Goal: Information Seeking & Learning: Learn about a topic

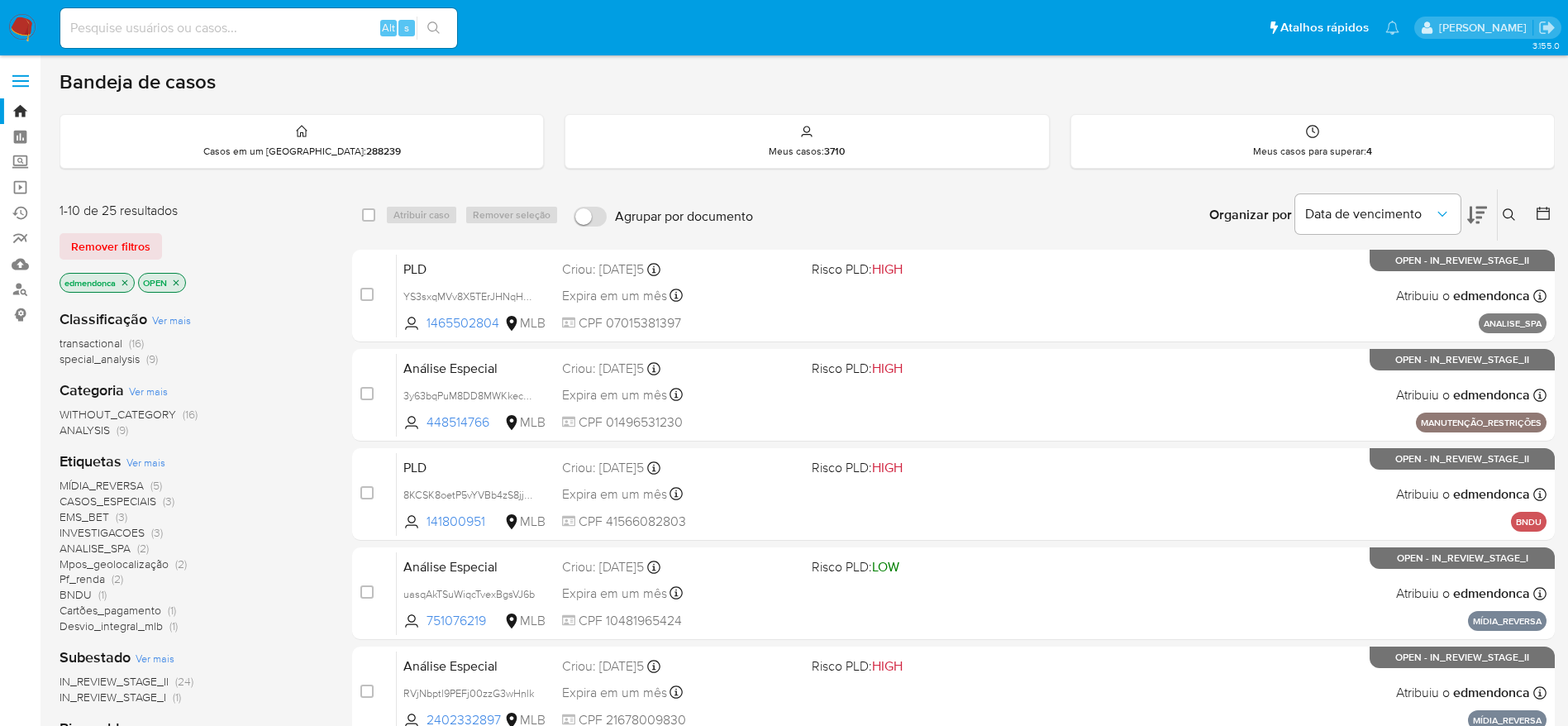
click at [326, 29] on input at bounding box center [259, 28] width 397 height 21
paste input "uasqAkTSuWiqcTvexBgsVJ6b"
type input "uasqAkTSuWiqcTvexBgsVJ6b"
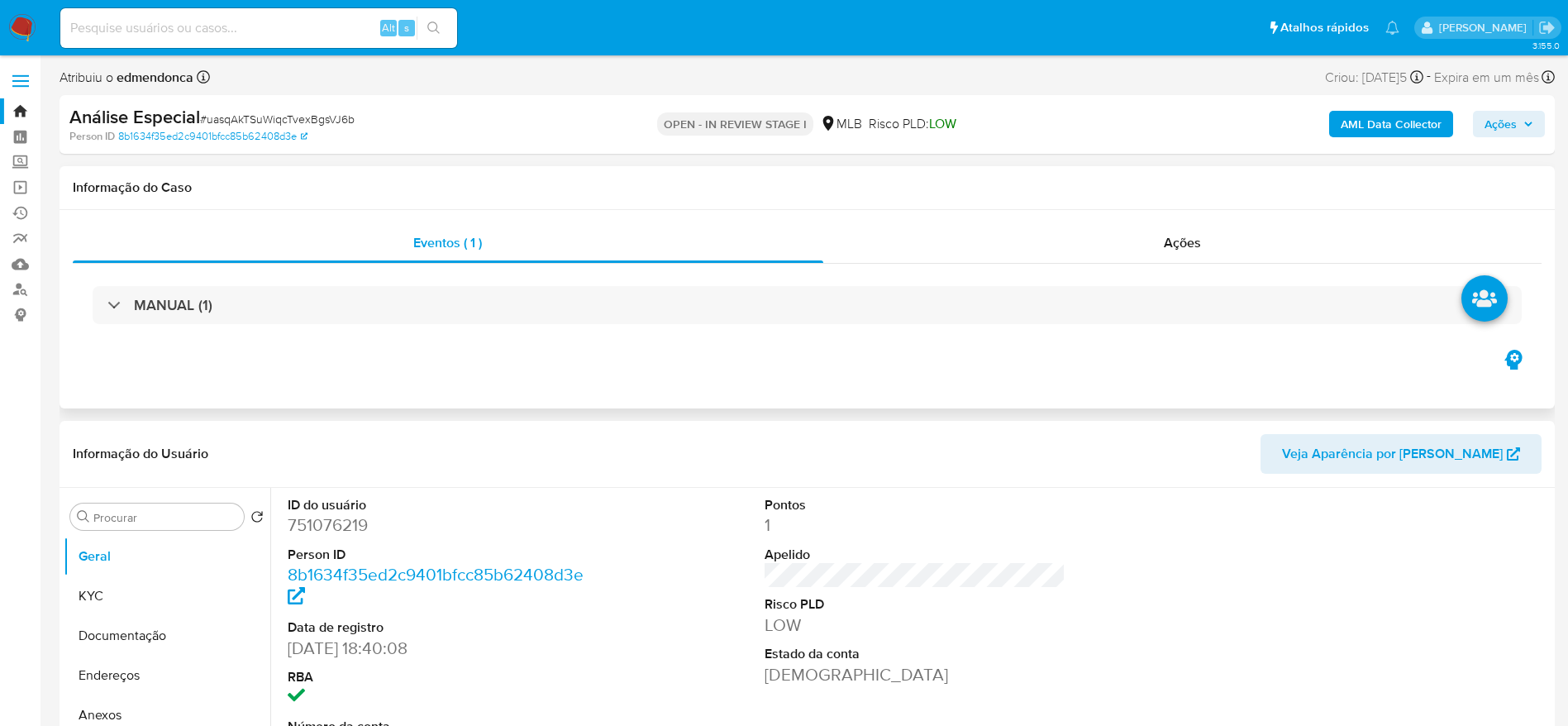
select select "10"
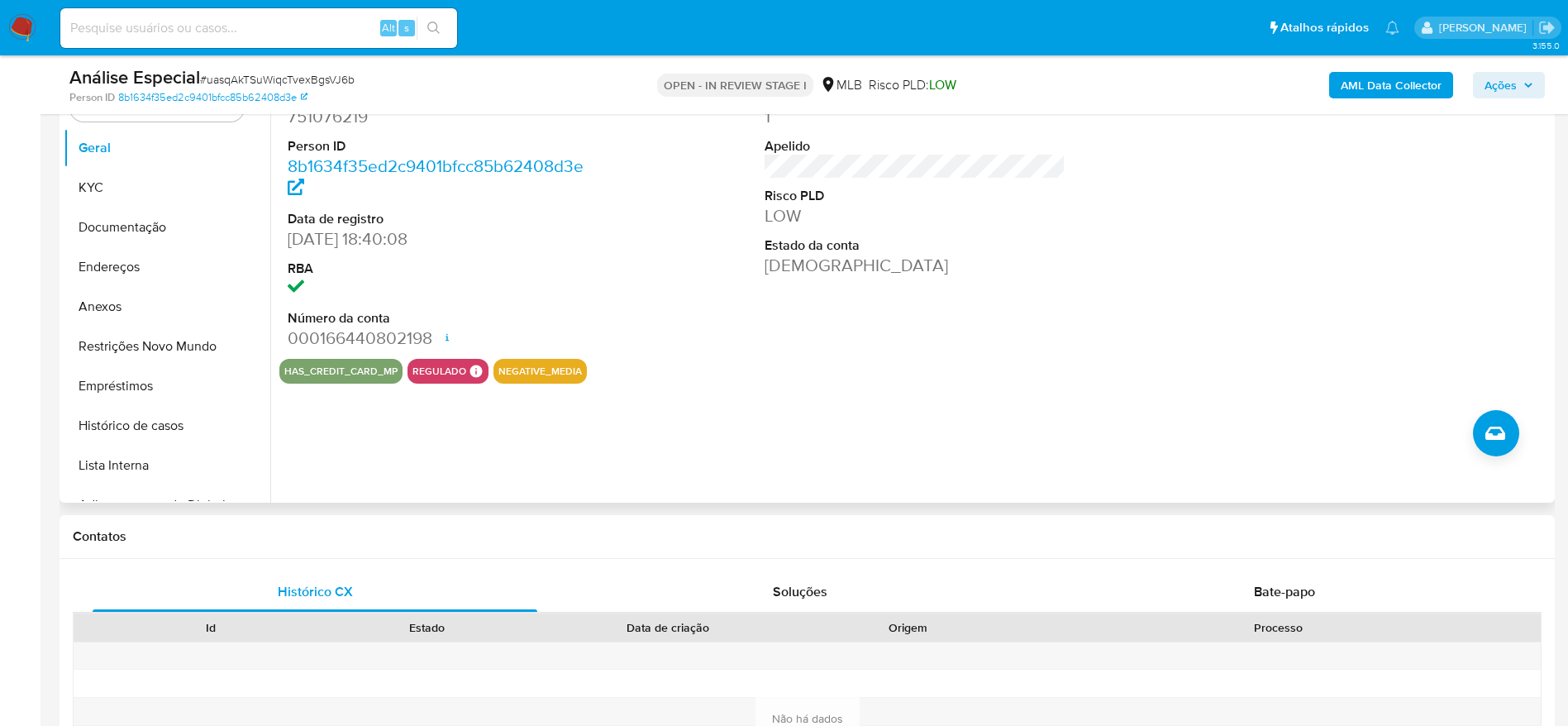
scroll to position [372, 0]
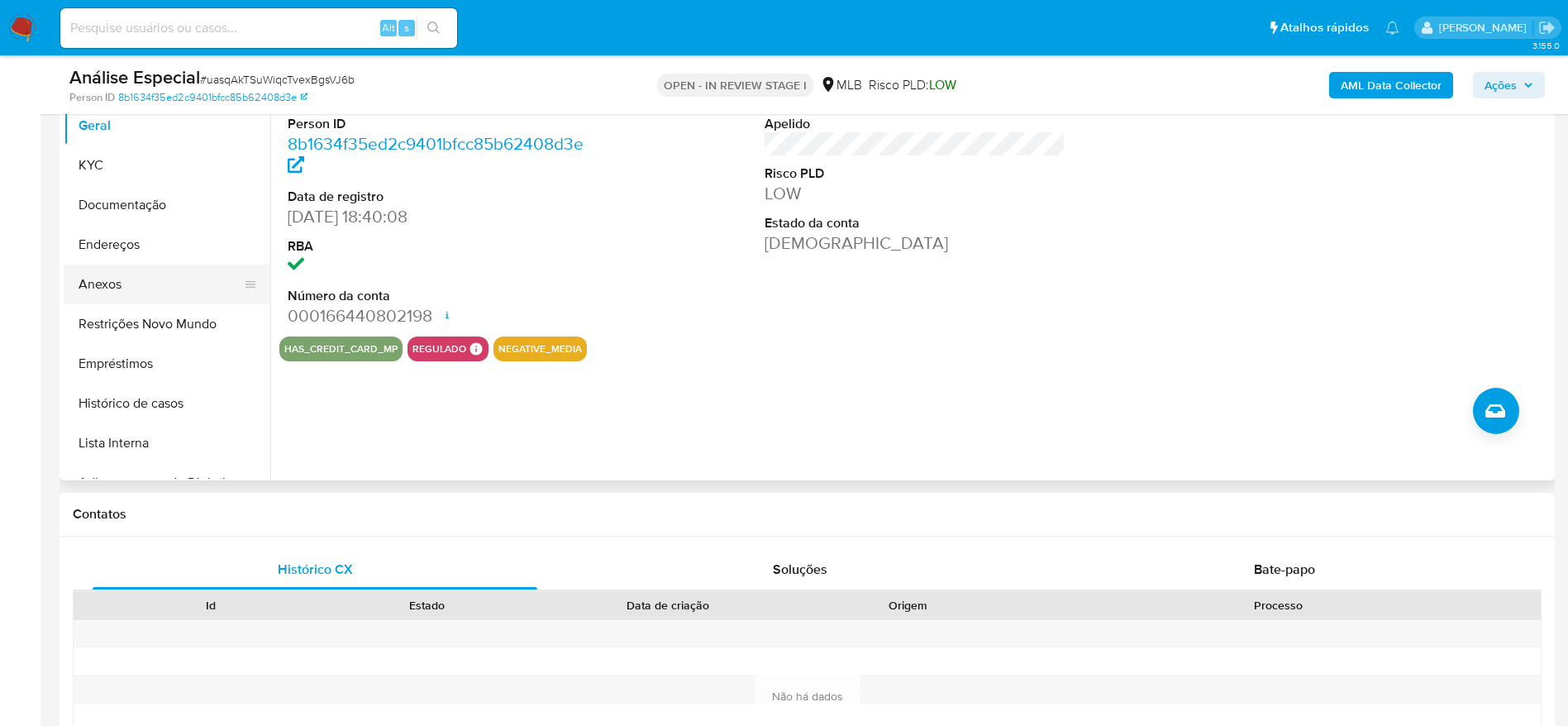
click at [107, 287] on button "Anexos" at bounding box center [160, 284] width 193 height 40
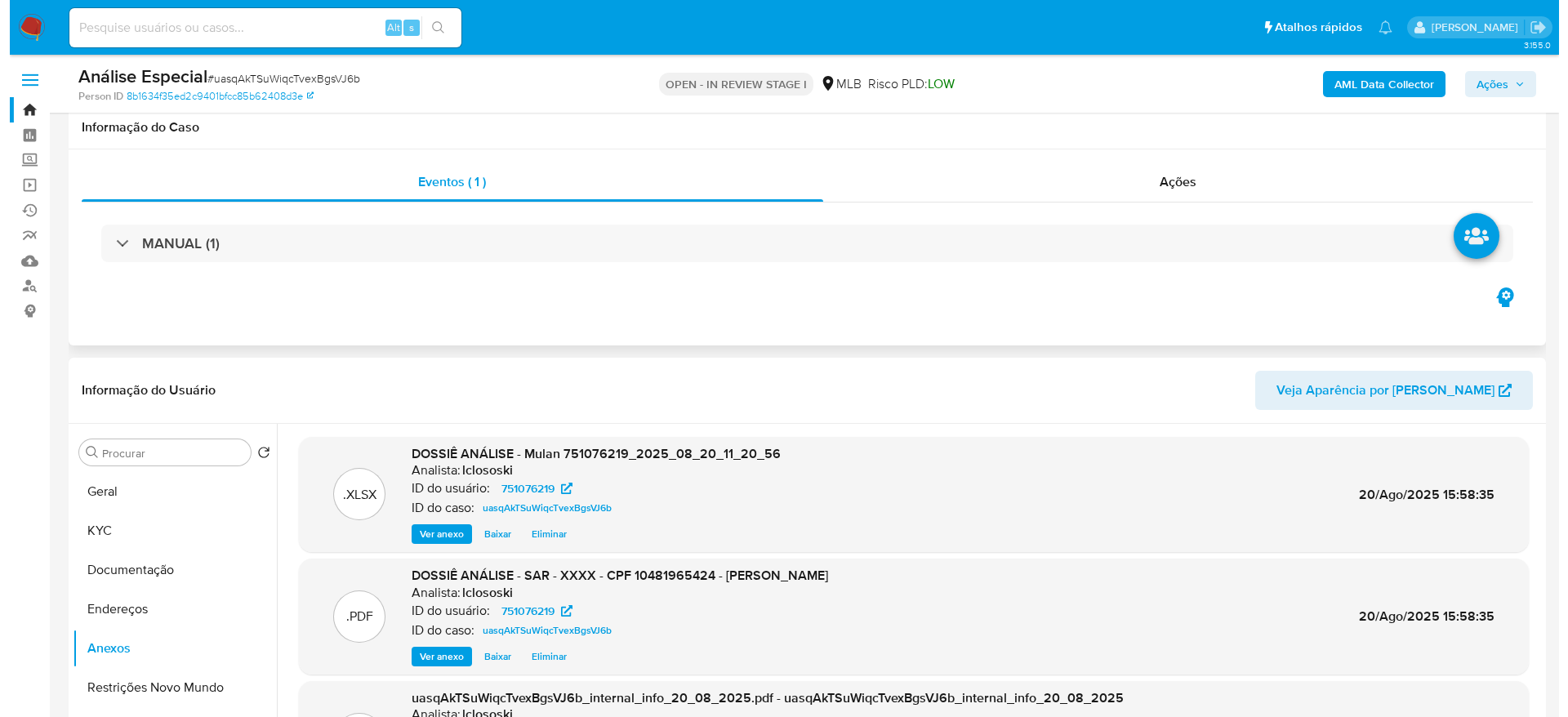
scroll to position [122, 0]
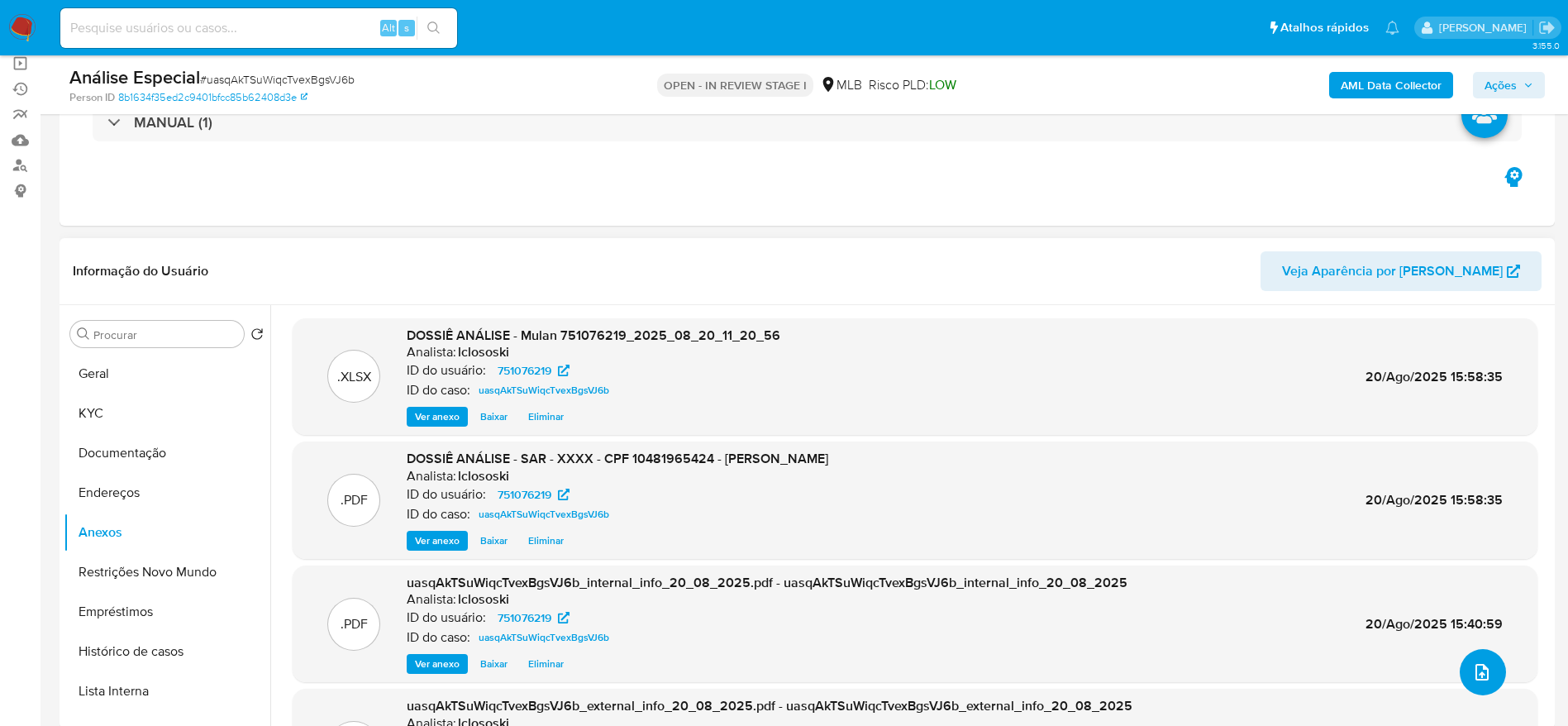
click at [1472, 677] on icon "upload-file" at bounding box center [1482, 672] width 20 height 20
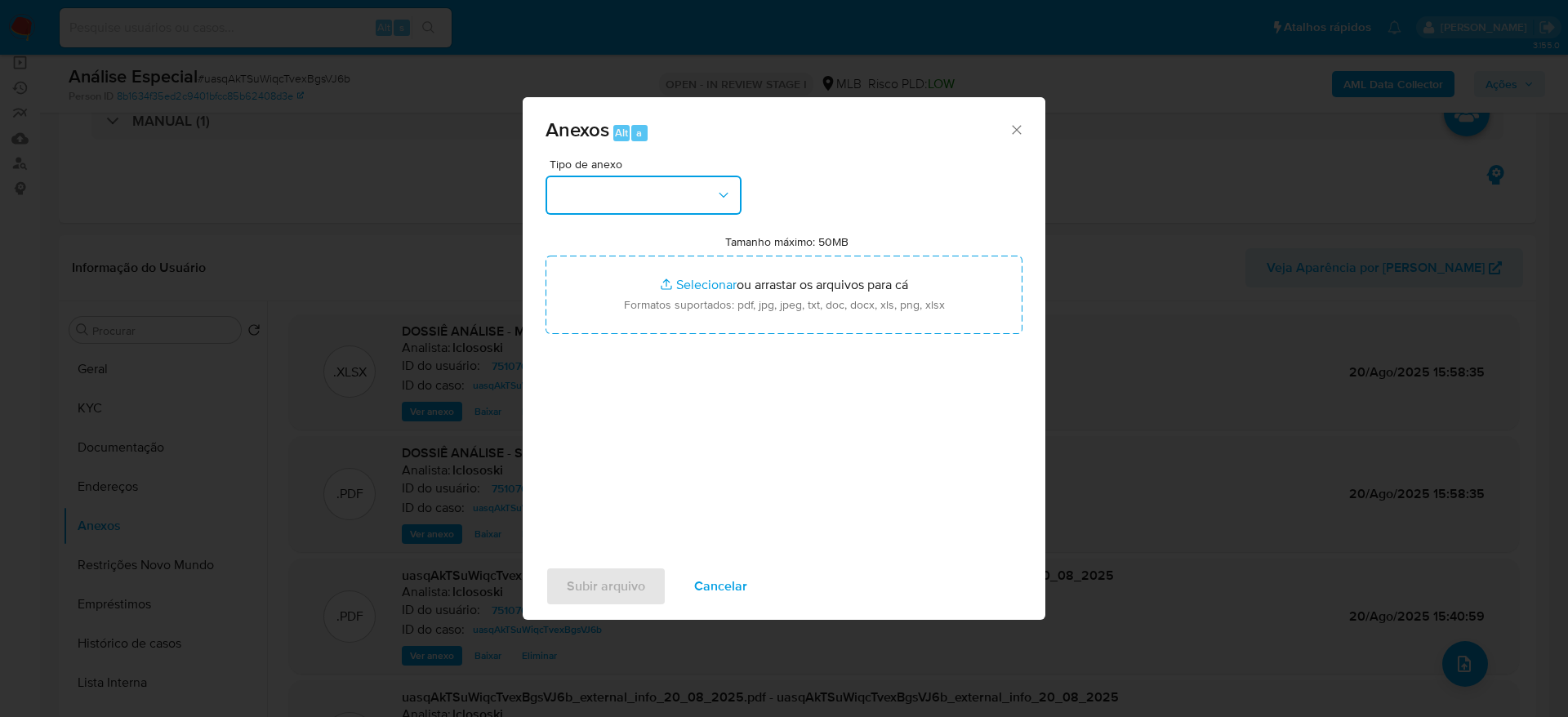
click at [672, 175] on button "button" at bounding box center [644, 194] width 196 height 39
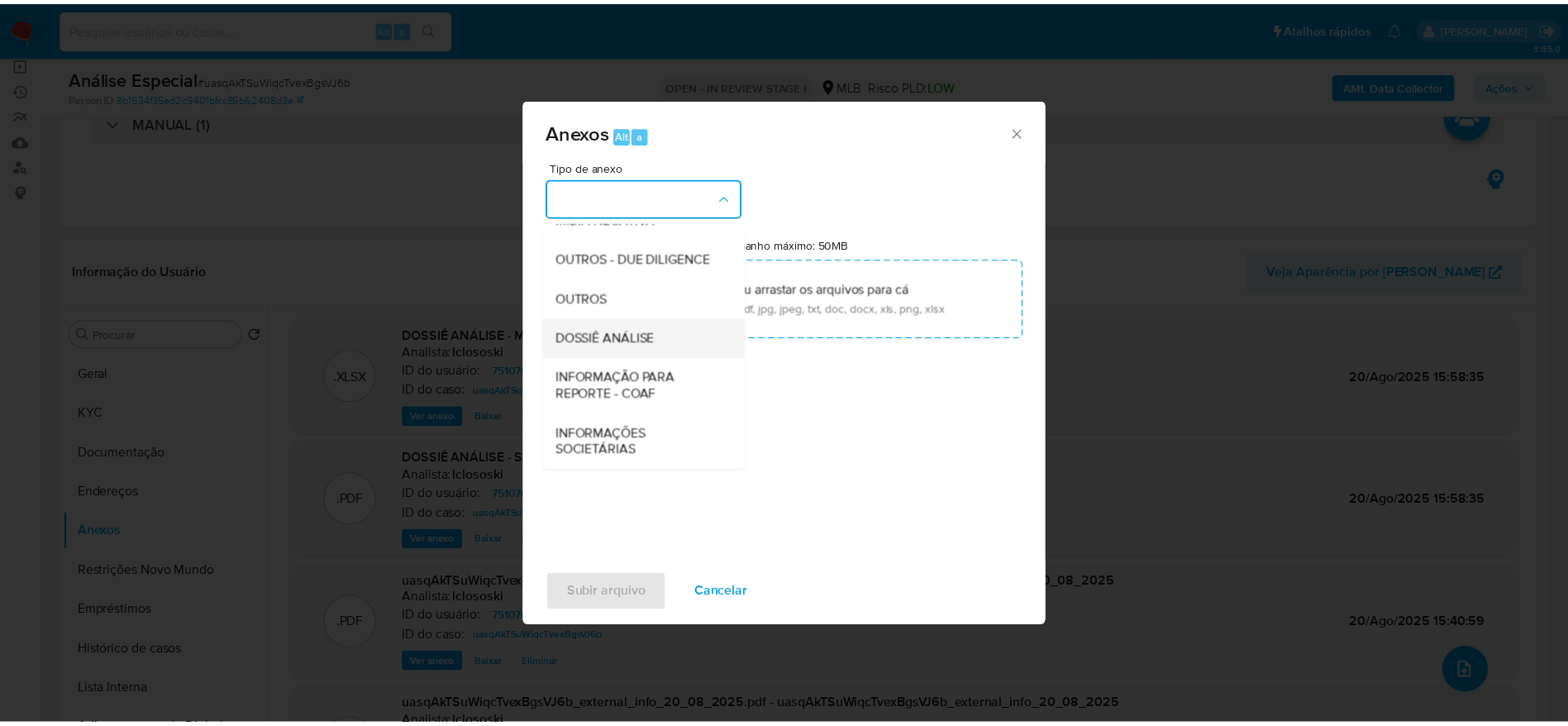
scroll to position [255, 0]
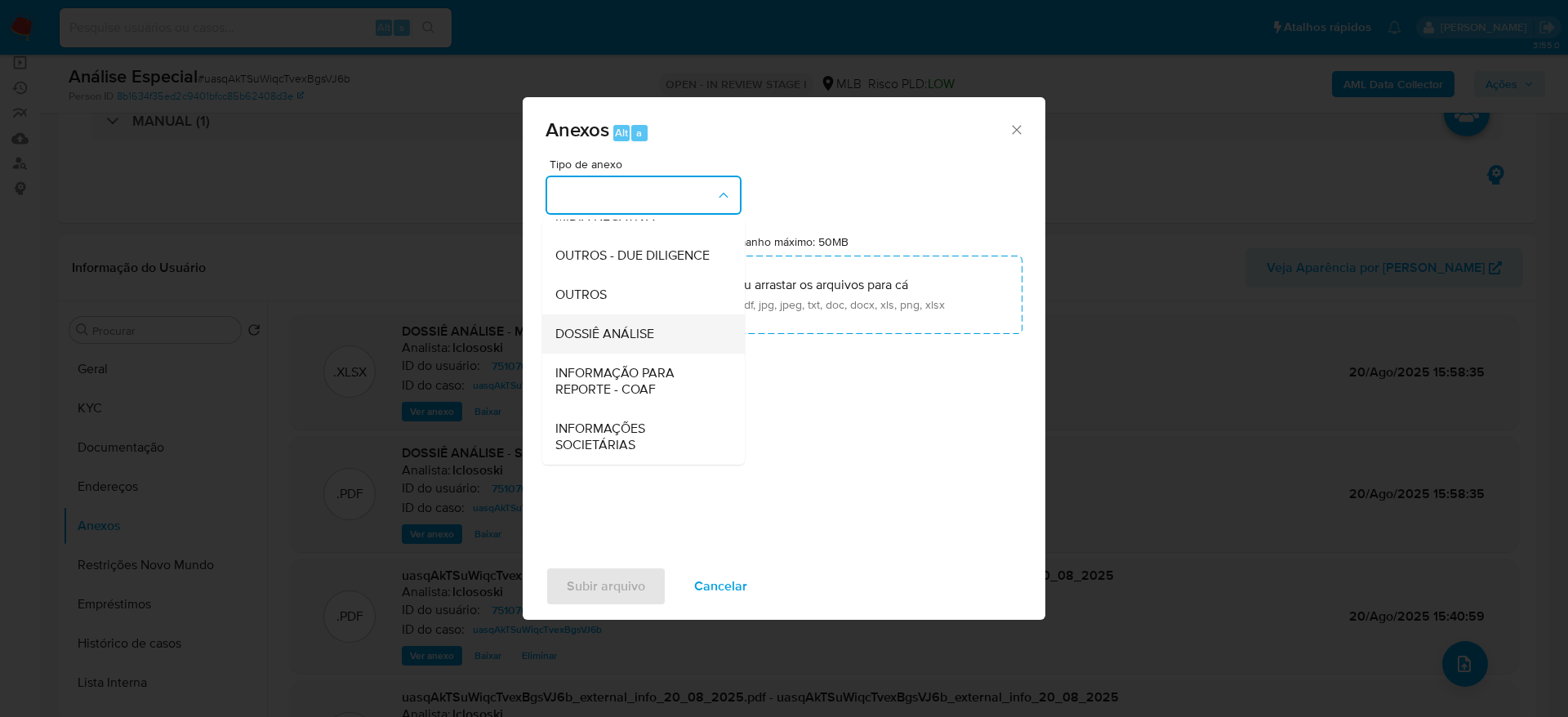
click at [651, 326] on span "DOSSIÊ ANÁLISE" at bounding box center [605, 333] width 99 height 16
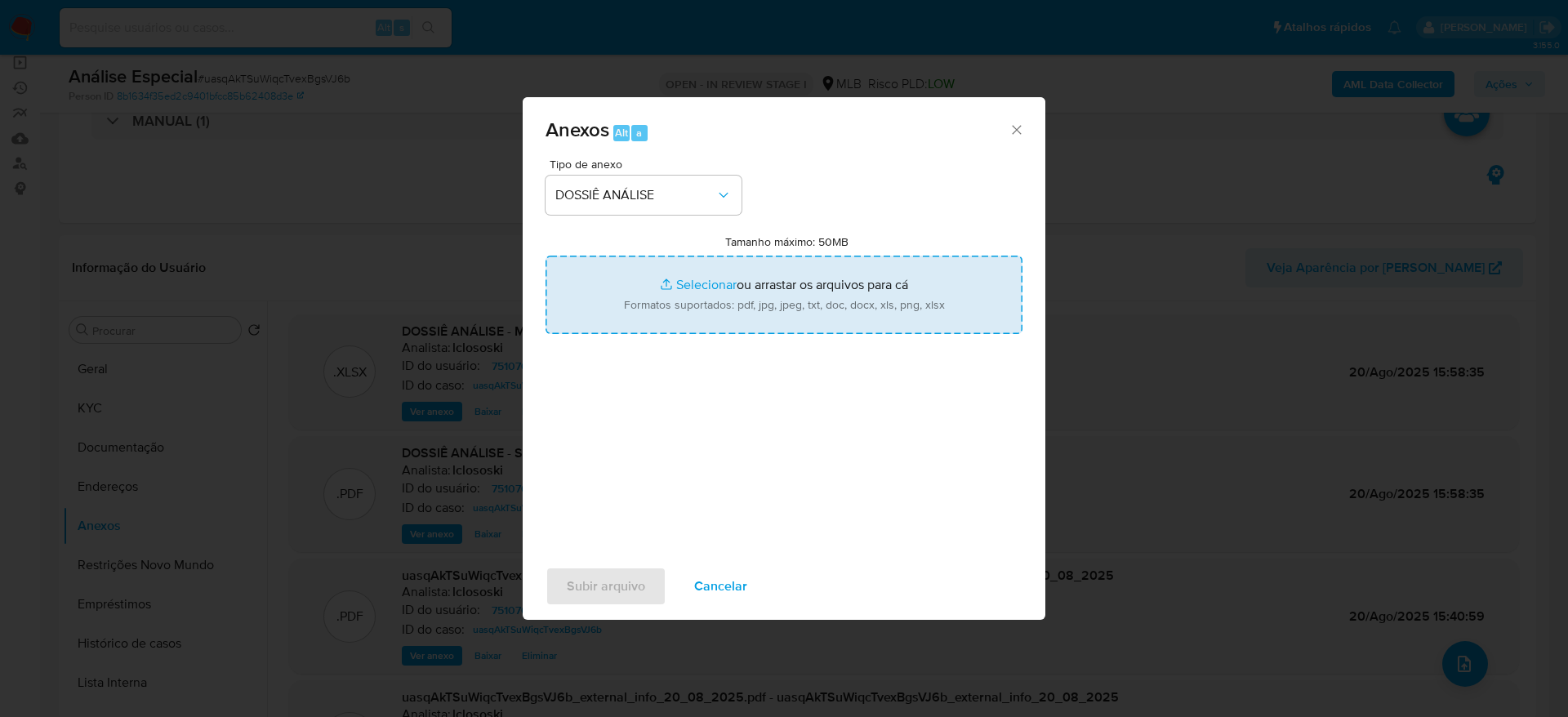
type input "C:\fakepath\DECLÍNIO - CPF 10481965424 - PAULO IRAN MOREIRA JUNIOR.pdf"
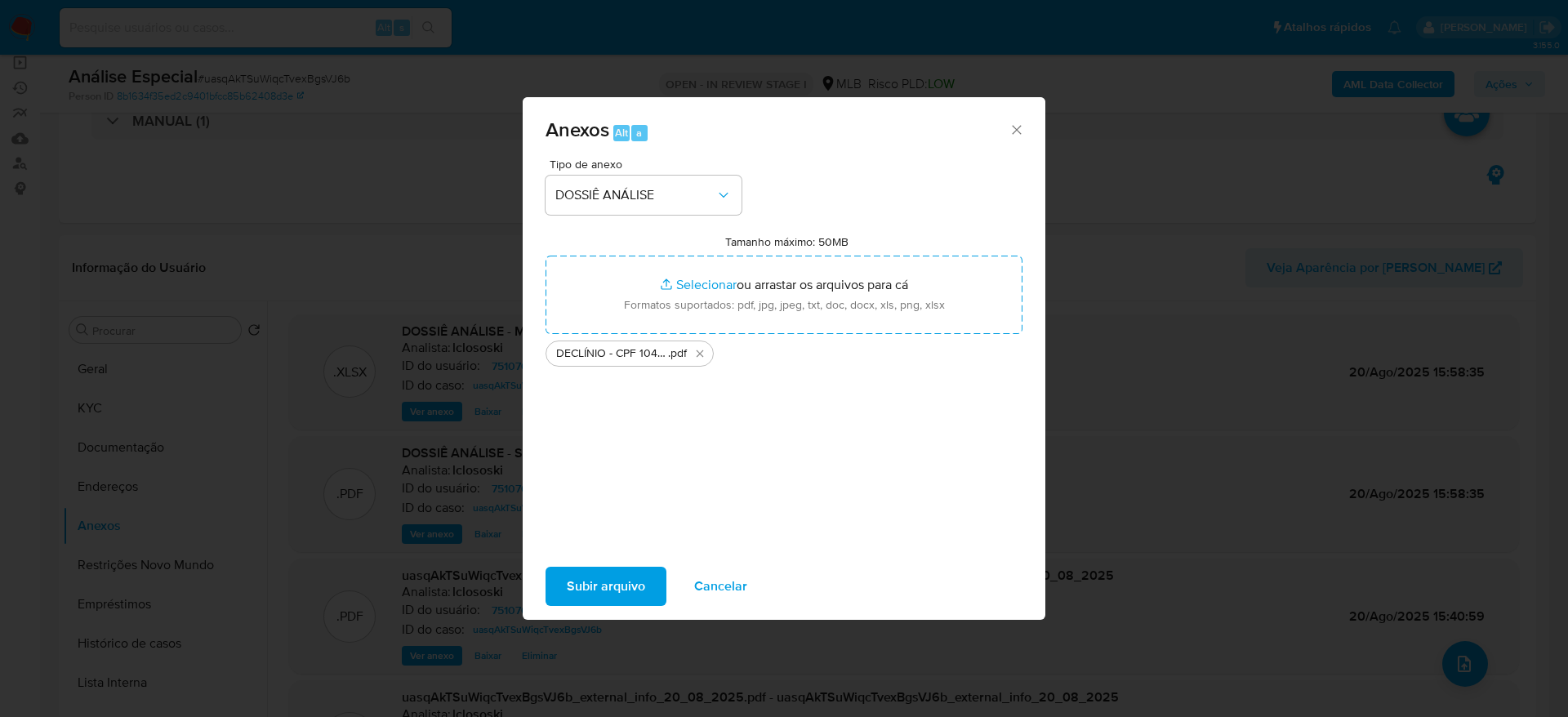
click at [587, 591] on span "Subir arquivo" at bounding box center [606, 586] width 78 height 36
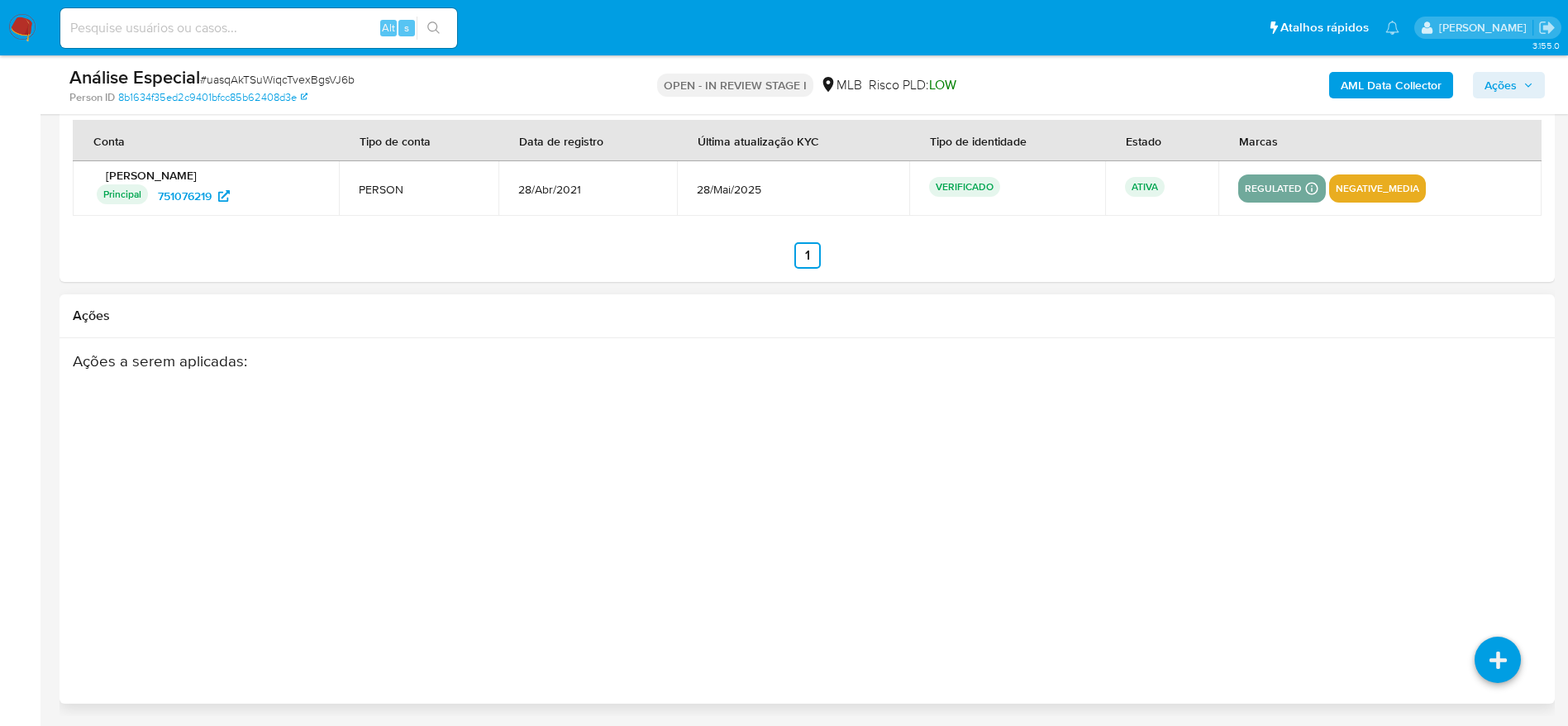
scroll to position [2256, 0]
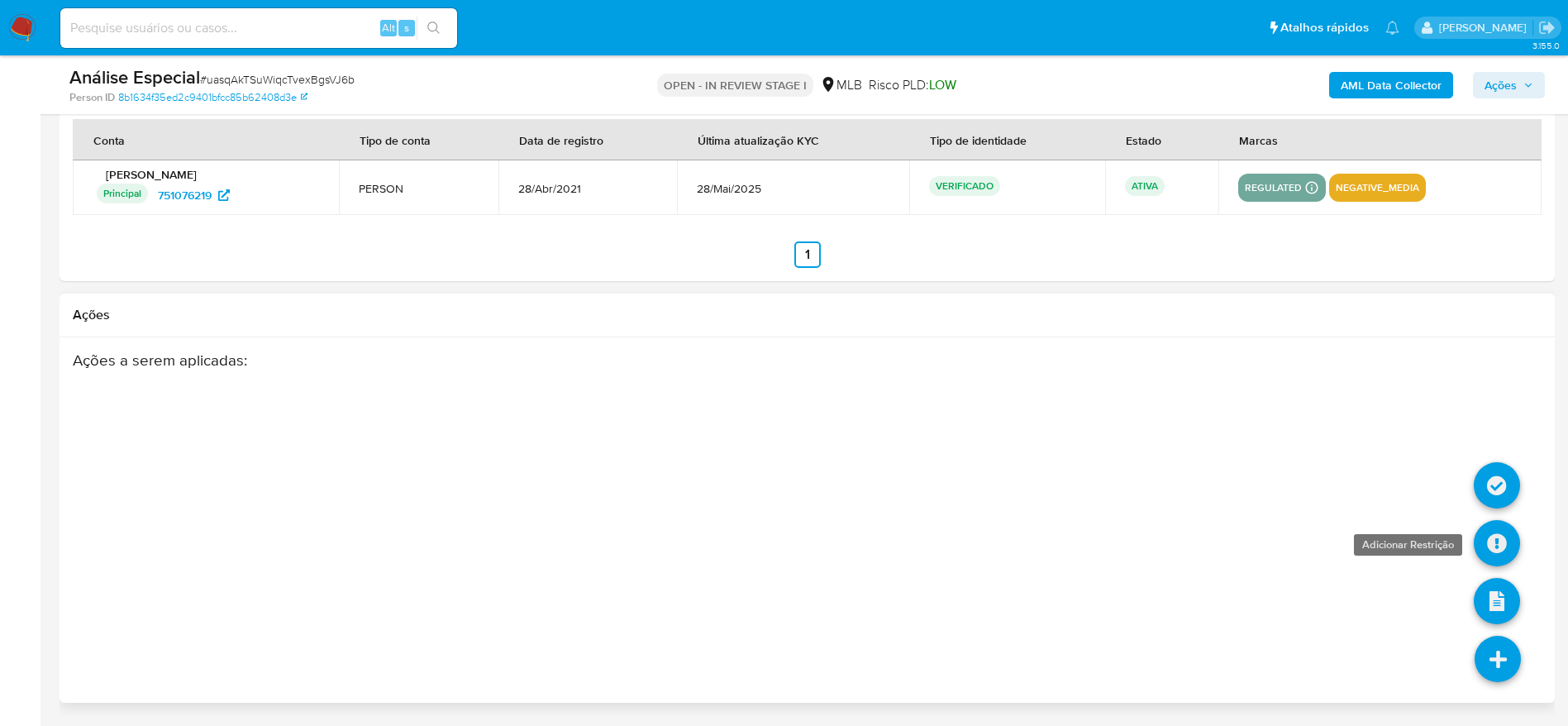
click at [1500, 546] on icon at bounding box center [1497, 543] width 47 height 47
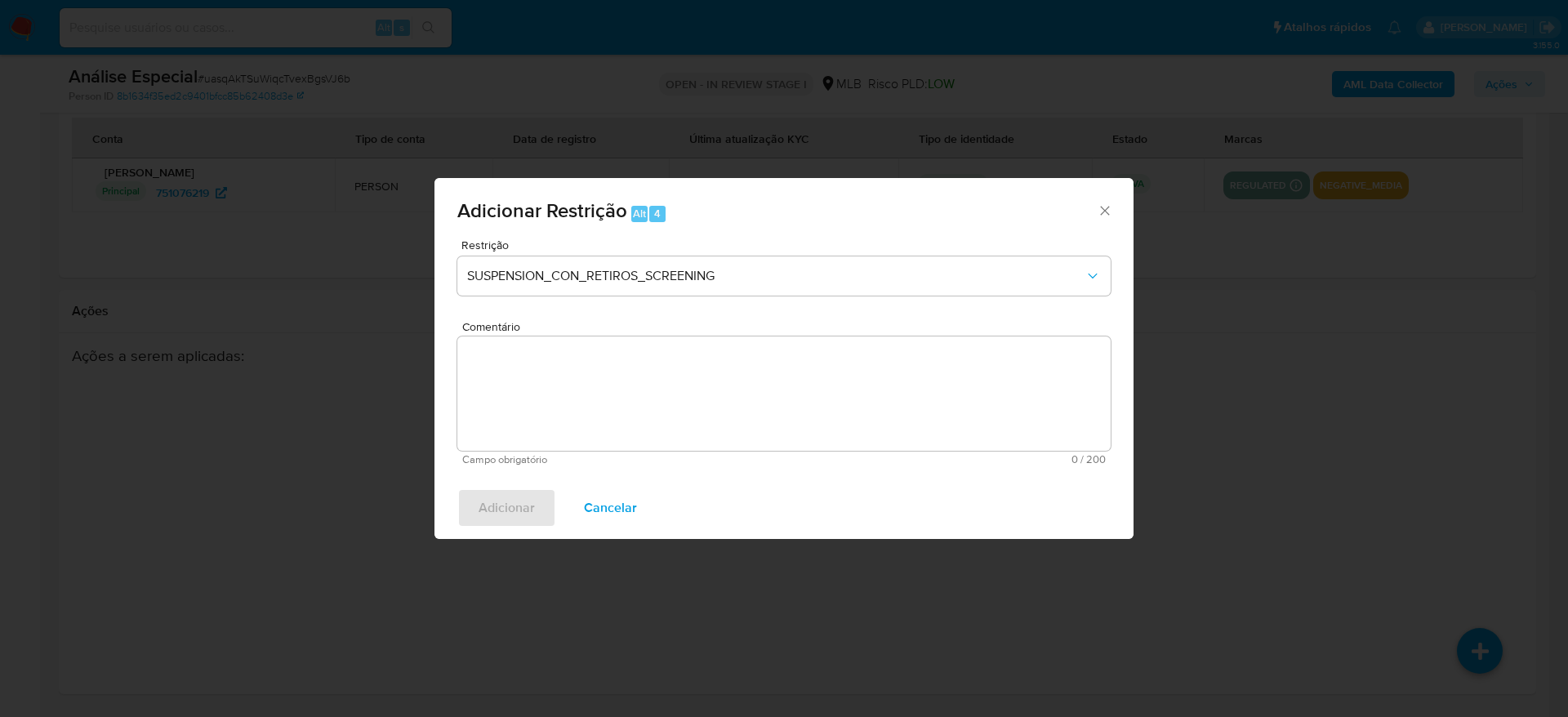
click at [688, 310] on div "Restrição SUSPENSION_CON_RETIROS_SCREENING" at bounding box center [784, 278] width 653 height 77
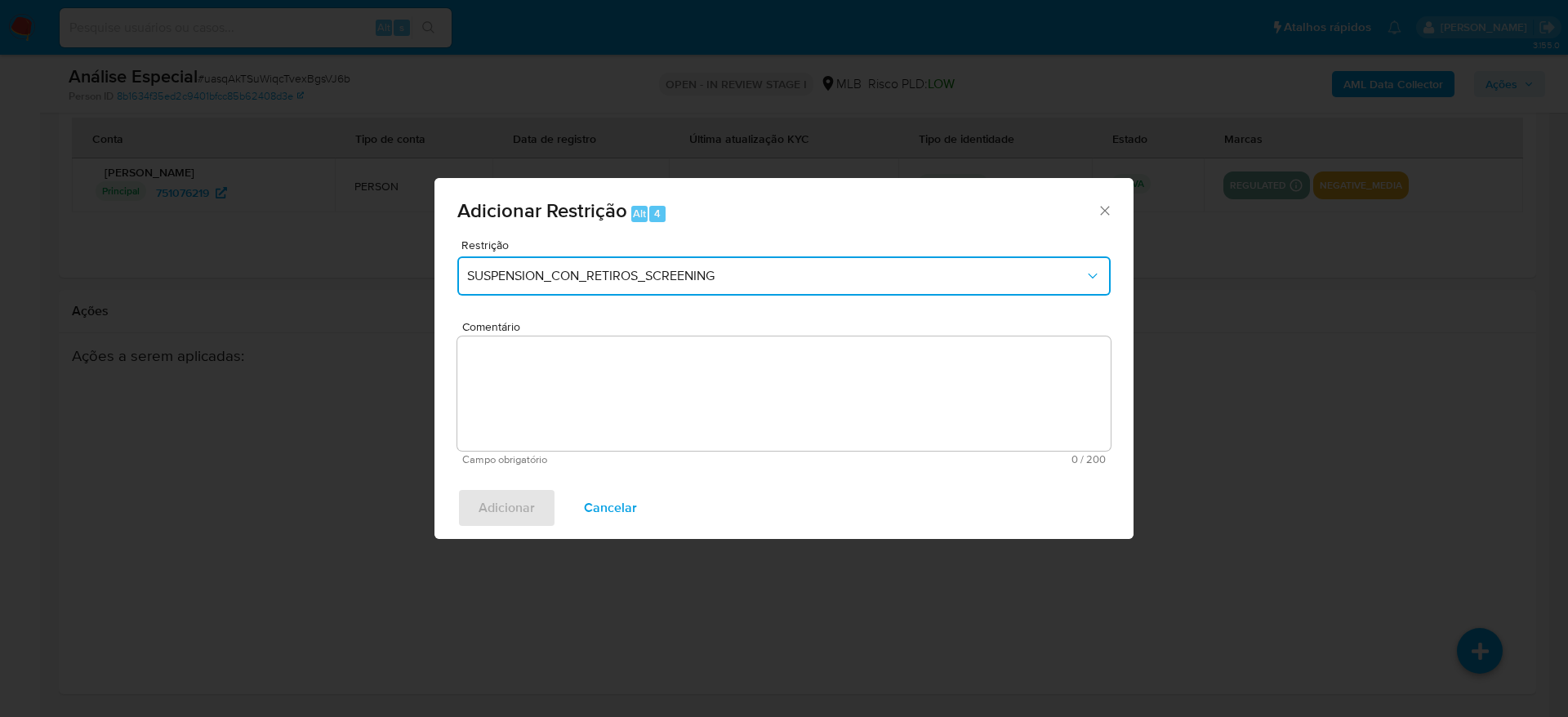
click at [691, 289] on button "SUSPENSION_CON_RETIROS_SCREENING" at bounding box center [784, 275] width 653 height 39
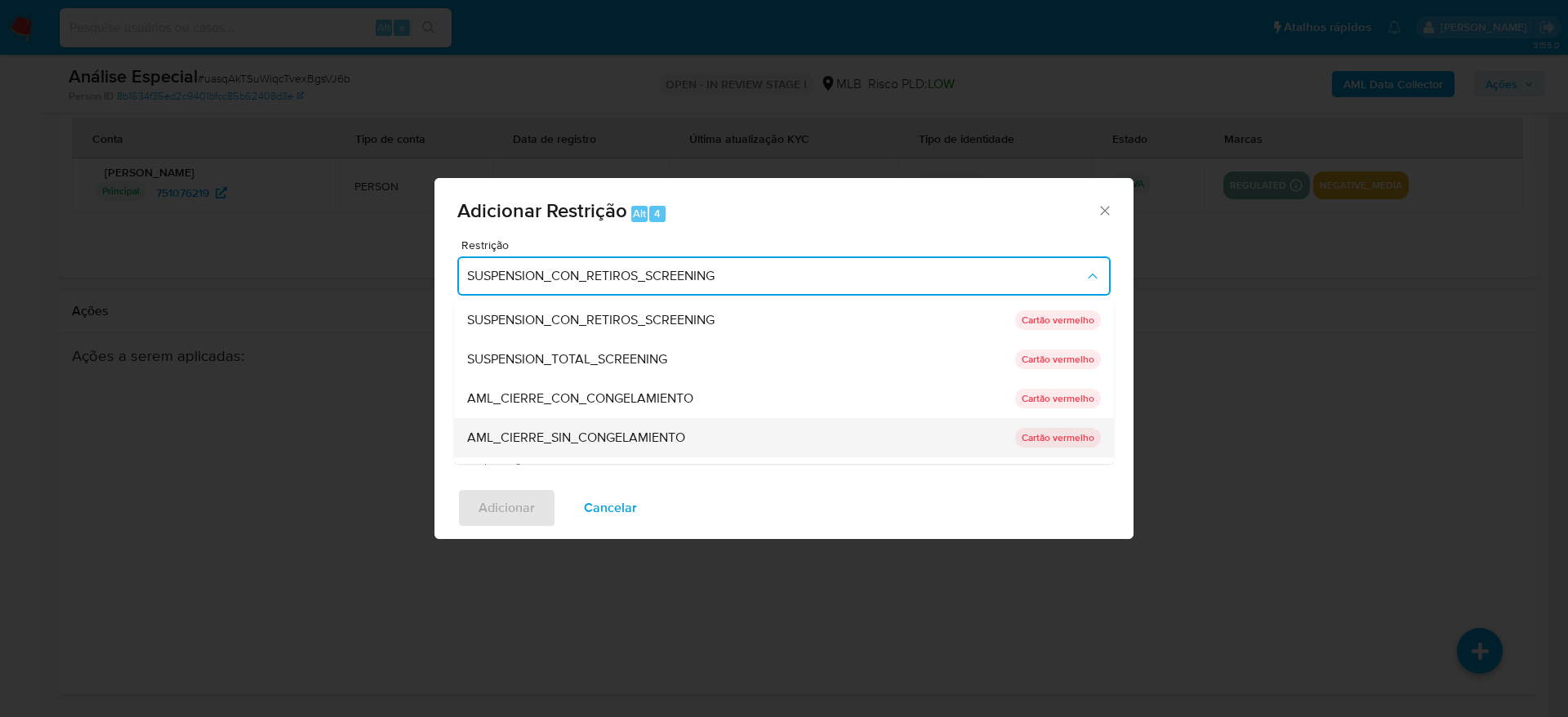
click at [664, 443] on span "AML_CIERRE_SIN_CONGELAMIENTO" at bounding box center [575, 437] width 218 height 16
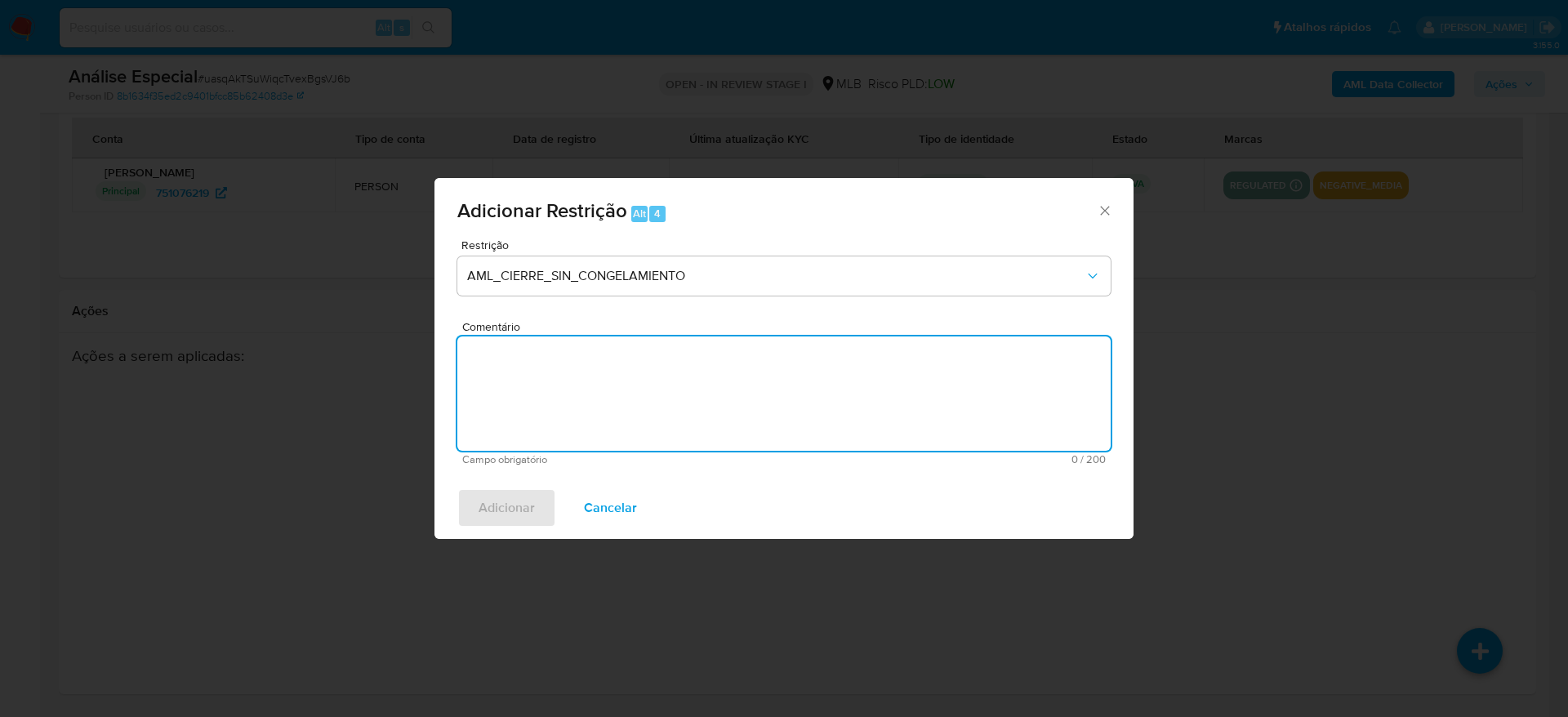
click at [641, 395] on textarea "Comentário" at bounding box center [784, 394] width 653 height 115
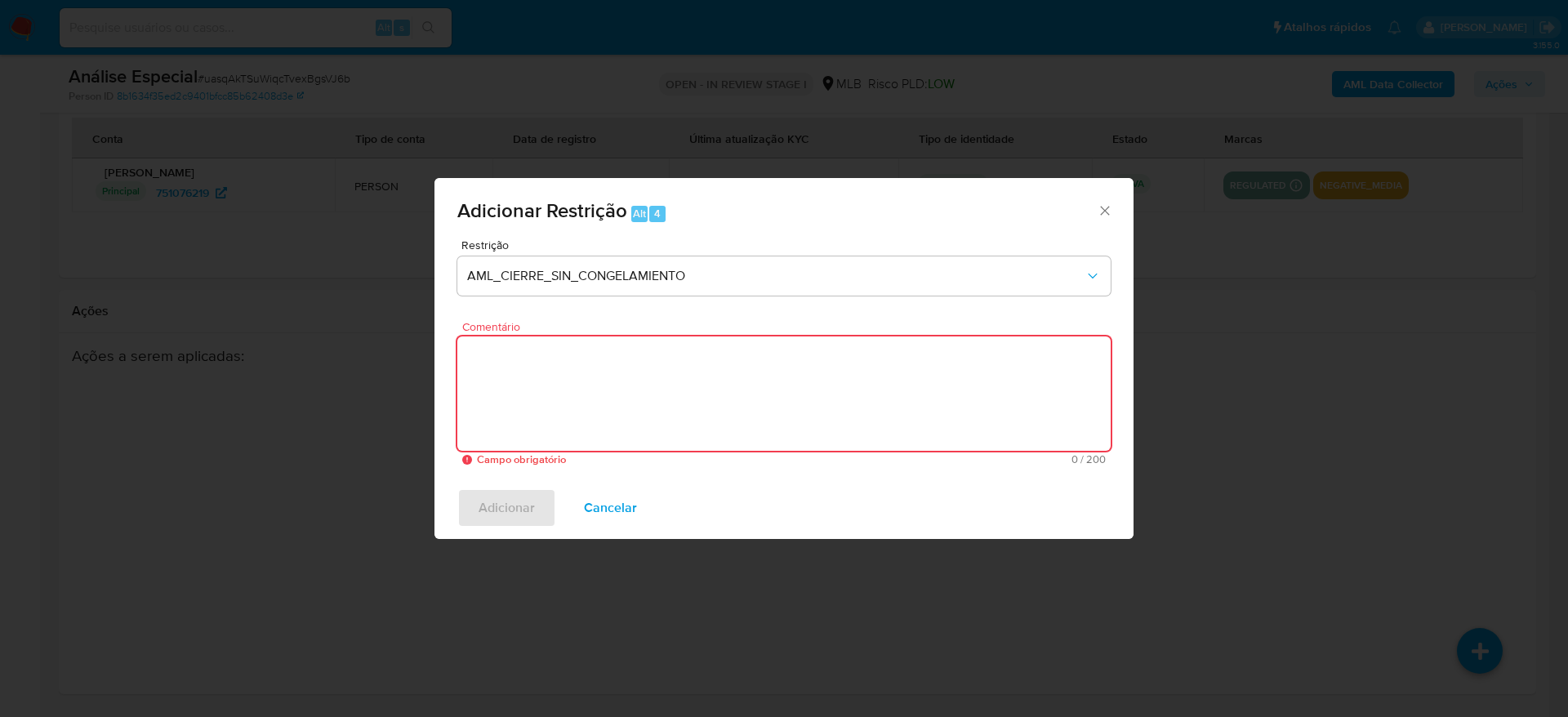
paste textarea "Deliberação para encerrar o relacionamento. NÃO INFORMAR AO USUÁRIO QUE SE TRAT…"
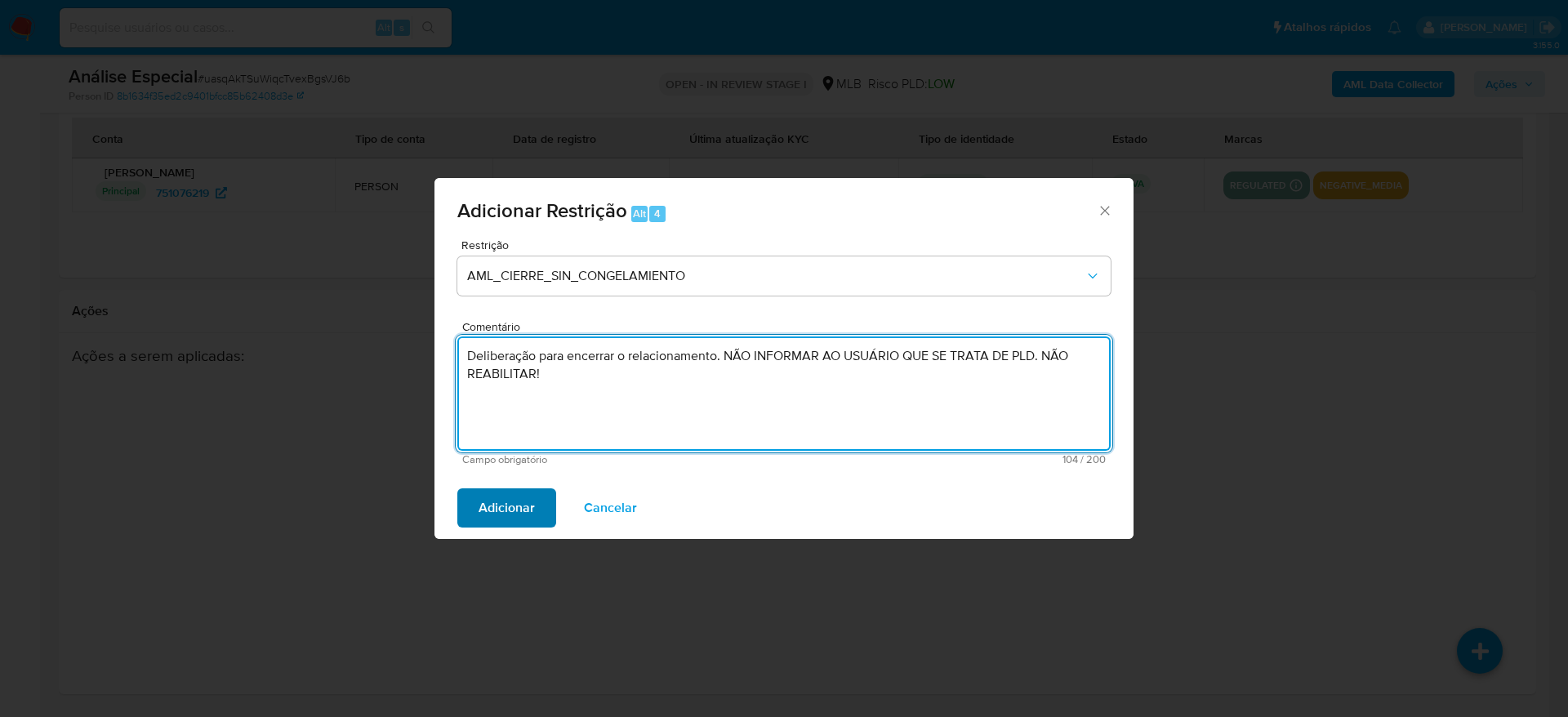
type textarea "Deliberação para encerrar o relacionamento. NÃO INFORMAR AO USUÁRIO QUE SE TRAT…"
click at [499, 509] on span "Adicionar" at bounding box center [506, 508] width 56 height 36
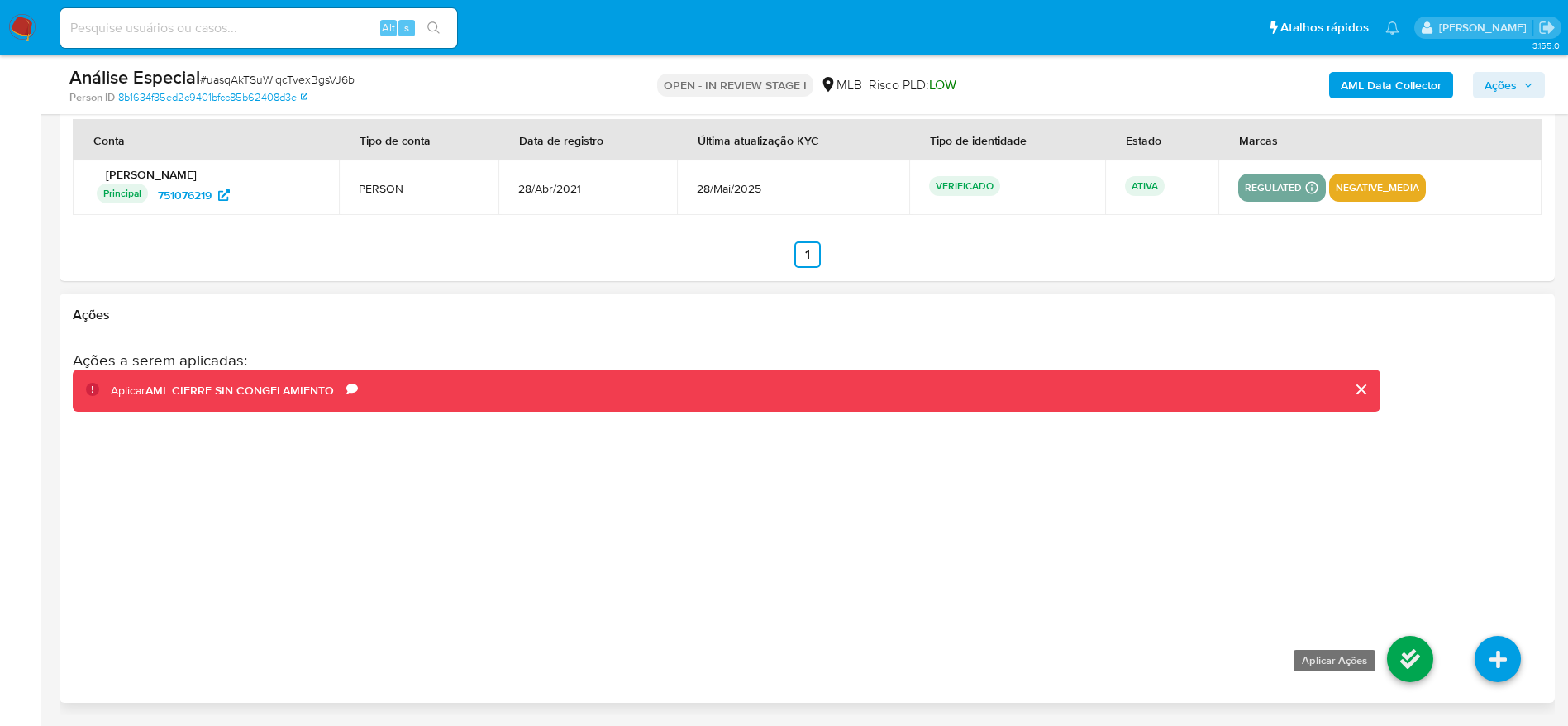
click at [1406, 657] on icon at bounding box center [1410, 659] width 47 height 47
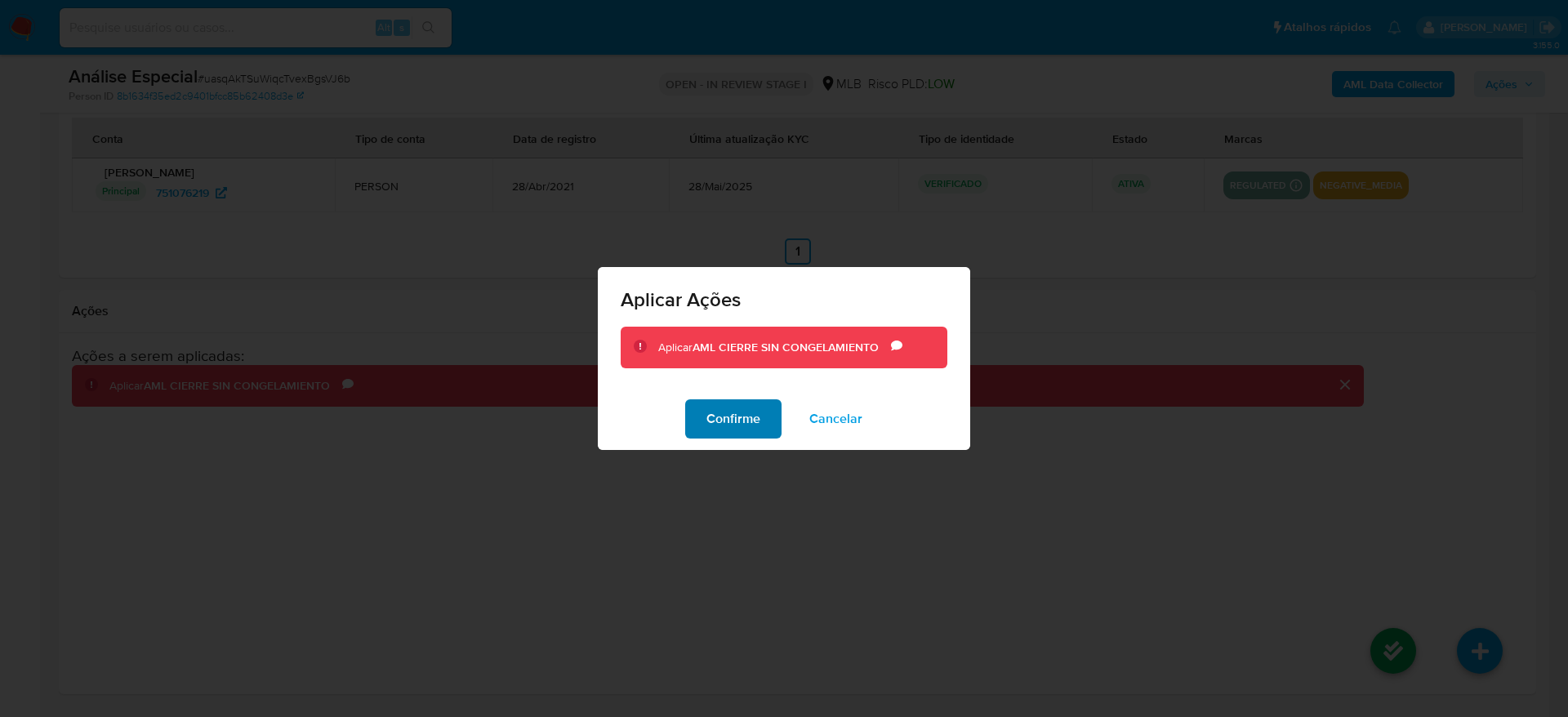
click at [732, 425] on span "Confirme" at bounding box center [733, 418] width 54 height 36
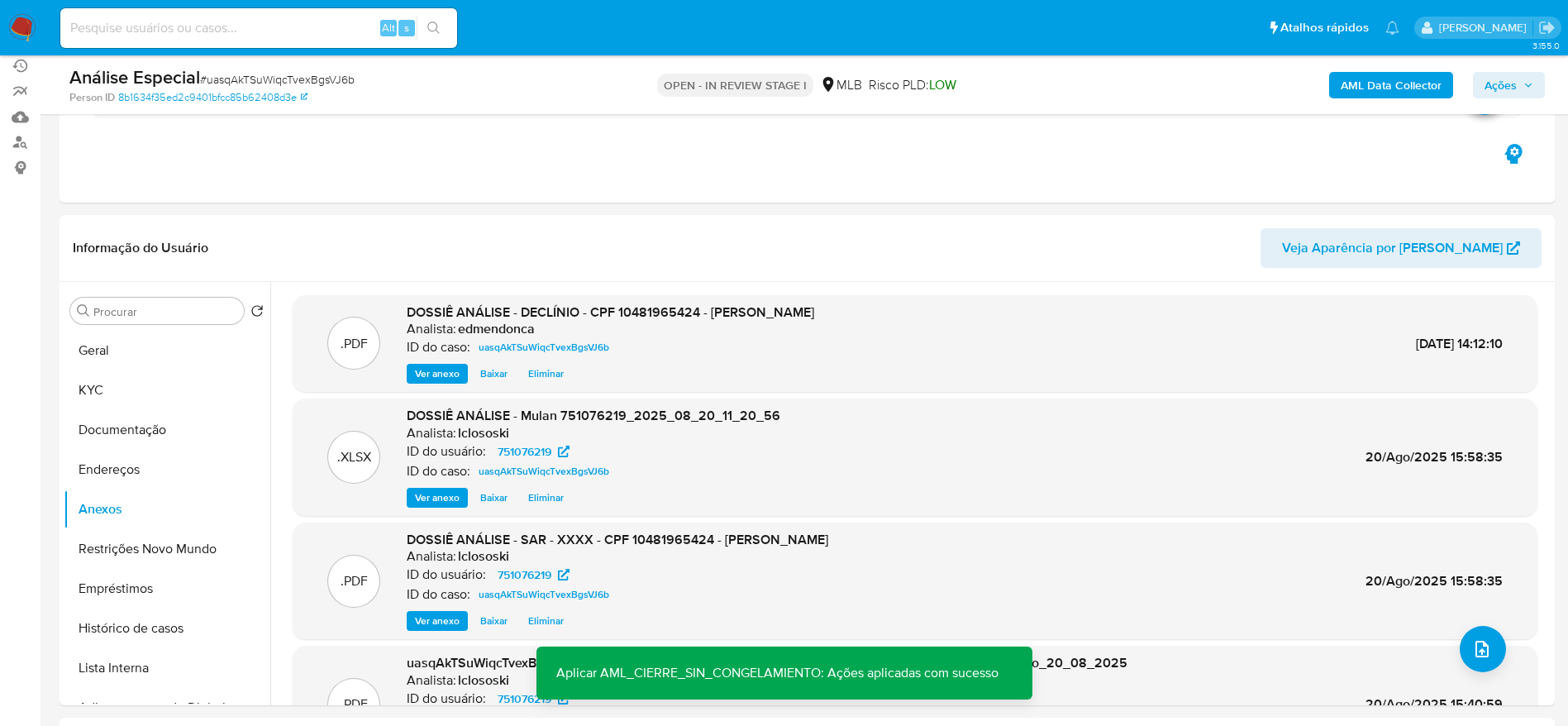
scroll to position [0, 0]
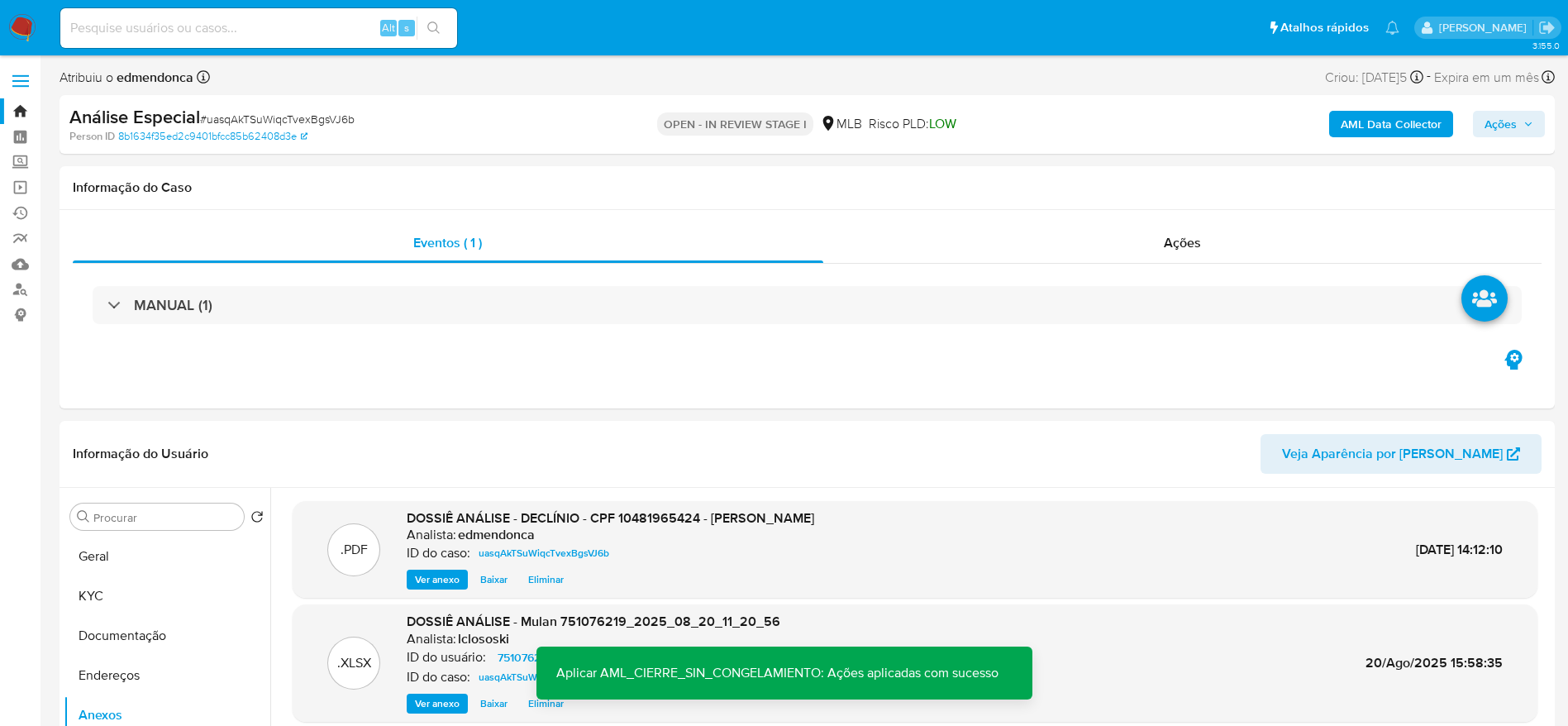
click at [1510, 132] on span "Ações" at bounding box center [1500, 124] width 33 height 26
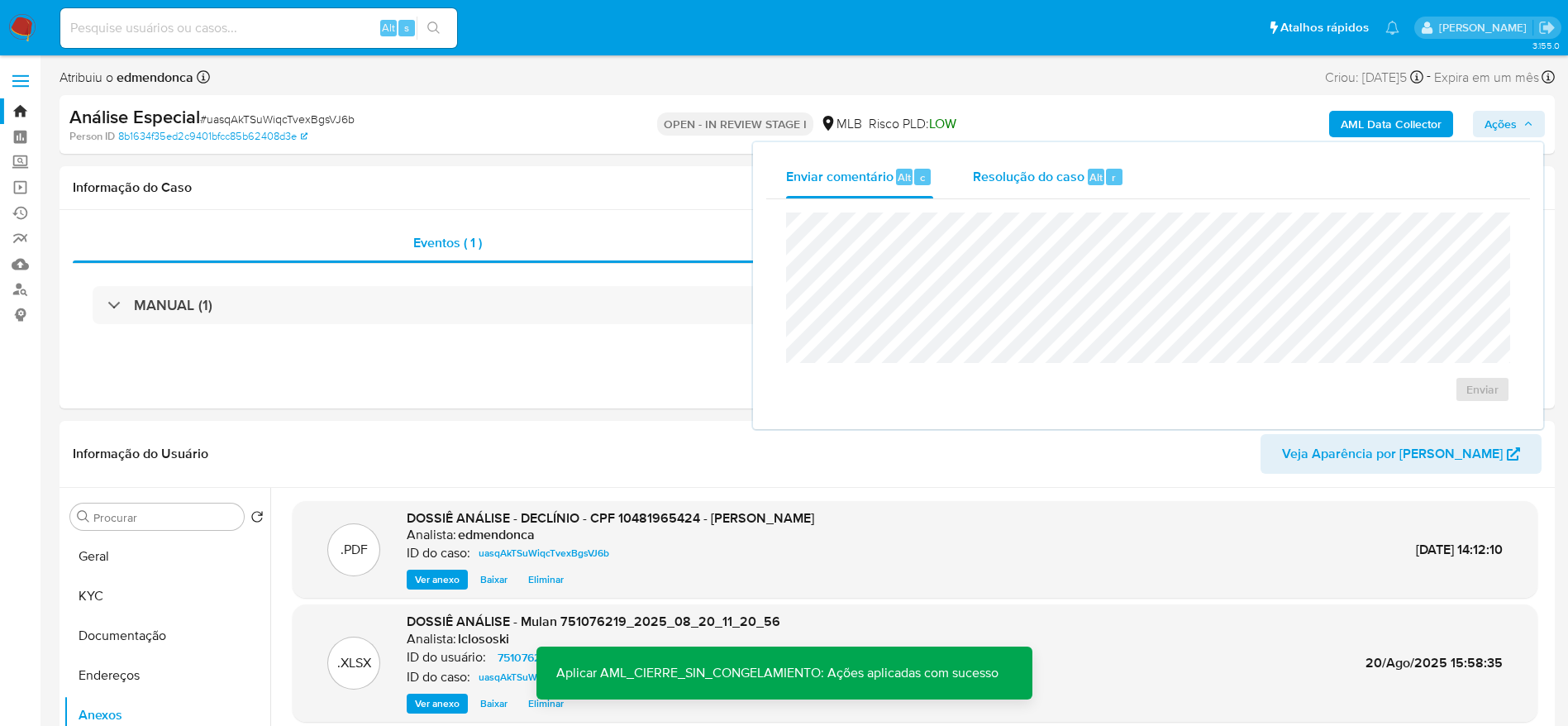
click at [1022, 178] on span "Resolução do caso" at bounding box center [1029, 177] width 112 height 19
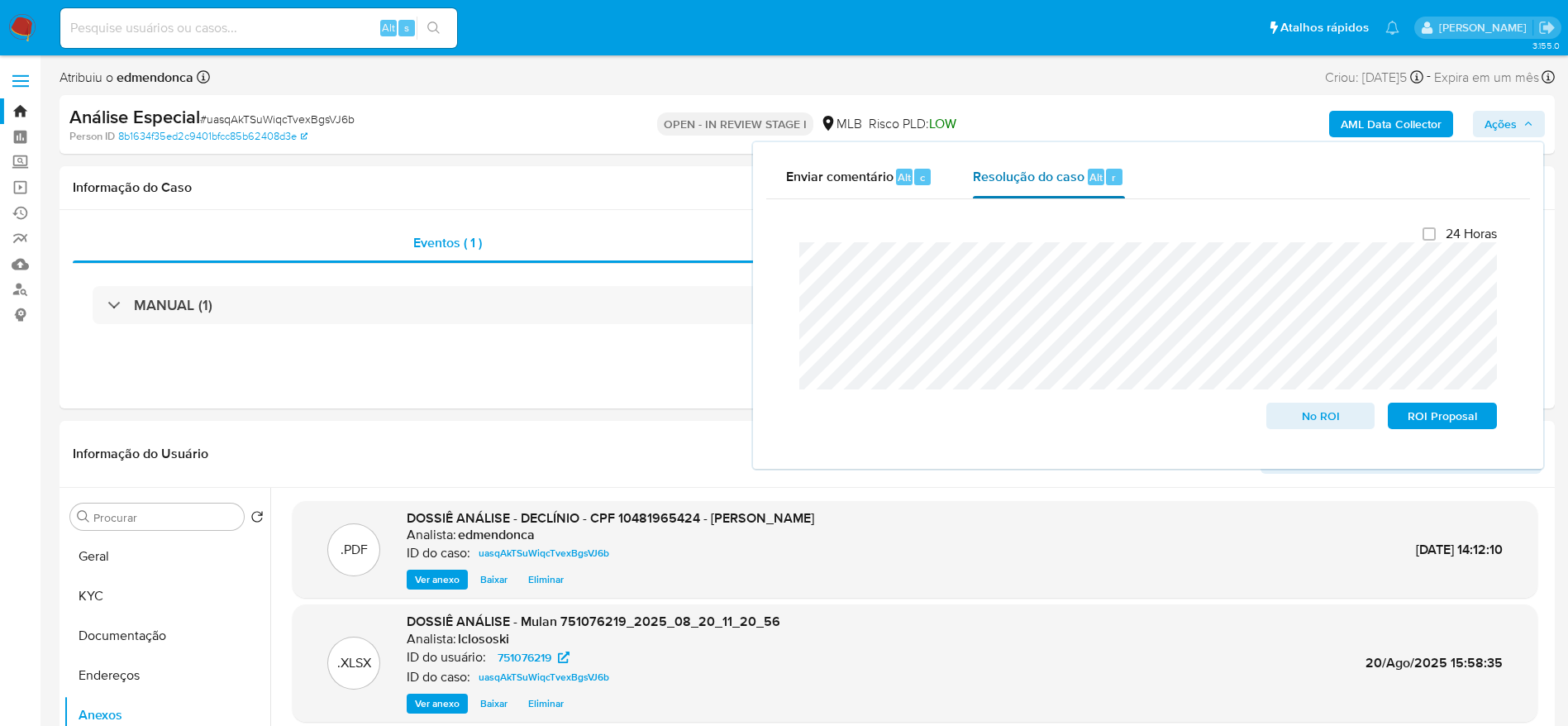
click at [1129, 174] on button "Resolução do caso Alt r" at bounding box center [1048, 177] width 191 height 43
click at [1506, 121] on span "Ações" at bounding box center [1500, 124] width 33 height 26
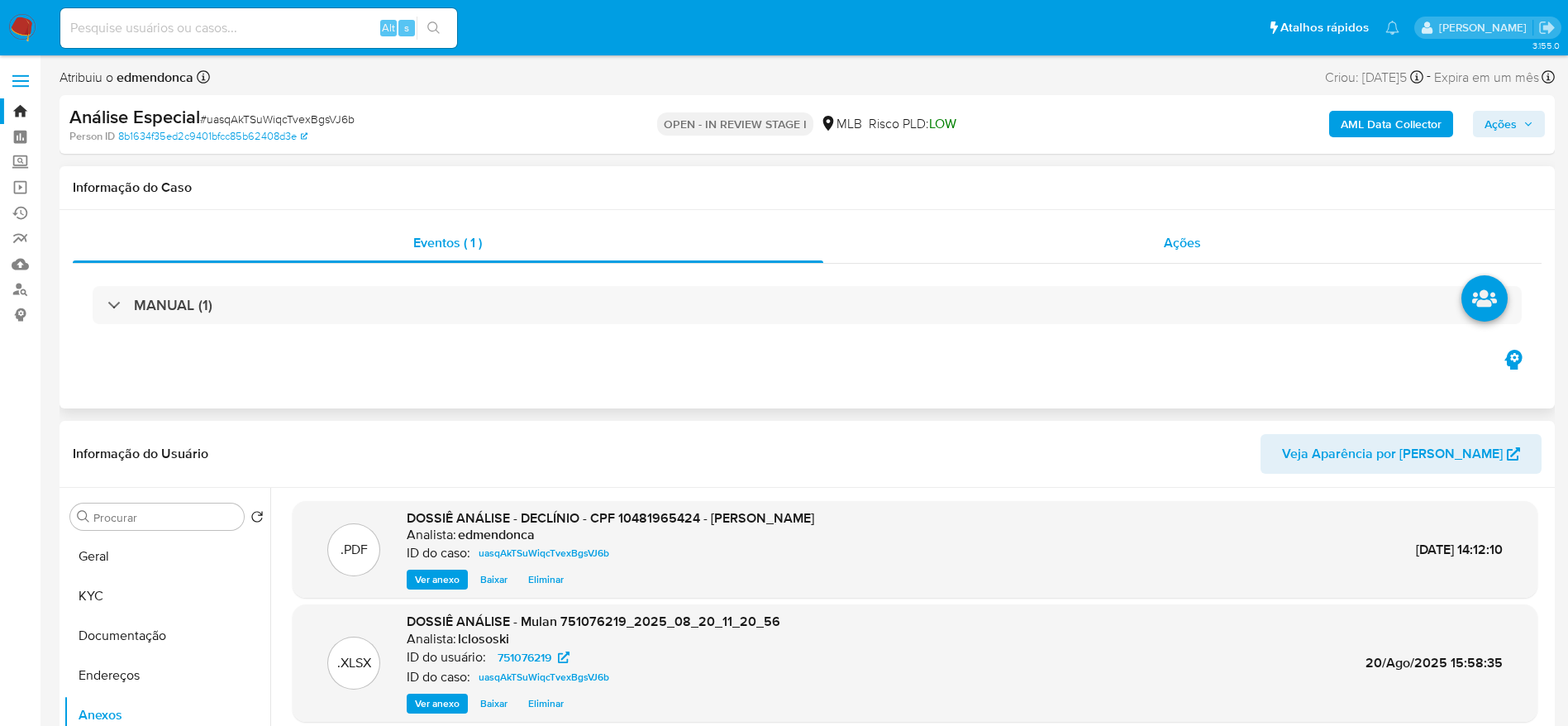
click at [1025, 237] on div "Ações" at bounding box center [1182, 243] width 719 height 40
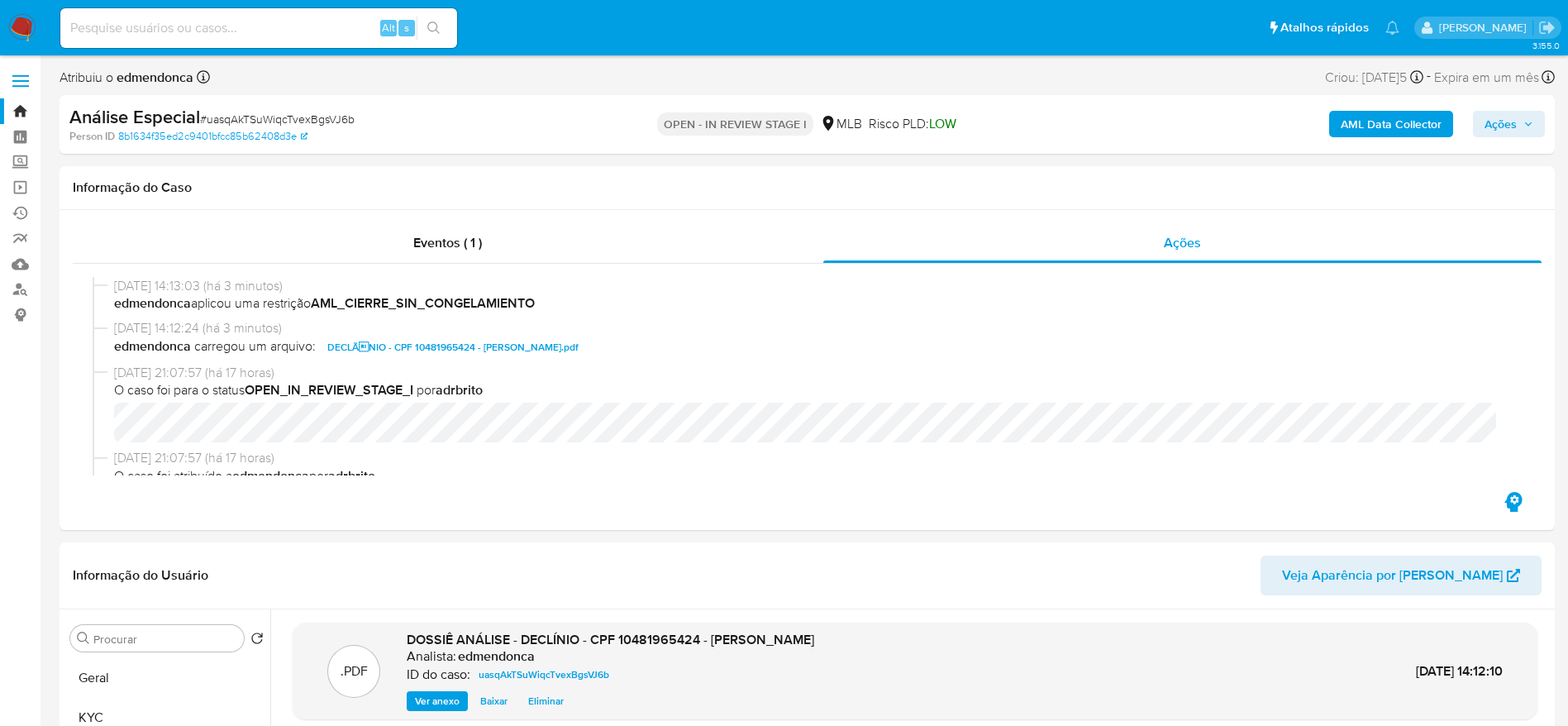
click at [1526, 115] on span "Ações" at bounding box center [1509, 124] width 49 height 23
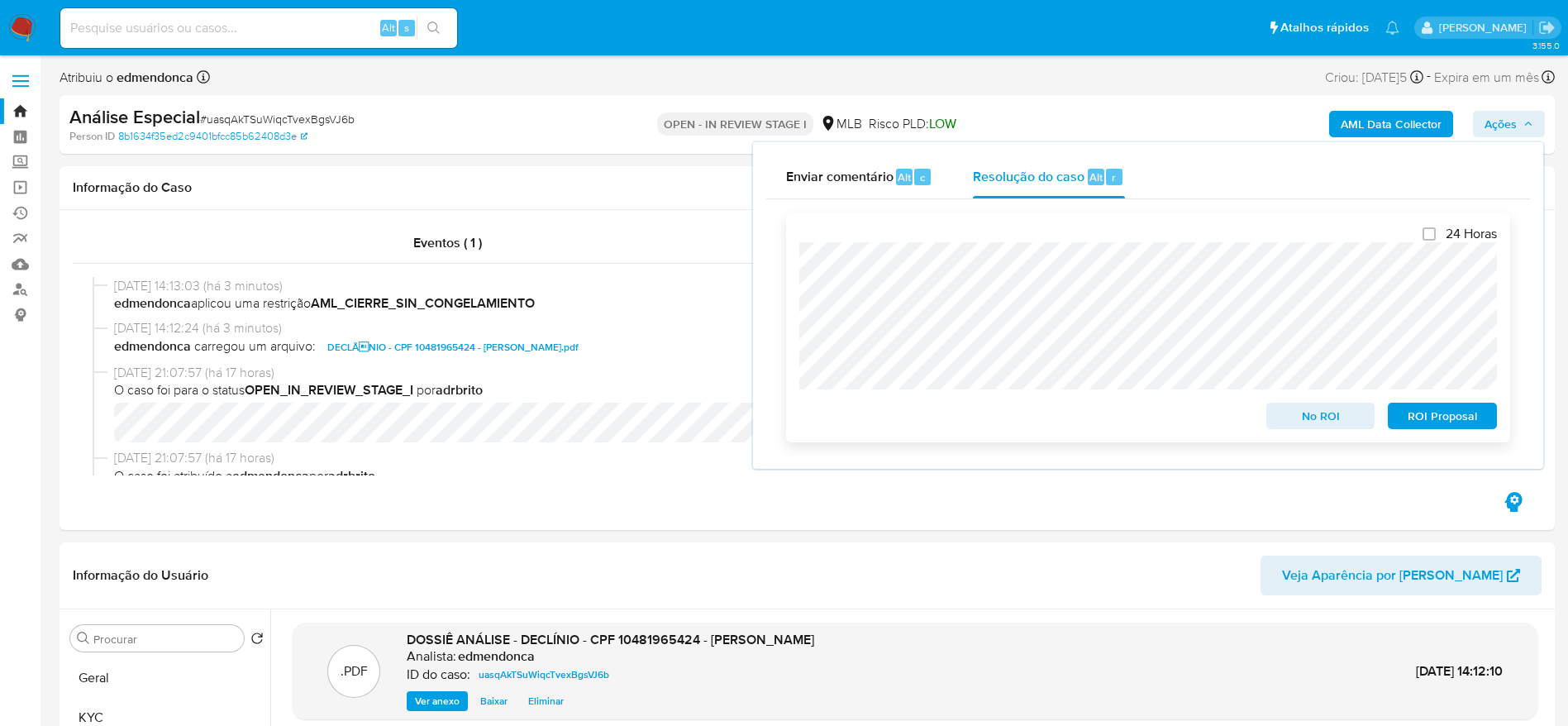
click at [1329, 413] on span "No ROI" at bounding box center [1321, 416] width 86 height 23
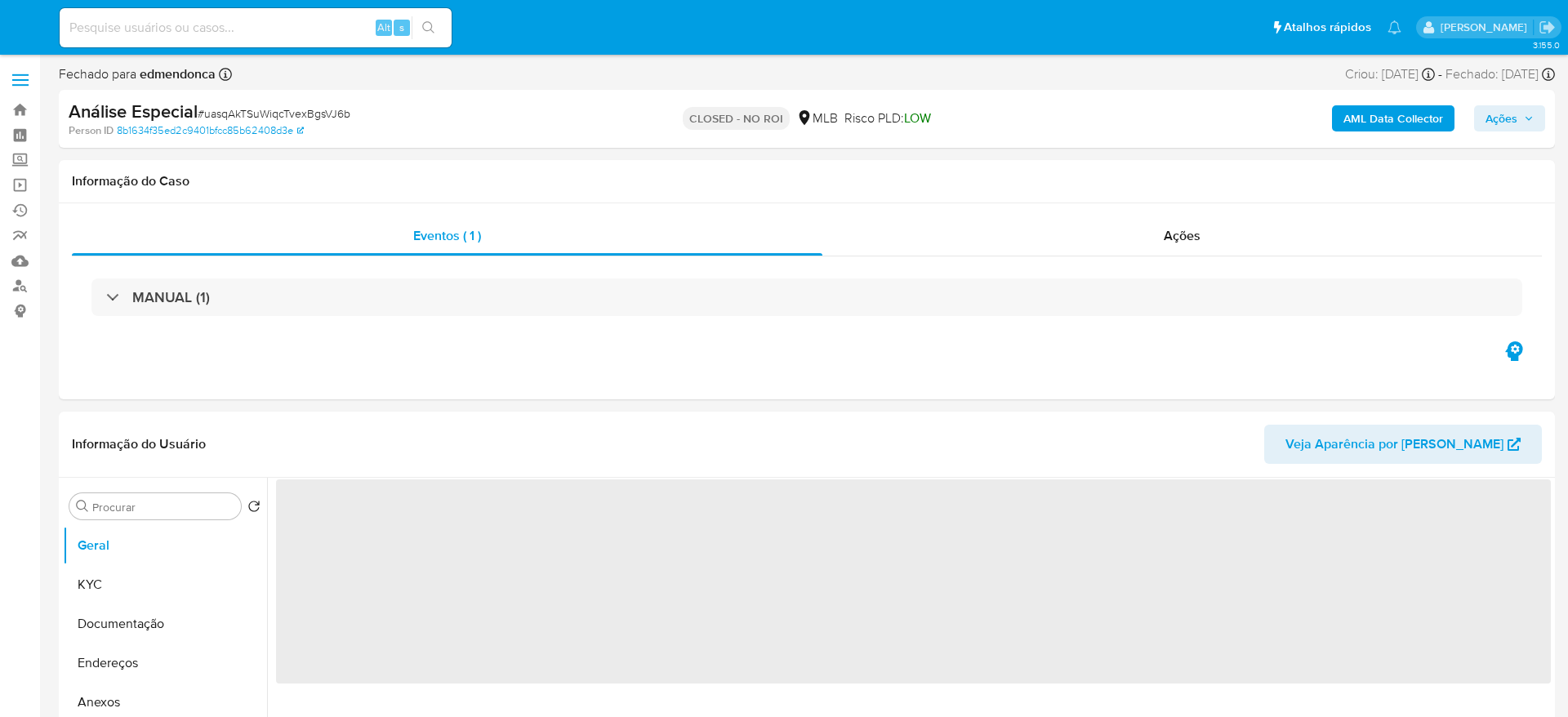
select select "10"
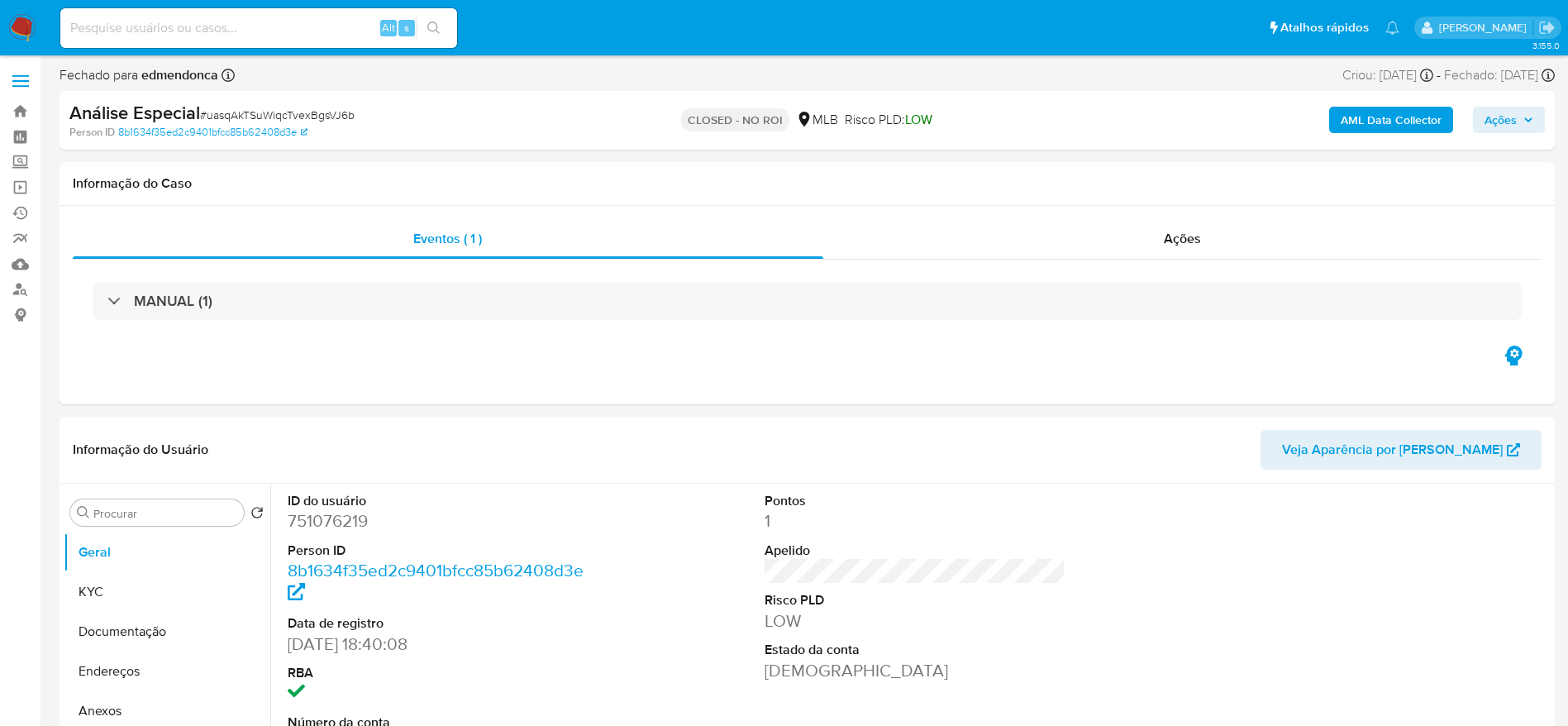
click at [281, 25] on input at bounding box center [259, 28] width 397 height 21
paste input "ondkB2p08gMUel0y4b2DcLx3"
type input "ondkB2p08gMUel0y4b2DcLx3"
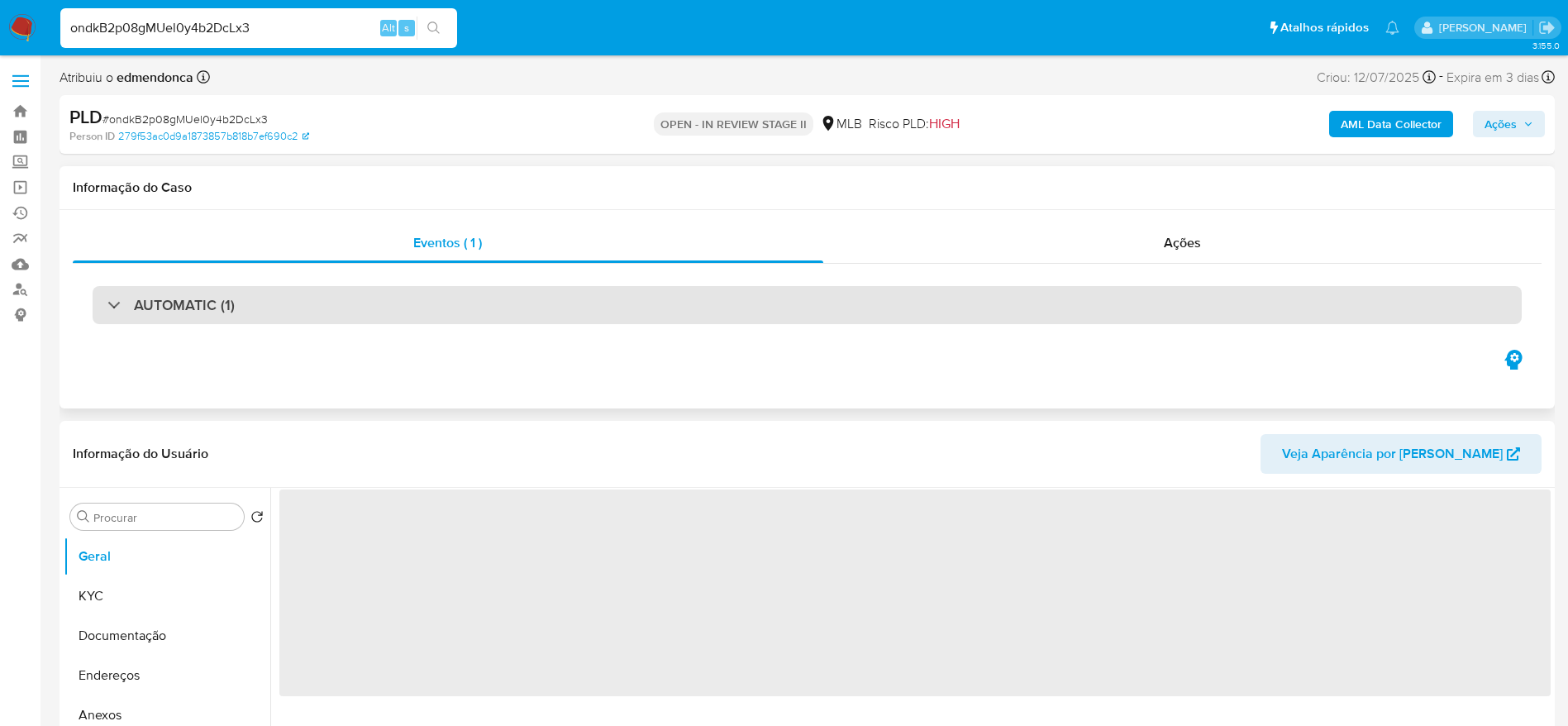
click at [344, 324] on div "AUTOMATIC (1)" at bounding box center [807, 305] width 1469 height 83
click at [343, 319] on div "AUTOMATIC (1)" at bounding box center [806, 305] width 1429 height 38
select select "10"
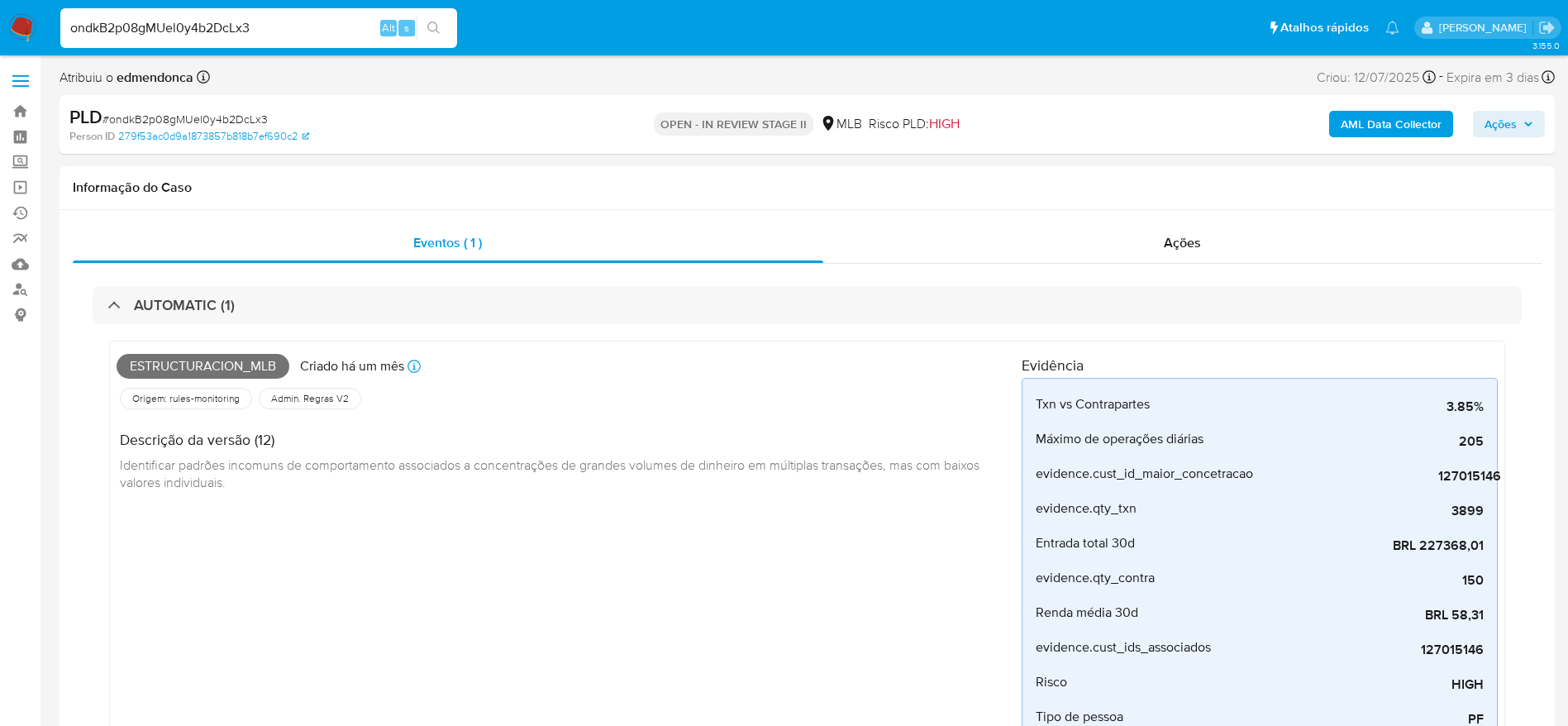
click at [264, 26] on input "ondkB2p08gMUel0y4b2DcLx3" at bounding box center [259, 28] width 397 height 21
paste input "Flxh3ToDdFNqn2yKw9dBNtc8"
type input "Flxh3ToDdFNqn2yKw9dBNtc8"
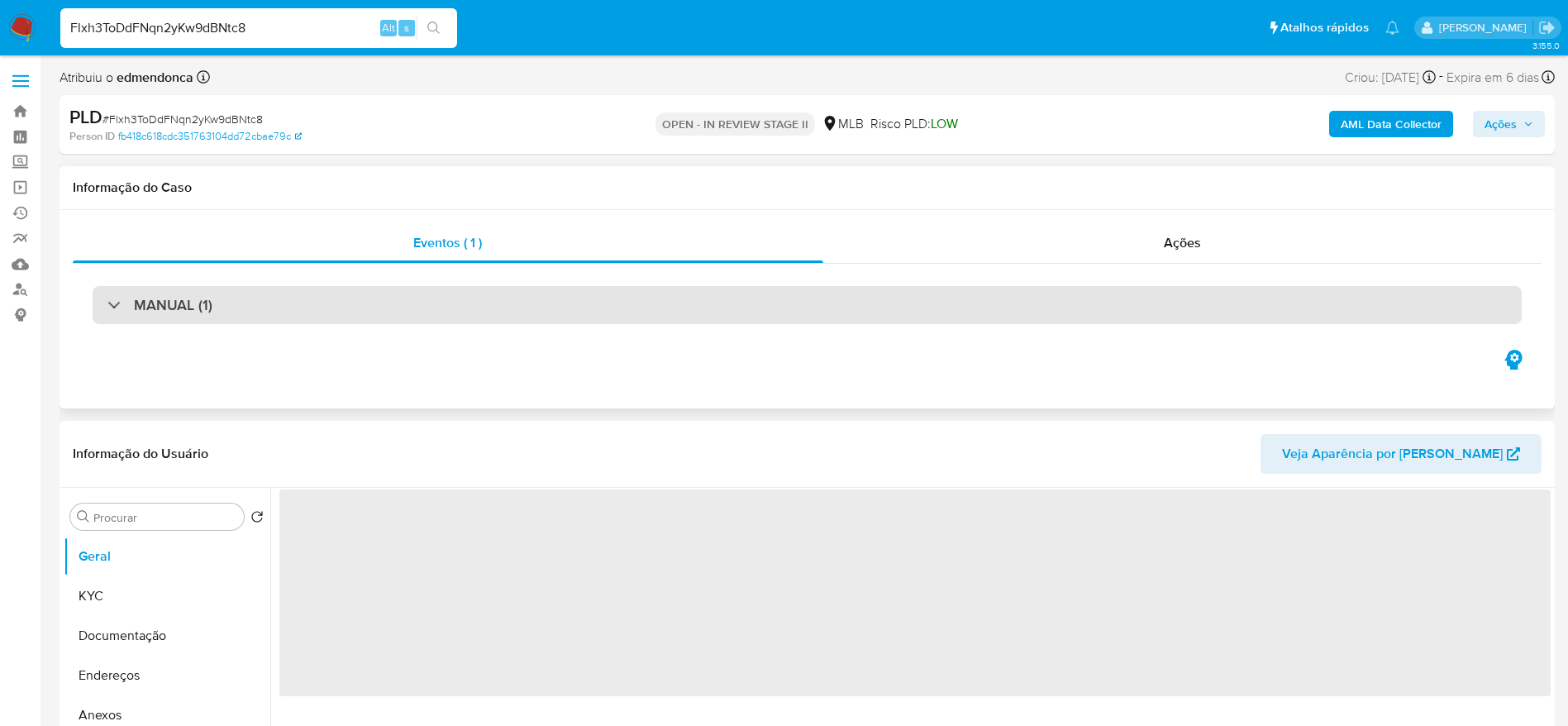
click at [176, 315] on h3 "MANUAL (1)" at bounding box center [172, 305] width 78 height 18
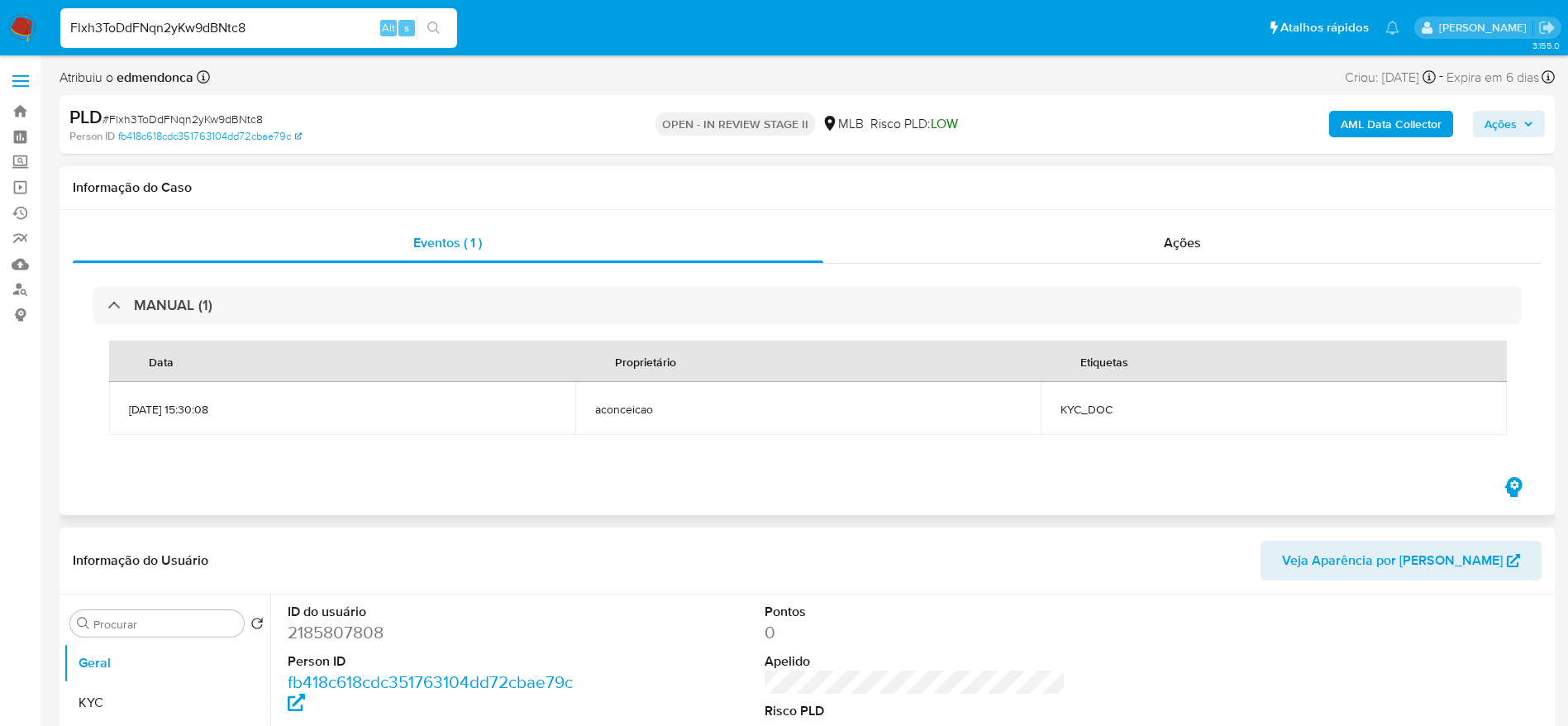
select select "10"
click at [268, 27] on input "Flxh3ToDdFNqn2yKw9dBNtc8" at bounding box center [259, 28] width 397 height 21
paste input "hrqOo379dYGrtuMhhrjUmfaL"
type input "hrqOo379dYGrtuMhhrjUmfaL"
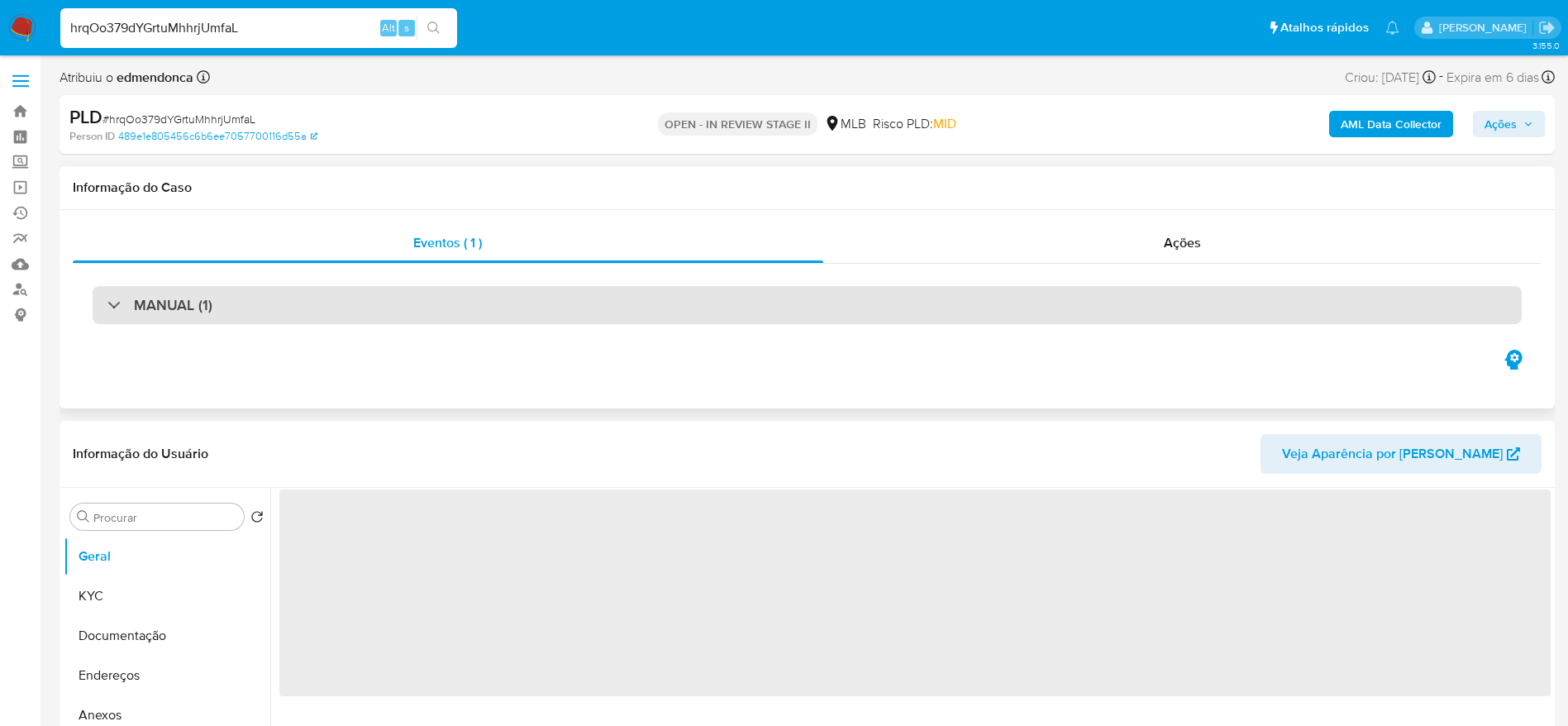
click at [349, 304] on div "MANUAL (1)" at bounding box center [806, 305] width 1429 height 38
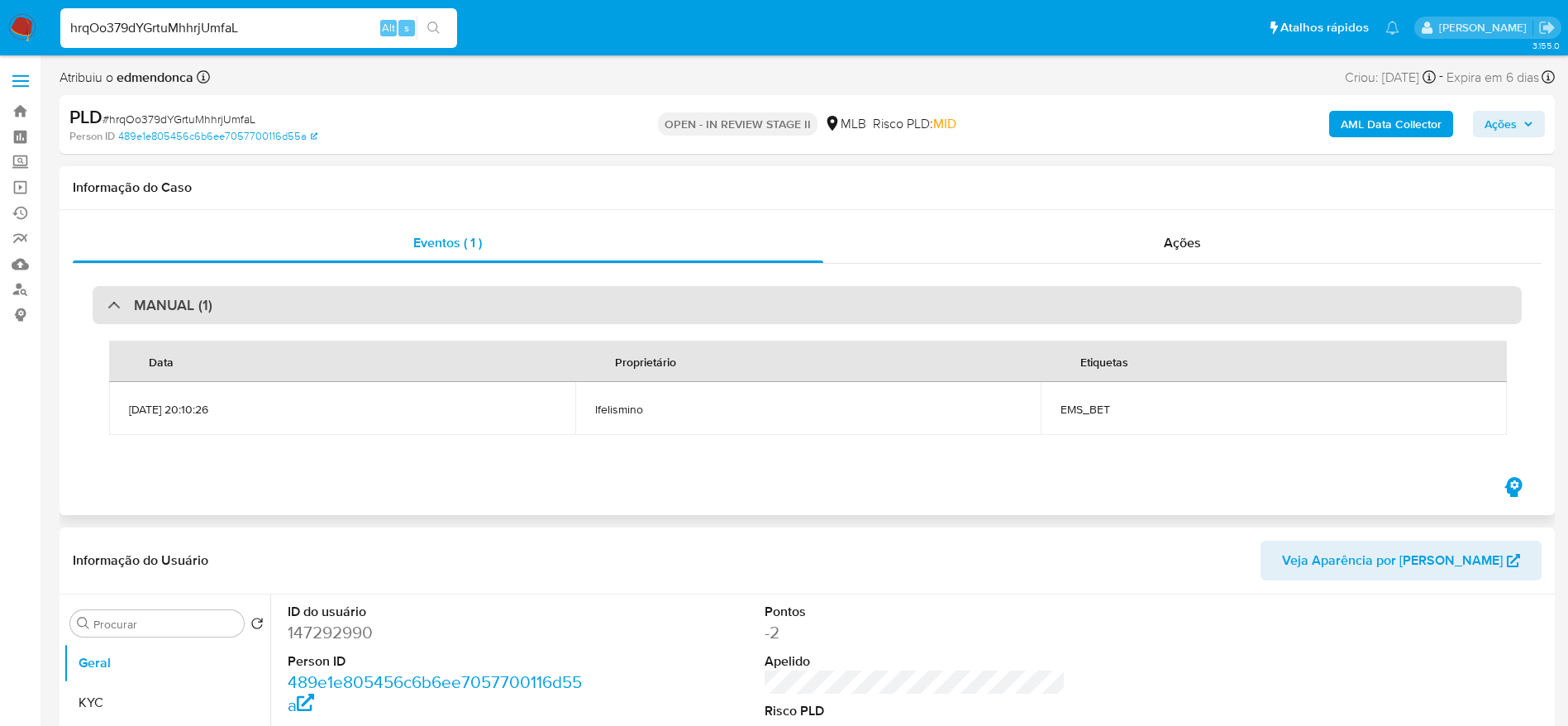
select select "10"
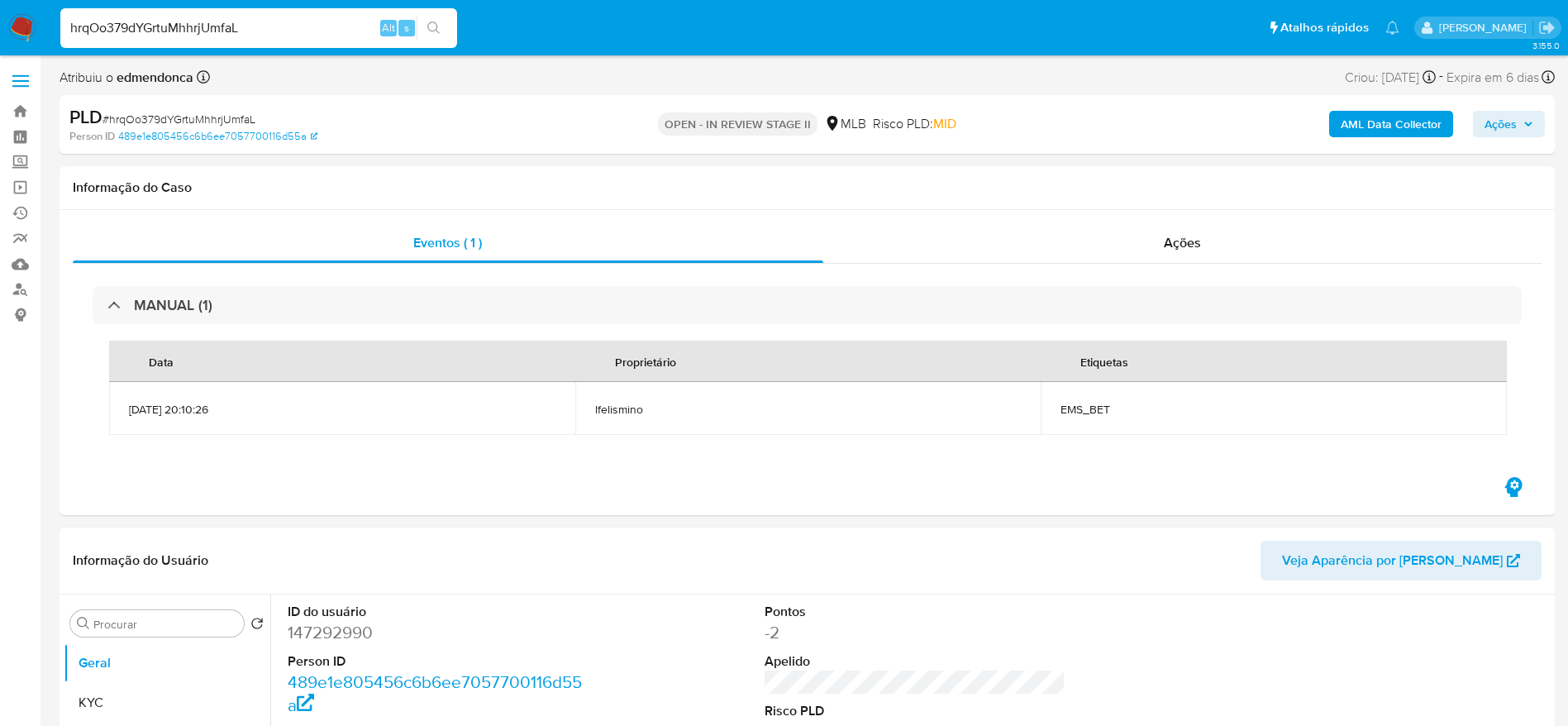
click at [261, 20] on input "hrqOo379dYGrtuMhhrjUmfaL" at bounding box center [259, 28] width 397 height 21
paste input "fPW9gvJ9eIKSnsR29UD76935"
type input "fPW9gvJ9eIKSnsR29UD76935"
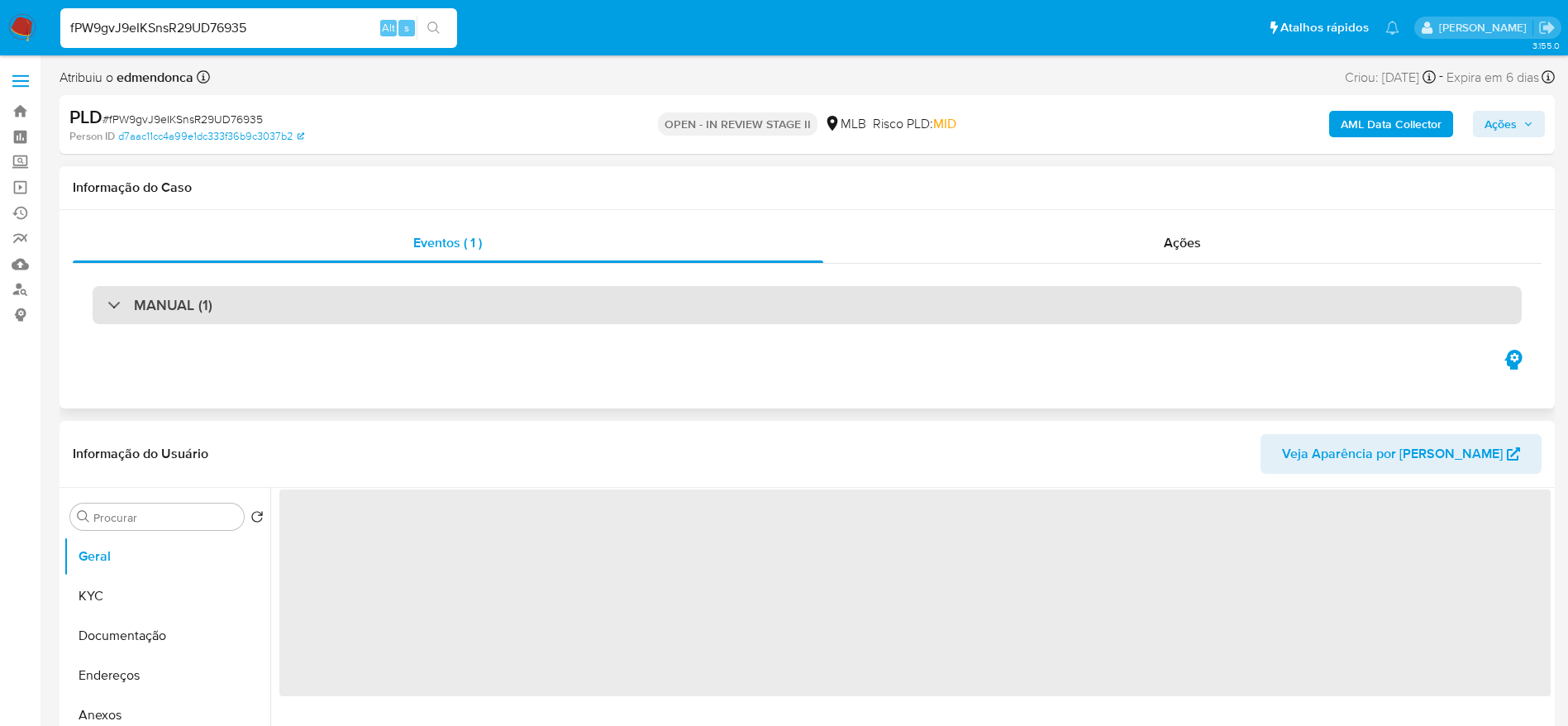
click at [341, 303] on div "MANUAL (1)" at bounding box center [806, 305] width 1429 height 38
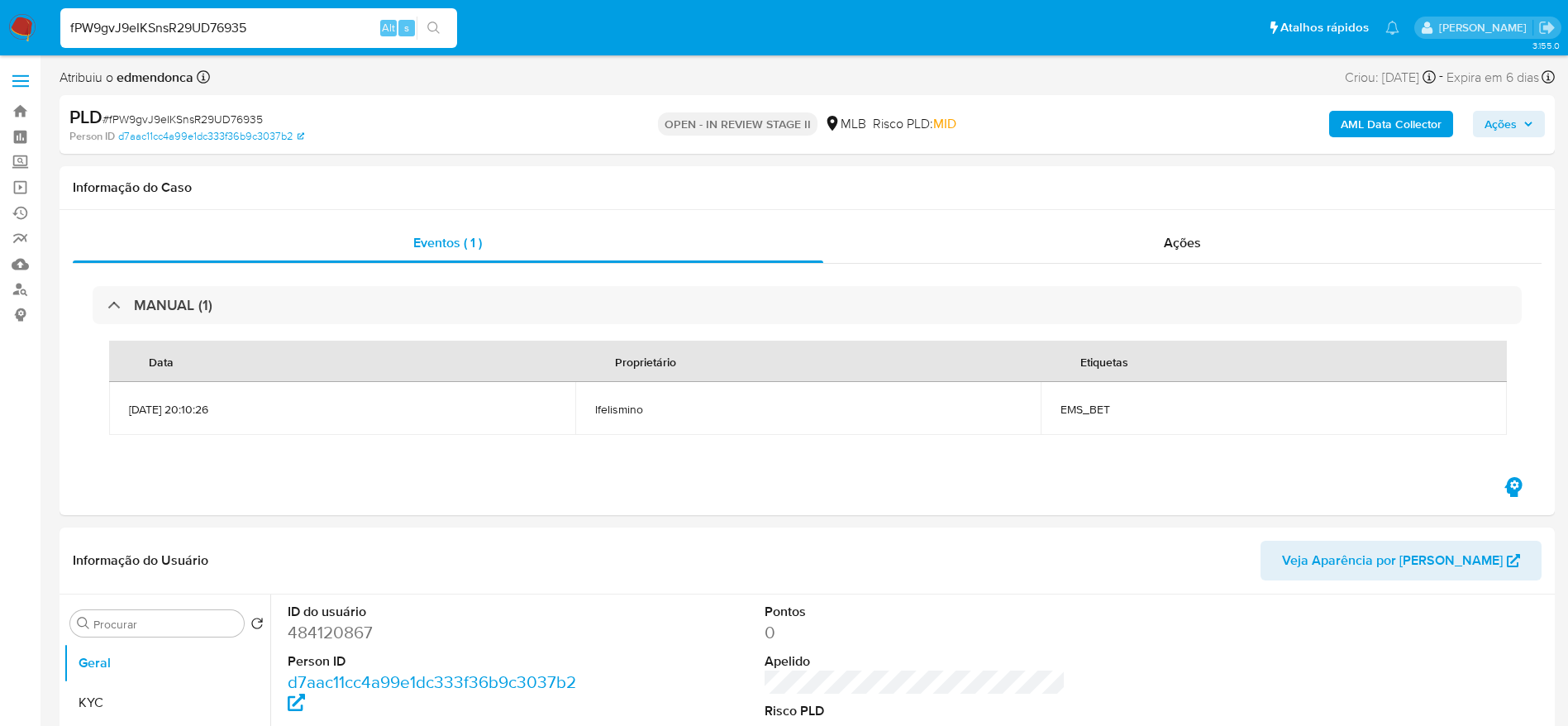
select select "10"
click at [296, 29] on input "fPW9gvJ9eIKSnsR29UD76935" at bounding box center [259, 28] width 397 height 21
paste input "txXeQhBV9JwTf5u7b43Jmf3j"
type input "txXeQhBV9JwTf5u7b43Jmf3j"
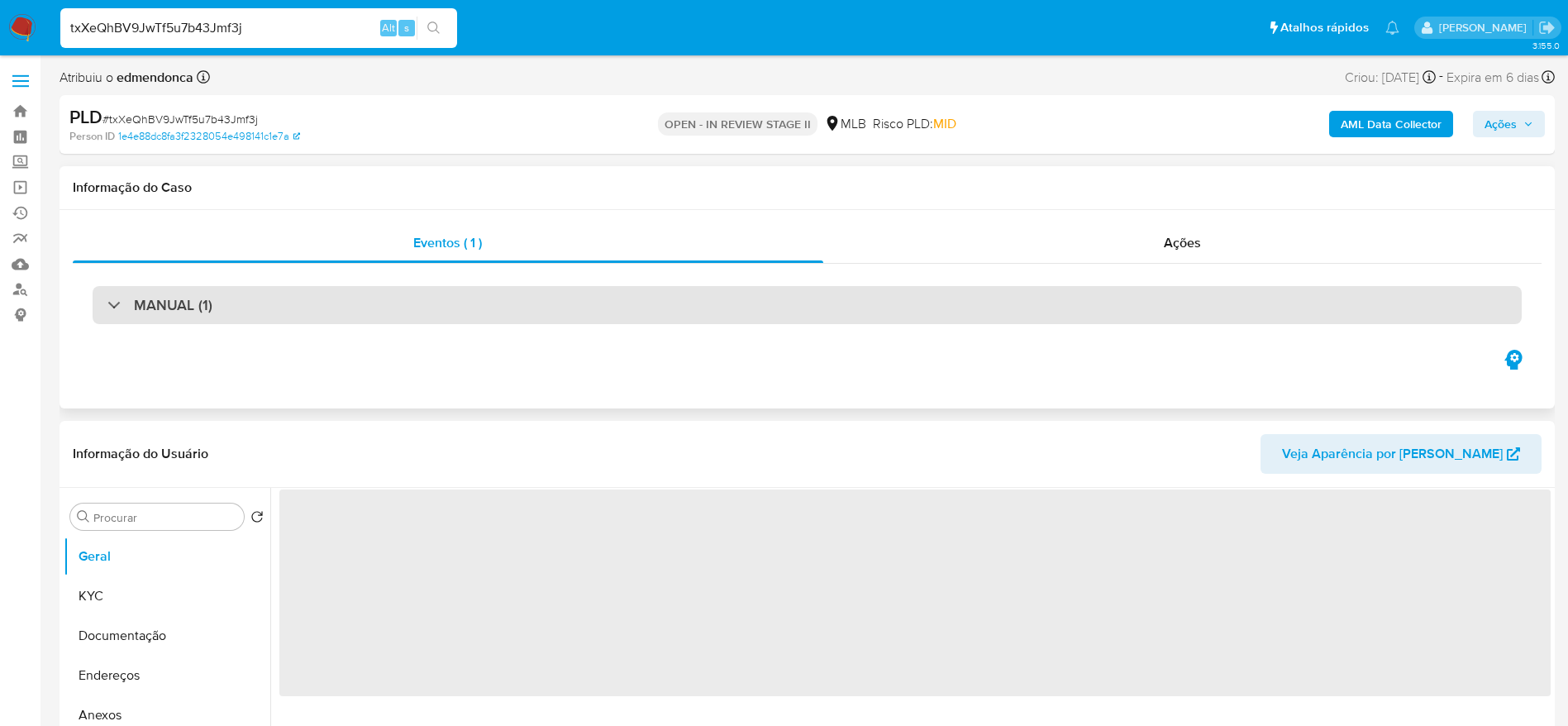
click at [309, 300] on div "MANUAL (1)" at bounding box center [806, 305] width 1429 height 38
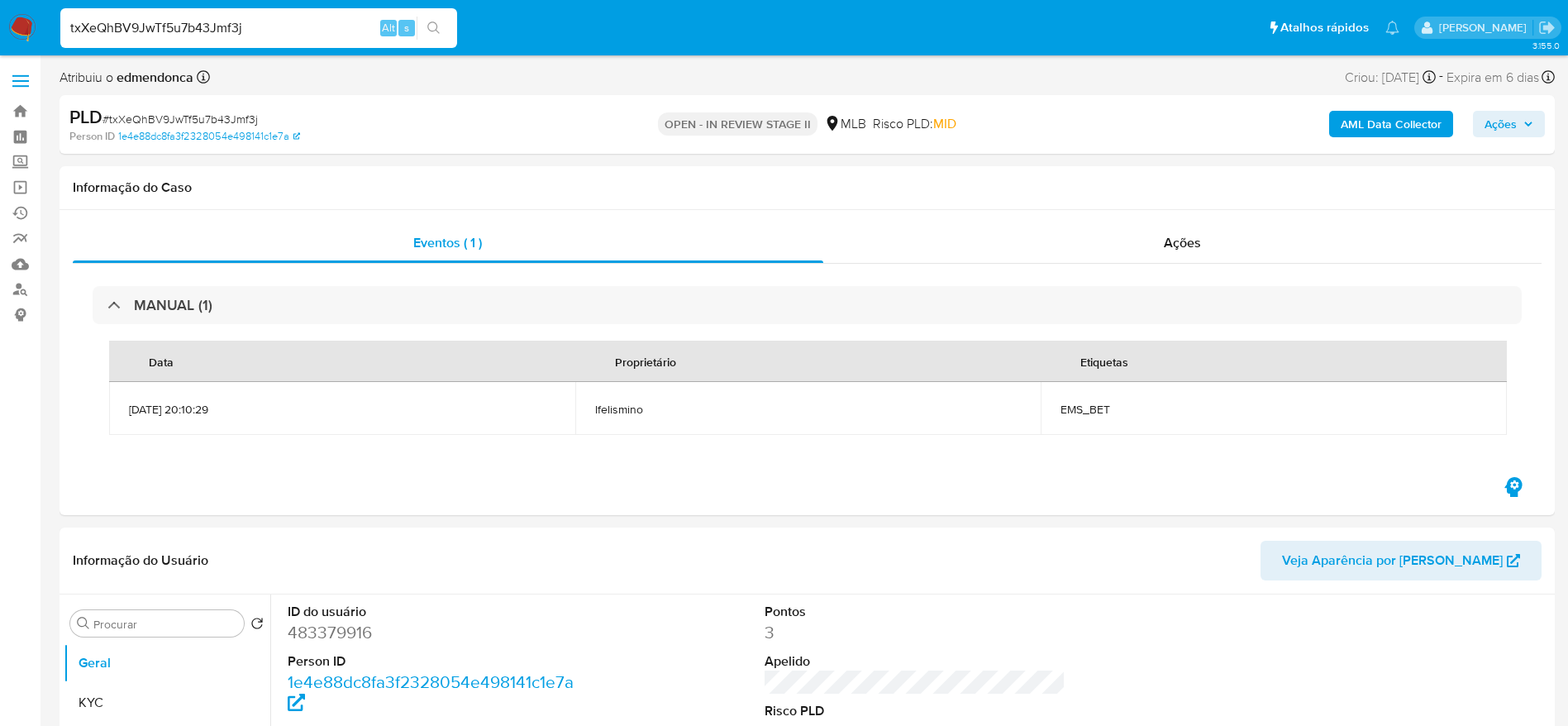
select select "10"
click at [289, 27] on input "txXeQhBV9JwTf5u7b43Jmf3j" at bounding box center [259, 28] width 397 height 21
paste input "VftyotJneUoC2WOvOc90lxBH"
type input "VftyotJneUoC2WOvOc90lxBH"
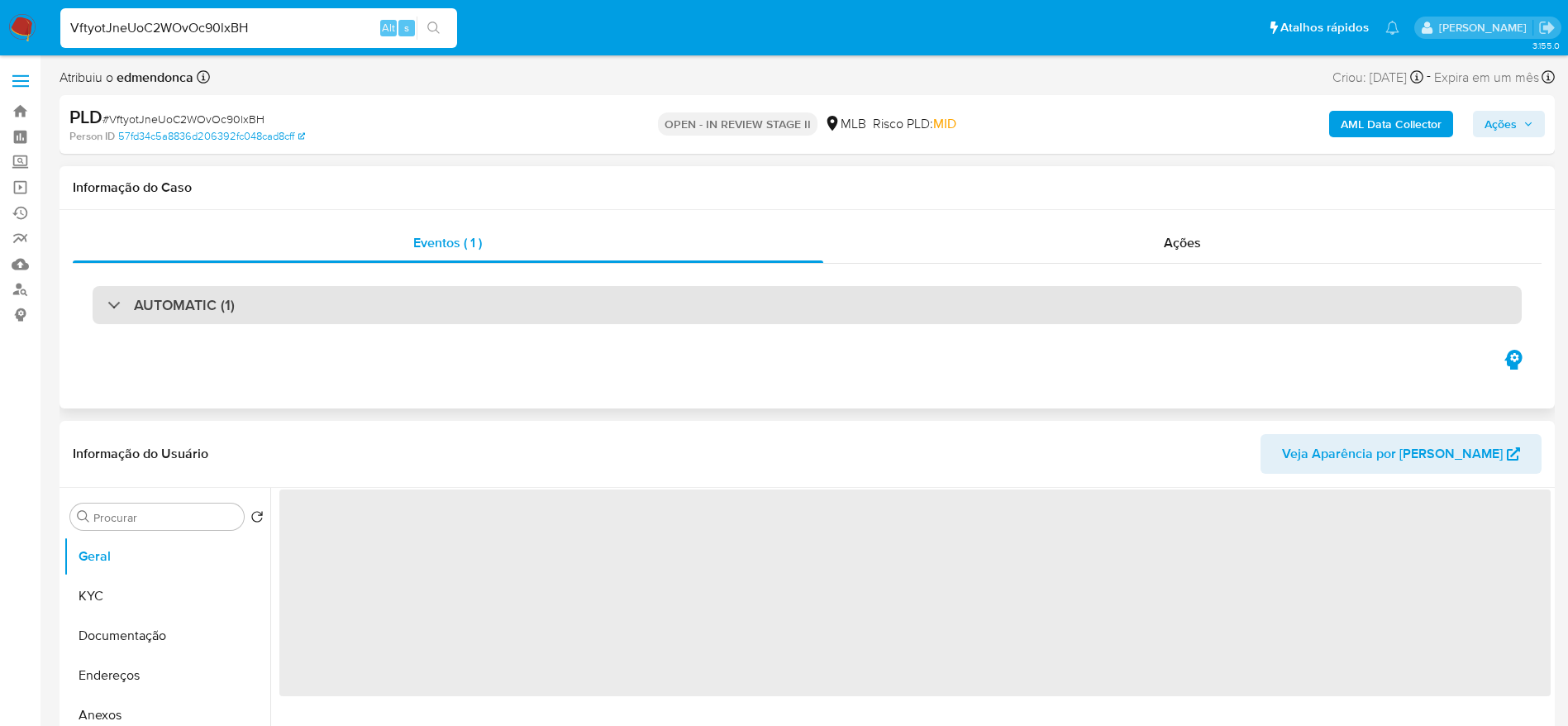
drag, startPoint x: 266, startPoint y: 284, endPoint x: 248, endPoint y: 319, distance: 39.4
click at [248, 319] on div "AUTOMATIC (1)" at bounding box center [806, 305] width 1429 height 38
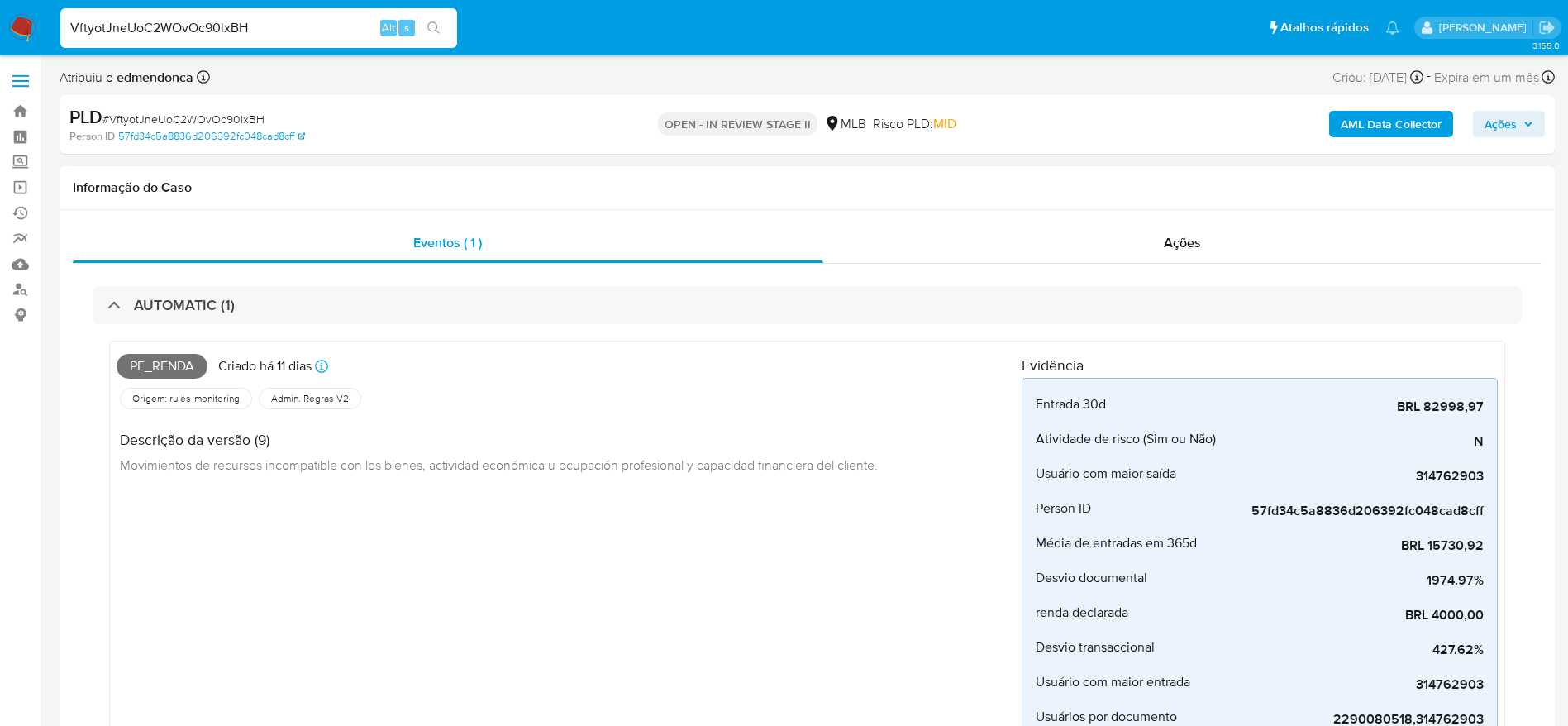
select select "10"
click at [213, 26] on input "VftyotJneUoC2WOvOc90lxBH" at bounding box center [259, 28] width 397 height 21
paste input "56r4WKL8Xr40aFyWNG8EdlTe"
type input "56r4WKL8Xr40aFyWNG8EdlTe"
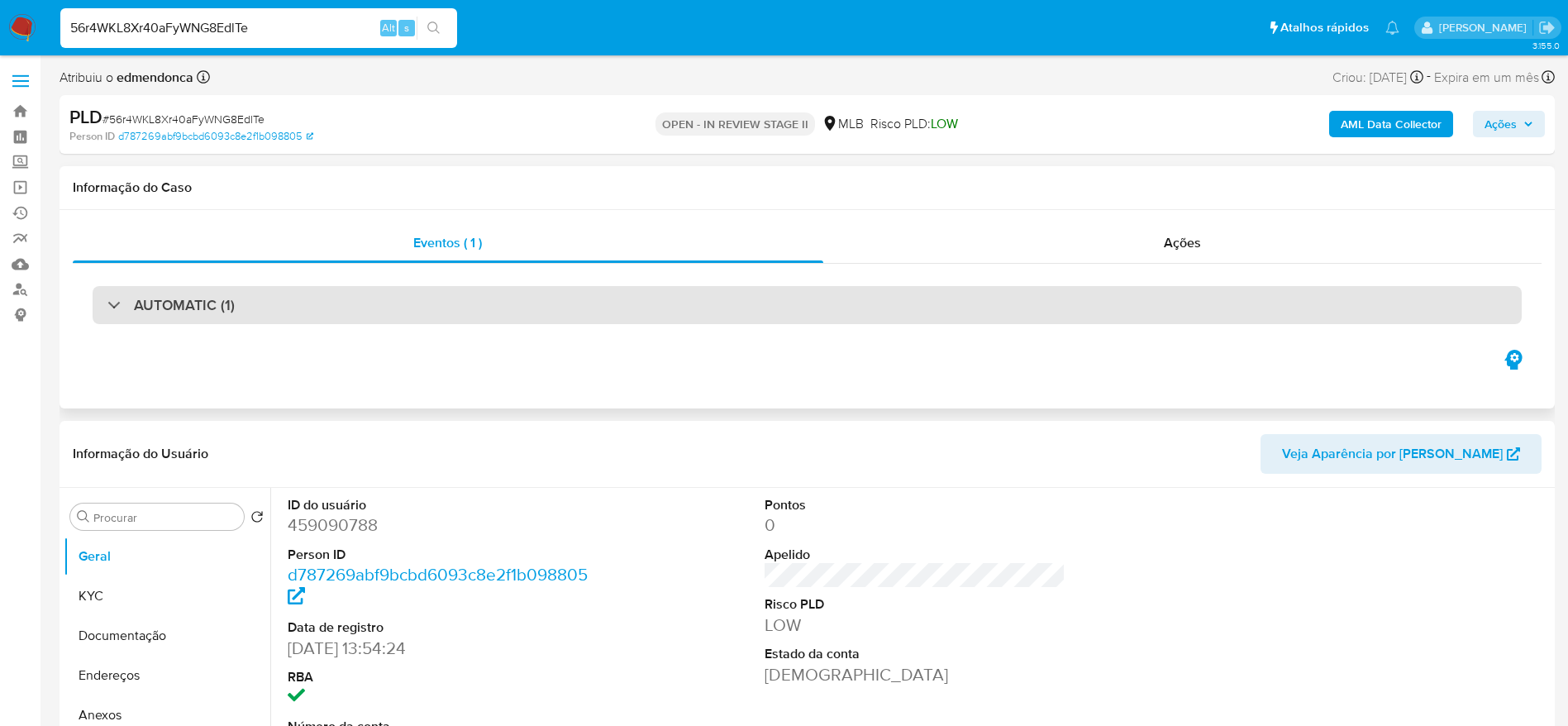
click at [206, 294] on div "AUTOMATIC (1)" at bounding box center [806, 305] width 1429 height 38
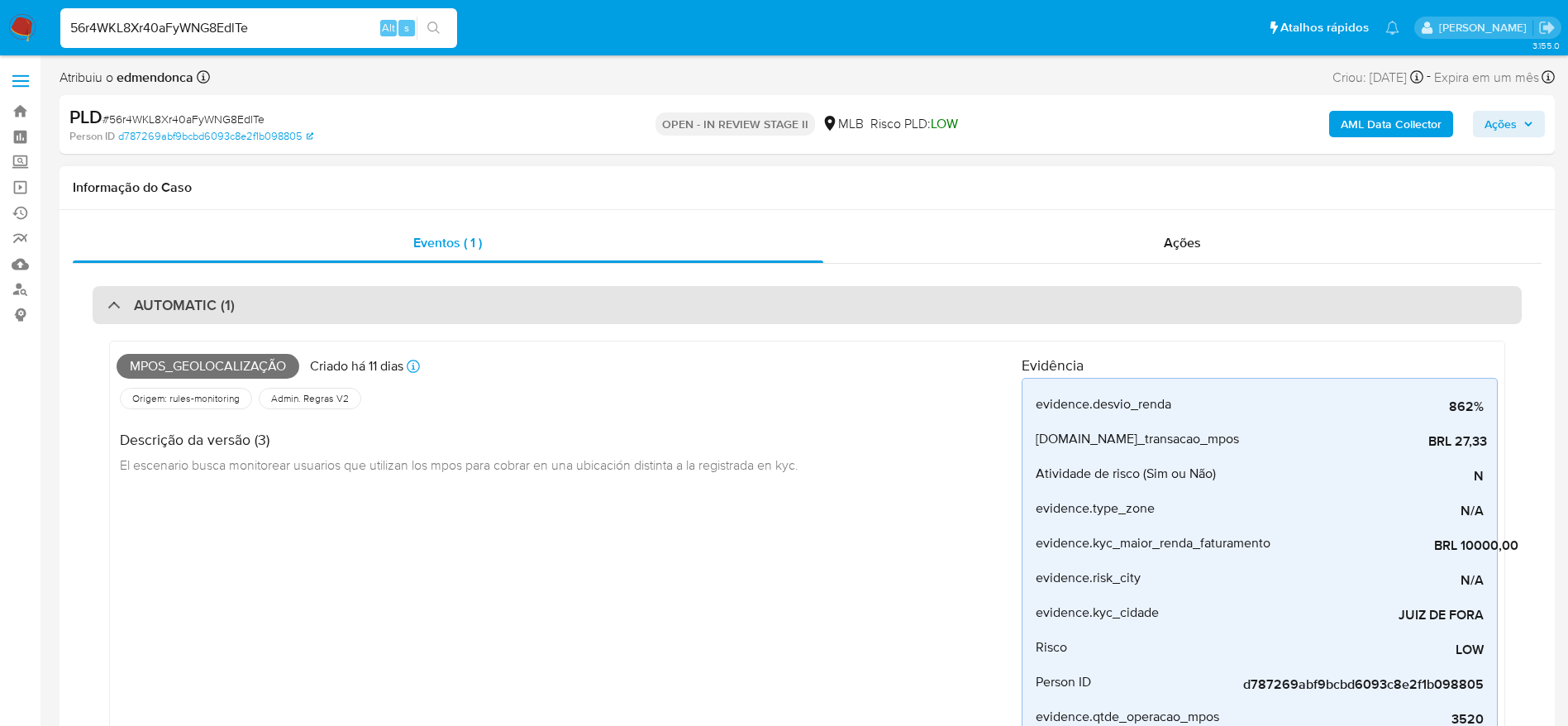
select select "10"
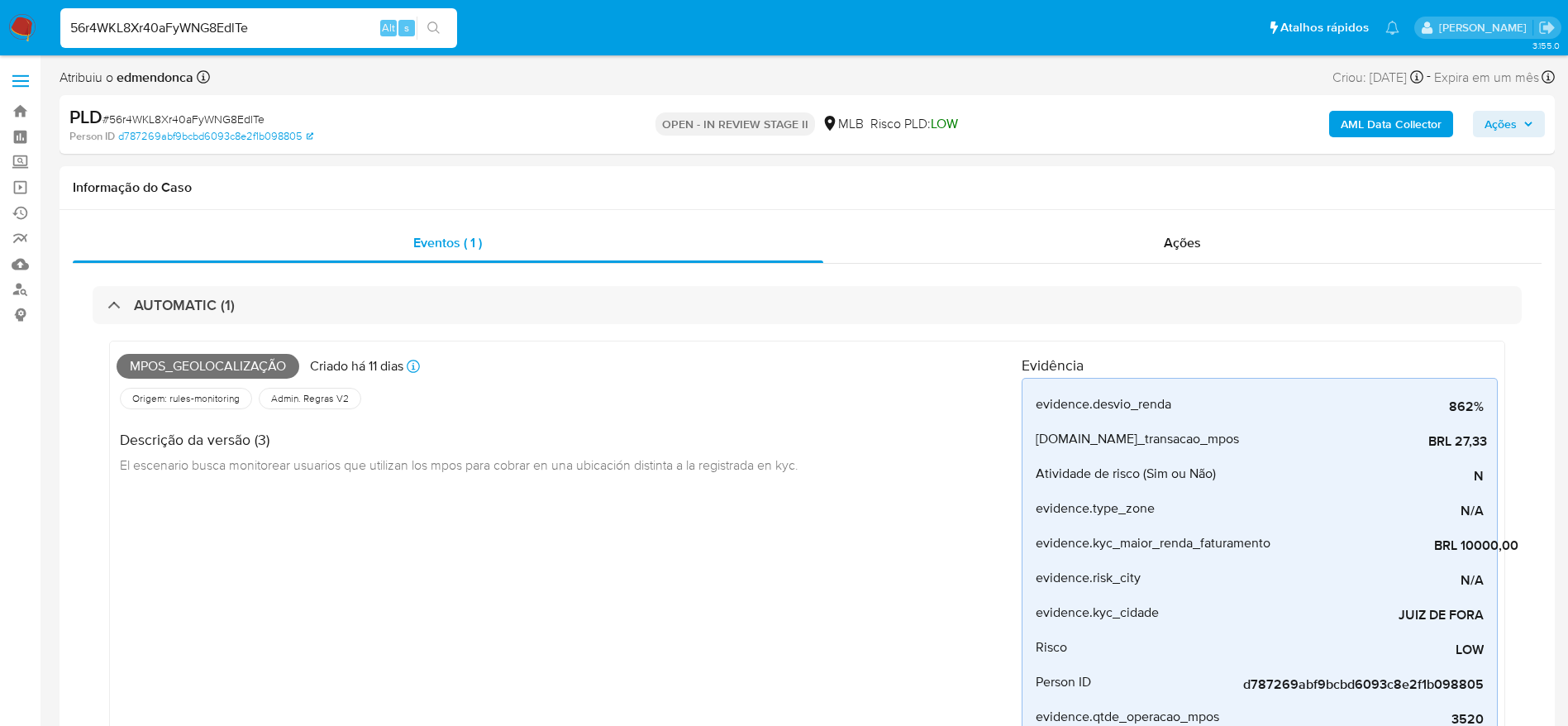
click at [238, 33] on input "56r4WKL8Xr40aFyWNG8EdlTe" at bounding box center [259, 28] width 397 height 21
paste input "Xgd7NLkOMS43Az9aGbqDdlUH"
type input "Xgd7NLkOMS43Az9aGbqDdlUH"
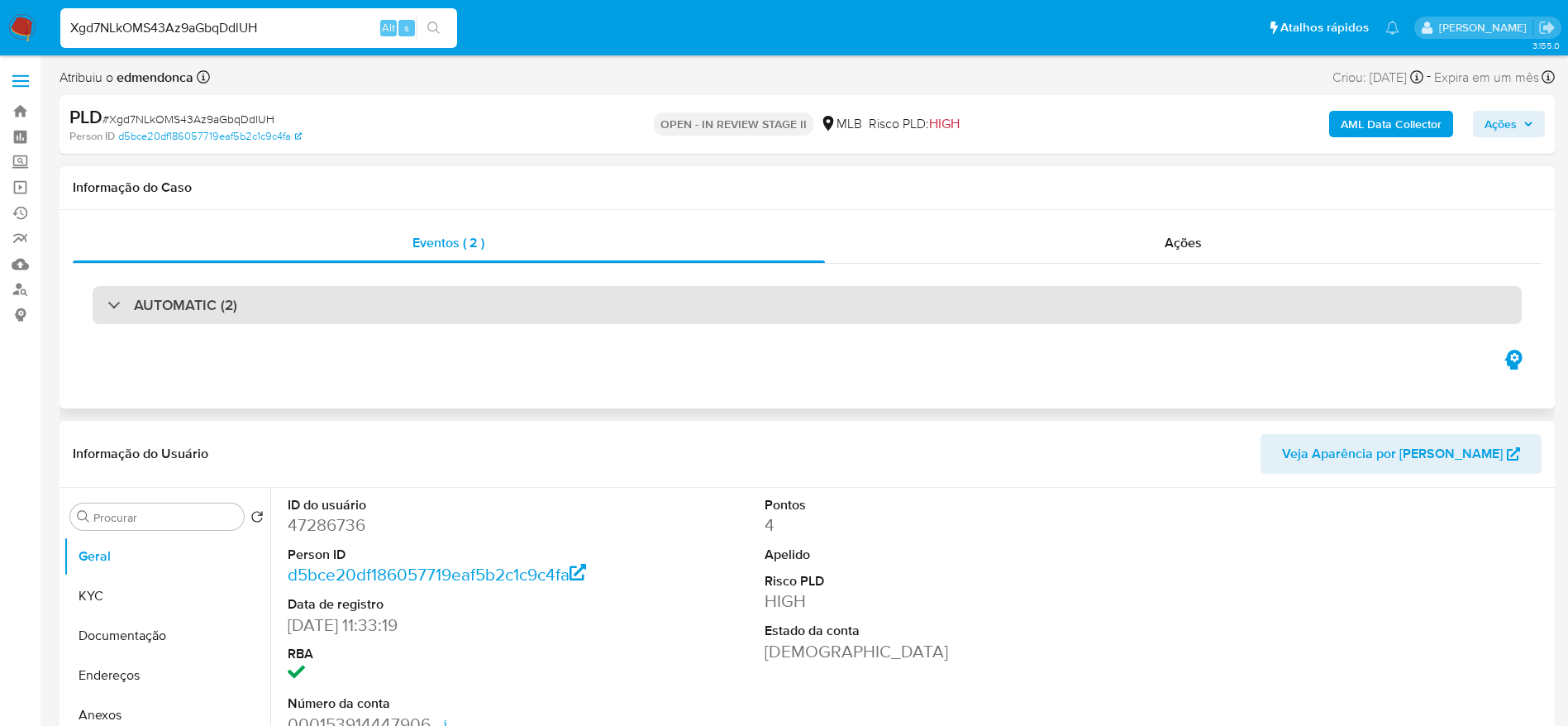
click at [140, 309] on h3 "AUTOMATIC (2)" at bounding box center [185, 305] width 104 height 18
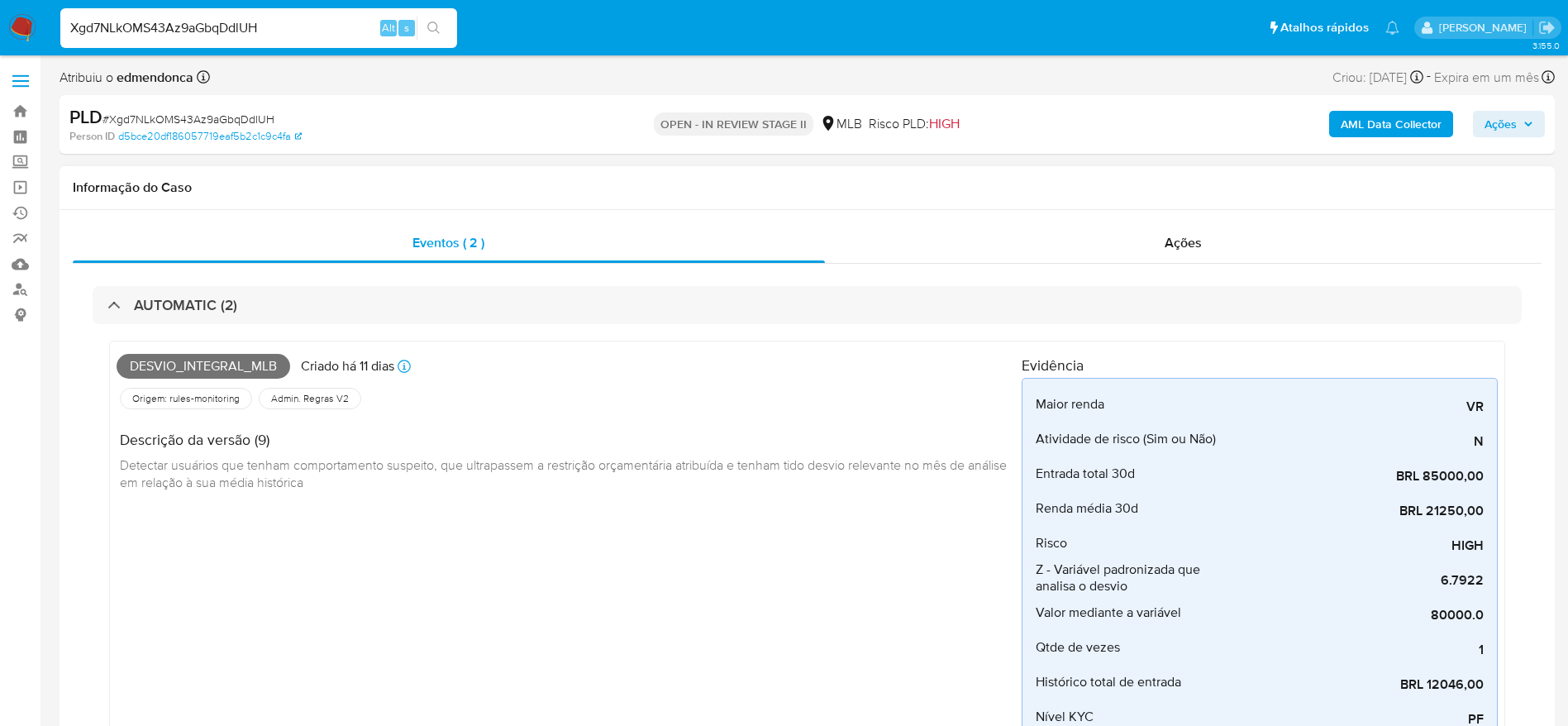
select select "10"
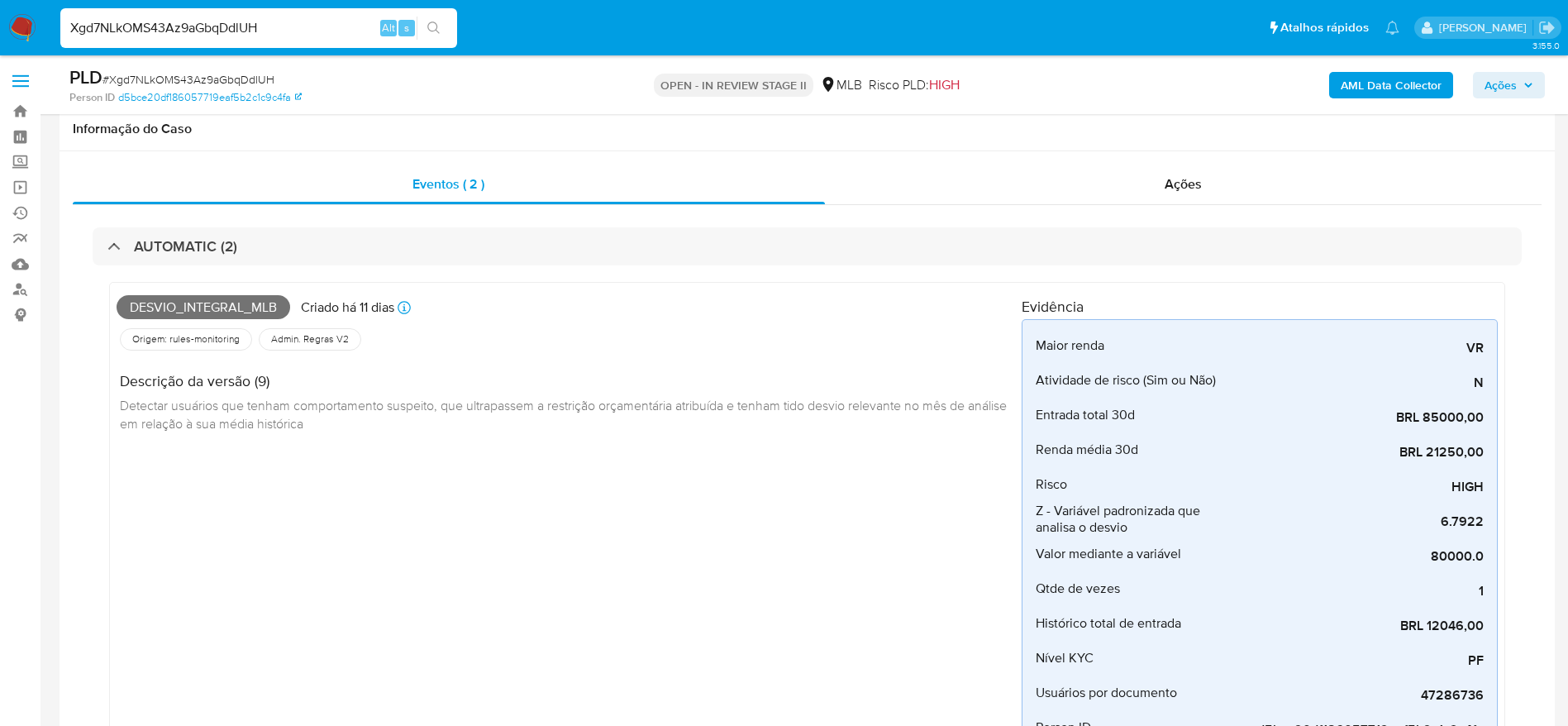
scroll to position [248, 0]
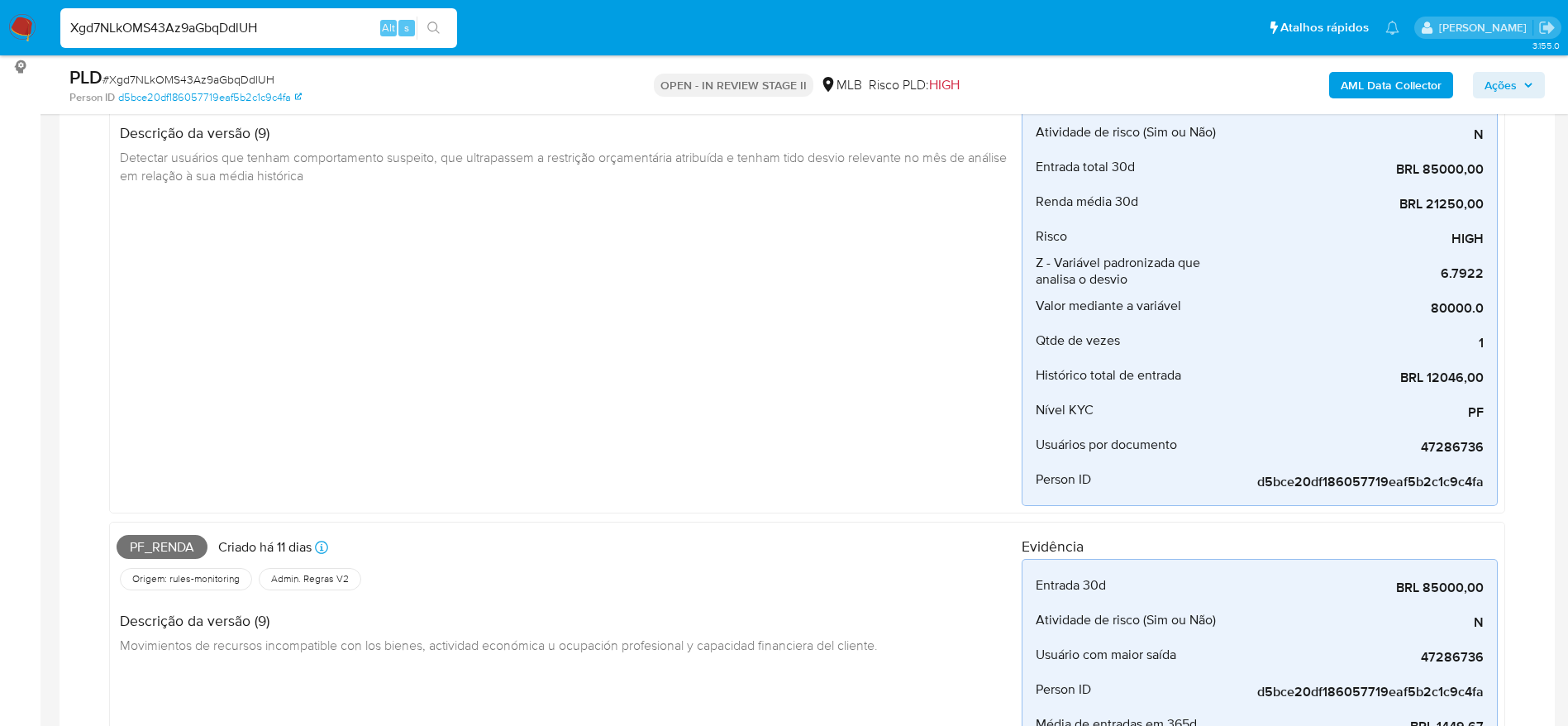
click at [301, 27] on input "Xgd7NLkOMS43Az9aGbqDdlUH" at bounding box center [259, 28] width 397 height 21
paste input "uNwfYx8S7Dm65DZ5fXu7OXAr"
type input "uNwfYx8S7Dm65DZ5fXu7OXAr"
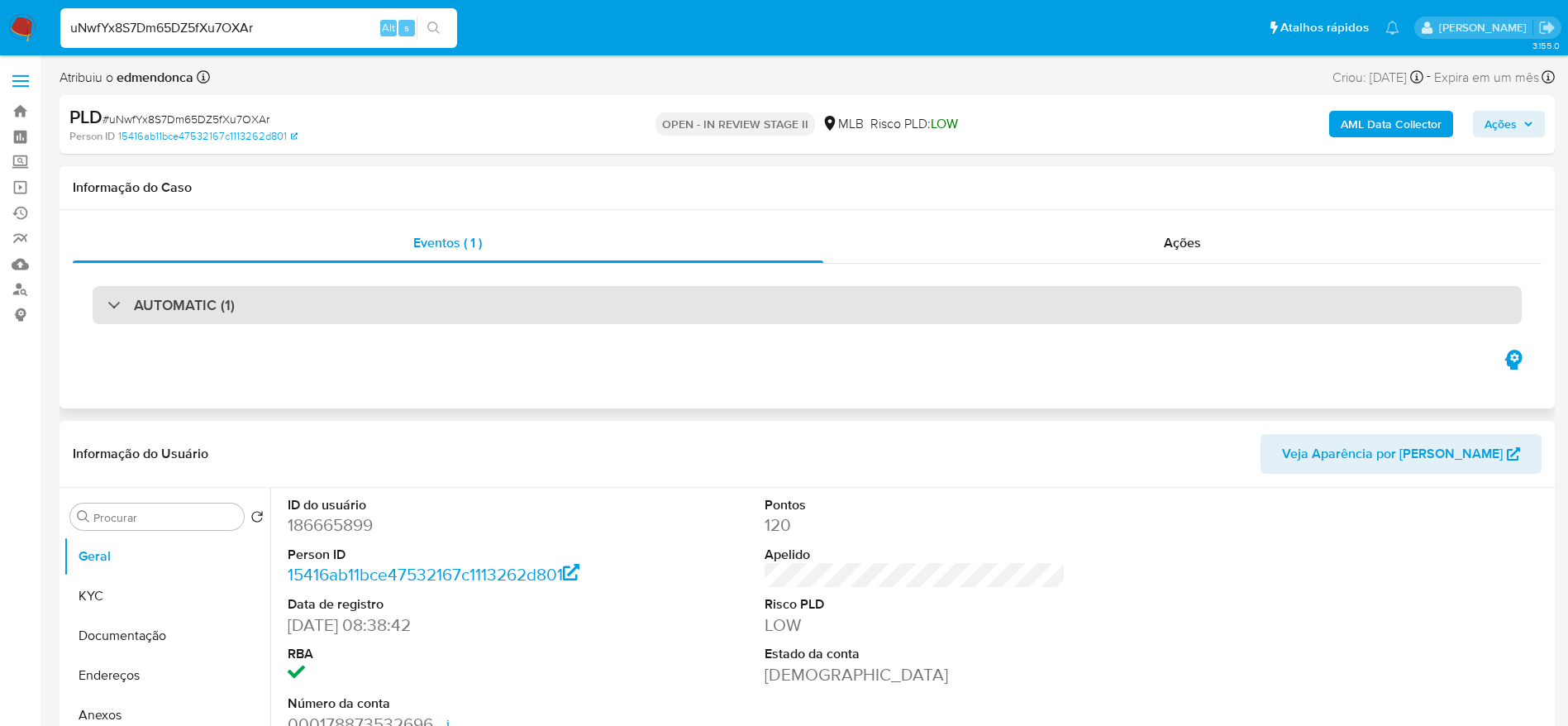
select select "10"
click at [229, 301] on h3 "AUTOMATIC (1)" at bounding box center [184, 305] width 101 height 18
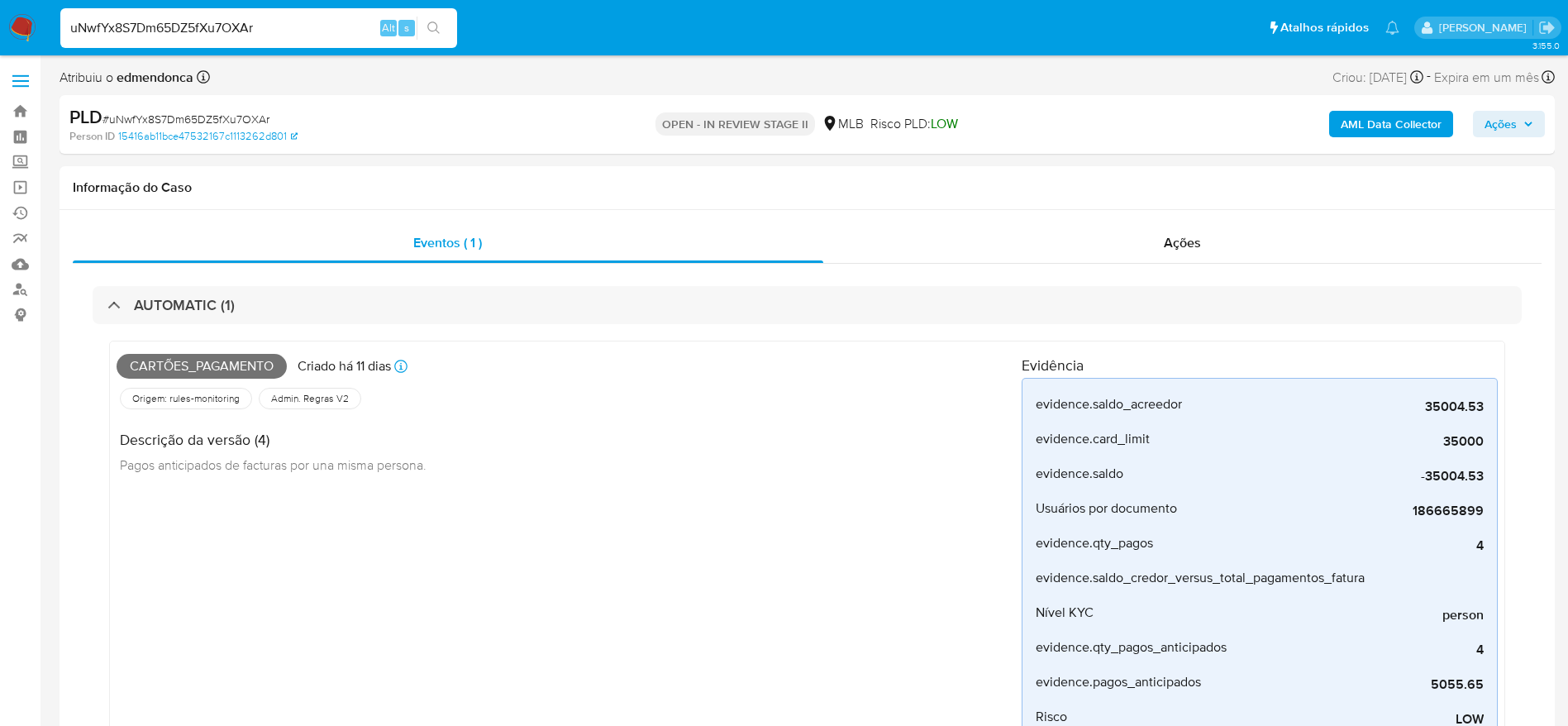
click at [230, 30] on input "uNwfYx8S7Dm65DZ5fXu7OXAr" at bounding box center [259, 28] width 397 height 21
paste input "Q500vET8lmaCXP33s7z7o6eR"
type input "Q500vET8lmaCXP33s7z7o6eR"
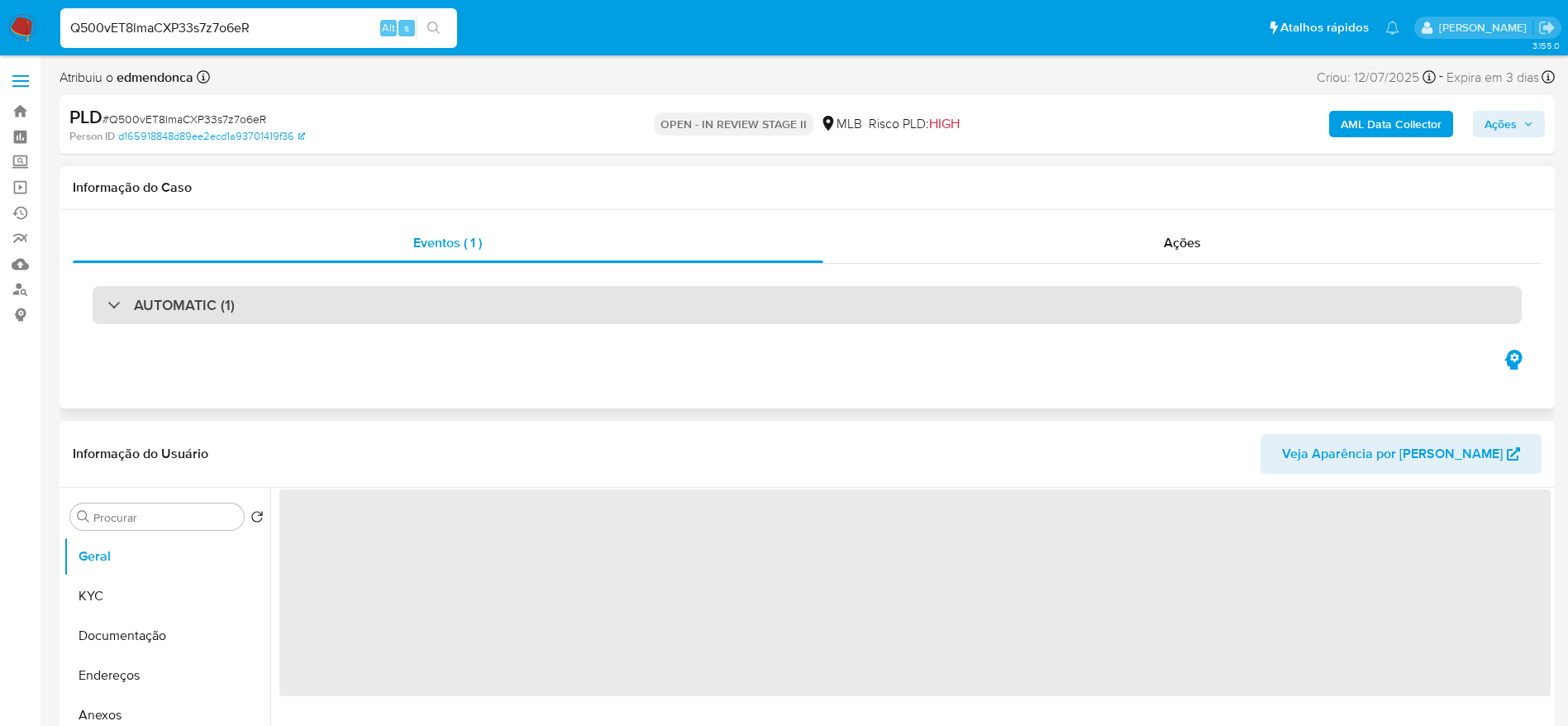
click at [236, 323] on div "AUTOMATIC (1)" at bounding box center [806, 305] width 1429 height 38
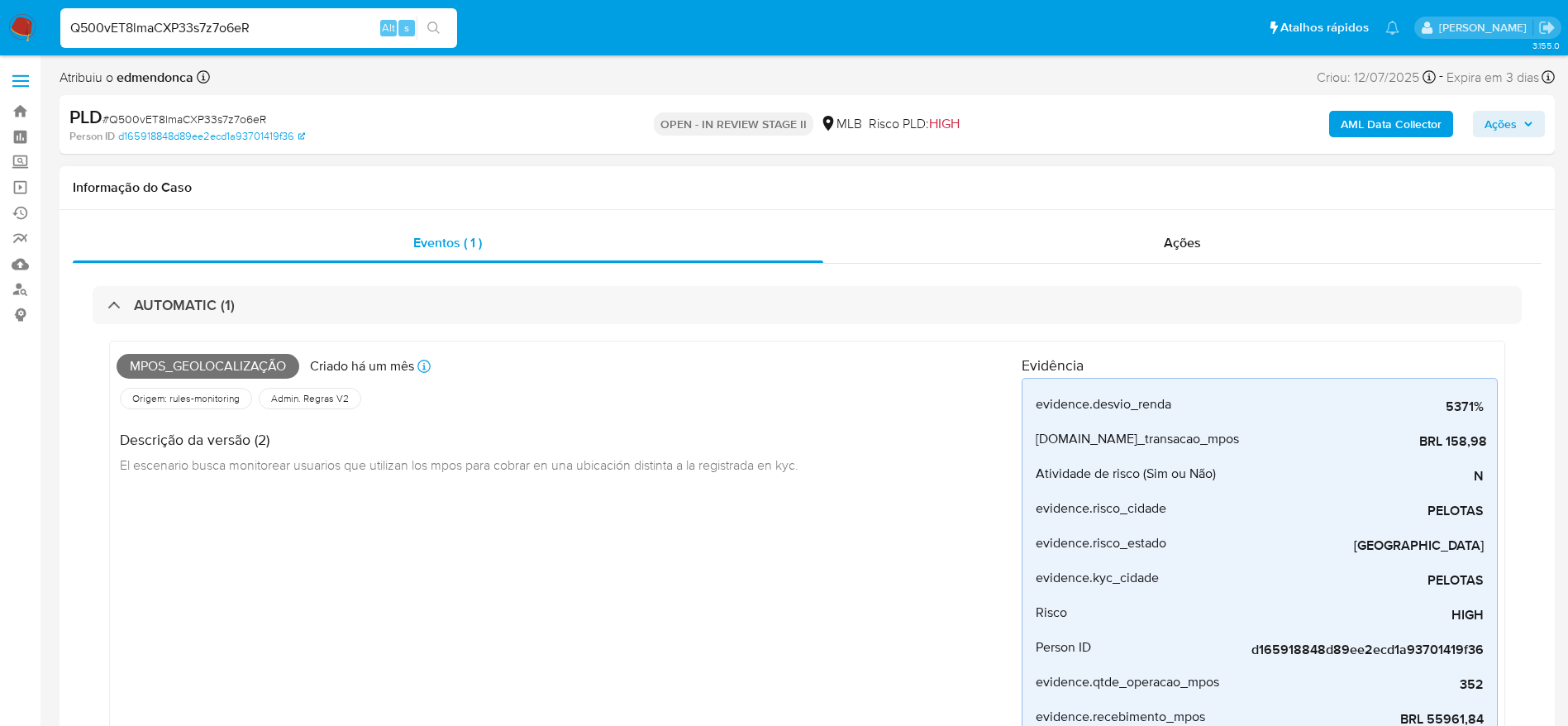
select select "10"
click at [300, 35] on input "Q500vET8lmaCXP33s7z7o6eR" at bounding box center [259, 28] width 397 height 21
select select "10"
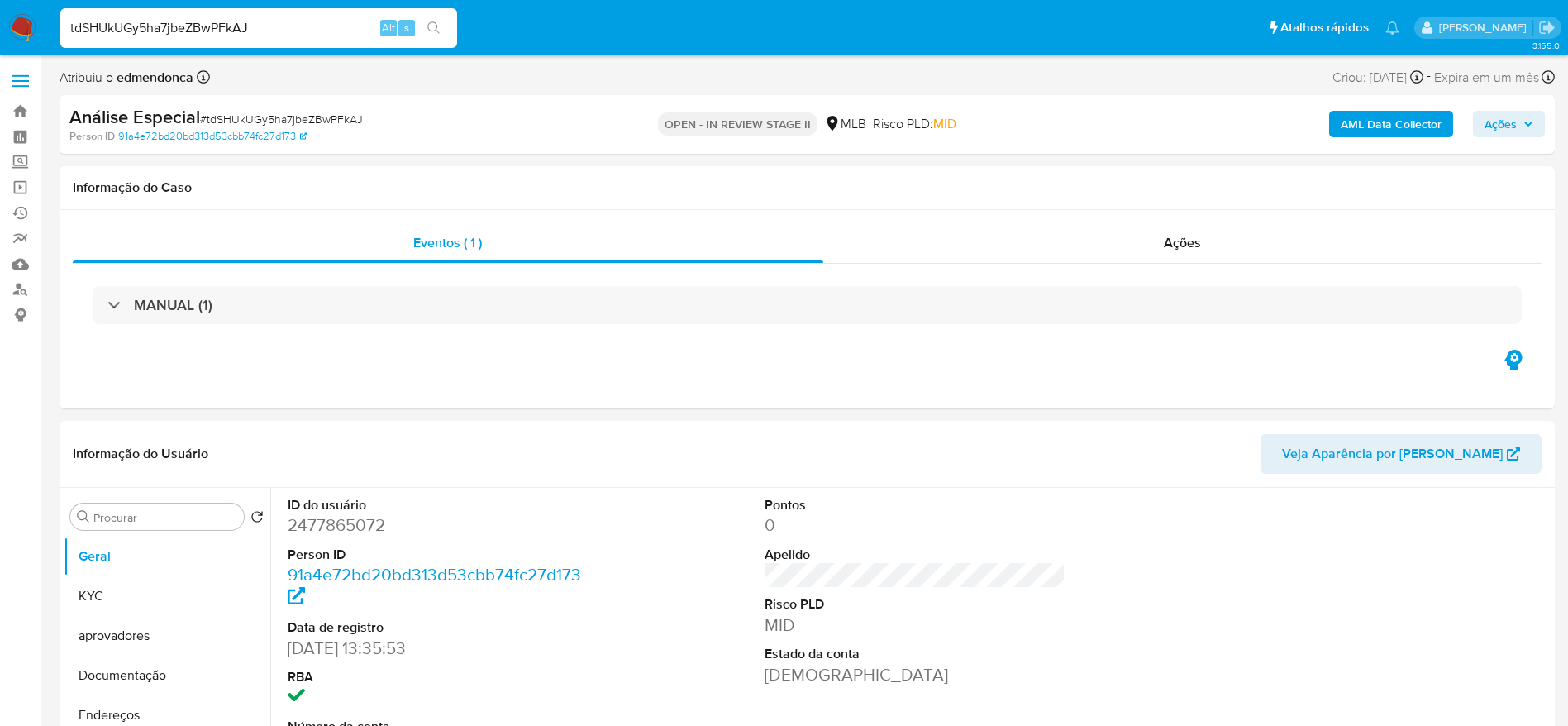
select select "10"
click at [300, 35] on input "tdSHUkUGy5ha7jbeZBwPFkAJ" at bounding box center [259, 28] width 397 height 21
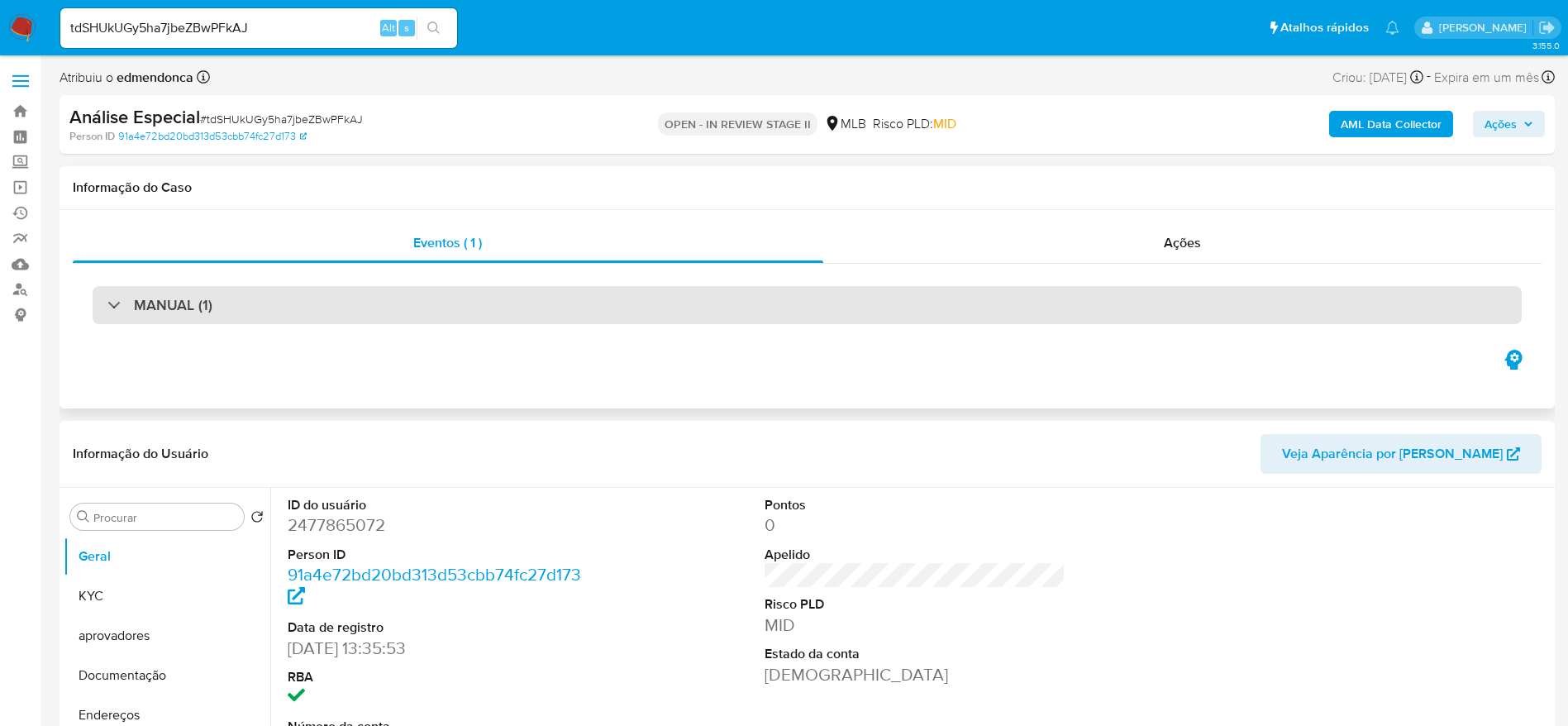
click at [184, 301] on h3 "MANUAL (1)" at bounding box center [172, 305] width 78 height 18
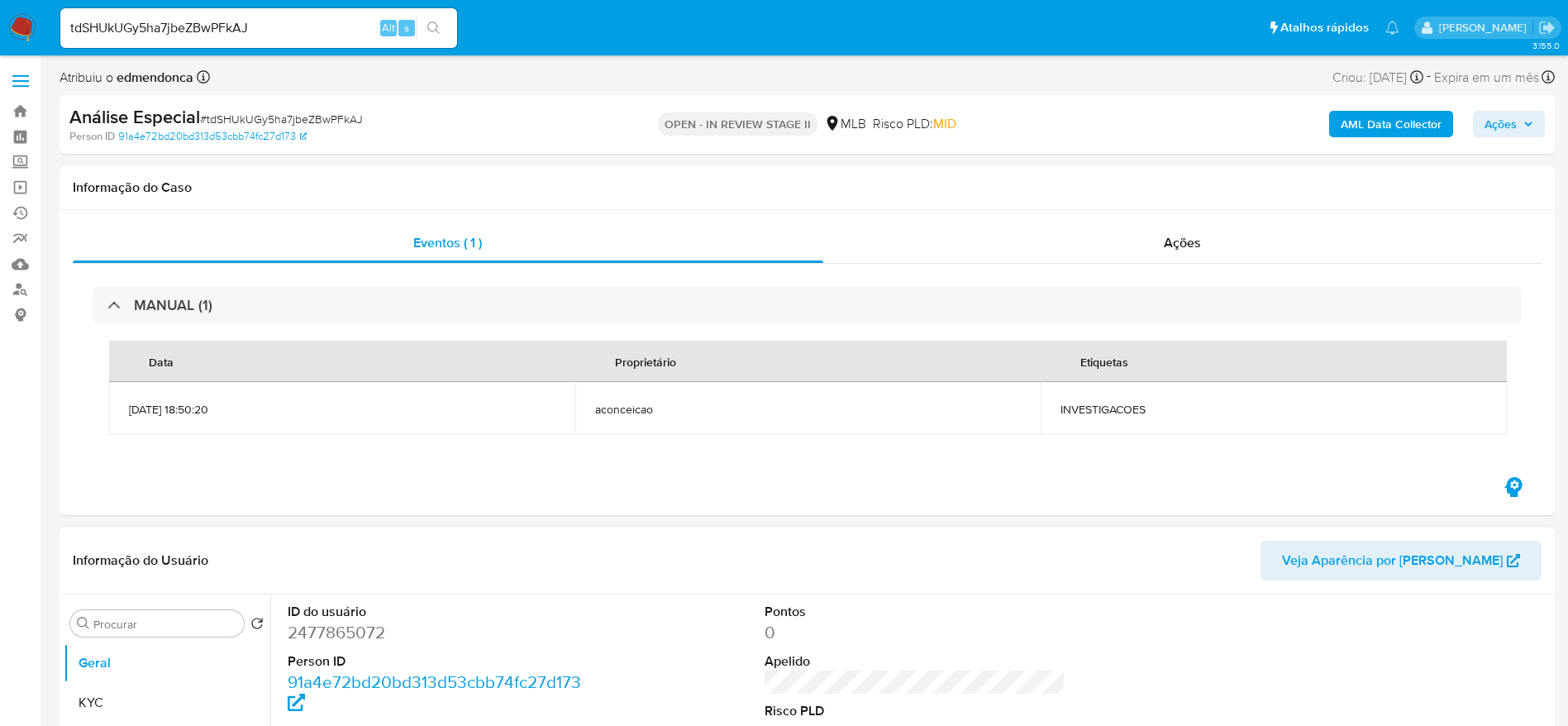
click at [250, 28] on input "tdSHUkUGy5ha7jbeZBwPFkAJ" at bounding box center [259, 28] width 397 height 21
paste input "rUUYrvQ4gQ3Vh2lCUtg264Fx"
type input "rUUYrvQ4gQ3Vh2lCUtg264Fx"
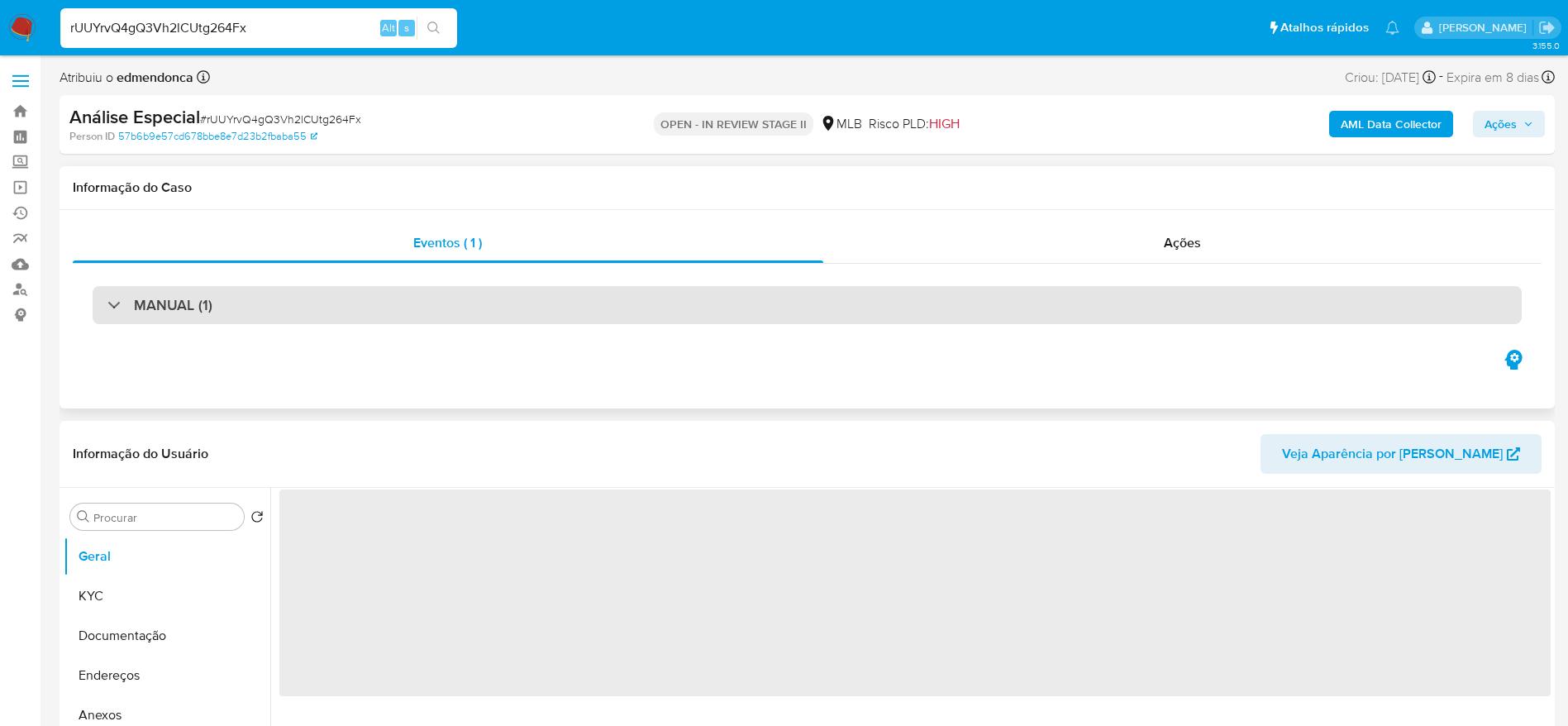
click at [185, 311] on h3 "MANUAL (1)" at bounding box center [172, 305] width 78 height 18
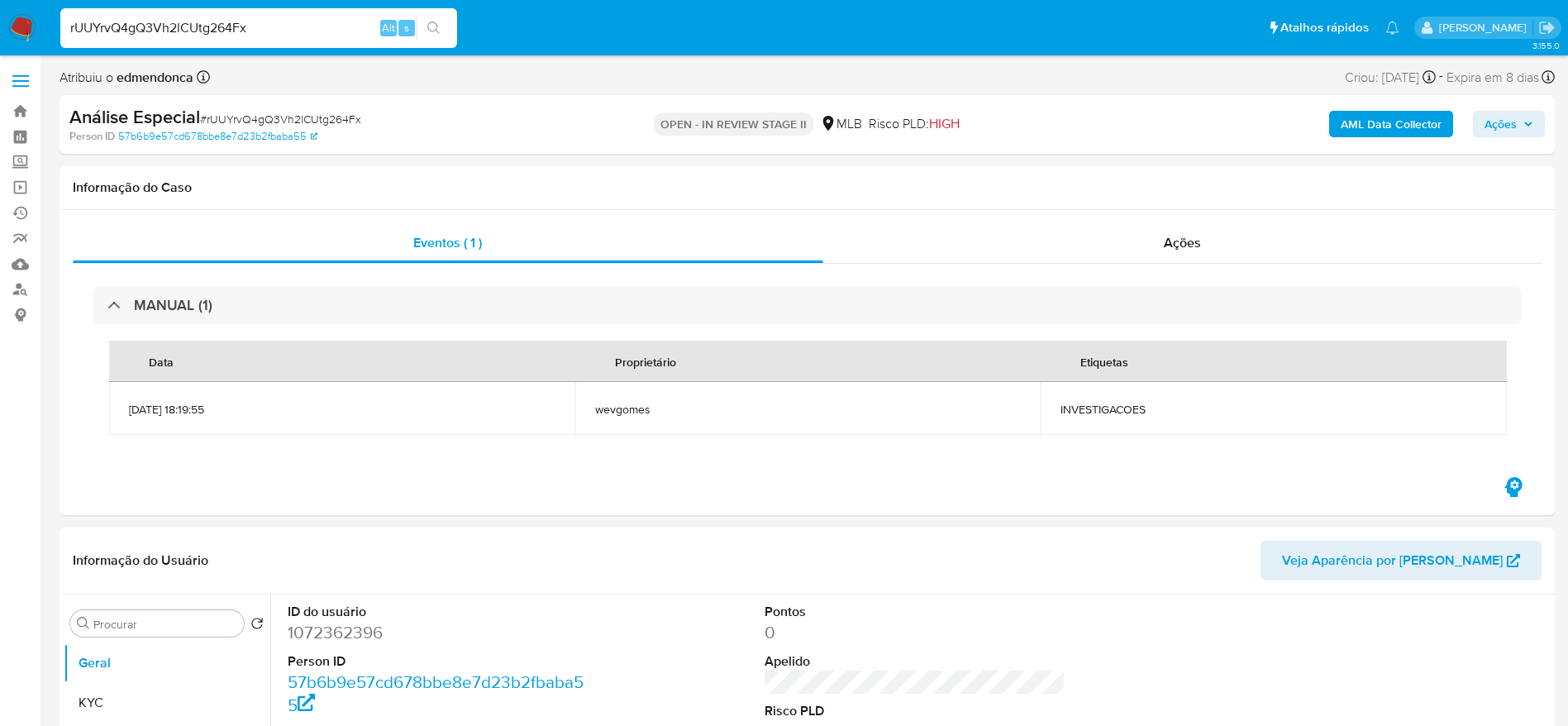
select select "10"
click at [250, 22] on input "rUUYrvQ4gQ3Vh2lCUtg264Fx" at bounding box center [259, 28] width 397 height 21
paste input "2G5TO8Nc8sV4eL3K8sxJGEiy"
type input "2G5TO8Nc8sV4eL3K8sxJGEiy"
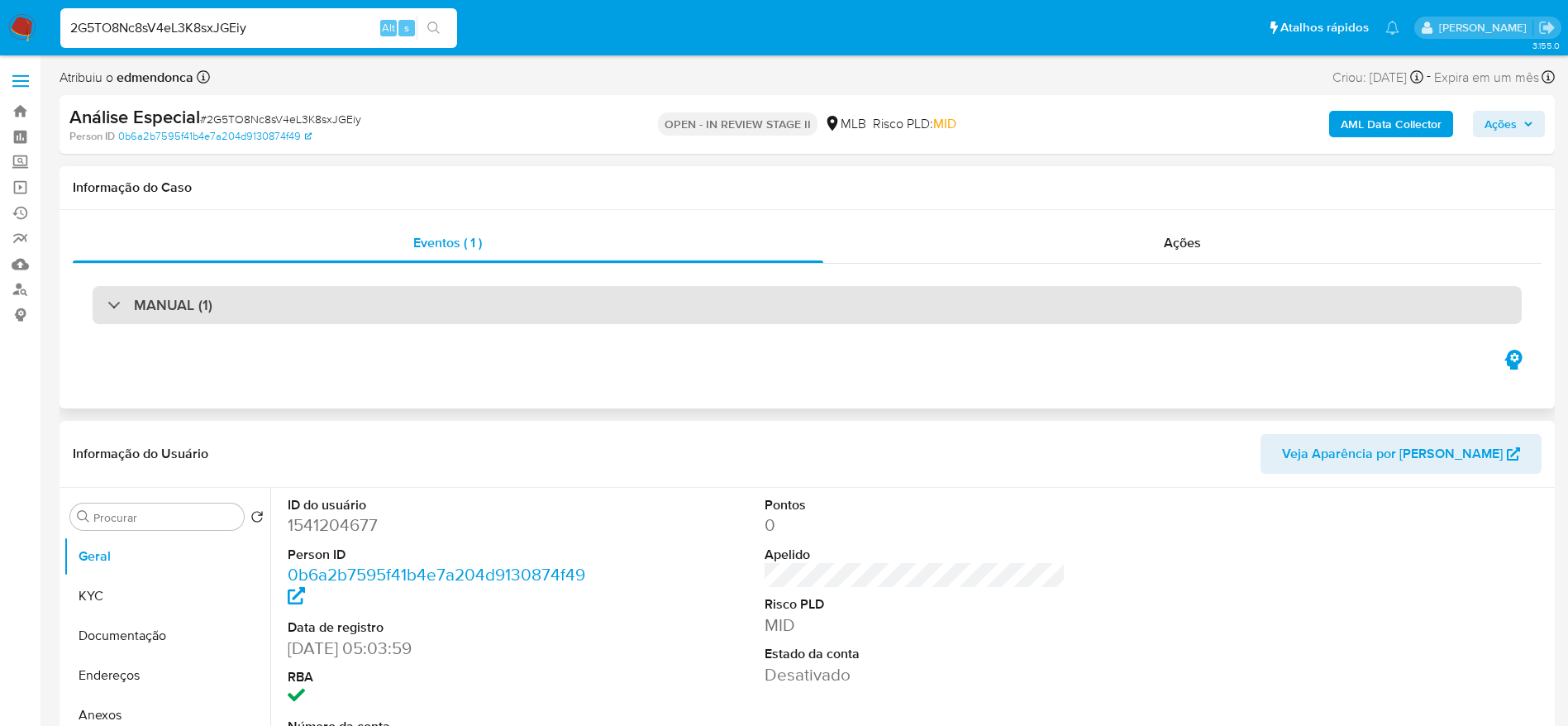
click at [285, 316] on div "MANUAL (1)" at bounding box center [806, 305] width 1429 height 38
select select "10"
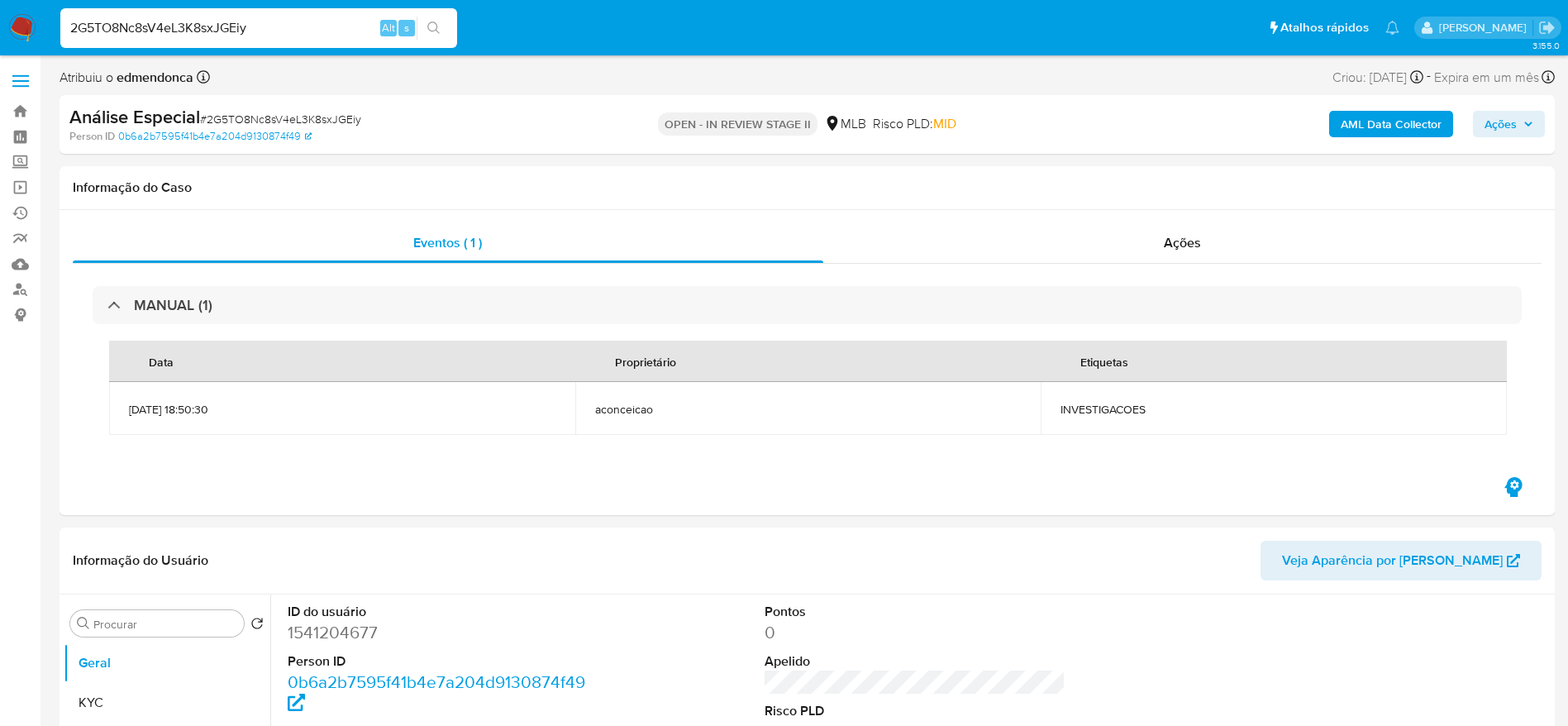
click at [283, 36] on input "2G5TO8Nc8sV4eL3K8sxJGEiy" at bounding box center [259, 28] width 397 height 21
paste input "UbbimRMG7StFC3JgArryNDKq"
type input "UbbimRMG7StFC3JgArryNDKq"
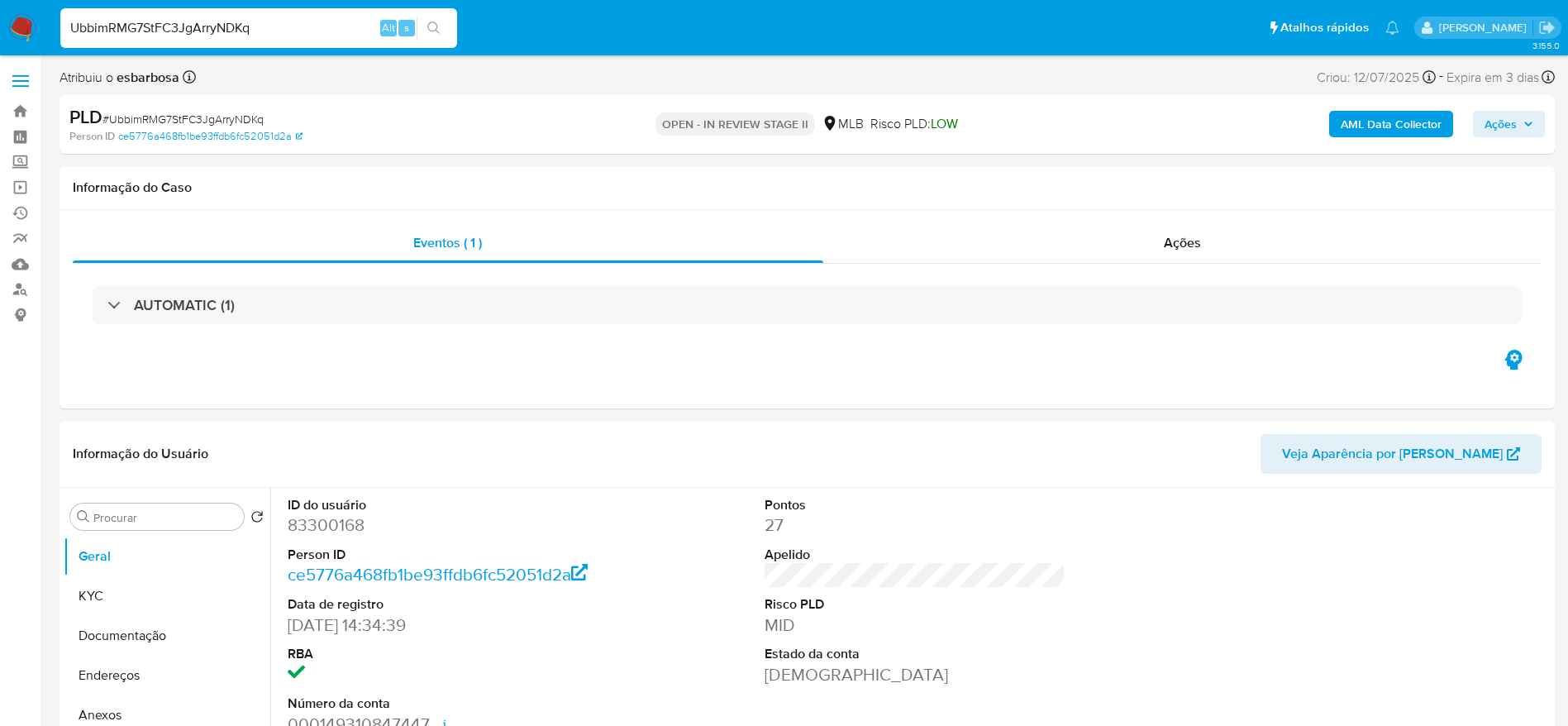
select select "10"
click at [1040, 240] on div "Ações" at bounding box center [1182, 243] width 719 height 40
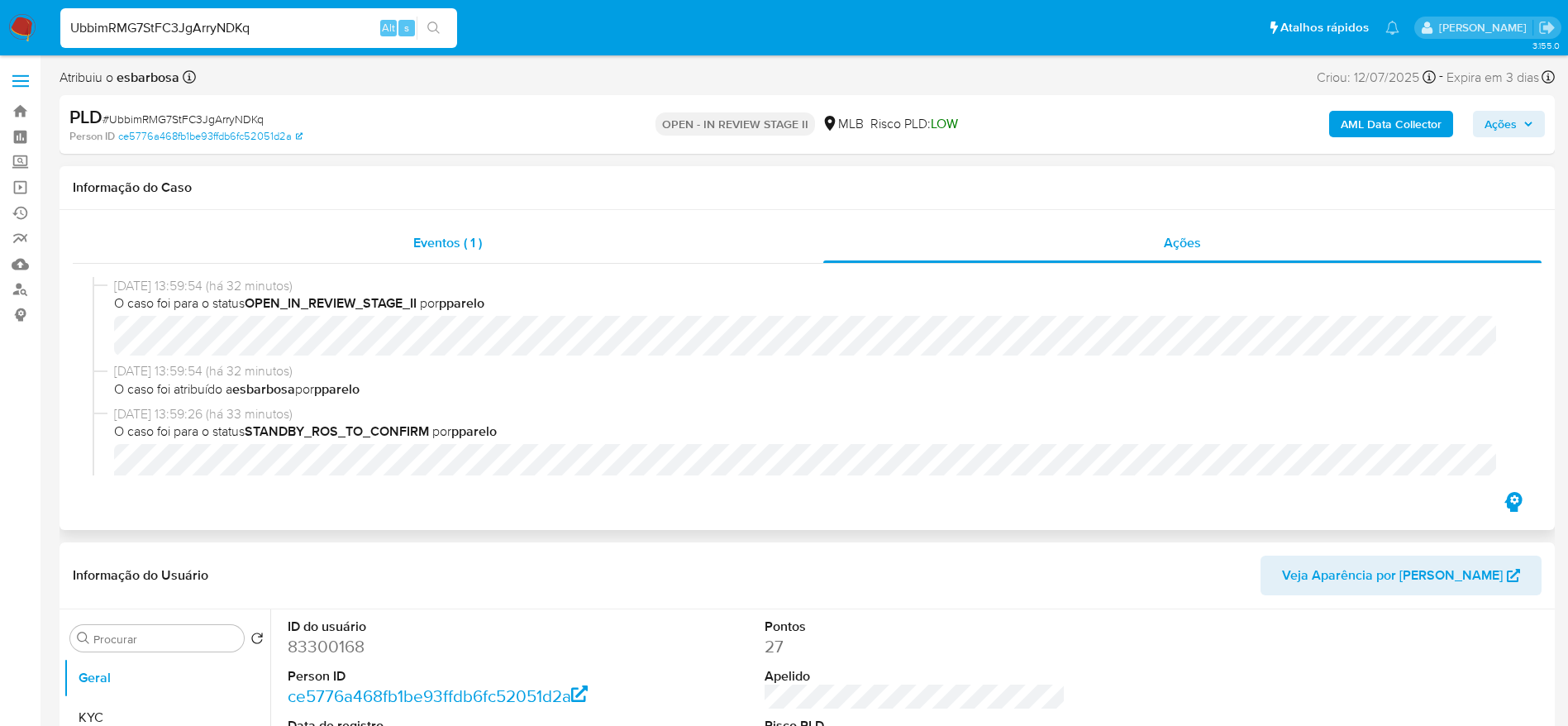
click at [386, 255] on div "Eventos ( 1 )" at bounding box center [448, 243] width 750 height 40
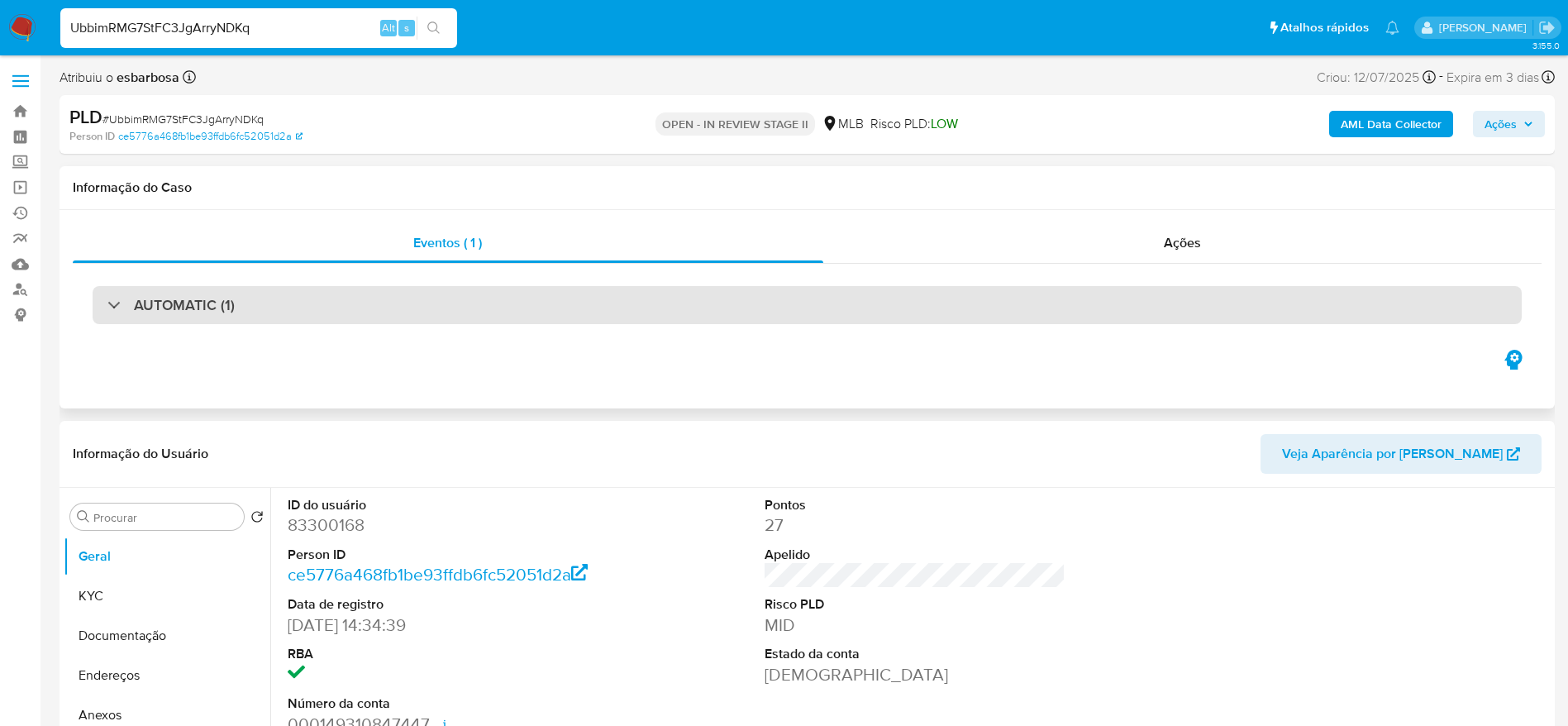
click at [122, 318] on div "AUTOMATIC (1)" at bounding box center [806, 305] width 1429 height 38
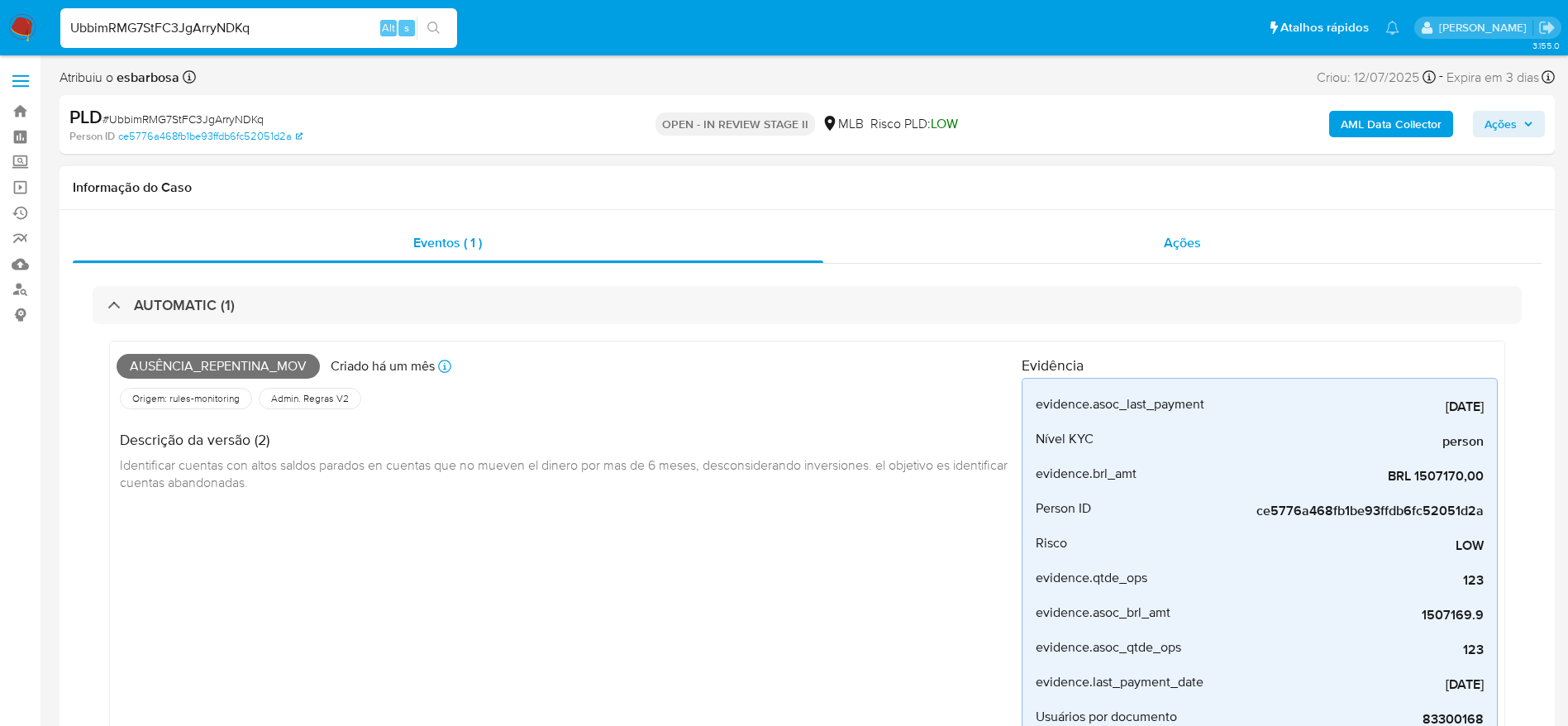
drag, startPoint x: 979, startPoint y: 230, endPoint x: 936, endPoint y: 258, distance: 51.3
click at [981, 230] on div "Ações" at bounding box center [1182, 243] width 719 height 40
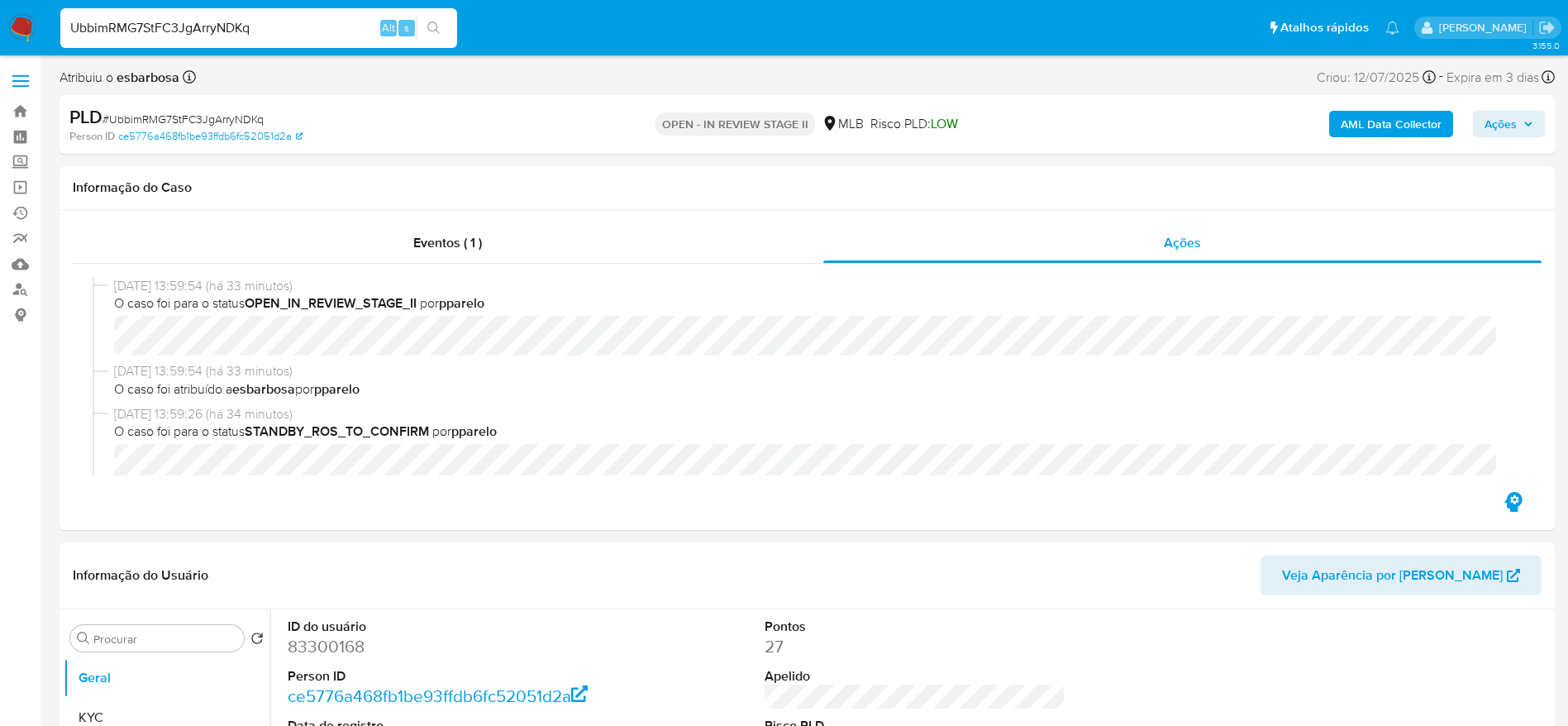
click at [243, 33] on input "UbbimRMG7StFC3JgArryNDKq" at bounding box center [259, 28] width 397 height 21
paste input "46jFtOL5Vjr1f1DQlFl1YWOa"
type input "46jFtOL5Vjr1f1DQlFl1YWOa"
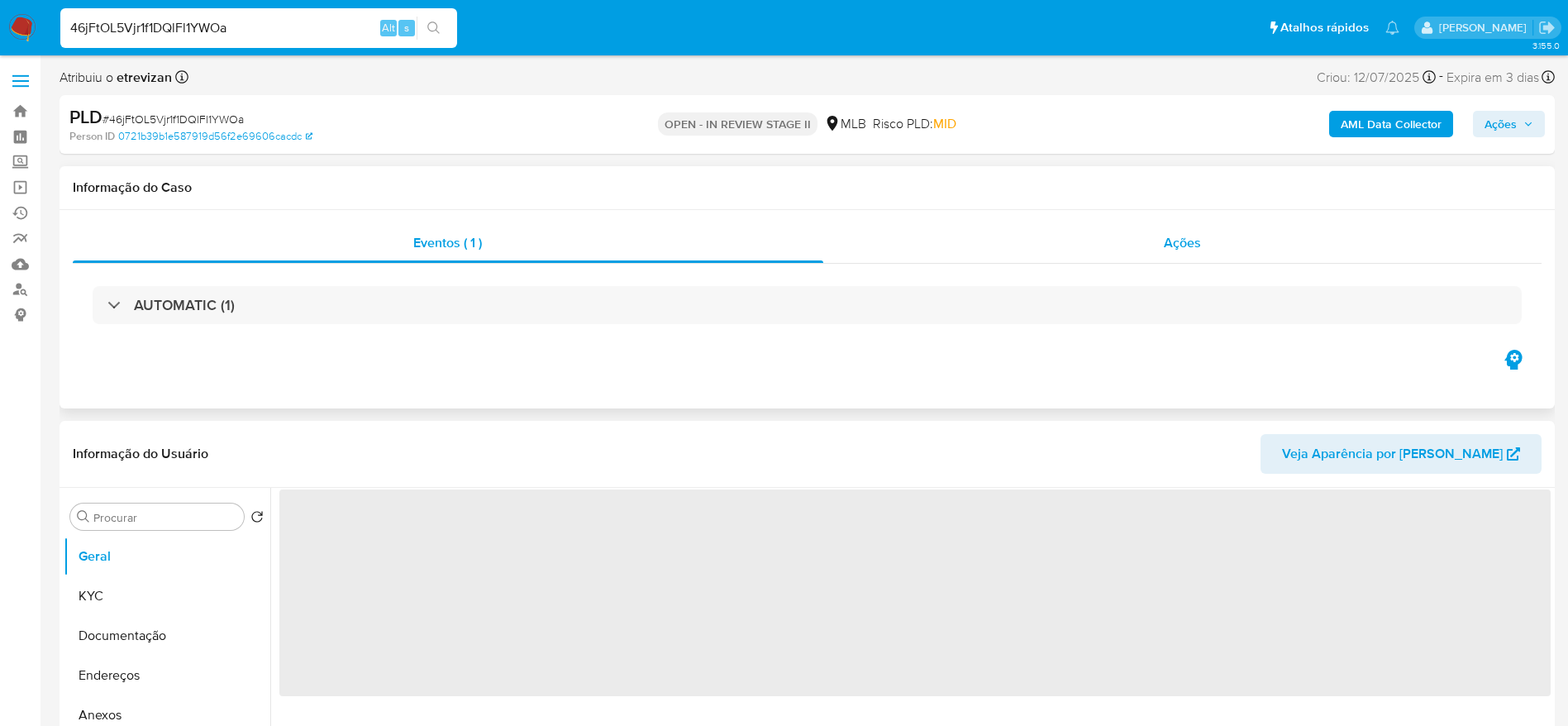
click at [1086, 255] on div "Ações" at bounding box center [1182, 243] width 719 height 40
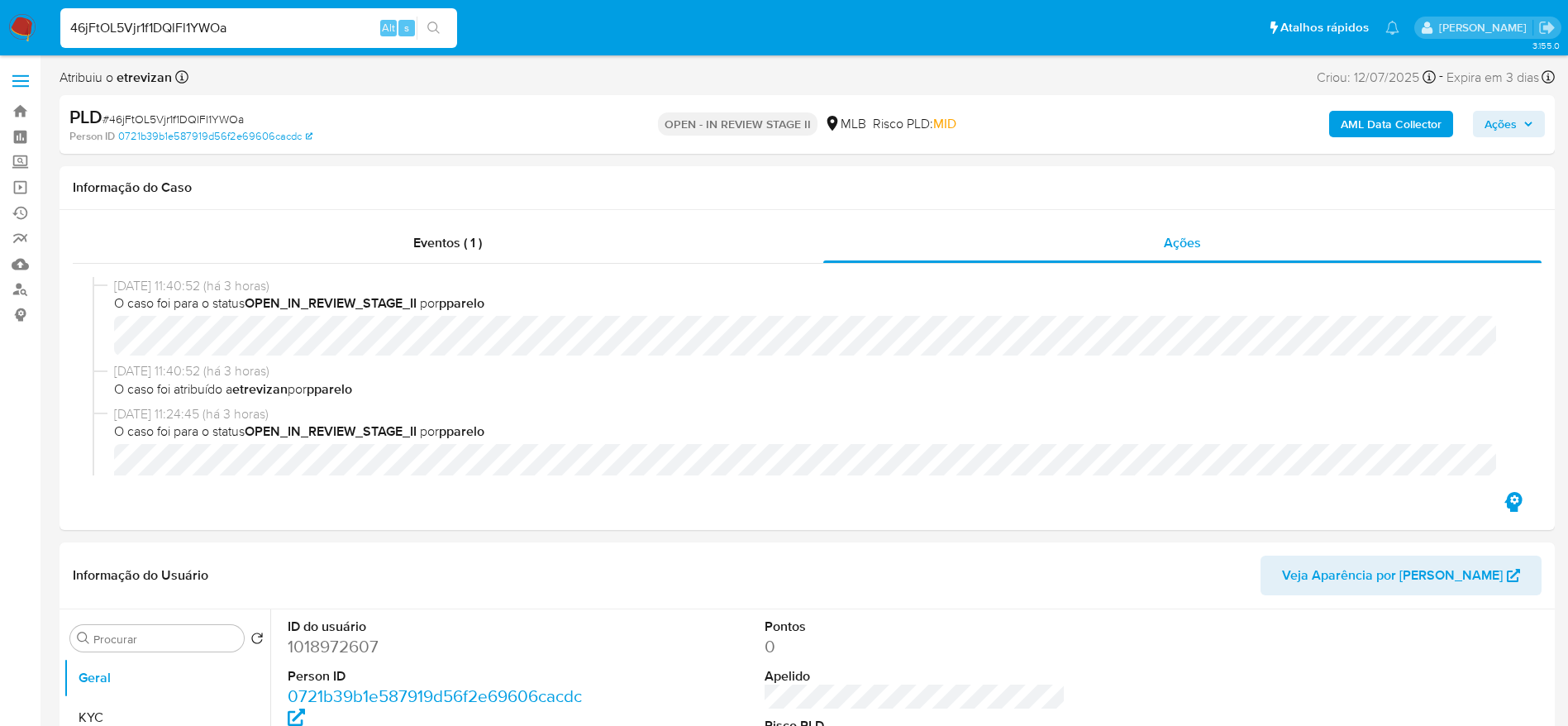
select select "10"
click at [266, 35] on input "46jFtOL5Vjr1f1DQlFl1YWOa" at bounding box center [259, 28] width 397 height 21
click at [264, 35] on input "46jFtOL5Vjr1f1DQlFl1YWOa" at bounding box center [259, 28] width 397 height 21
paste input "hCWSPhRpCtfBQAMpJGAMyqbv"
type input "hCWSPhRpCtfBQAMpJGAMyqbv"
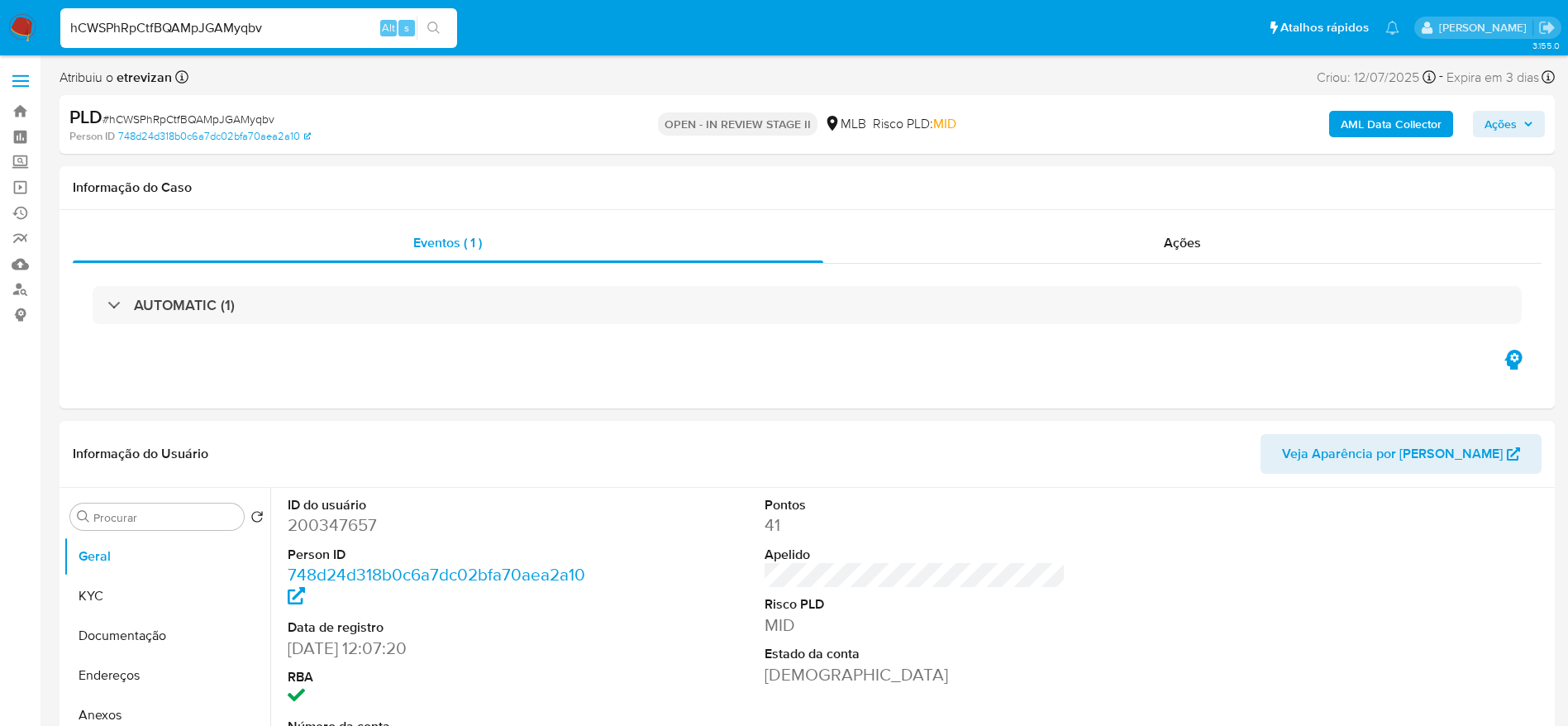
select select "10"
click at [20, 192] on link "Operações em massa" at bounding box center [98, 187] width 197 height 25
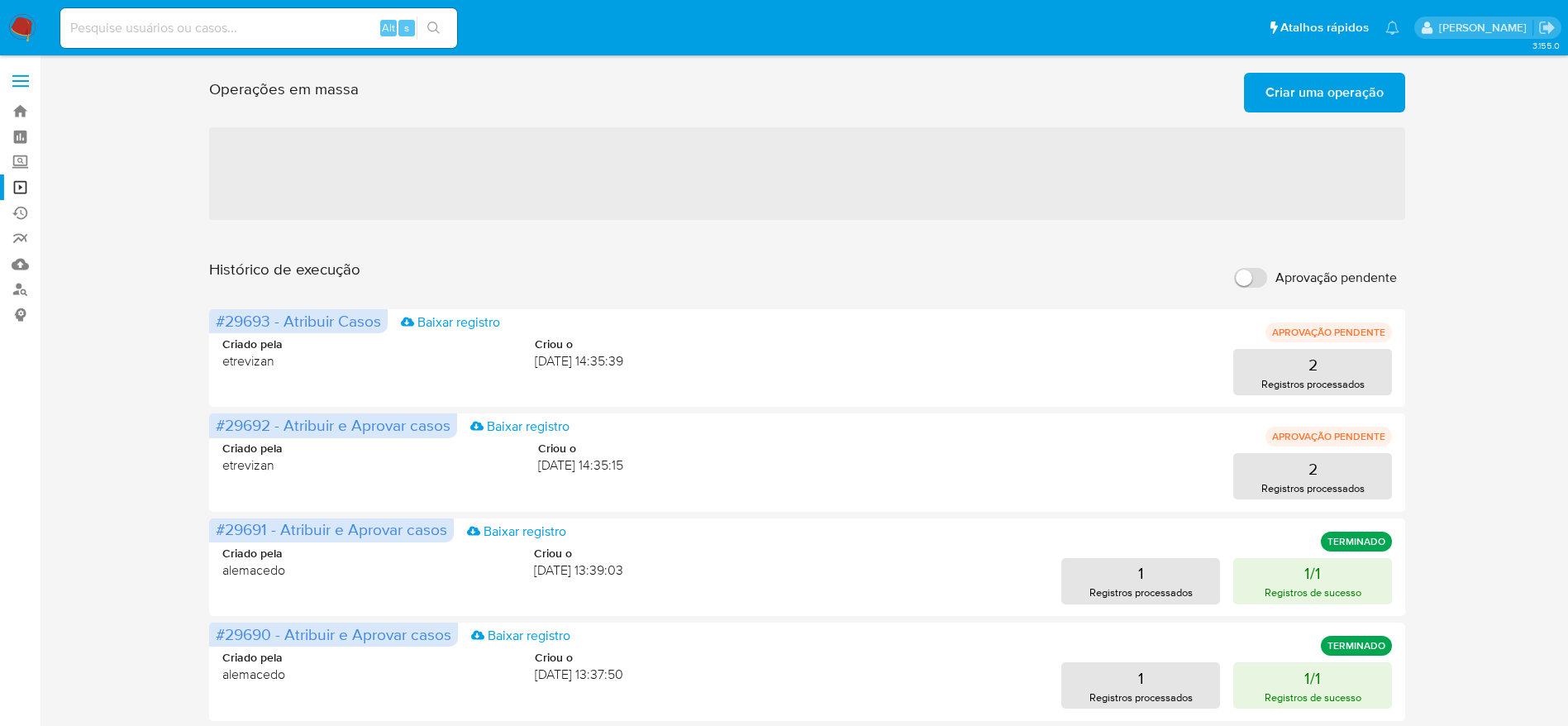
click at [1372, 91] on span "Criar uma operação" at bounding box center [1325, 92] width 119 height 36
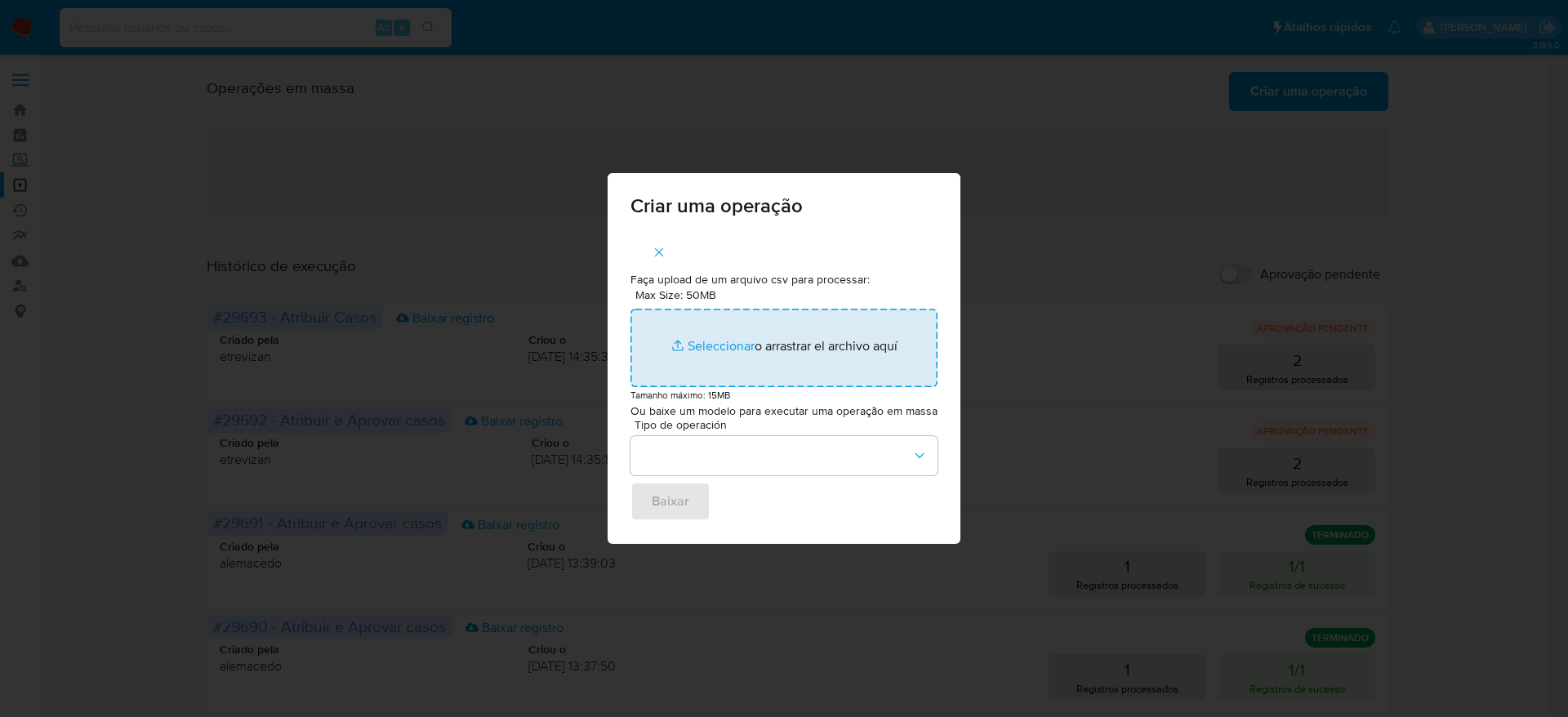
click at [846, 348] on input "Max Size: 50MB Seleccionar archivos" at bounding box center [784, 348] width 307 height 78
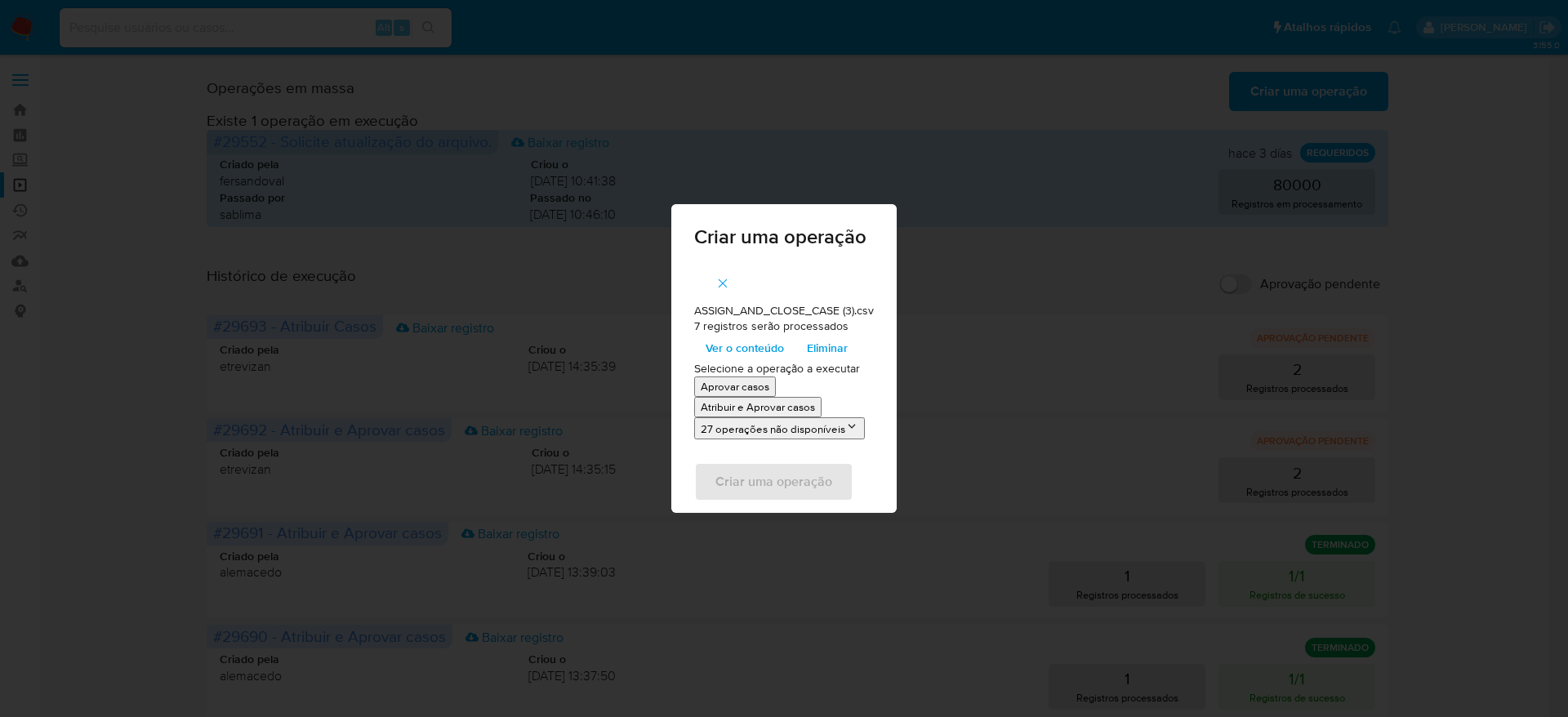
click at [745, 357] on span "Ver o conteúdo" at bounding box center [745, 348] width 78 height 23
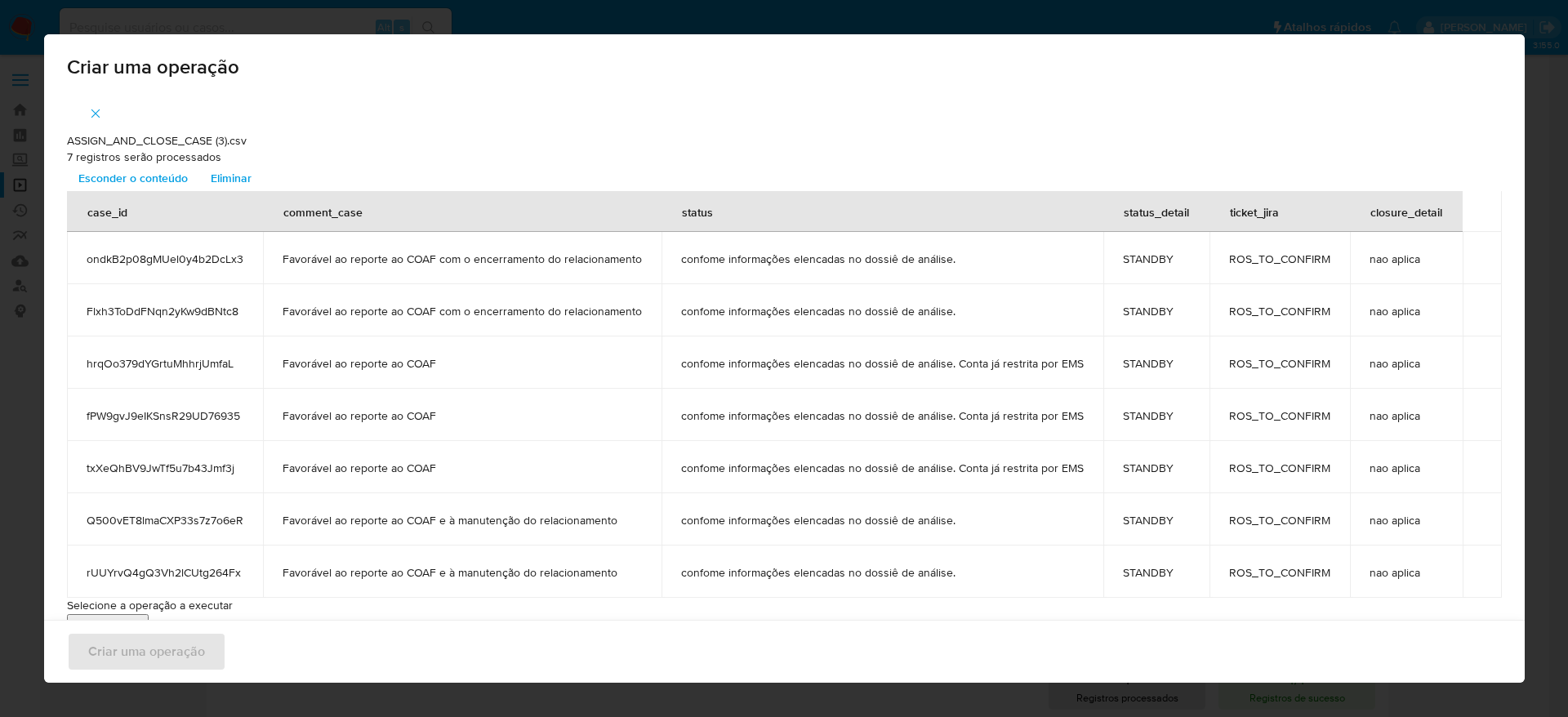
click at [89, 110] on icon "button" at bounding box center [95, 113] width 15 height 15
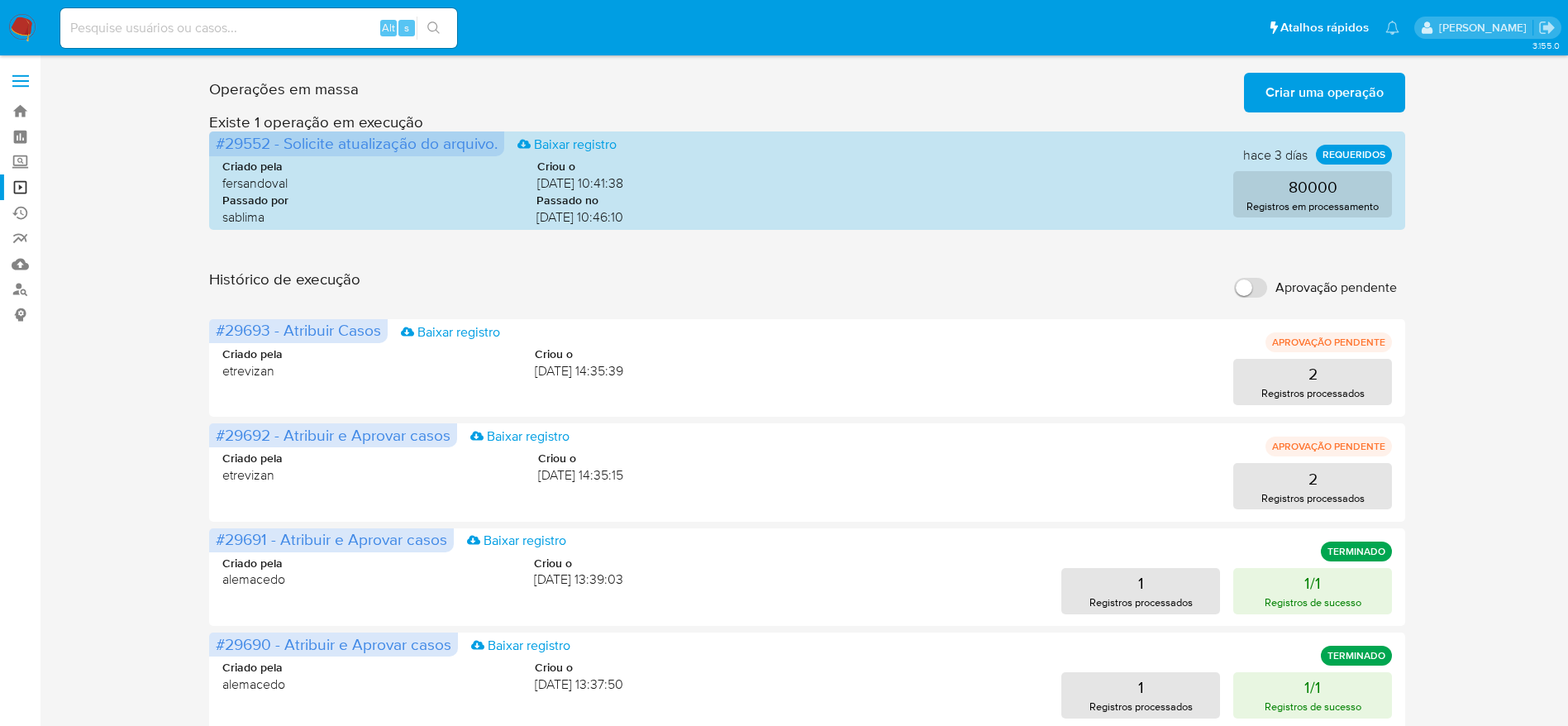
click at [1380, 87] on span "Criar uma operação" at bounding box center [1325, 92] width 119 height 36
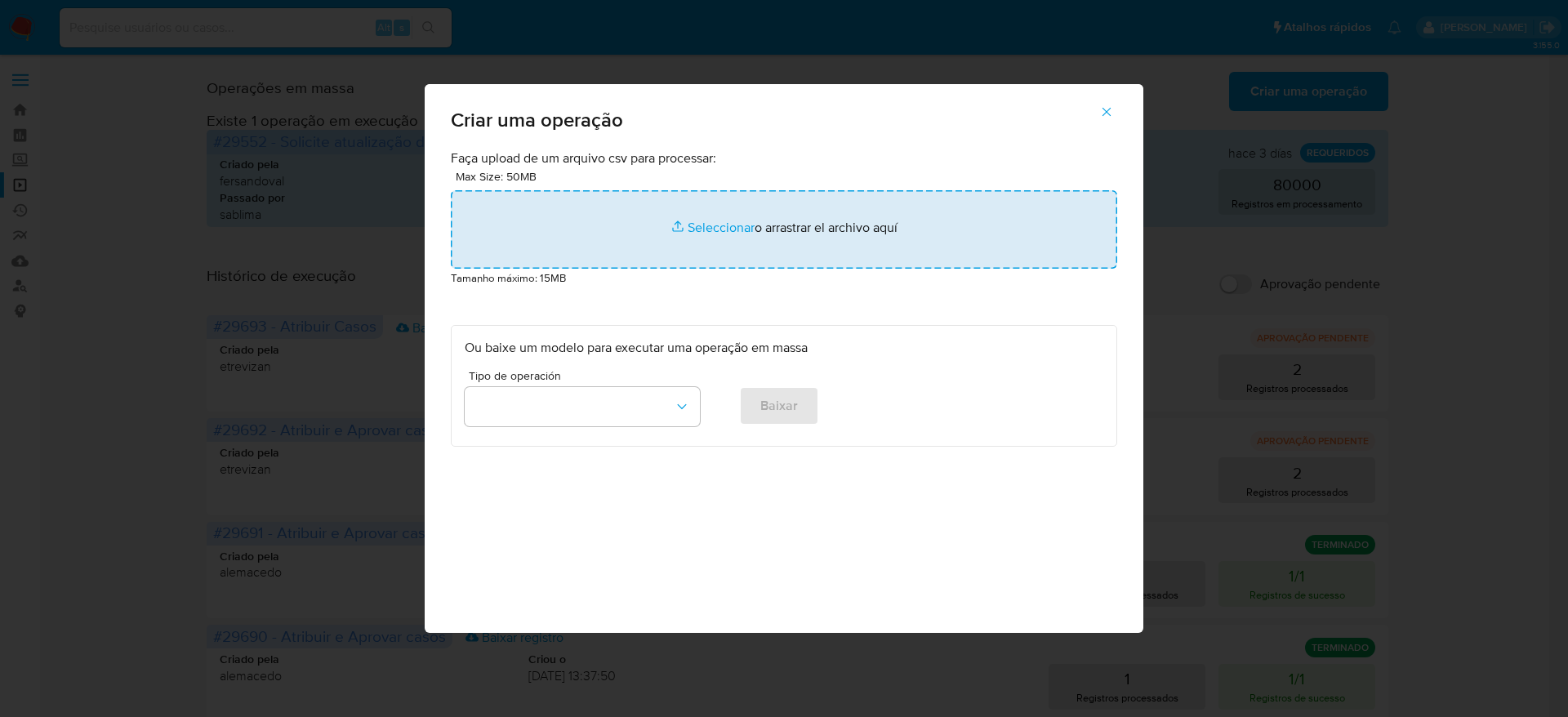
click at [747, 228] on input "file" at bounding box center [784, 229] width 666 height 78
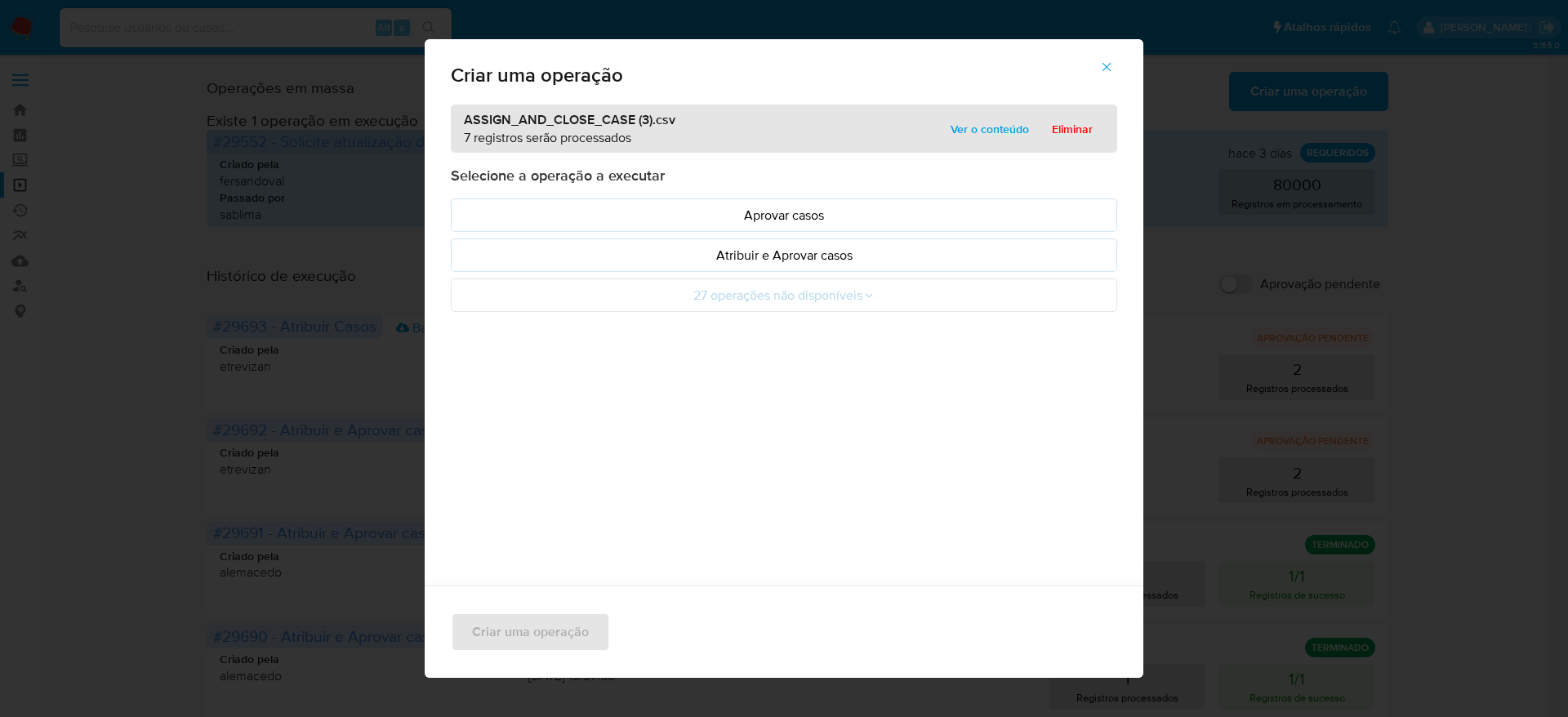
click at [959, 131] on span "Ver o conteúdo" at bounding box center [989, 129] width 78 height 23
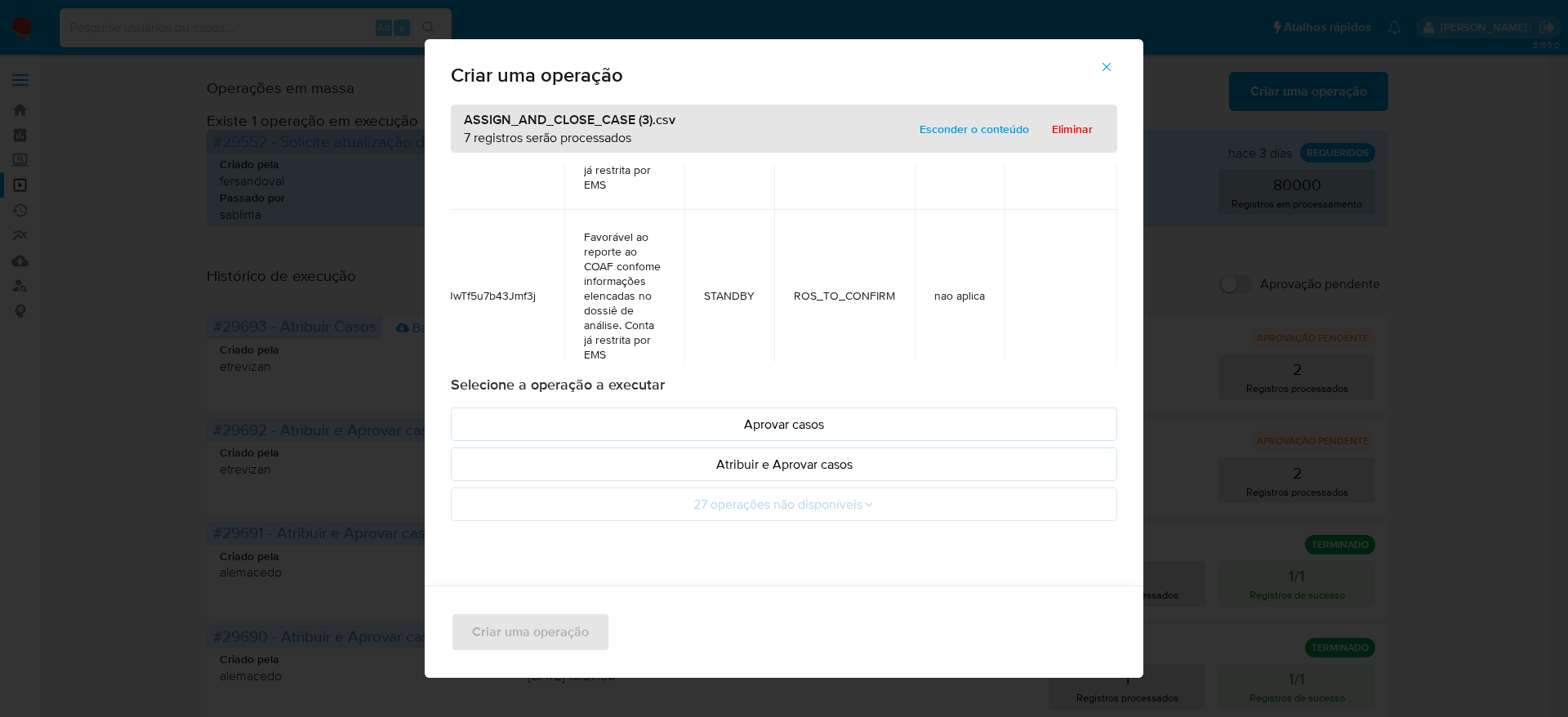
scroll to position [1141, 98]
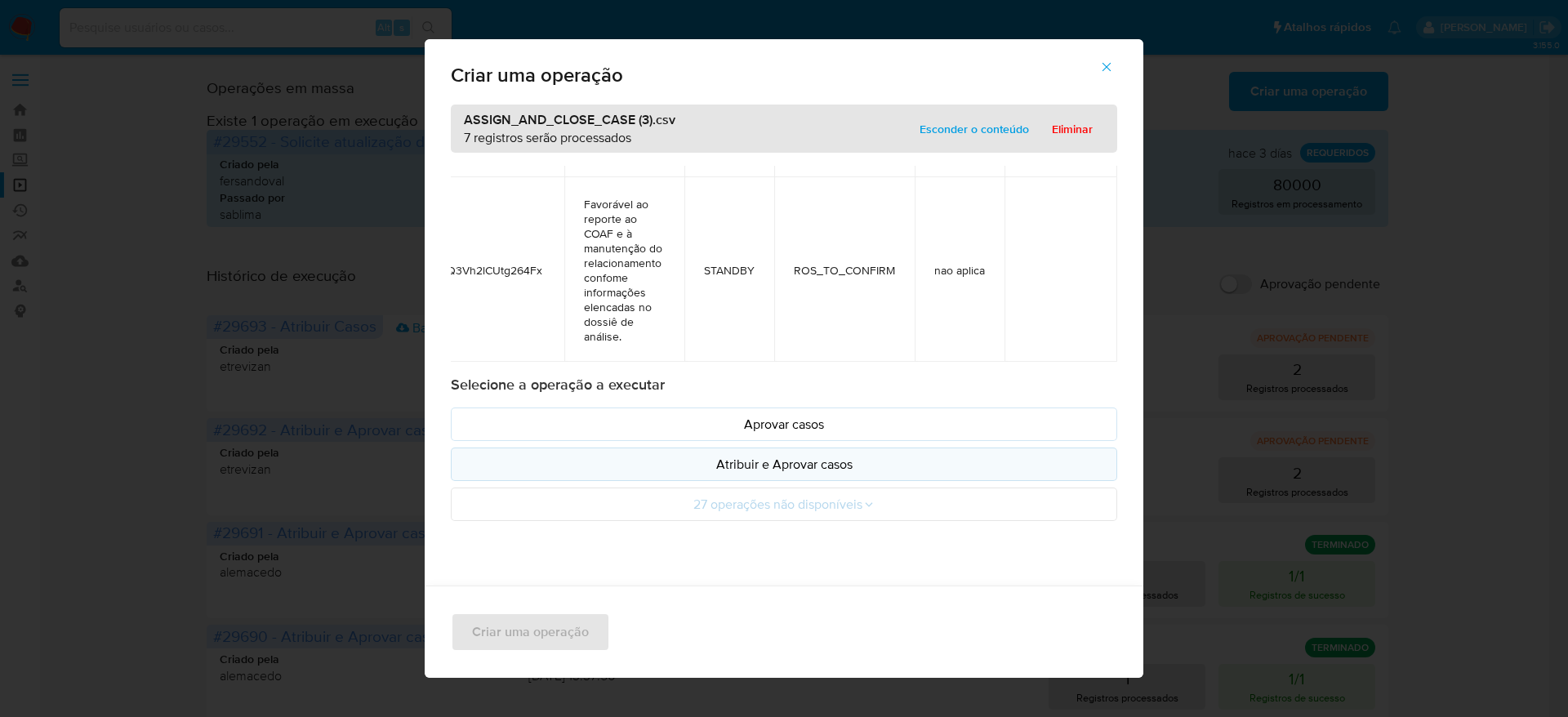
click at [830, 466] on p "Atribuir e Aprovar casos" at bounding box center [784, 464] width 639 height 19
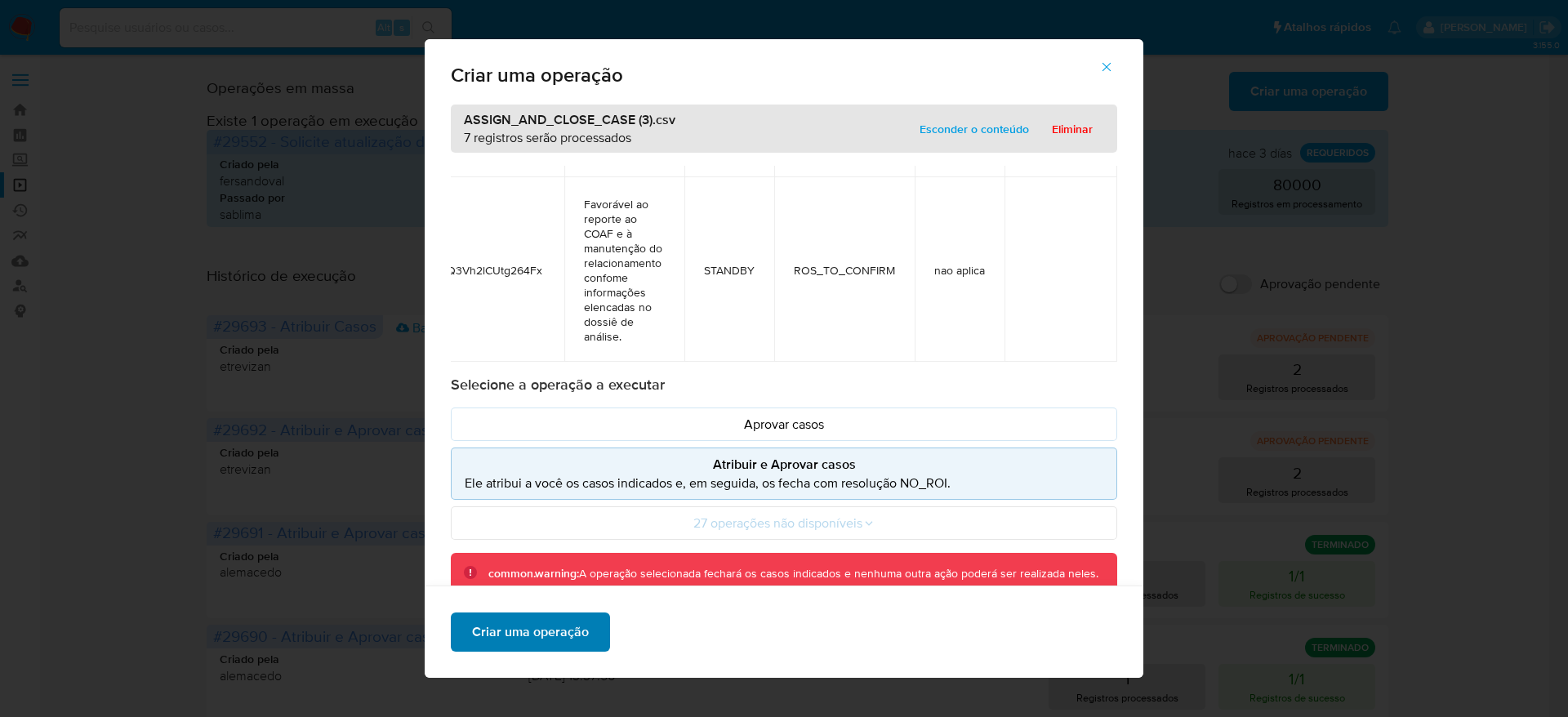
click at [556, 630] on span "Criar uma operação" at bounding box center [530, 632] width 117 height 36
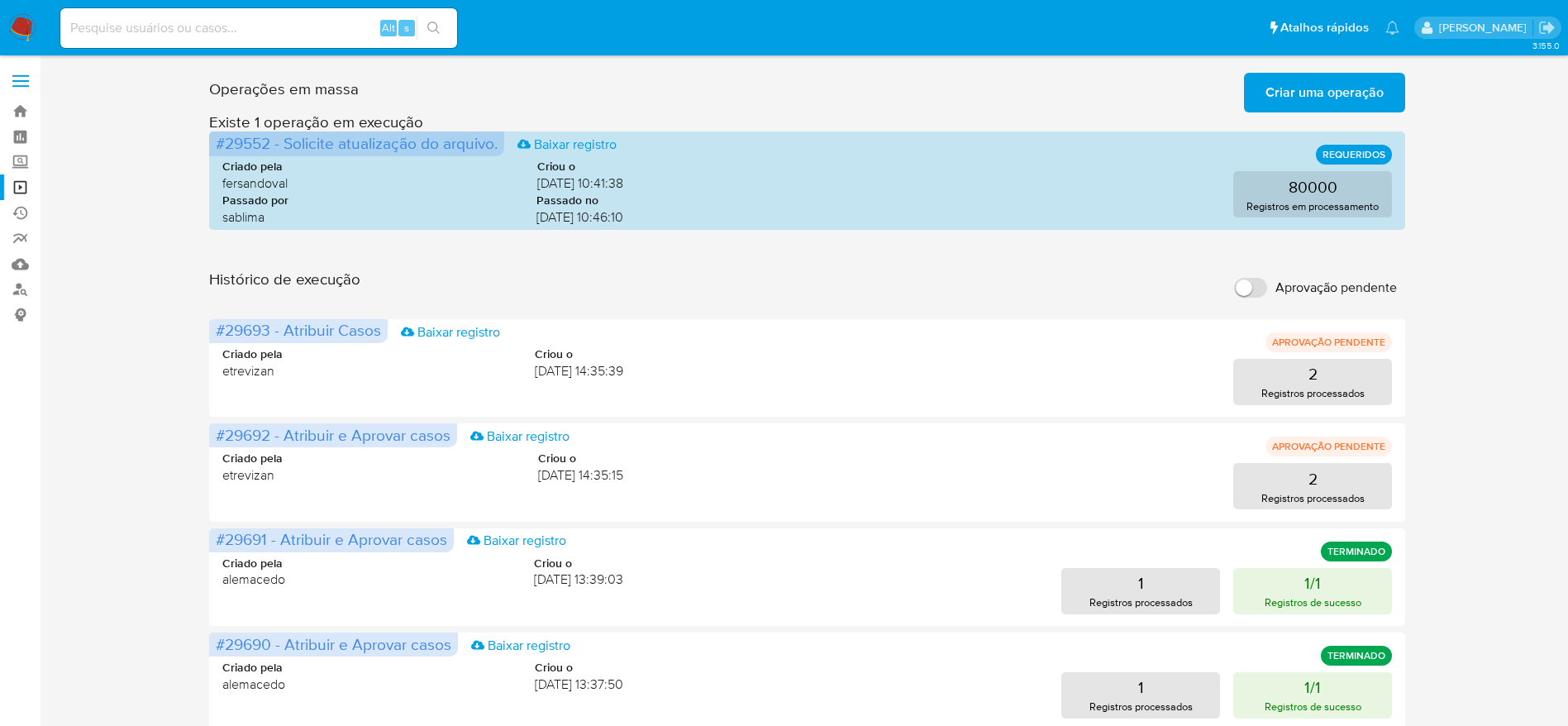
click at [1346, 83] on span "Criar uma operação" at bounding box center [1325, 92] width 119 height 36
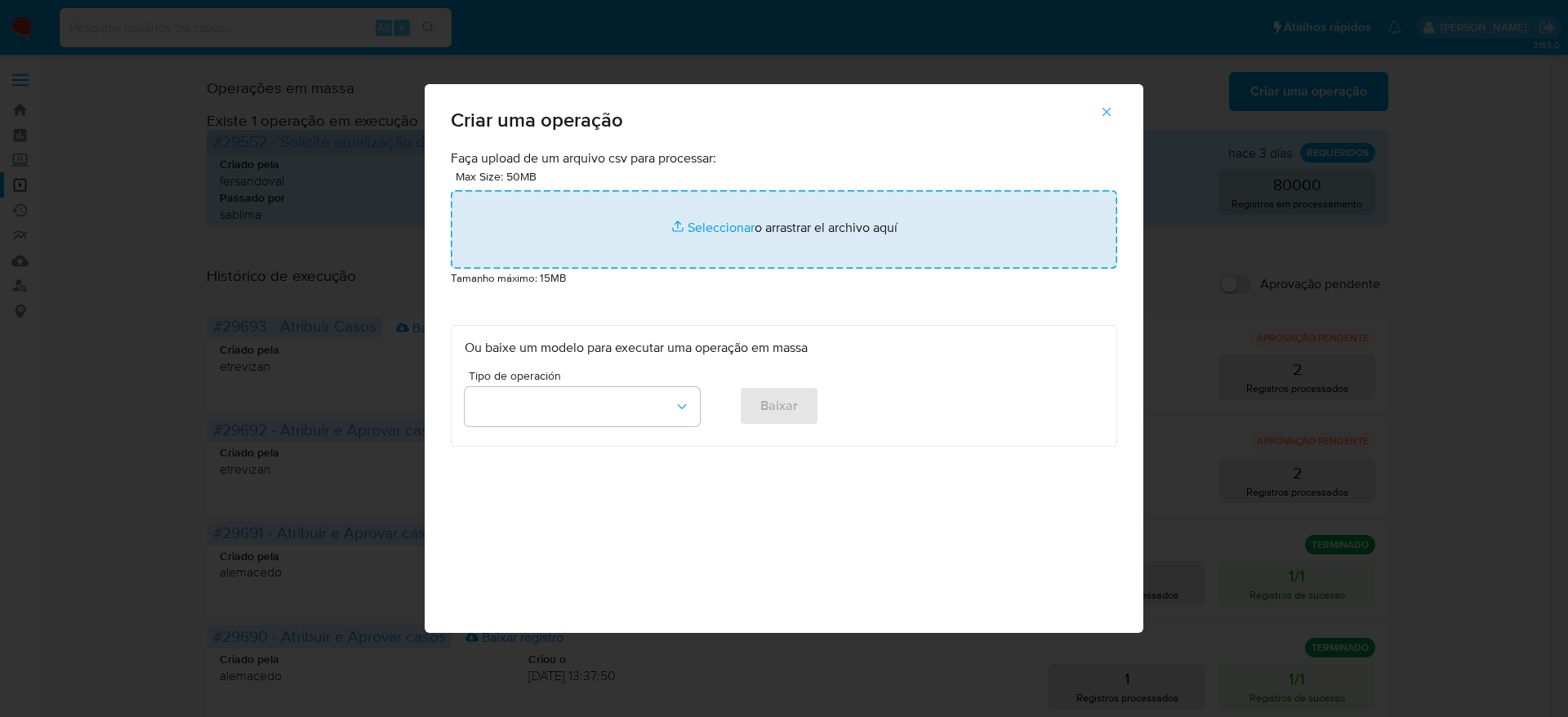
click at [793, 264] on input "file" at bounding box center [784, 229] width 666 height 78
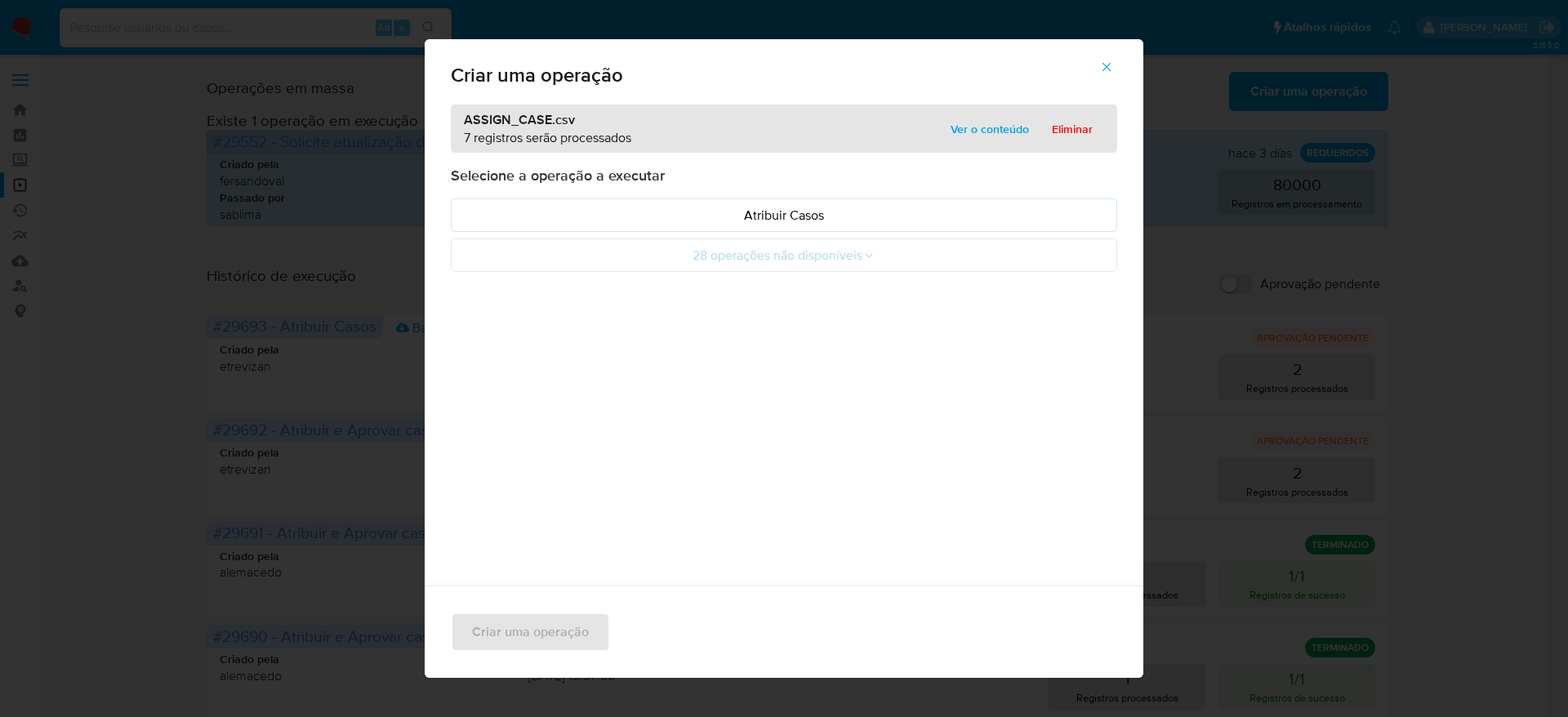
click at [994, 121] on span "Ver o conteúdo" at bounding box center [989, 129] width 78 height 23
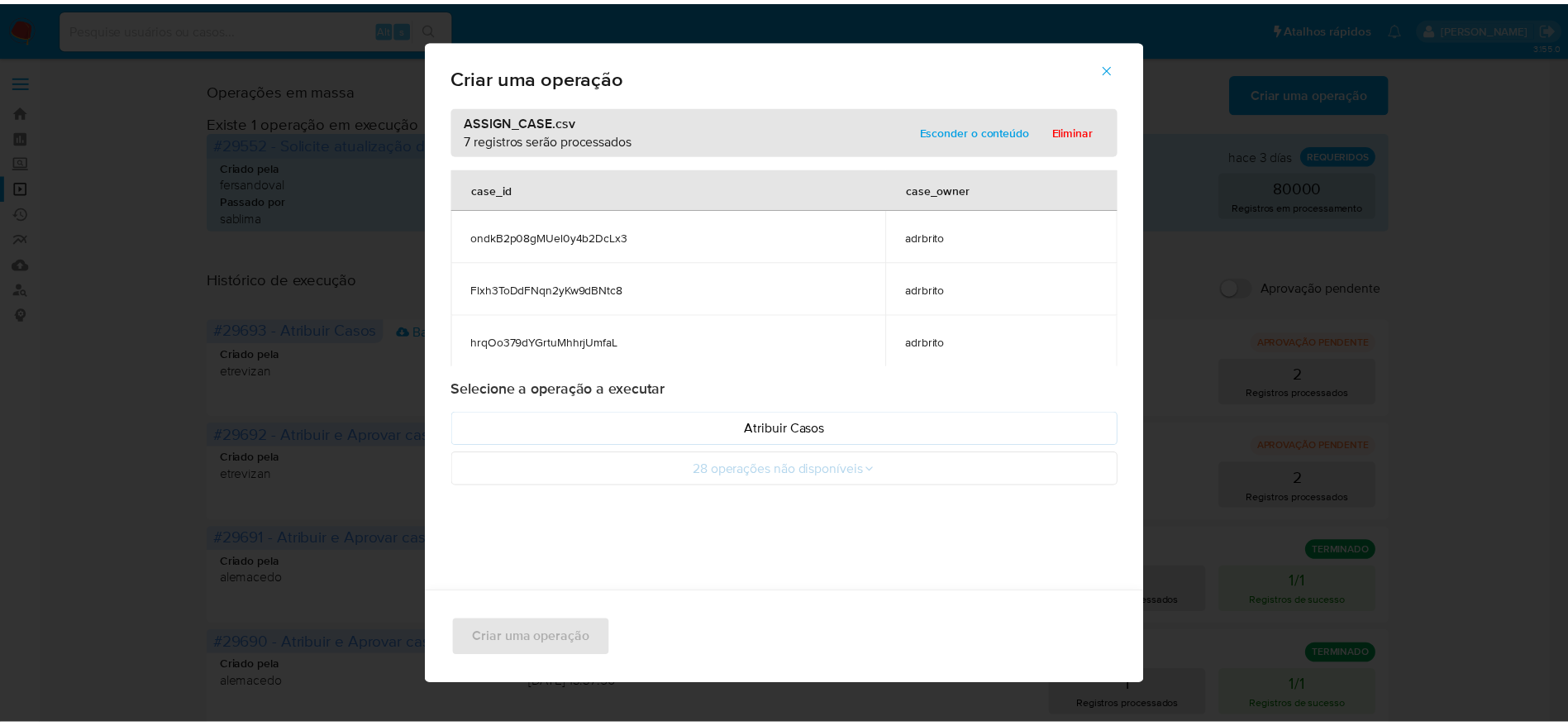
scroll to position [214, 0]
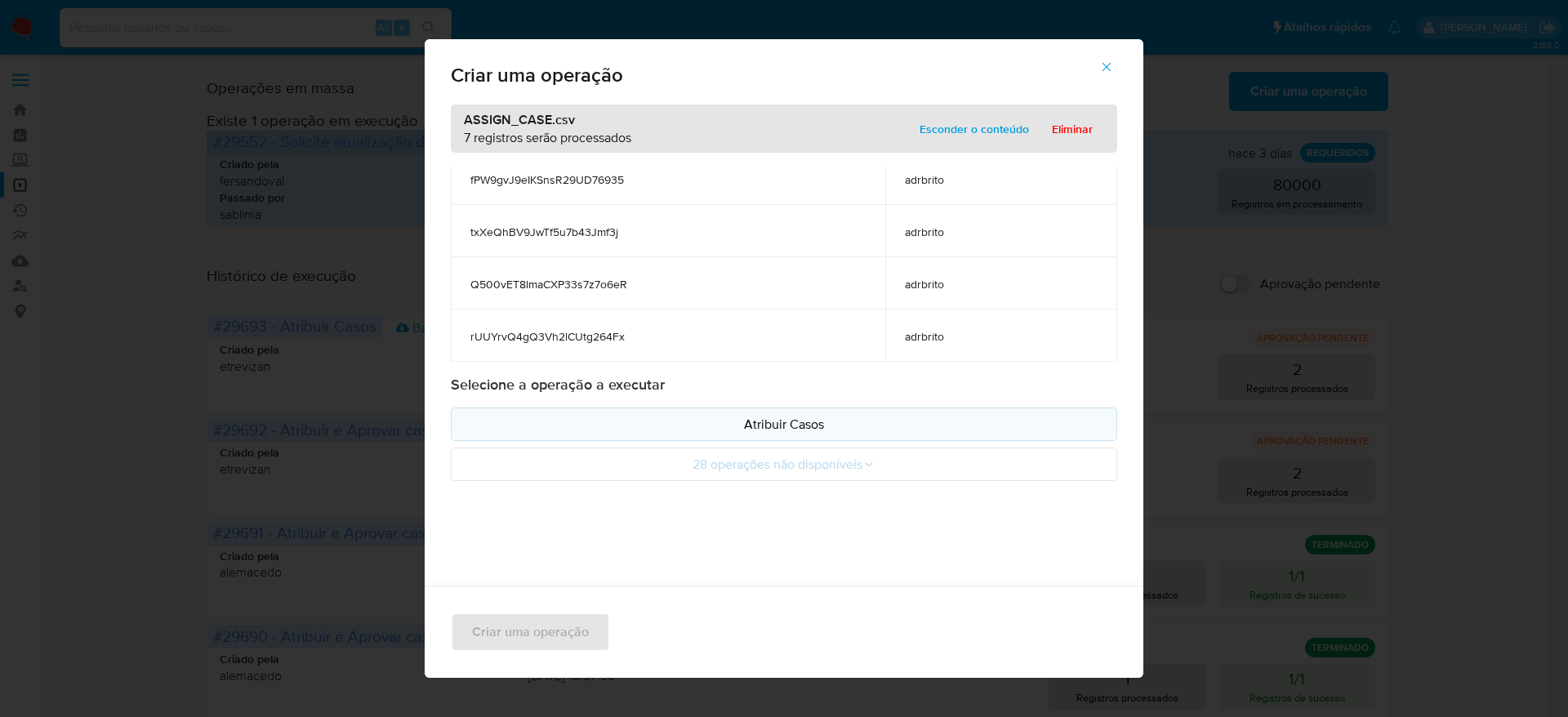
click at [789, 424] on p "Atribuir Casos" at bounding box center [784, 424] width 639 height 19
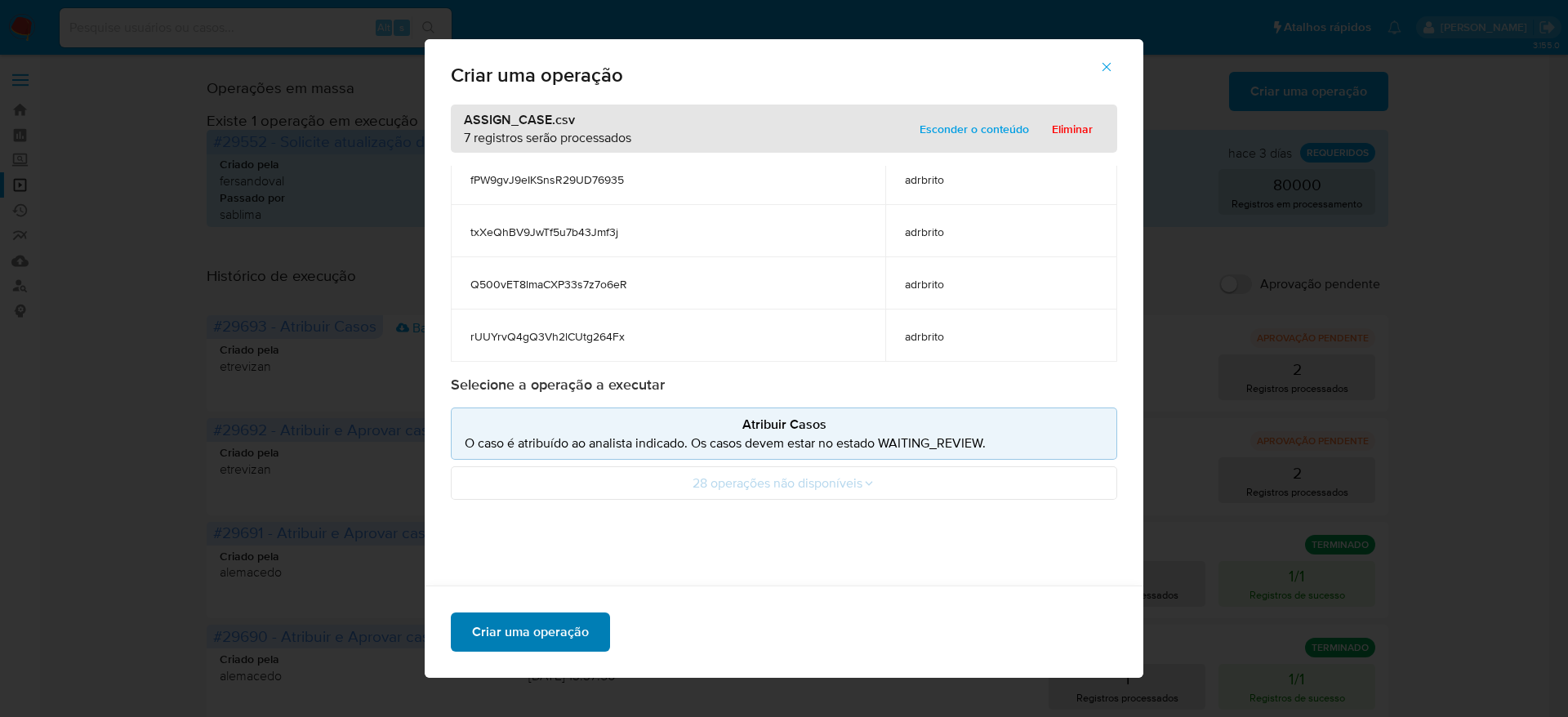
click at [509, 626] on span "Criar uma operação" at bounding box center [530, 632] width 117 height 36
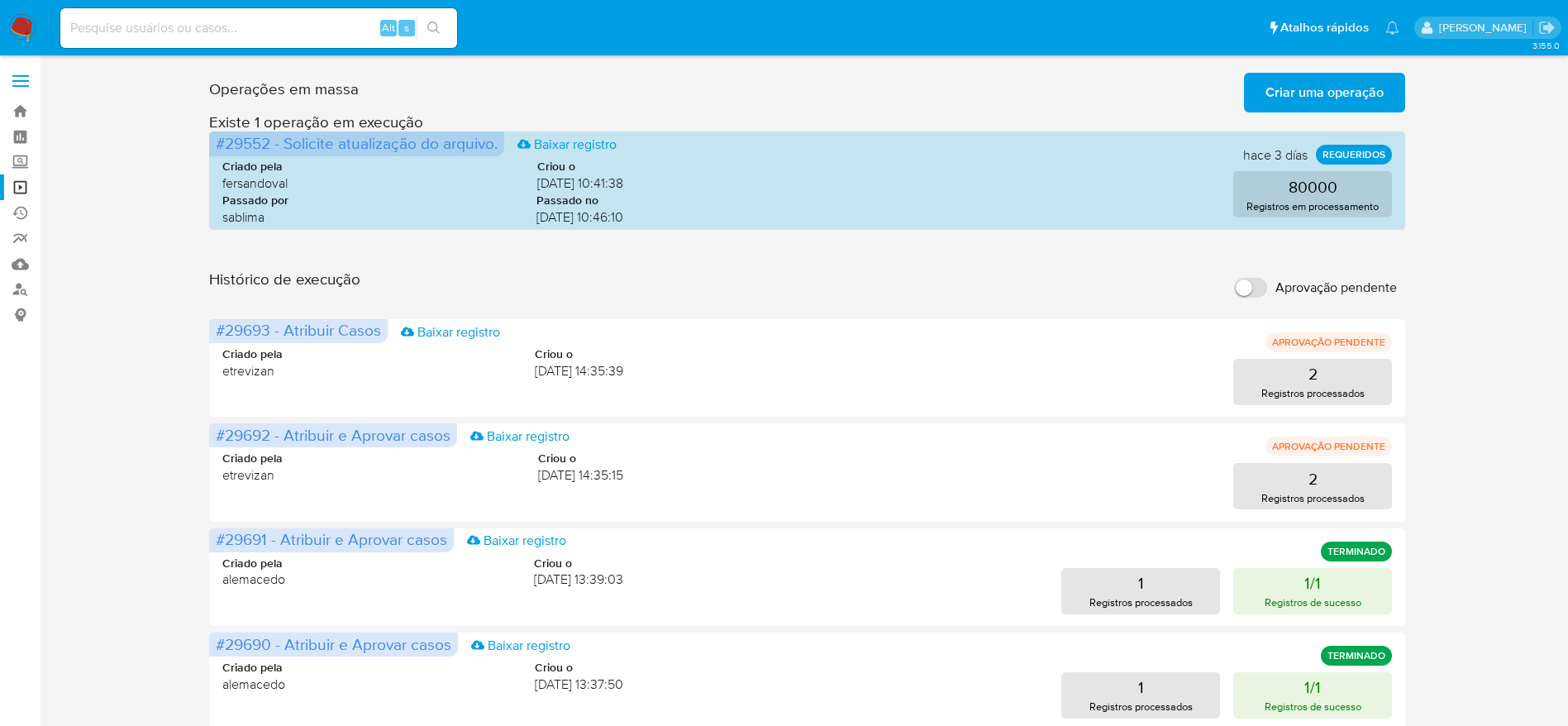
click at [119, 296] on div "Operações em massa Criar uma operação Só pode haver no máximo 5 recursos colado…" at bounding box center [807, 738] width 1495 height 1345
click at [1330, 383] on button "2 Registros processados" at bounding box center [1312, 381] width 159 height 47
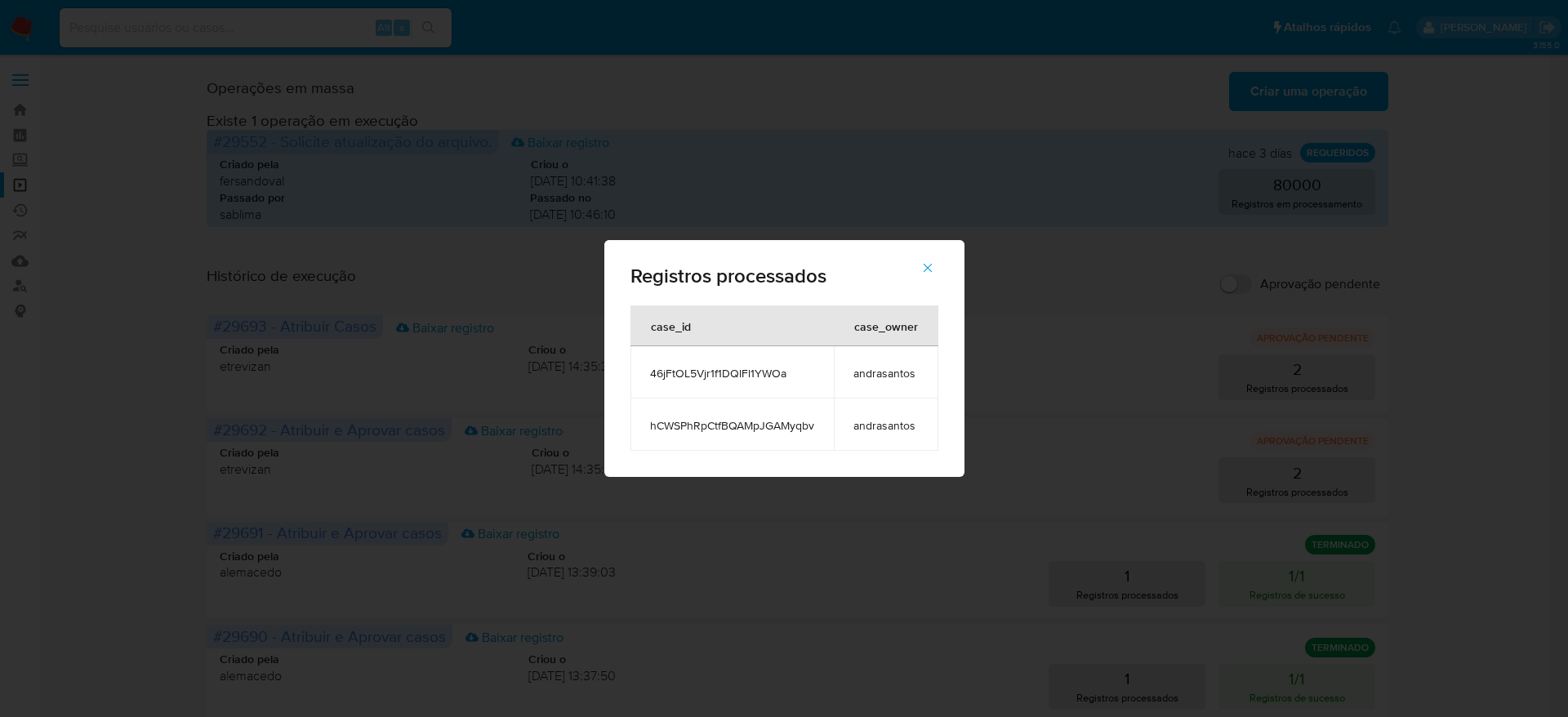
click at [1423, 319] on div "Registros processados case_id case_owner 46jFtOL5Vjr1f1DQlFl1YWOa andrasantos h…" at bounding box center [784, 358] width 1568 height 717
click at [916, 267] on button "button" at bounding box center [928, 267] width 57 height 39
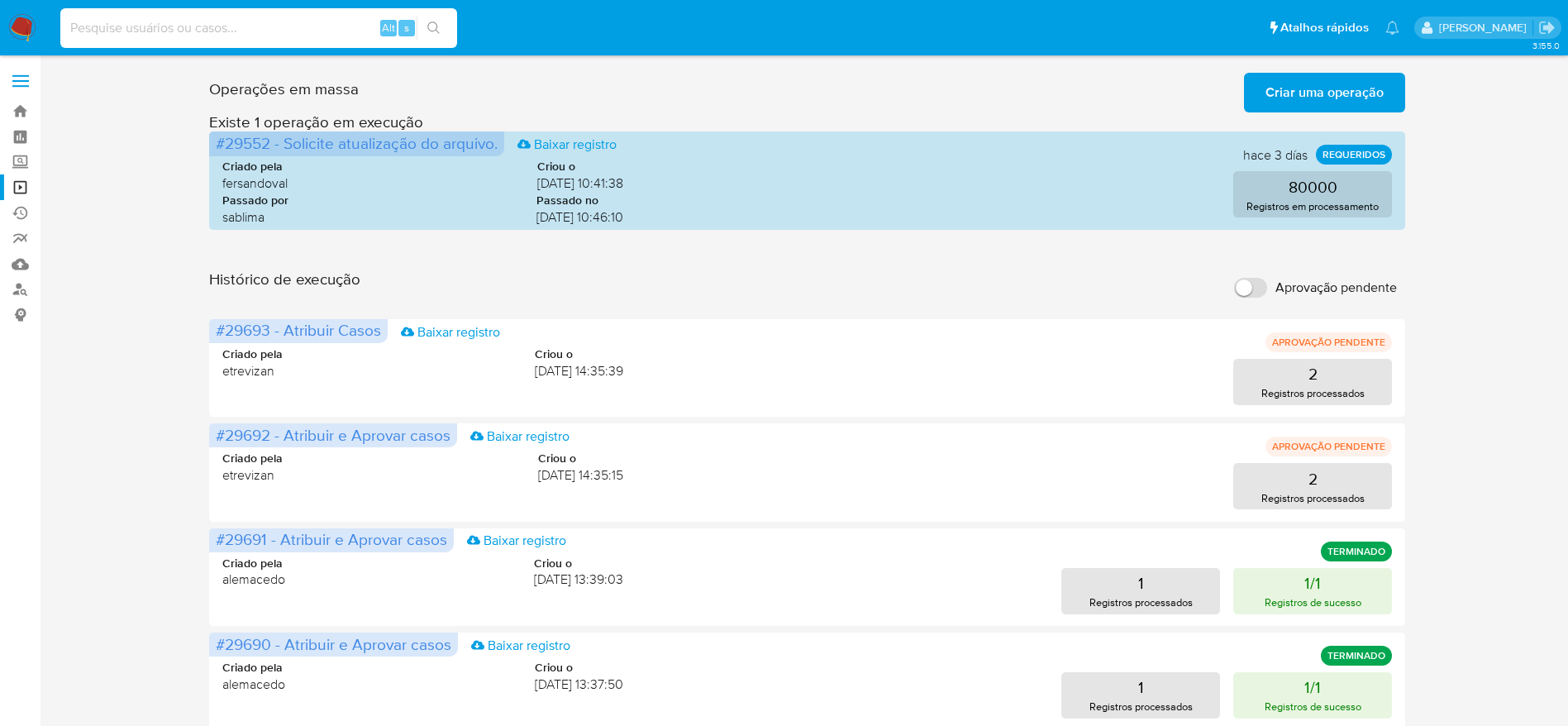
click at [277, 28] on input at bounding box center [259, 28] width 397 height 21
paste input "UbbimRMG7StFC3JgArryNDKq"
type input "UbbimRMG7StFC3JgArryNDKq"
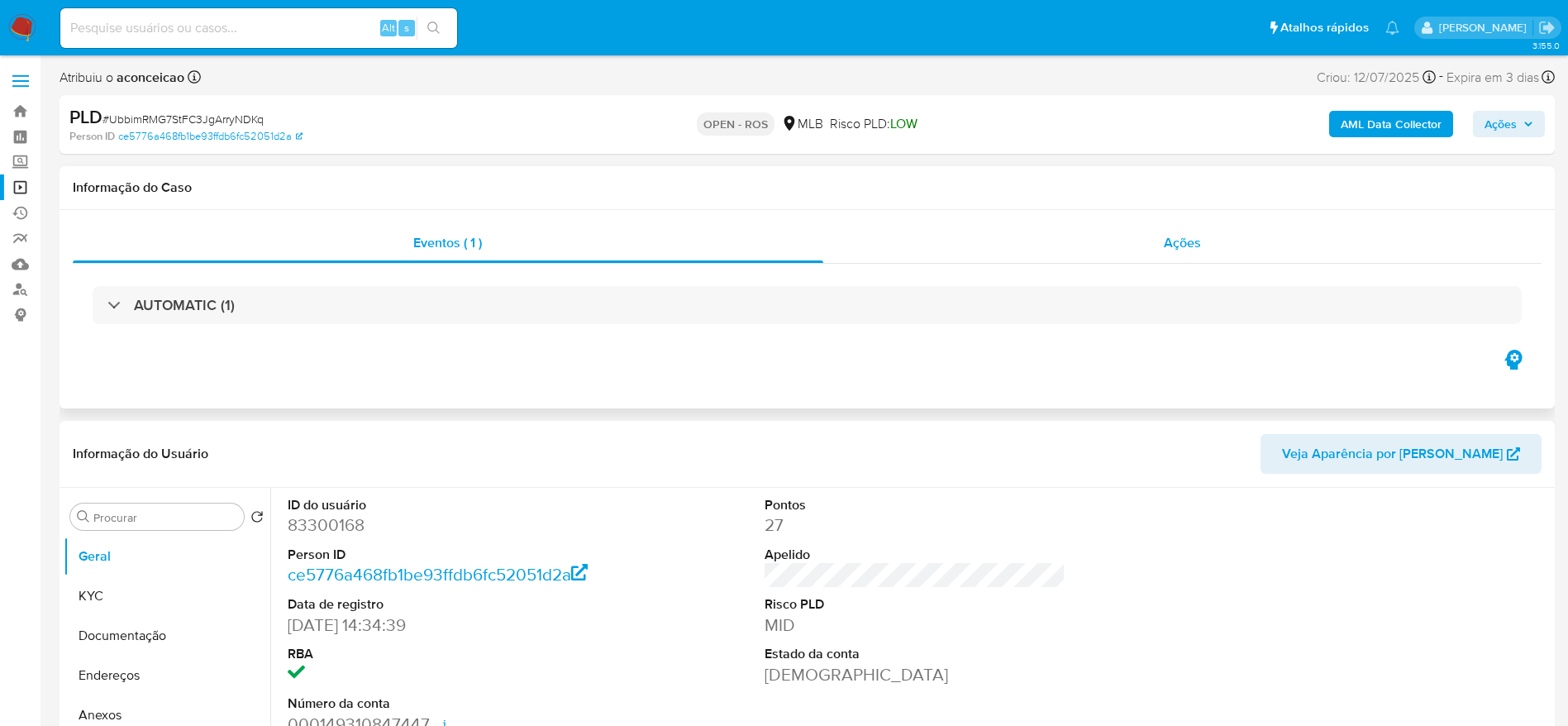
select select "10"
click at [889, 231] on div "Ações" at bounding box center [1182, 243] width 719 height 40
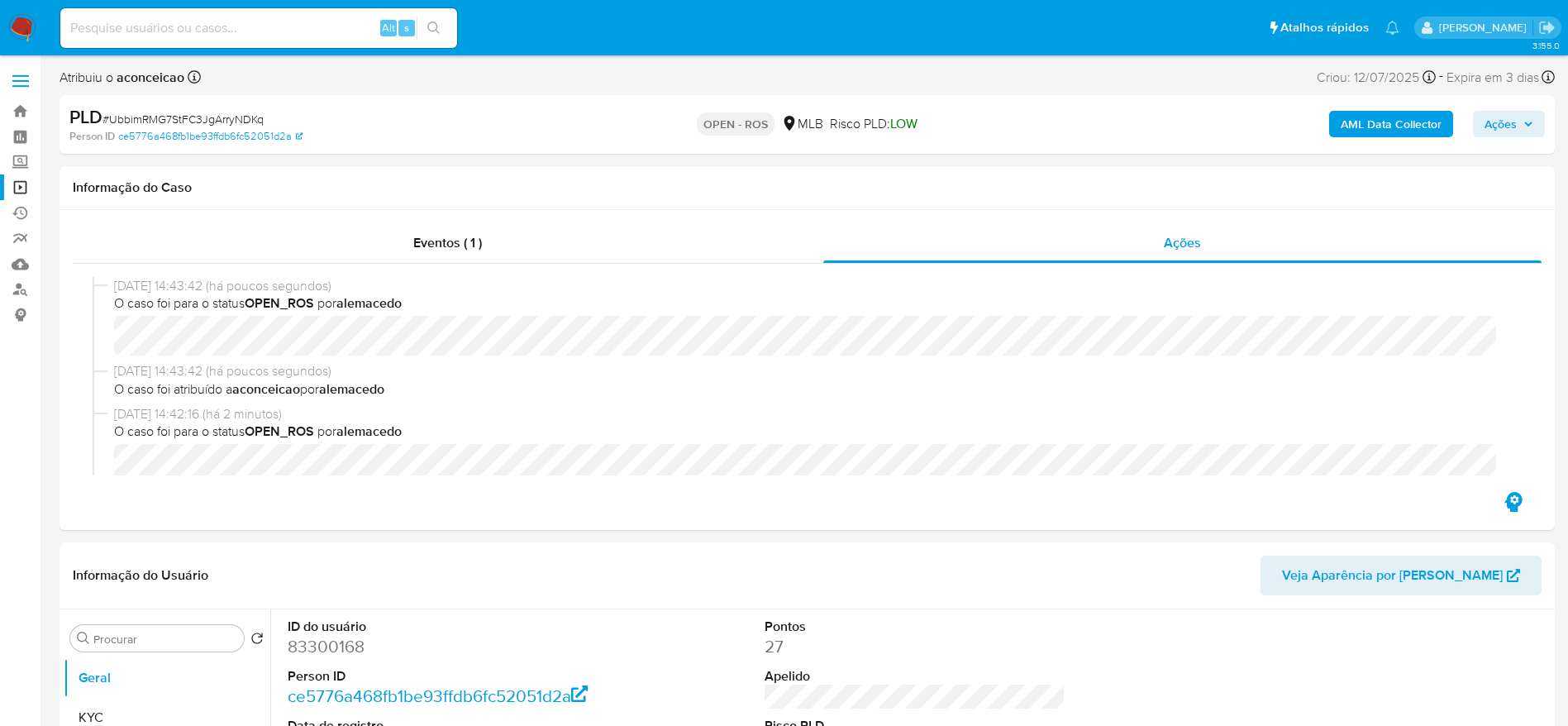
click at [15, 187] on link "Operações em massa" at bounding box center [98, 187] width 197 height 25
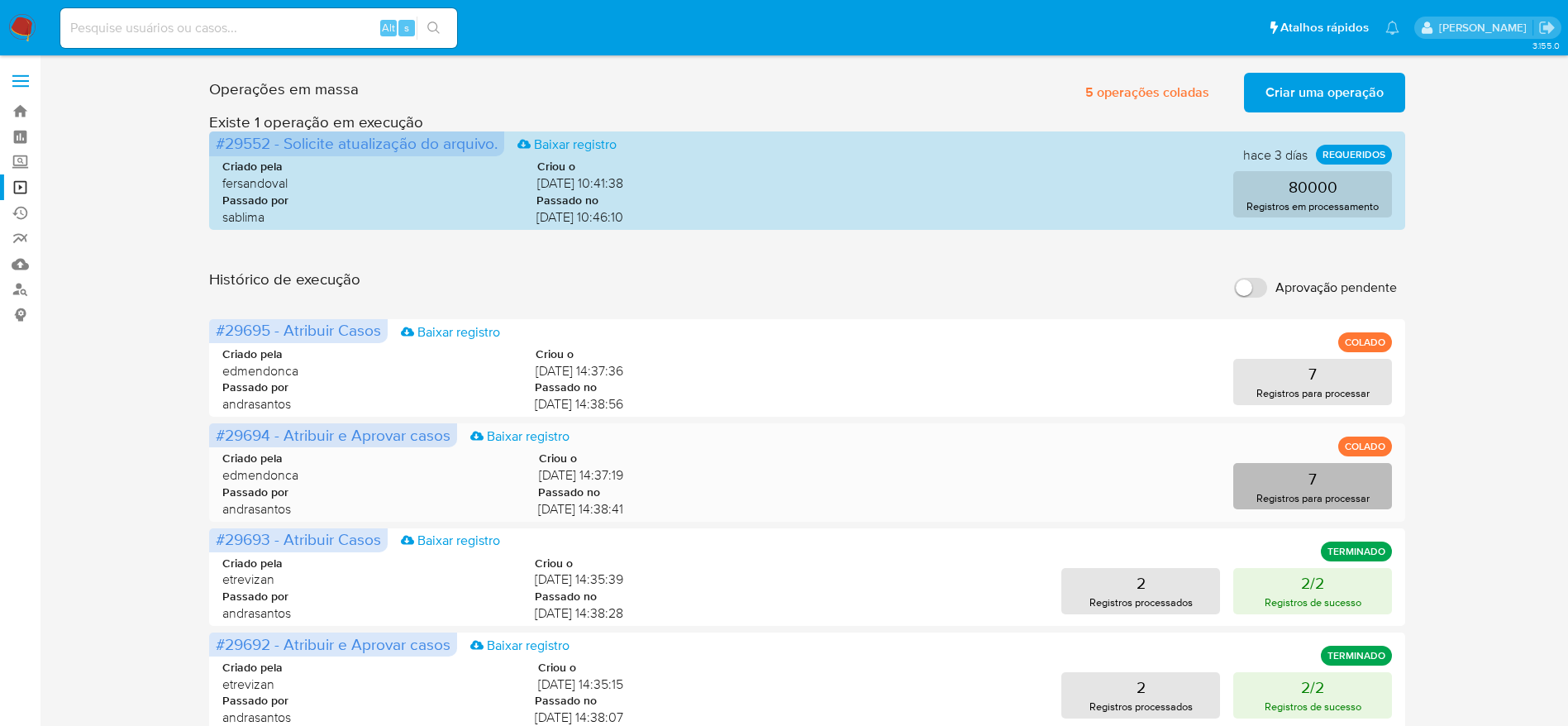
click at [1311, 484] on p "7" at bounding box center [1312, 479] width 8 height 23
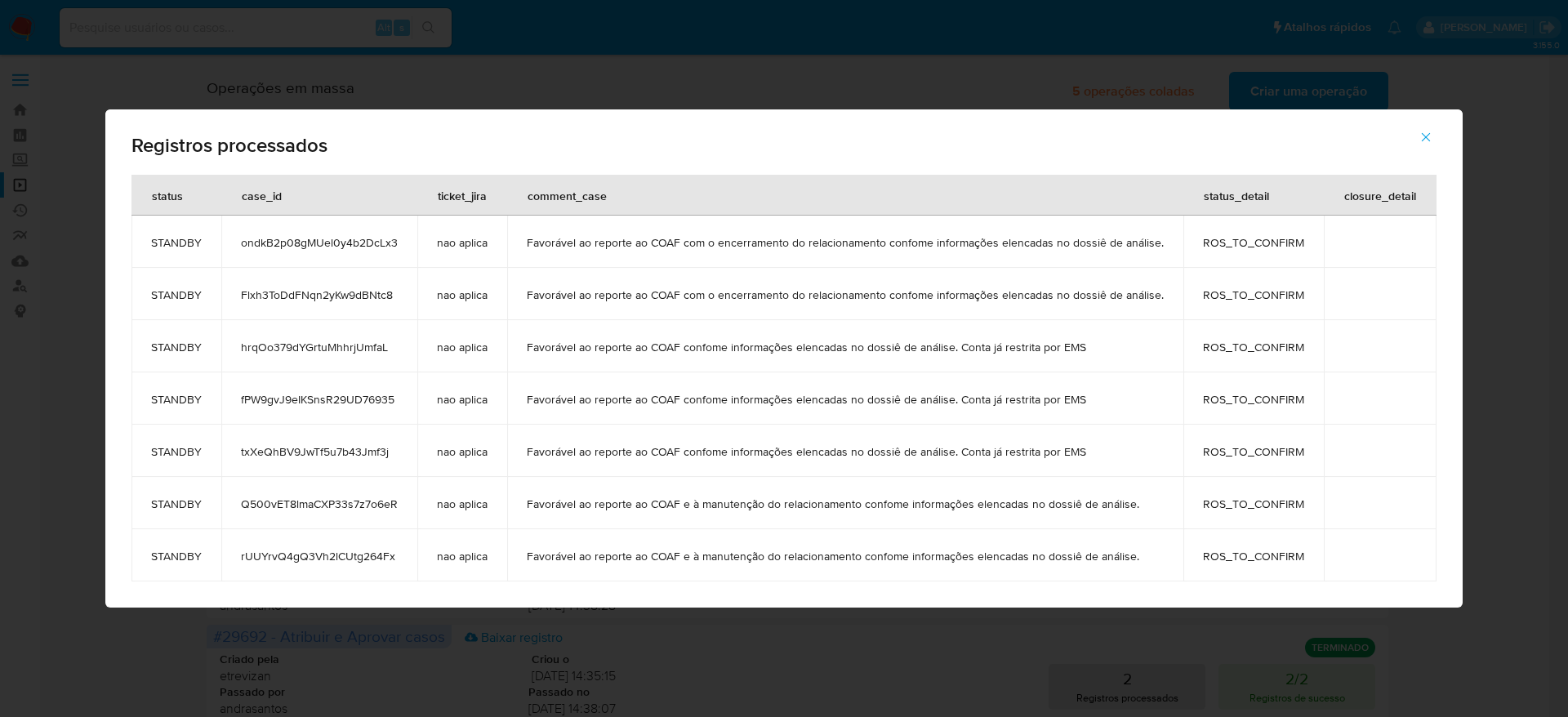
click at [1426, 135] on icon "button" at bounding box center [1426, 137] width 15 height 15
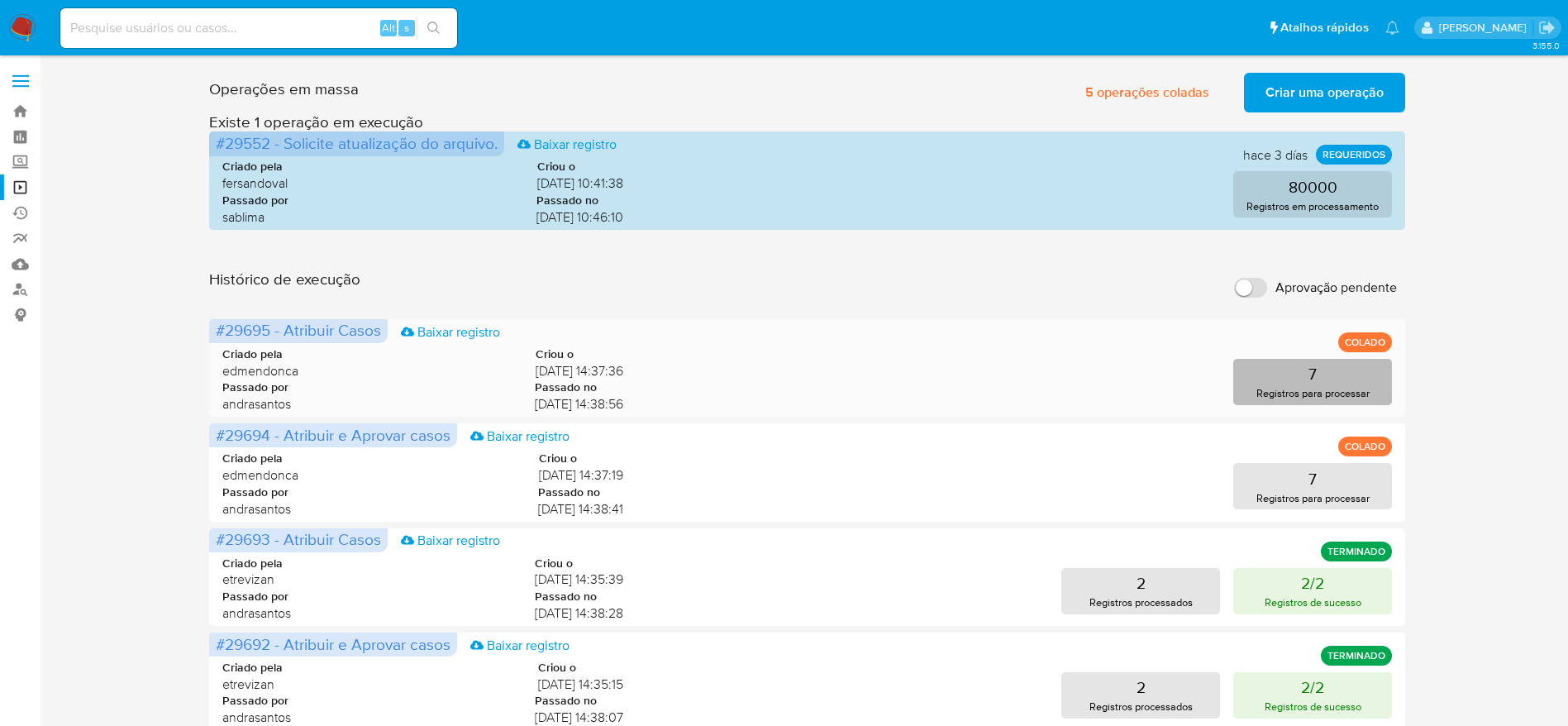
click at [1334, 376] on button "7 Registros para processar" at bounding box center [1312, 381] width 159 height 47
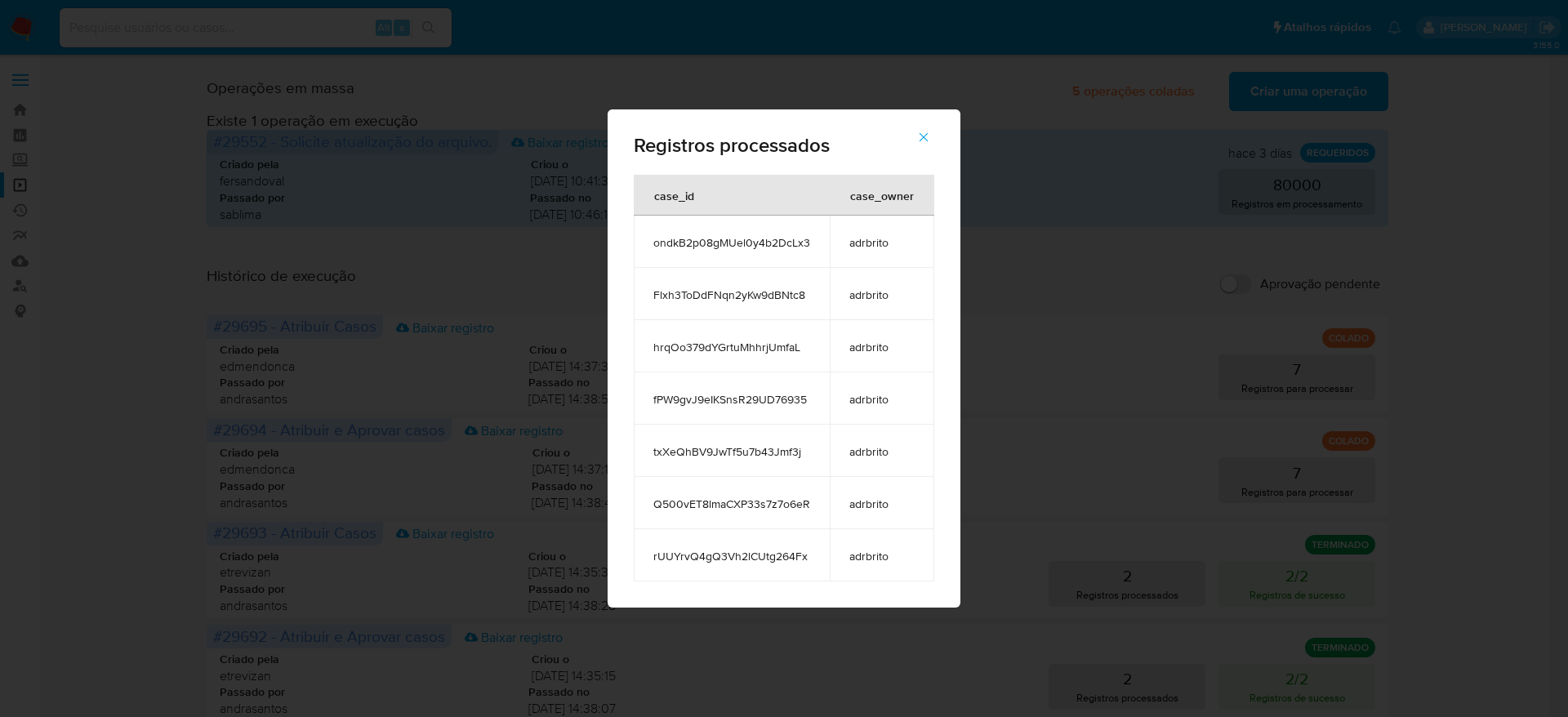
click at [925, 147] on span "button" at bounding box center [923, 136] width 15 height 36
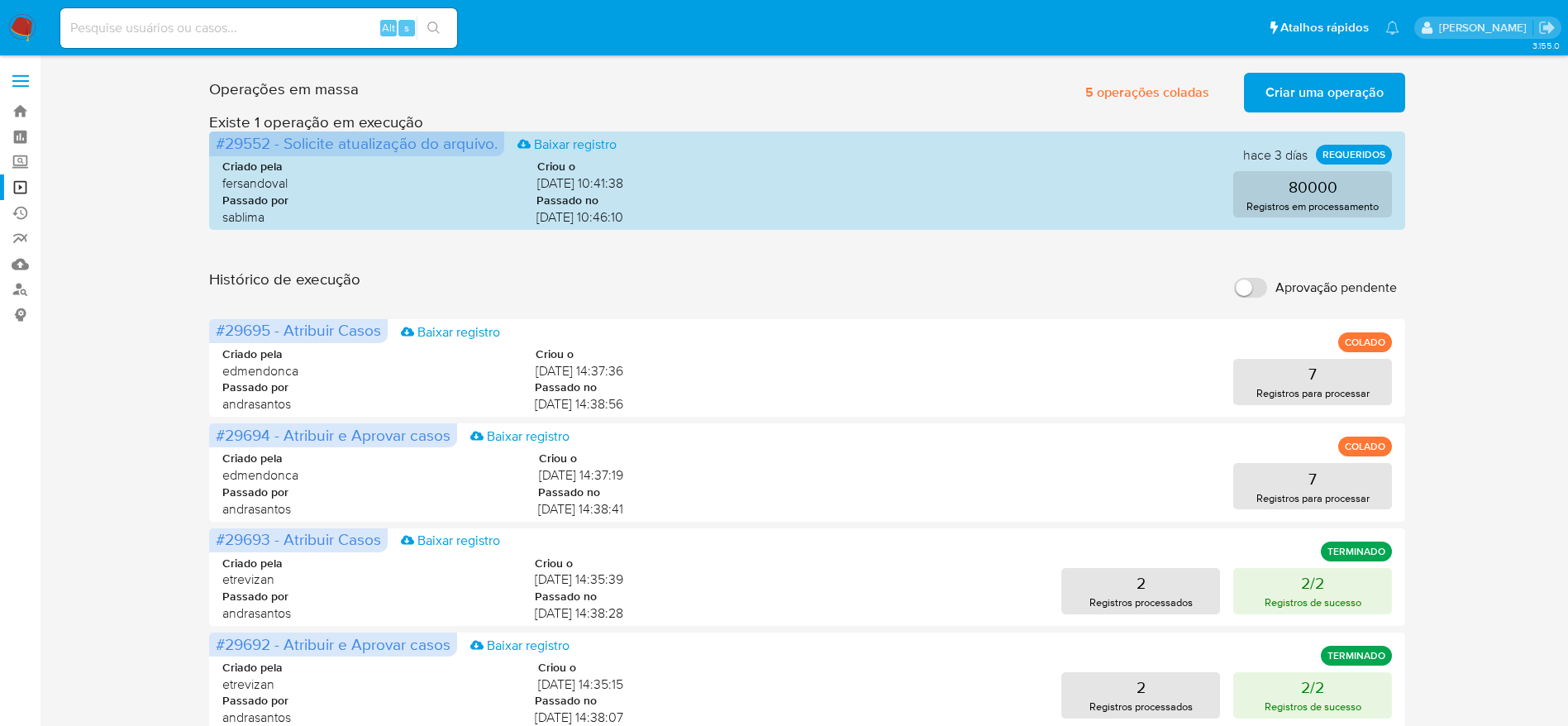
click at [24, 40] on img at bounding box center [22, 28] width 28 height 28
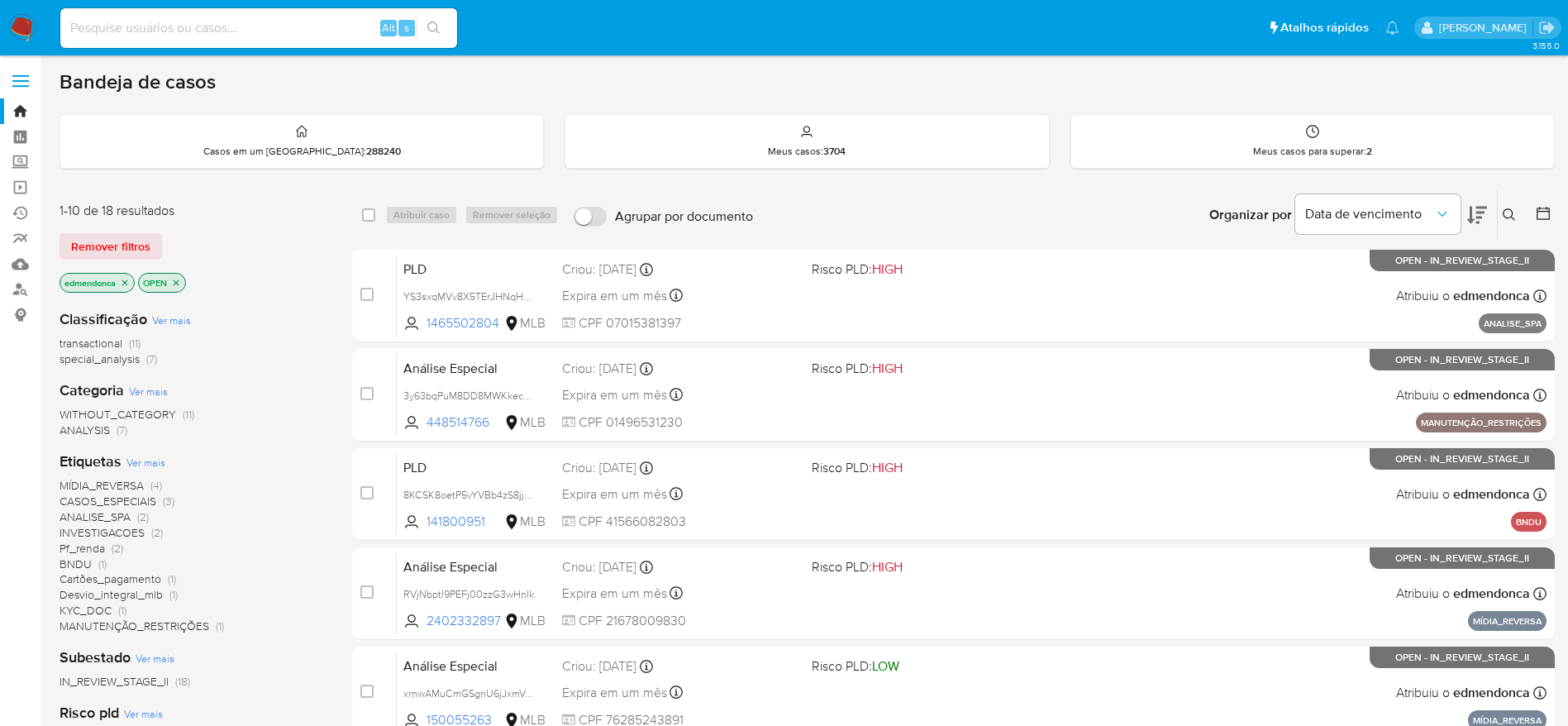
click at [243, 16] on div "Alt s" at bounding box center [259, 27] width 397 height 40
click at [259, 35] on input at bounding box center [259, 28] width 397 height 21
paste input "Flxh3ToDdFNqn2yKw9dBNtc8"
type input "Flxh3ToDdFNqn2yKw9dBNtc8"
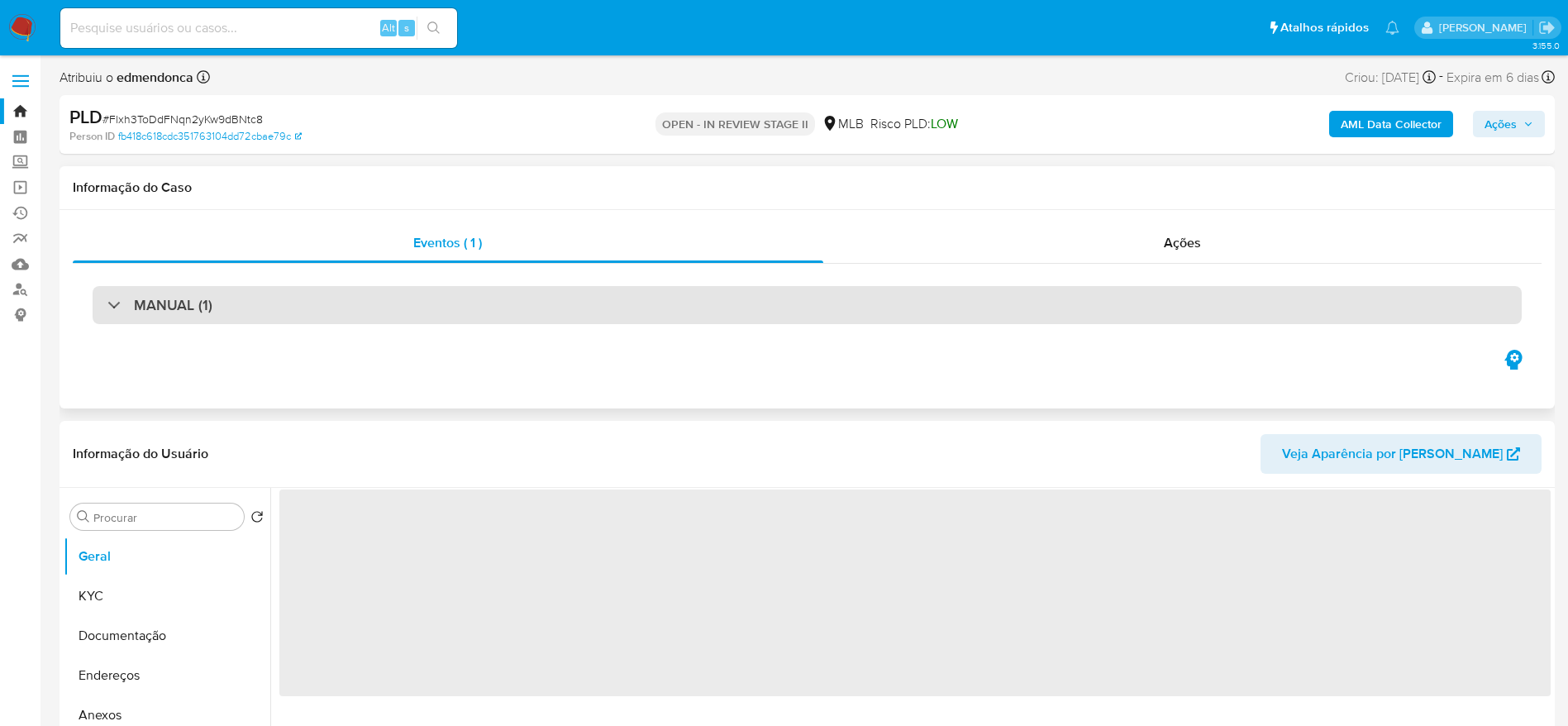
click at [254, 301] on div "MANUAL (1)" at bounding box center [806, 305] width 1429 height 38
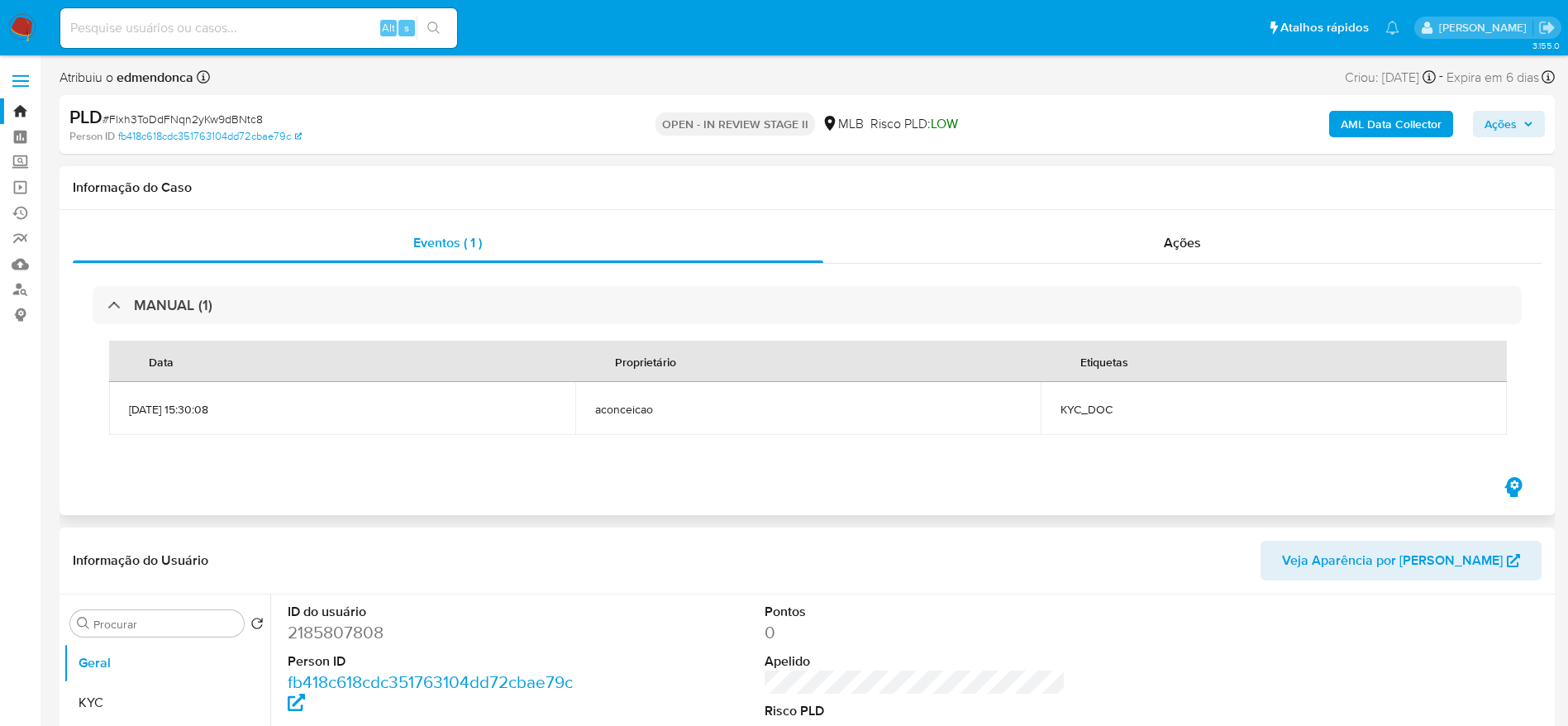
select select "10"
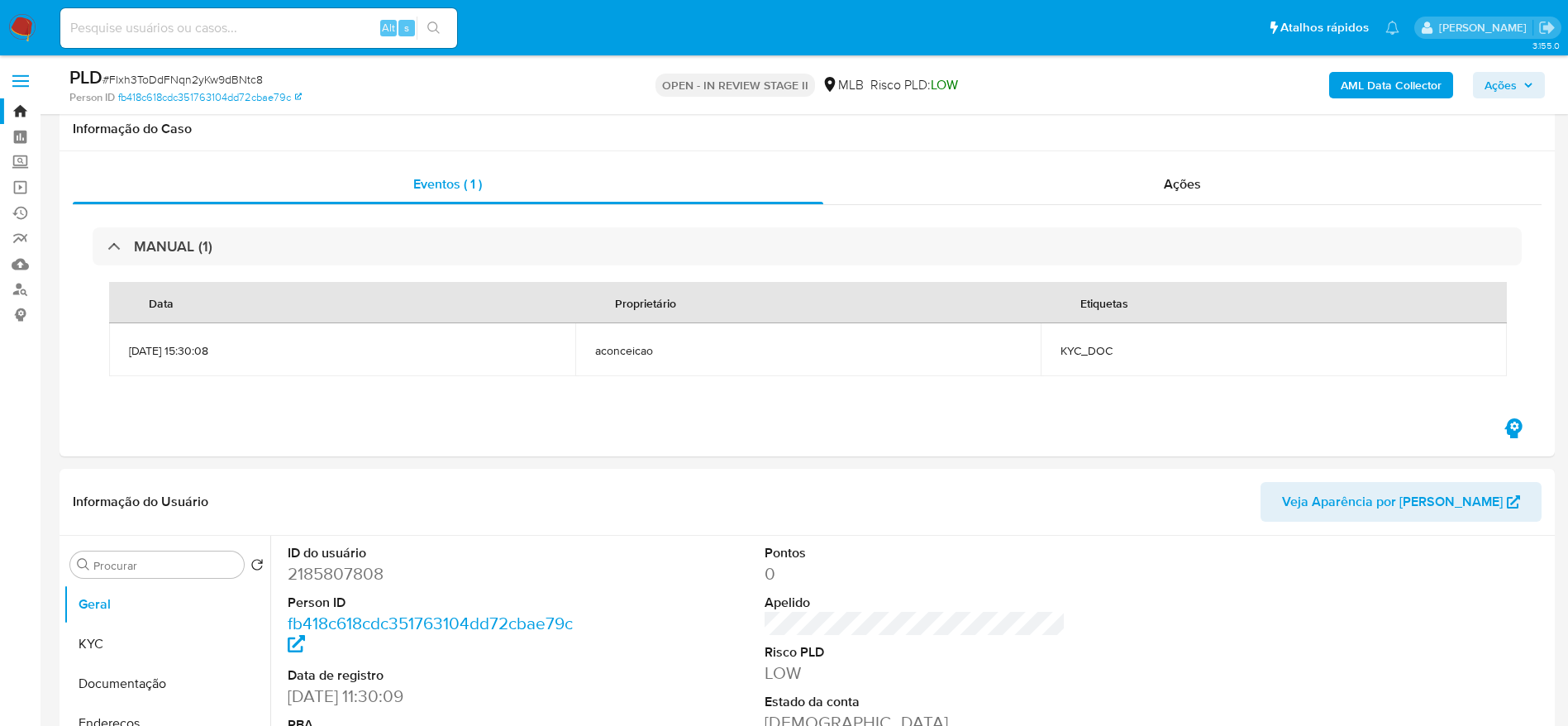
scroll to position [372, 0]
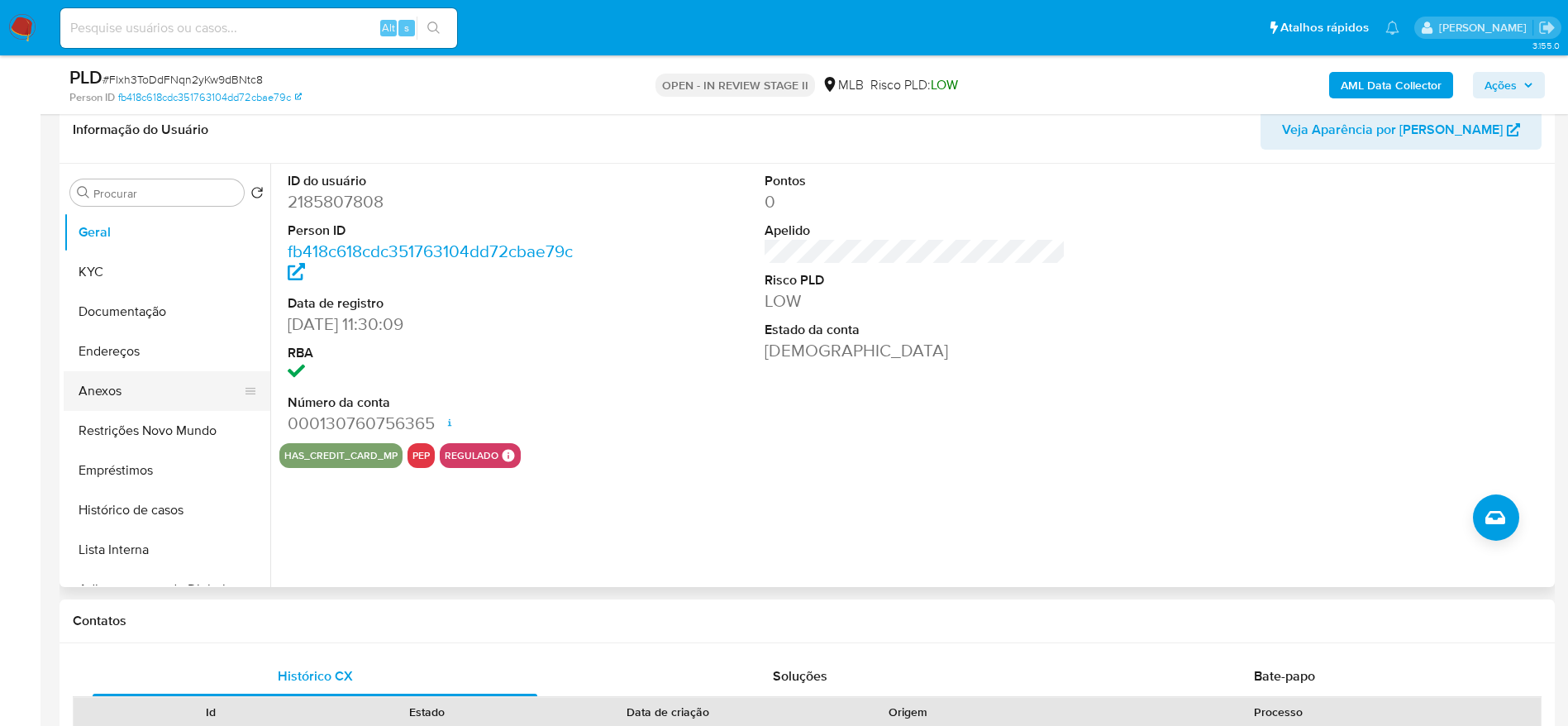
click at [126, 386] on button "Anexos" at bounding box center [160, 391] width 193 height 40
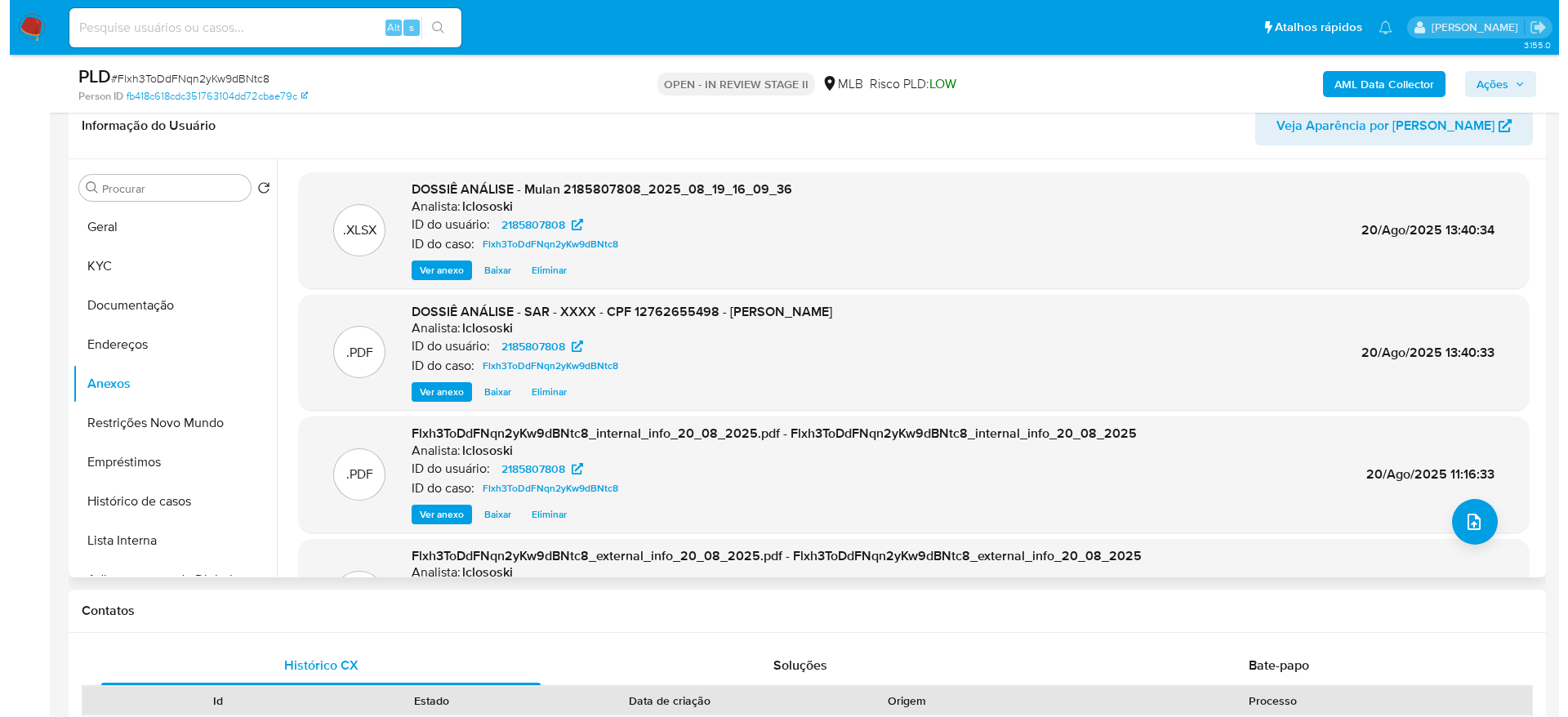
scroll to position [245, 0]
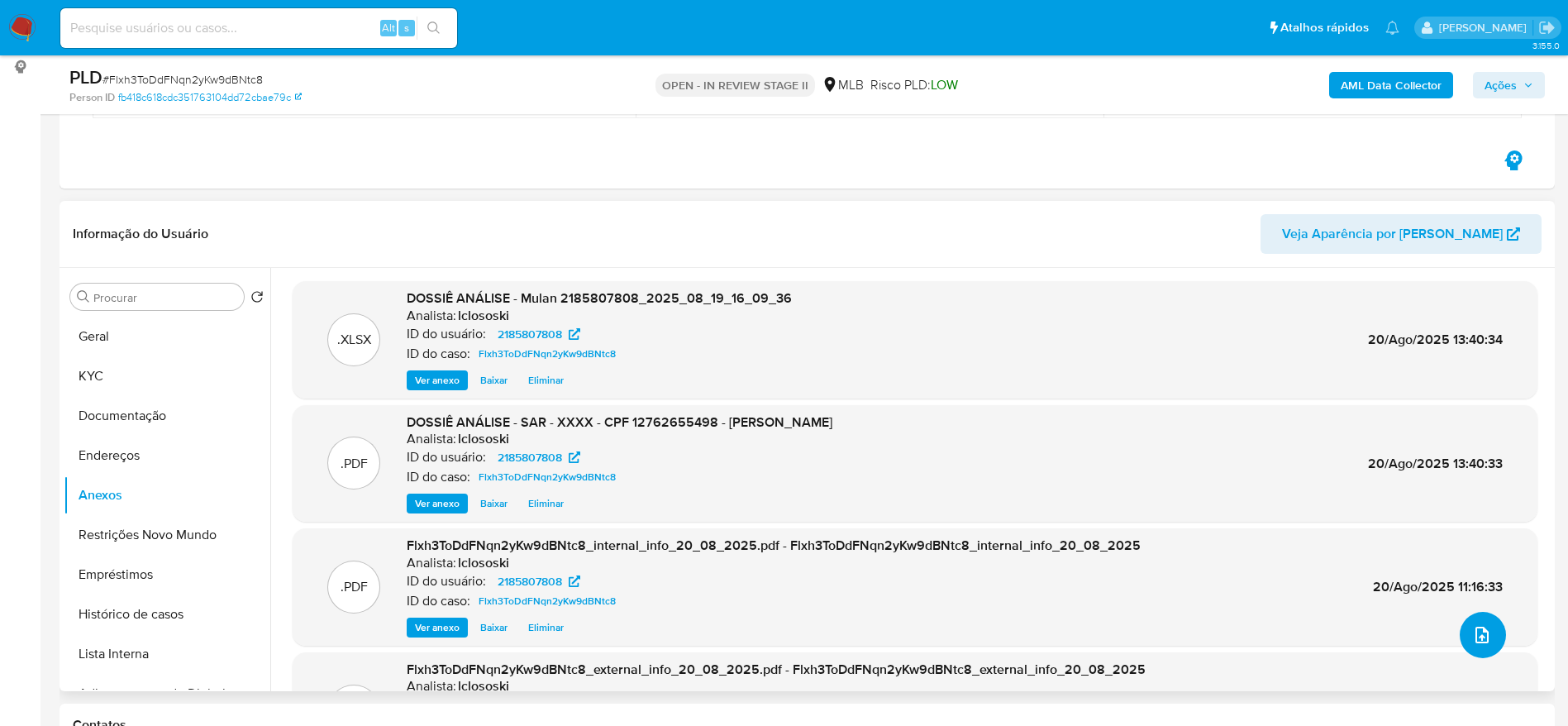
click at [1485, 627] on button "upload-file" at bounding box center [1483, 635] width 47 height 47
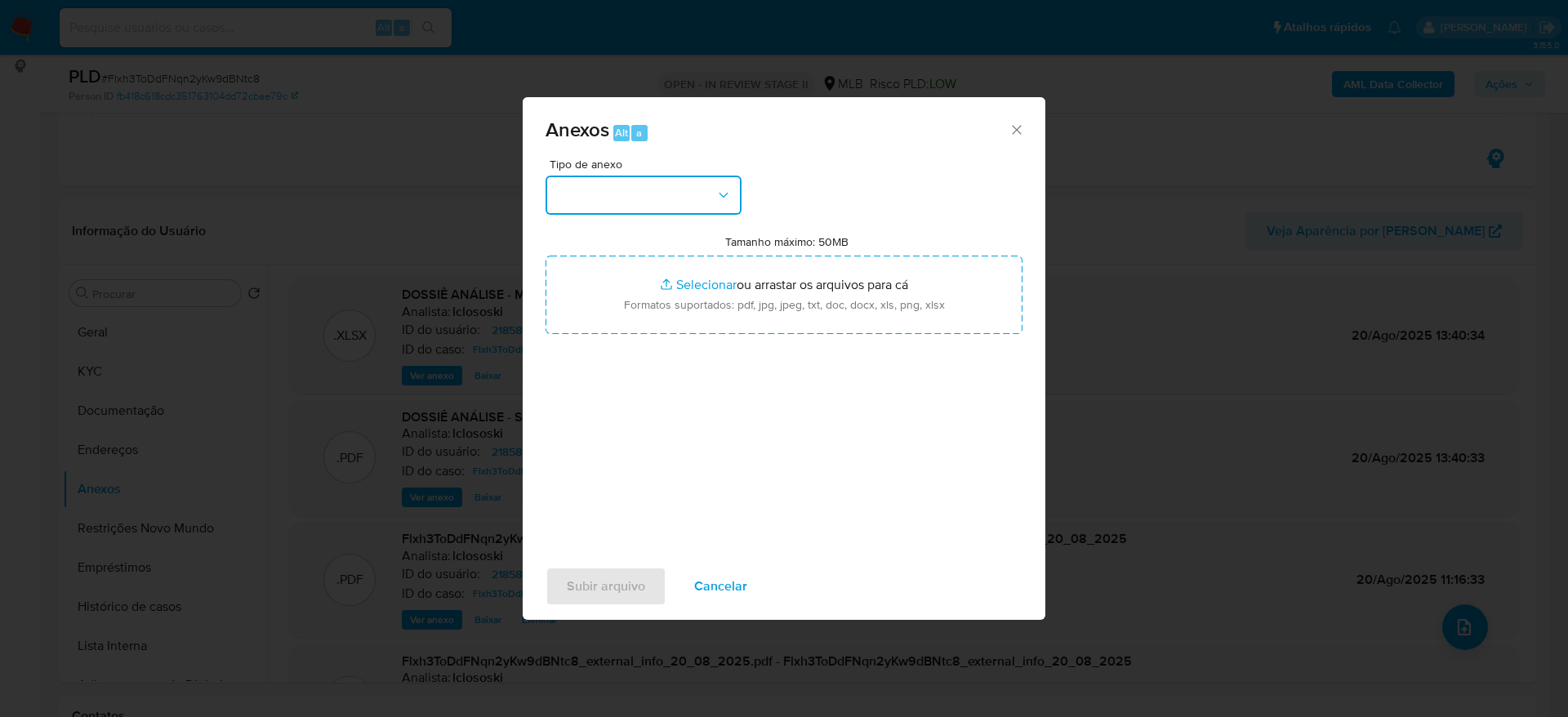
click at [650, 208] on button "button" at bounding box center [644, 194] width 196 height 39
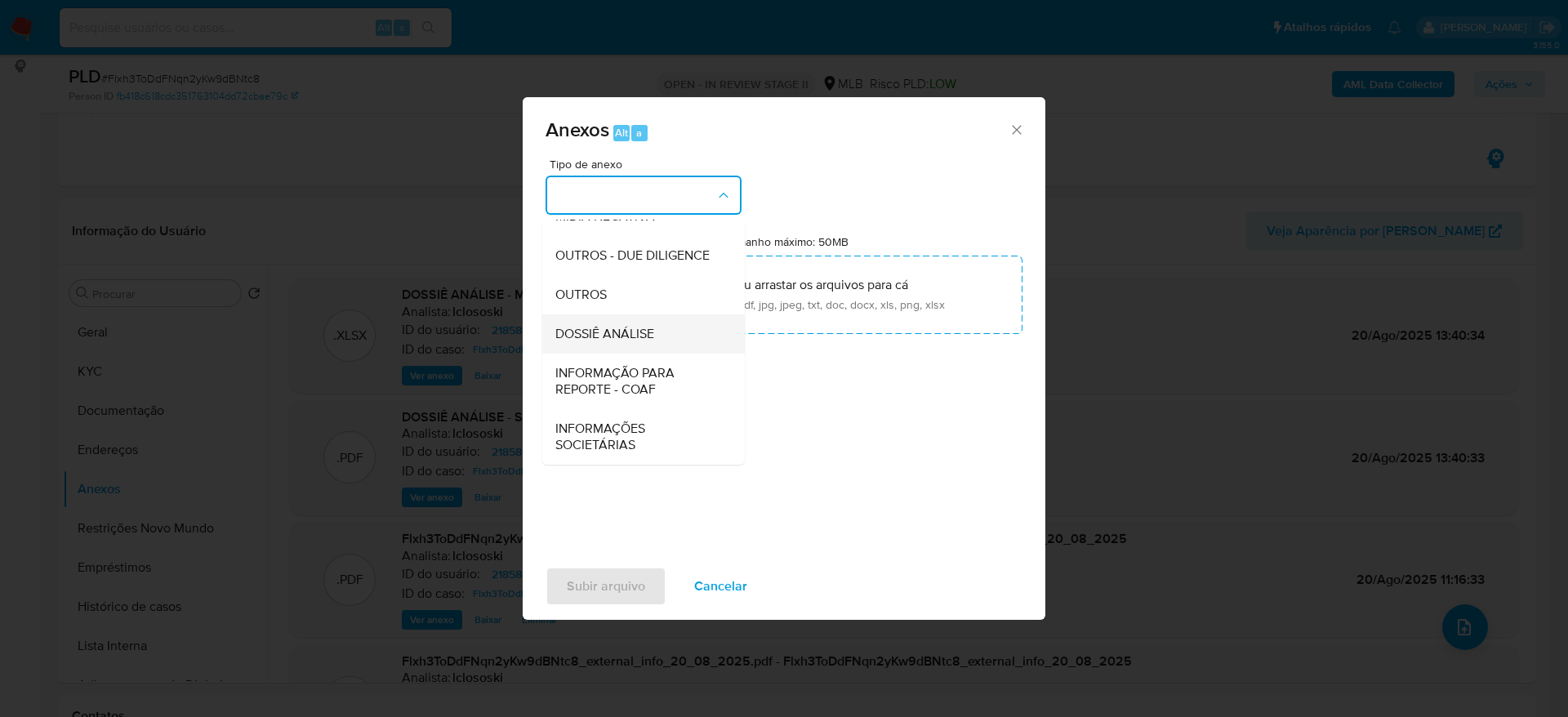
click at [632, 339] on span "DOSSIÊ ANÁLISE" at bounding box center [605, 333] width 99 height 16
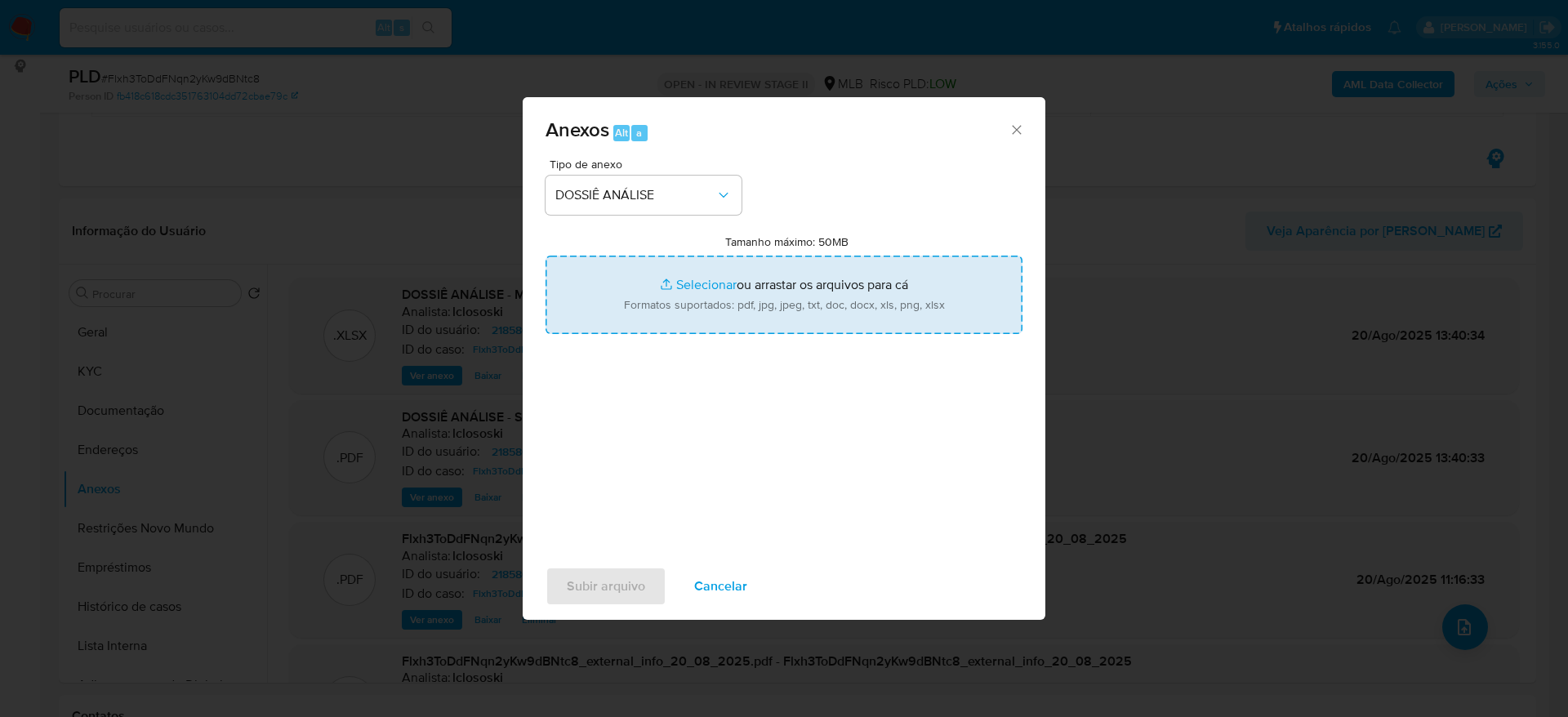
type input "C:\fakepath\DECLÍNIO - CPF 12762655498 - ALEXSSANDRO ANTONIO DA SILVA.pdf"
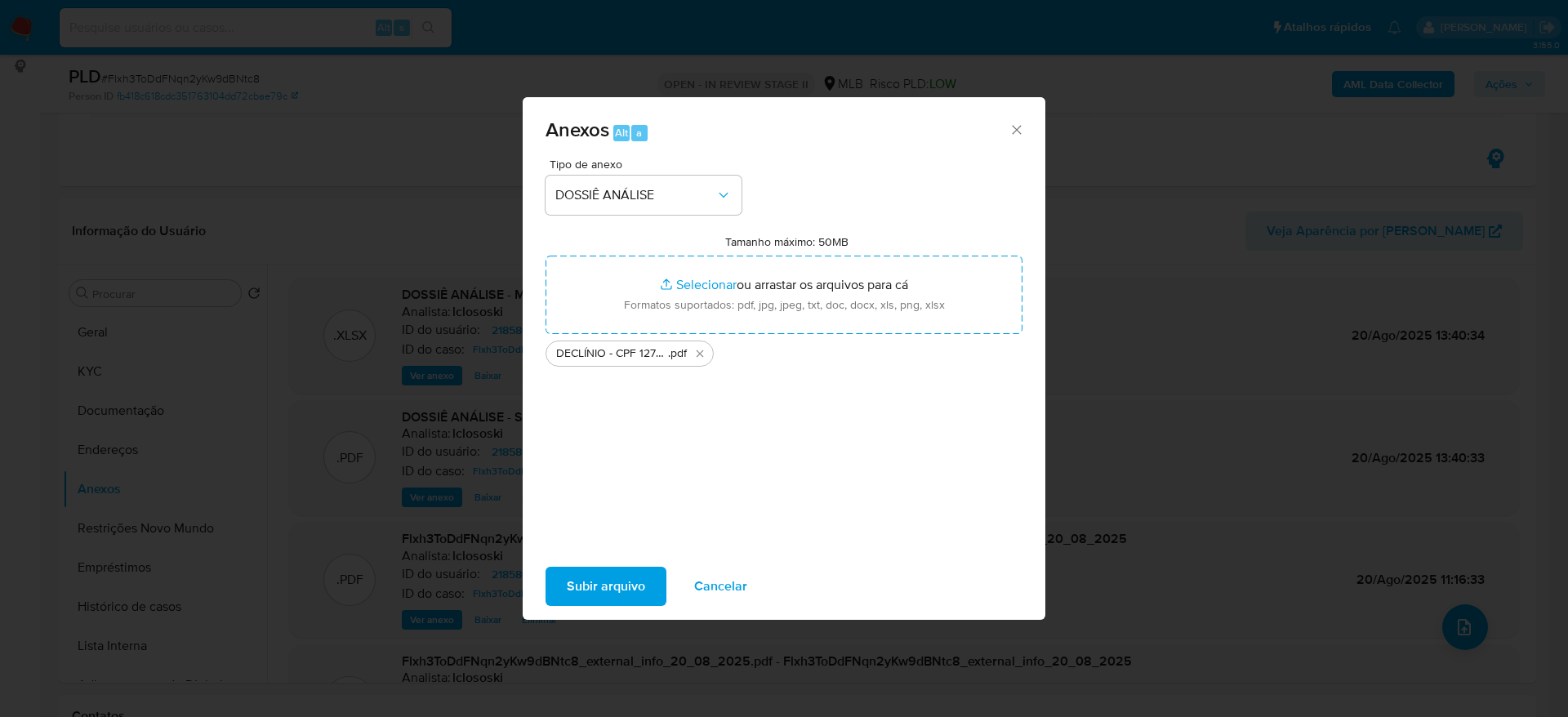
click at [579, 578] on span "Subir arquivo" at bounding box center [606, 586] width 78 height 36
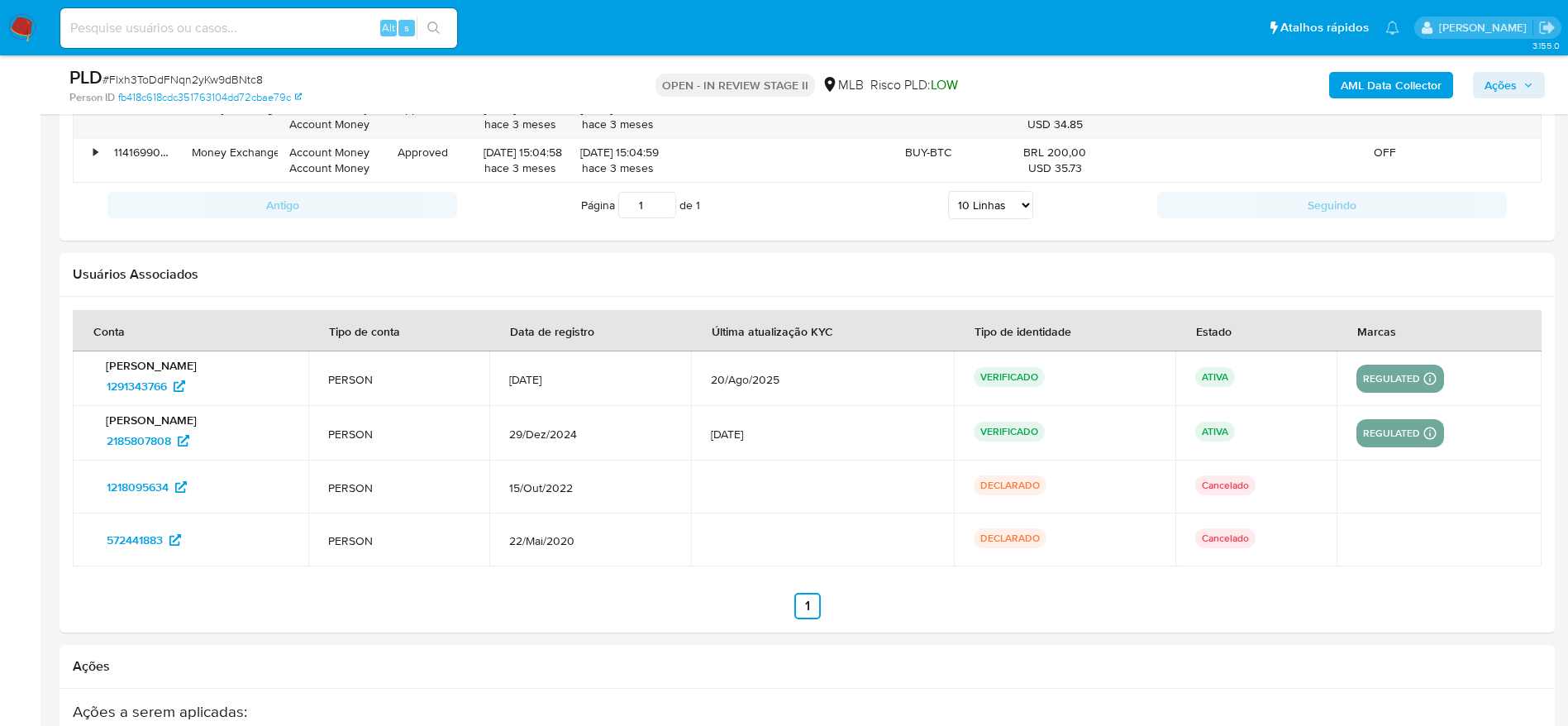
scroll to position [2460, 0]
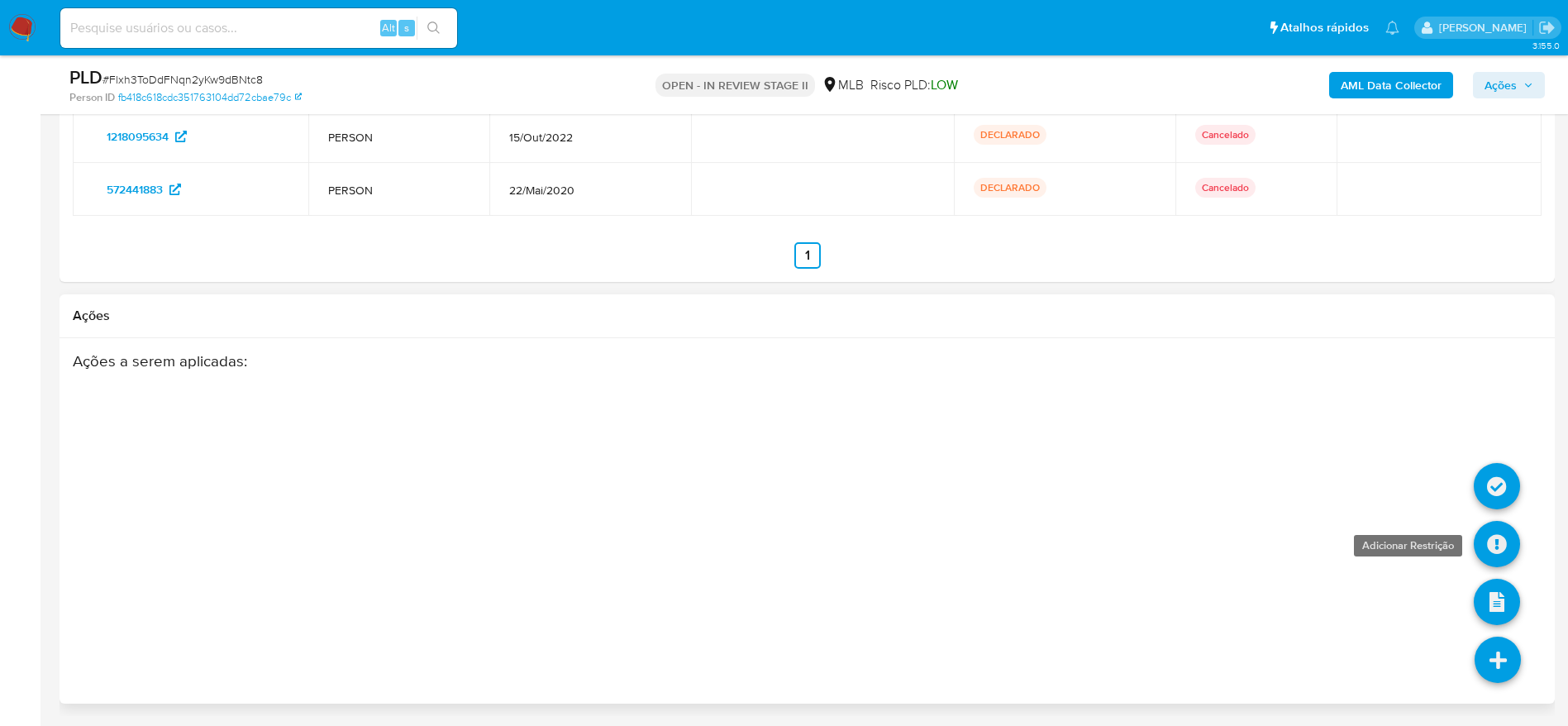
click at [1499, 545] on icon at bounding box center [1497, 544] width 47 height 47
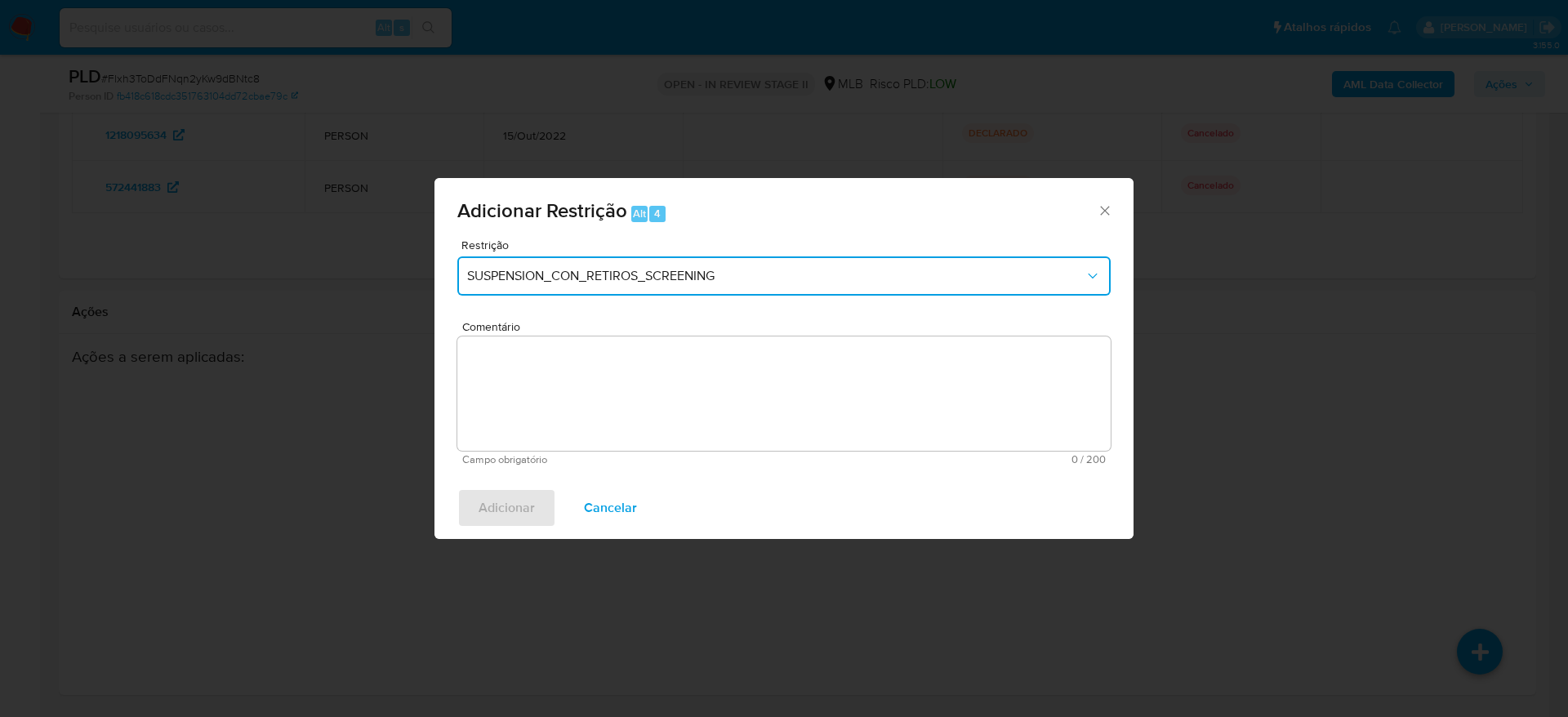
click at [616, 284] on button "SUSPENSION_CON_RETIROS_SCREENING" at bounding box center [784, 275] width 653 height 39
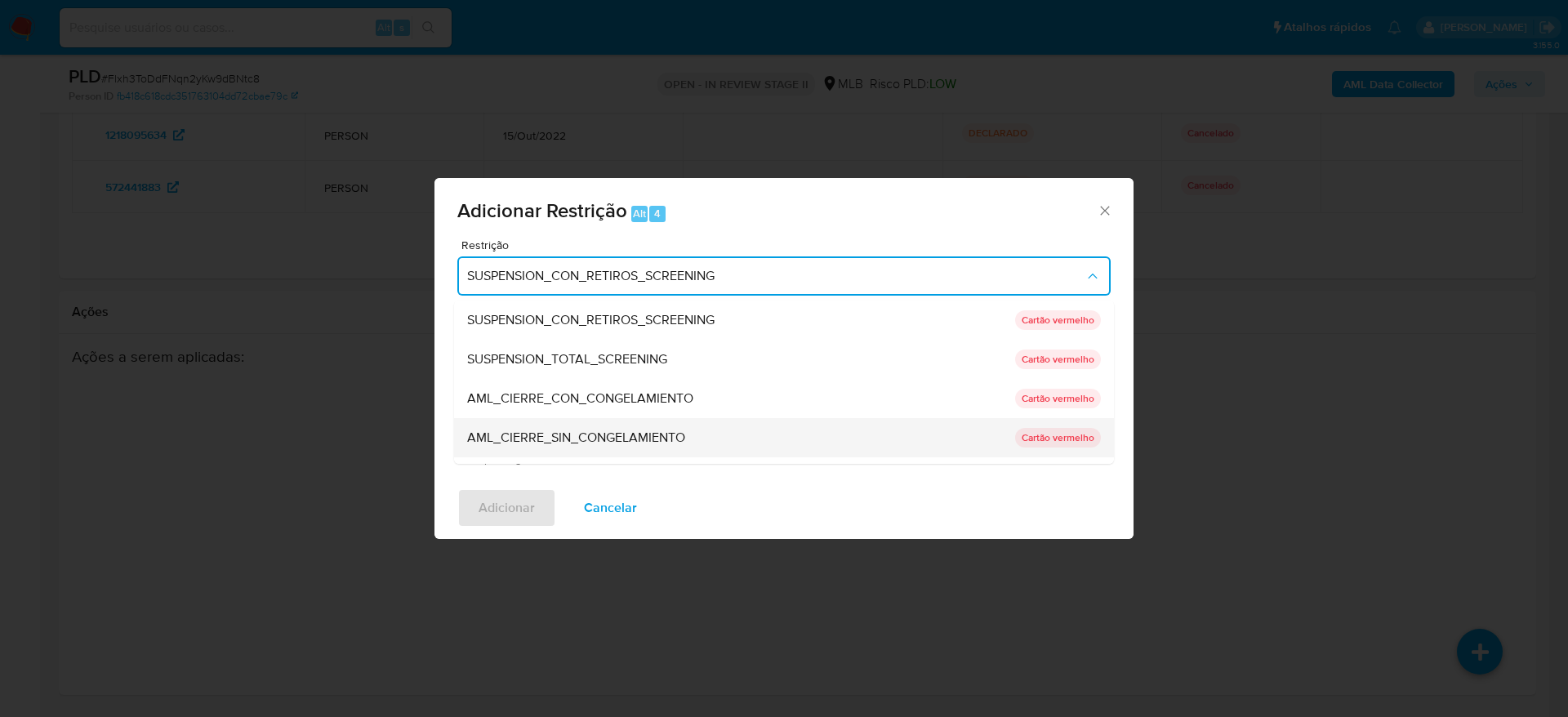
click at [611, 437] on span "AML_CIERRE_SIN_CONGELAMIENTO" at bounding box center [575, 437] width 218 height 16
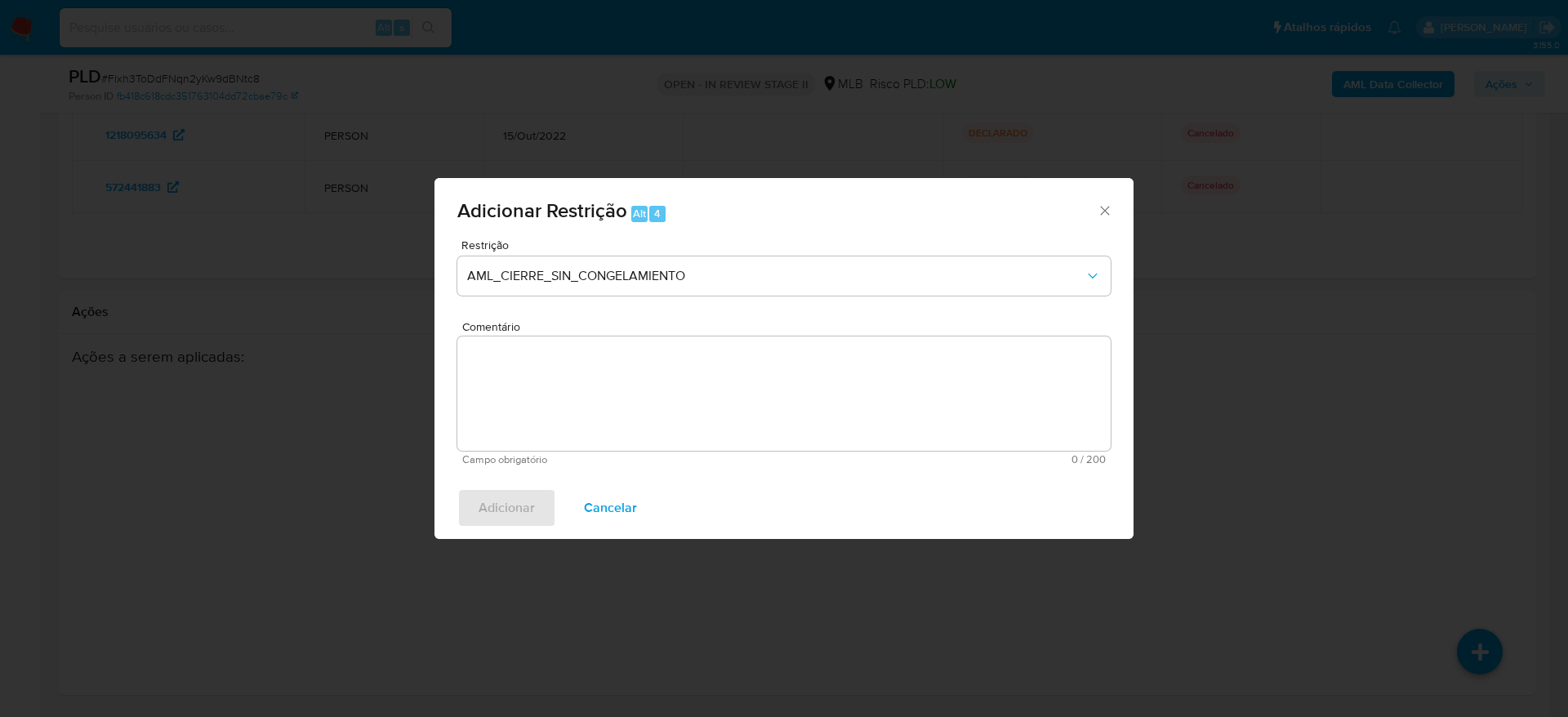
click at [602, 405] on textarea "Comentário" at bounding box center [784, 394] width 653 height 115
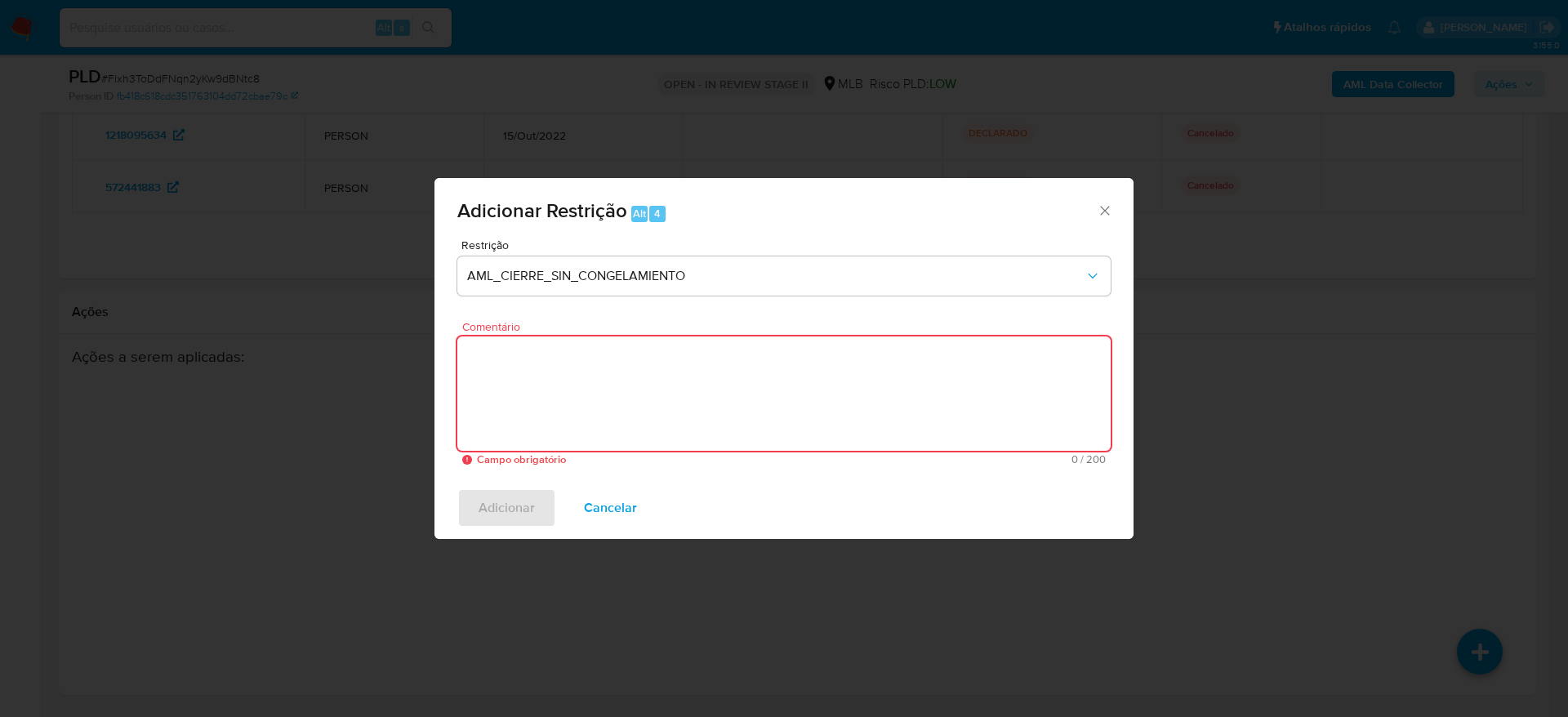
paste textarea "Deliberação para encerrar o relacionamento. NÃO INFORMAR AO USUÁRIO QUE SE TRAT…"
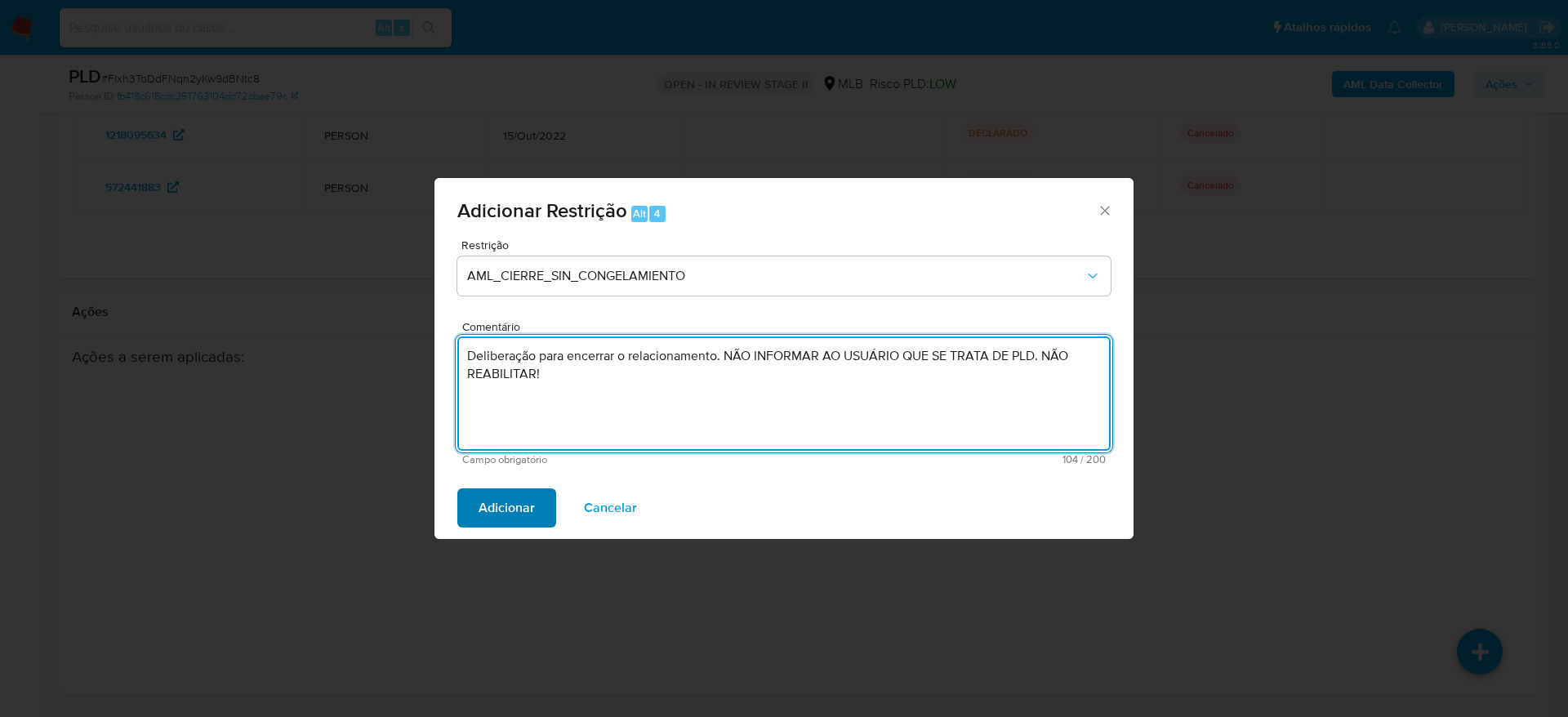
type textarea "Deliberação para encerrar o relacionamento. NÃO INFORMAR AO USUÁRIO QUE SE TRAT…"
click at [503, 506] on span "Adicionar" at bounding box center [506, 508] width 56 height 36
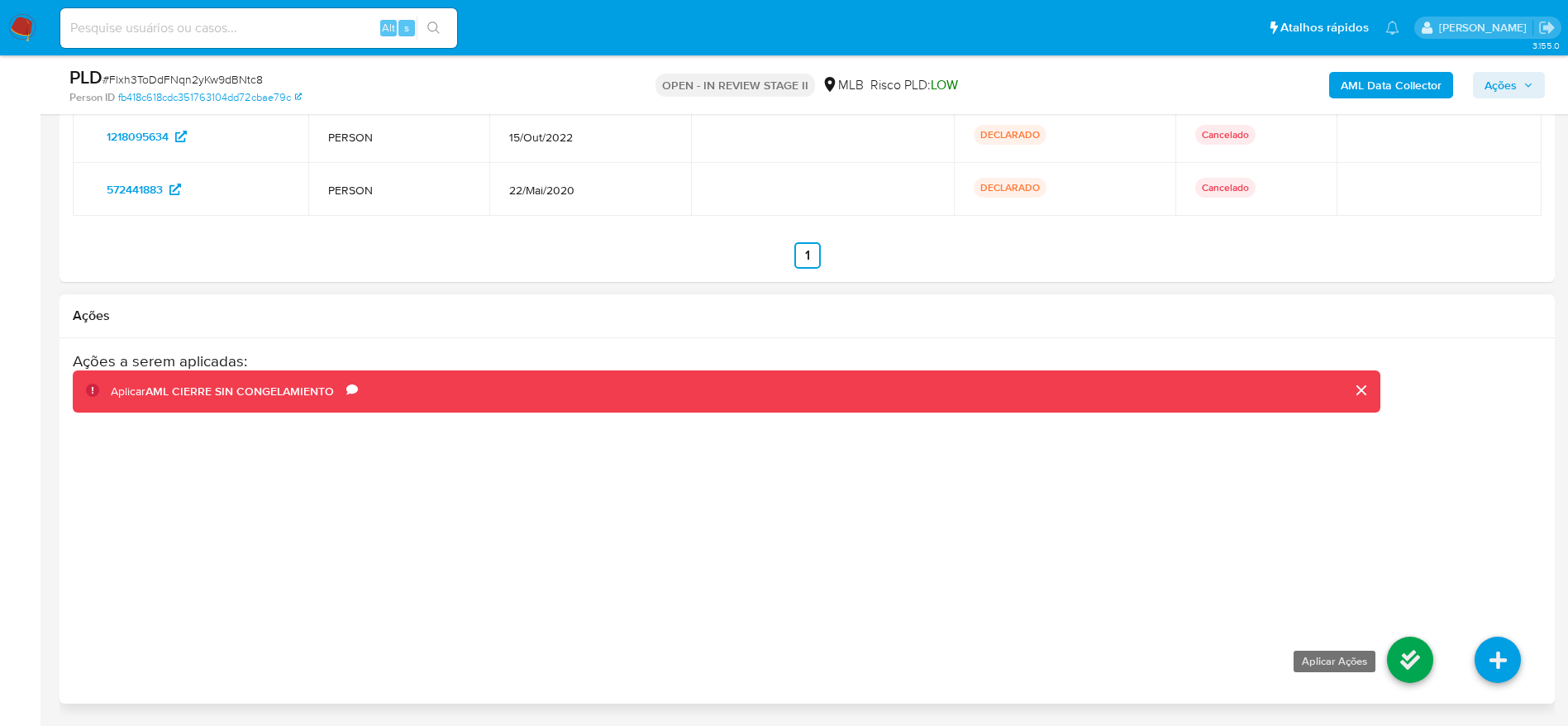
click at [1405, 667] on icon at bounding box center [1410, 660] width 47 height 47
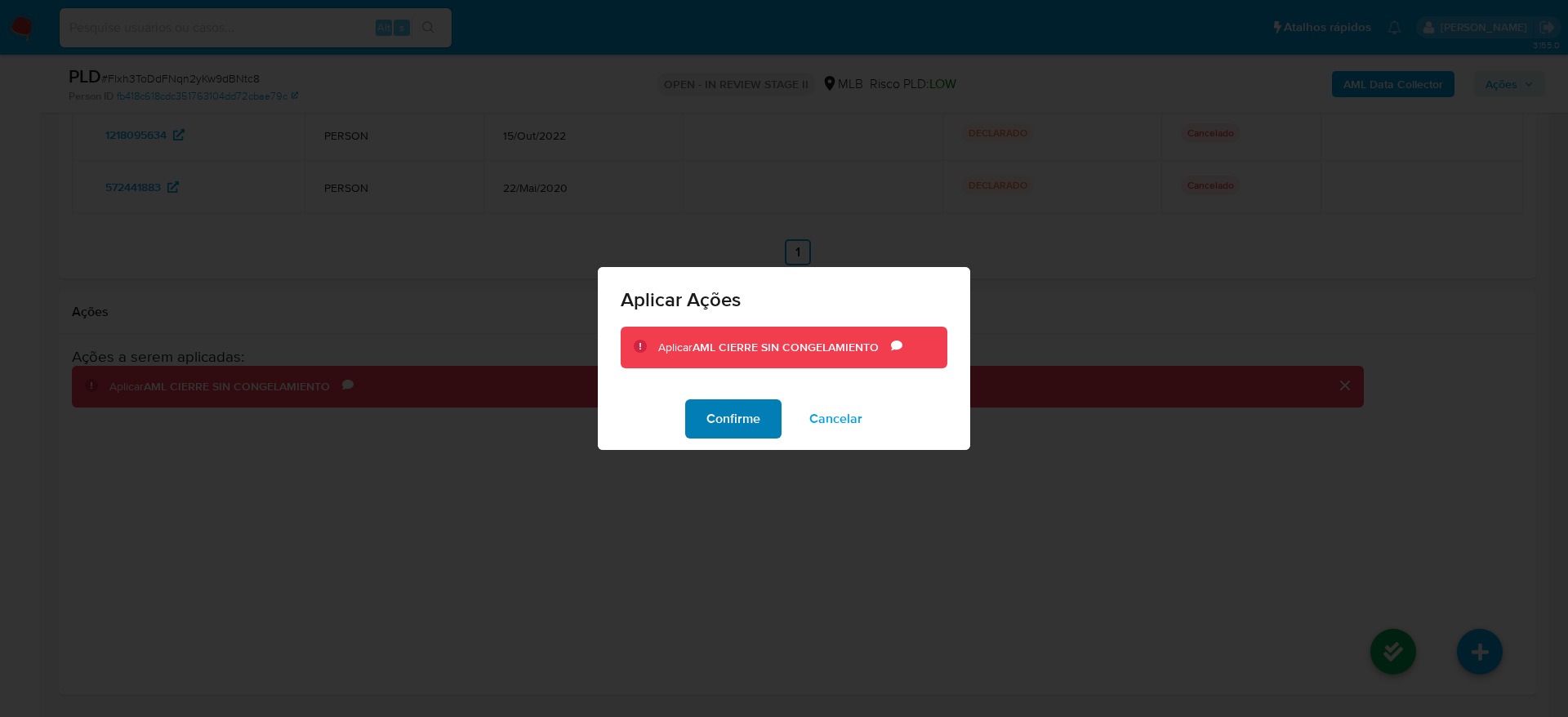
click at [703, 408] on button "Confirme" at bounding box center [733, 418] width 96 height 39
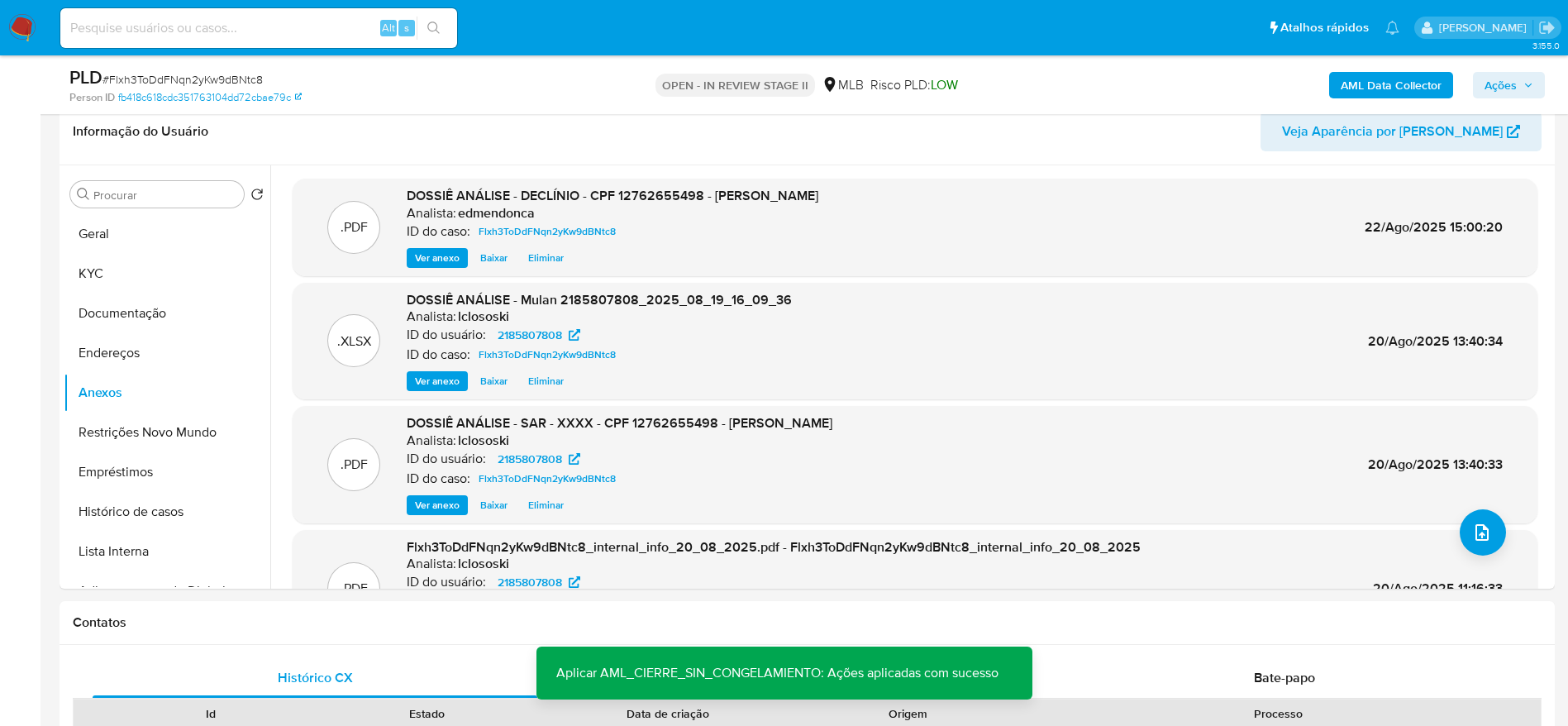
scroll to position [0, 0]
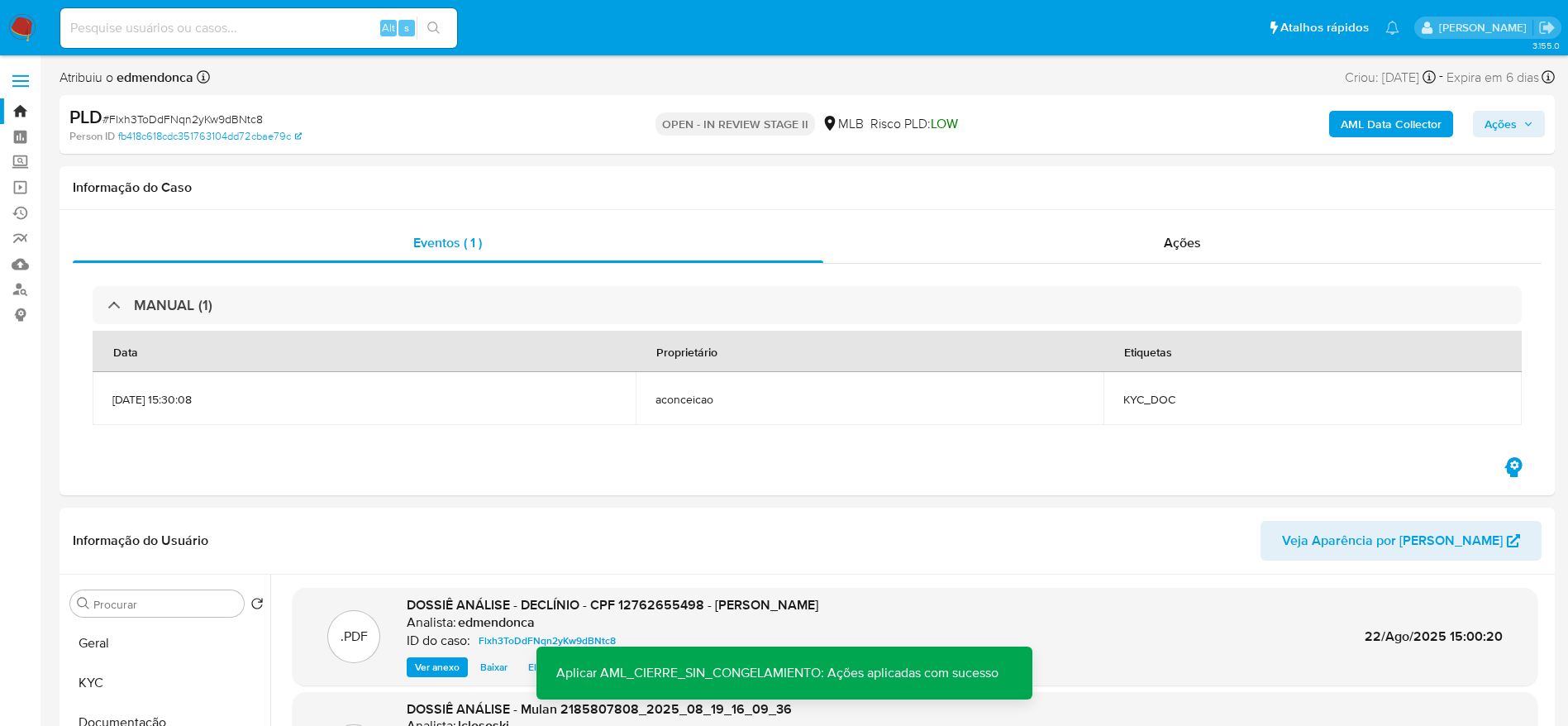
click at [1526, 120] on icon "button" at bounding box center [1528, 124] width 10 height 10
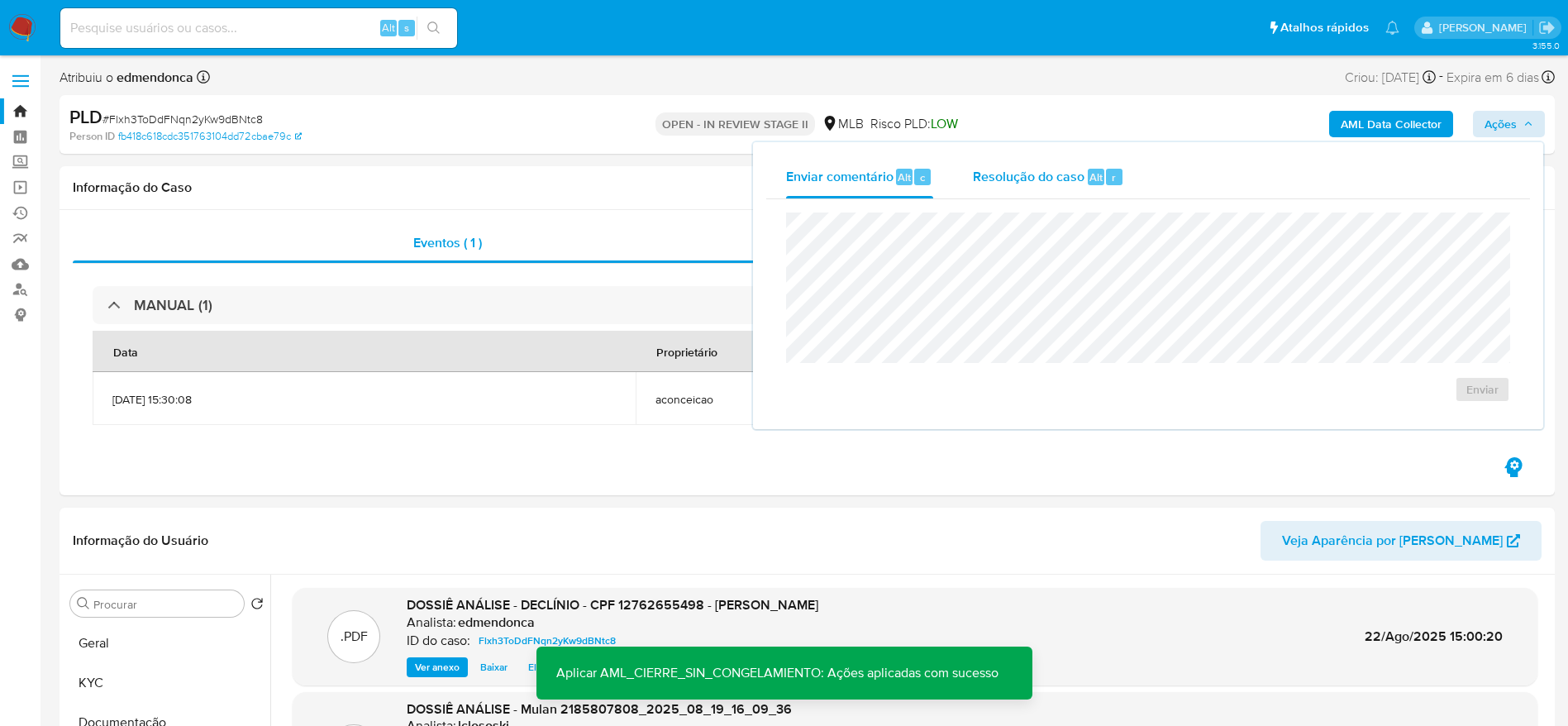
click at [1030, 190] on div "Resolução do caso Alt r" at bounding box center [1049, 177] width 151 height 43
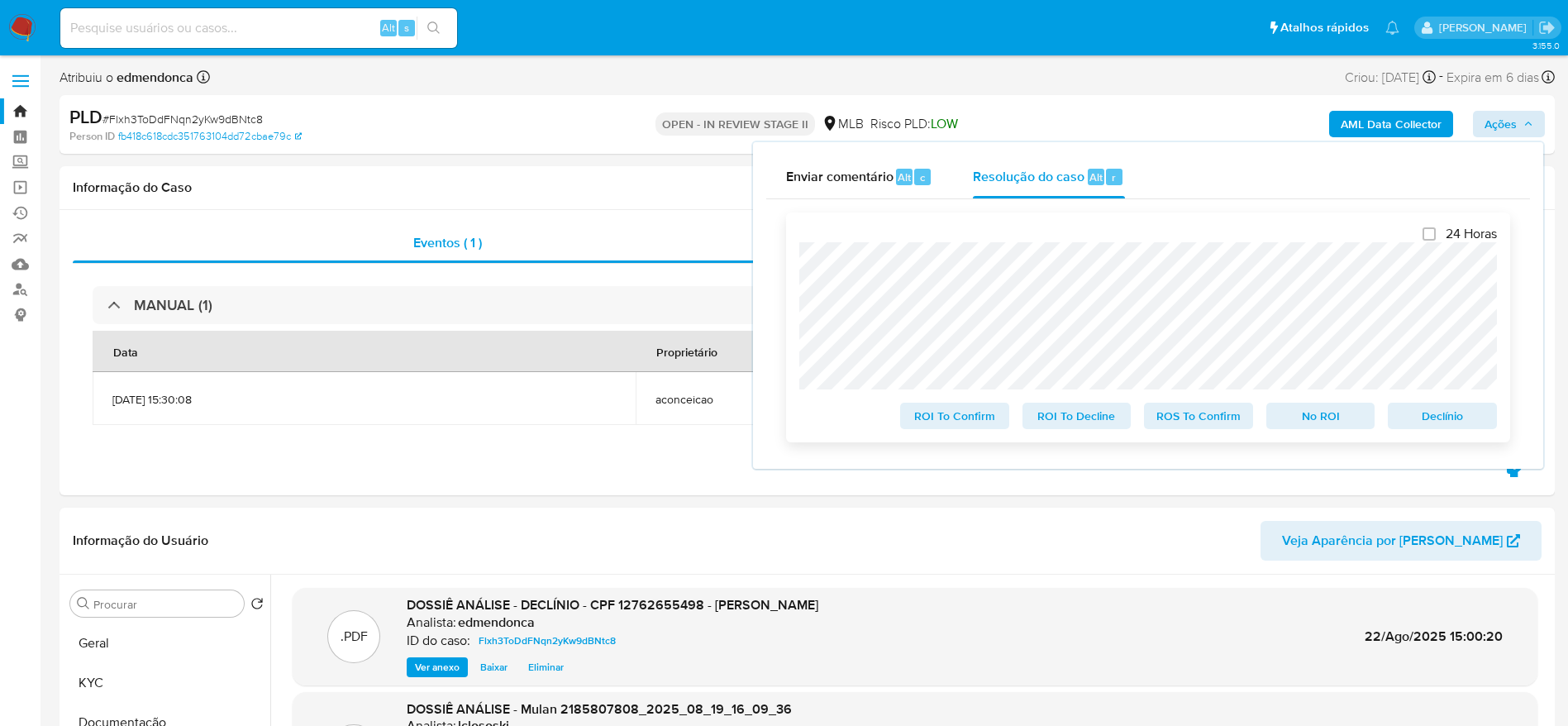
click at [1333, 418] on span "No ROI" at bounding box center [1321, 416] width 86 height 23
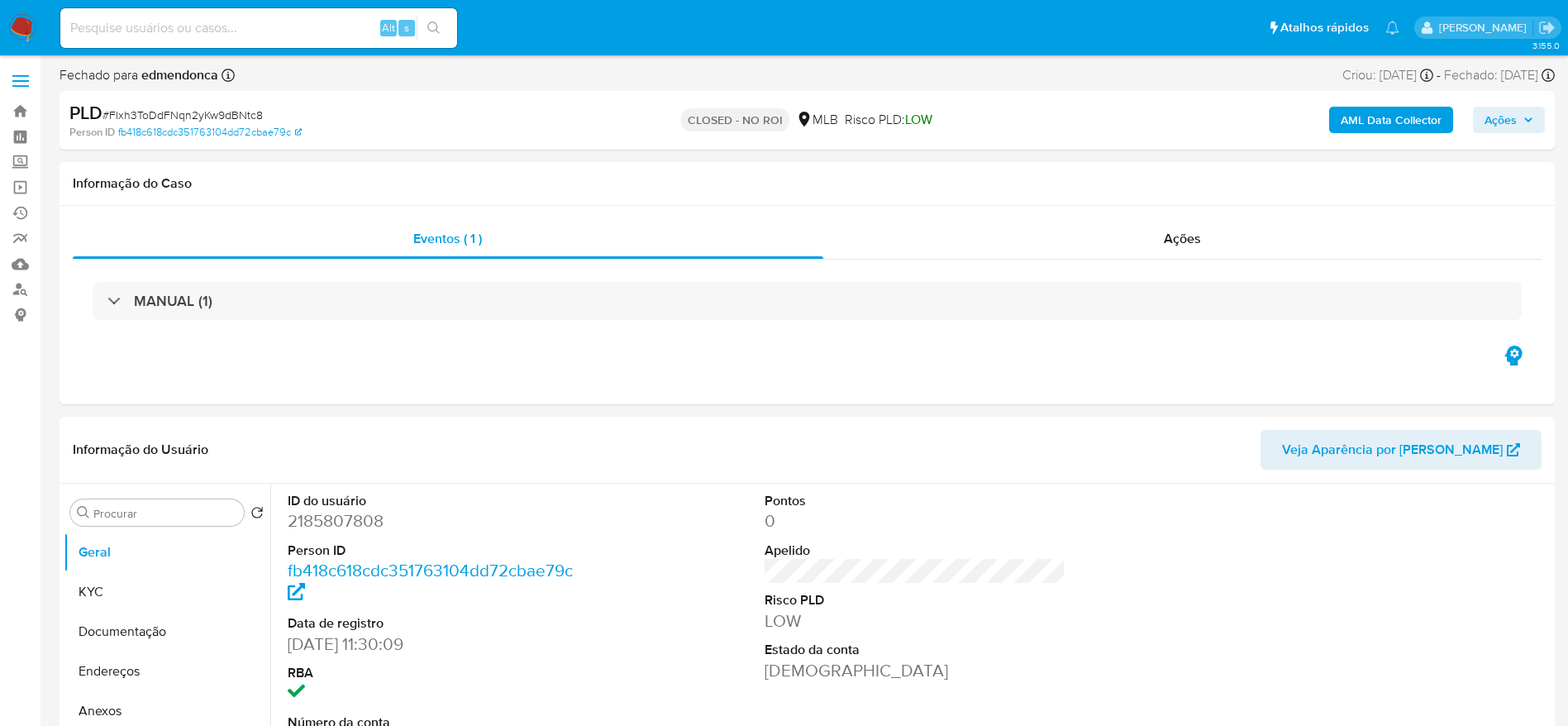
select select "10"
click at [26, 183] on link "Operações em massa" at bounding box center [98, 187] width 197 height 25
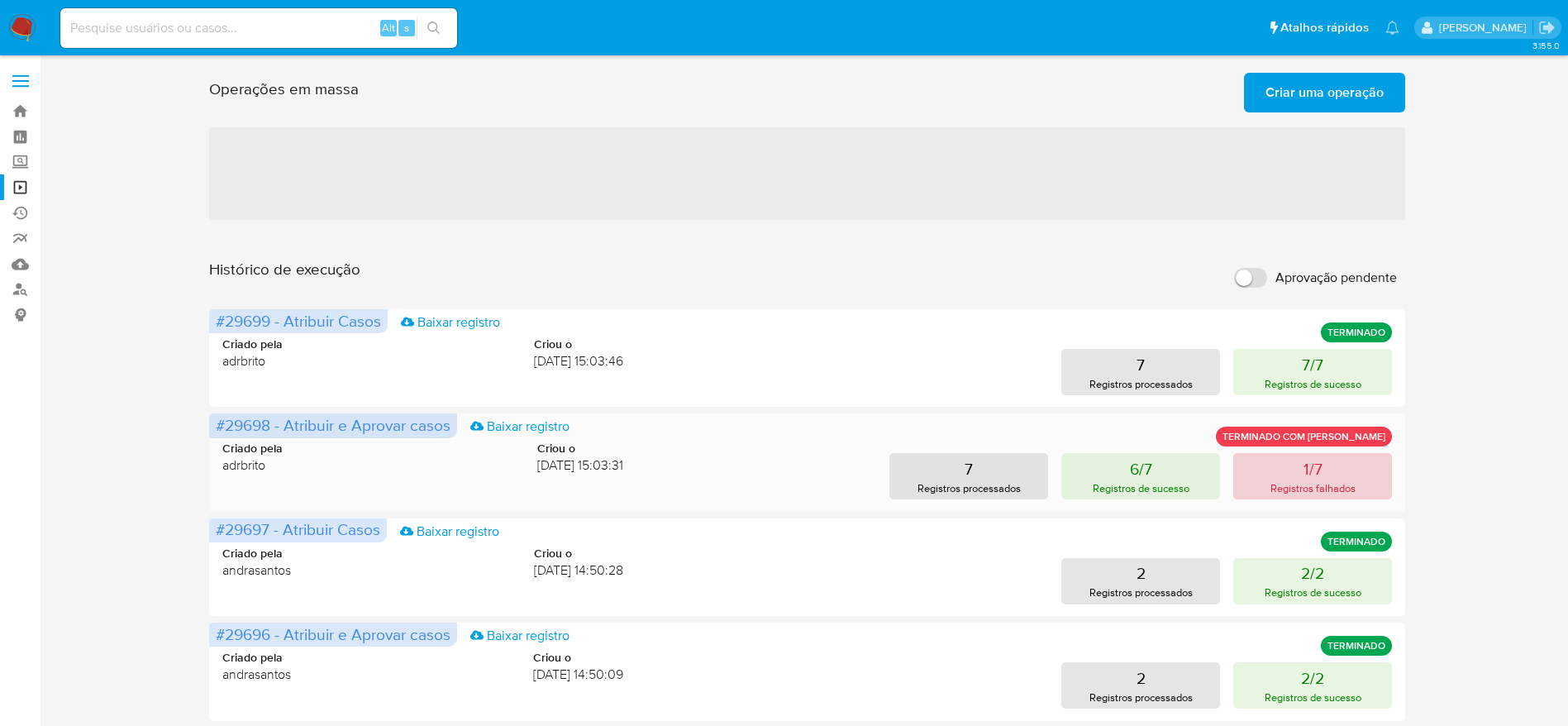
click at [1308, 467] on p "1/7" at bounding box center [1313, 468] width 19 height 23
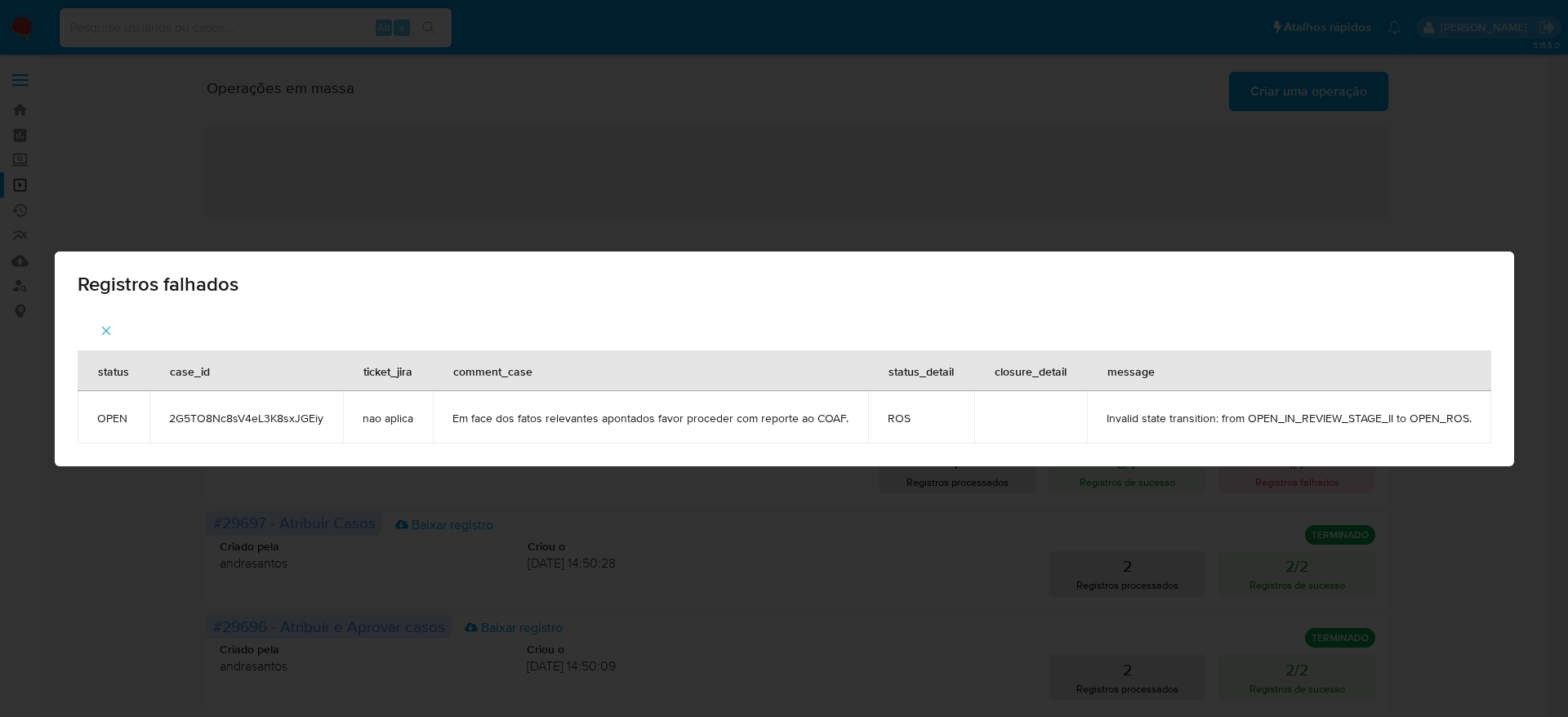
click at [274, 418] on span "2G5TO8Nc8sV4eL3K8sxJGEiy" at bounding box center [246, 418] width 154 height 15
copy span "2G5TO8Nc8sV4eL3K8sxJGEiy"
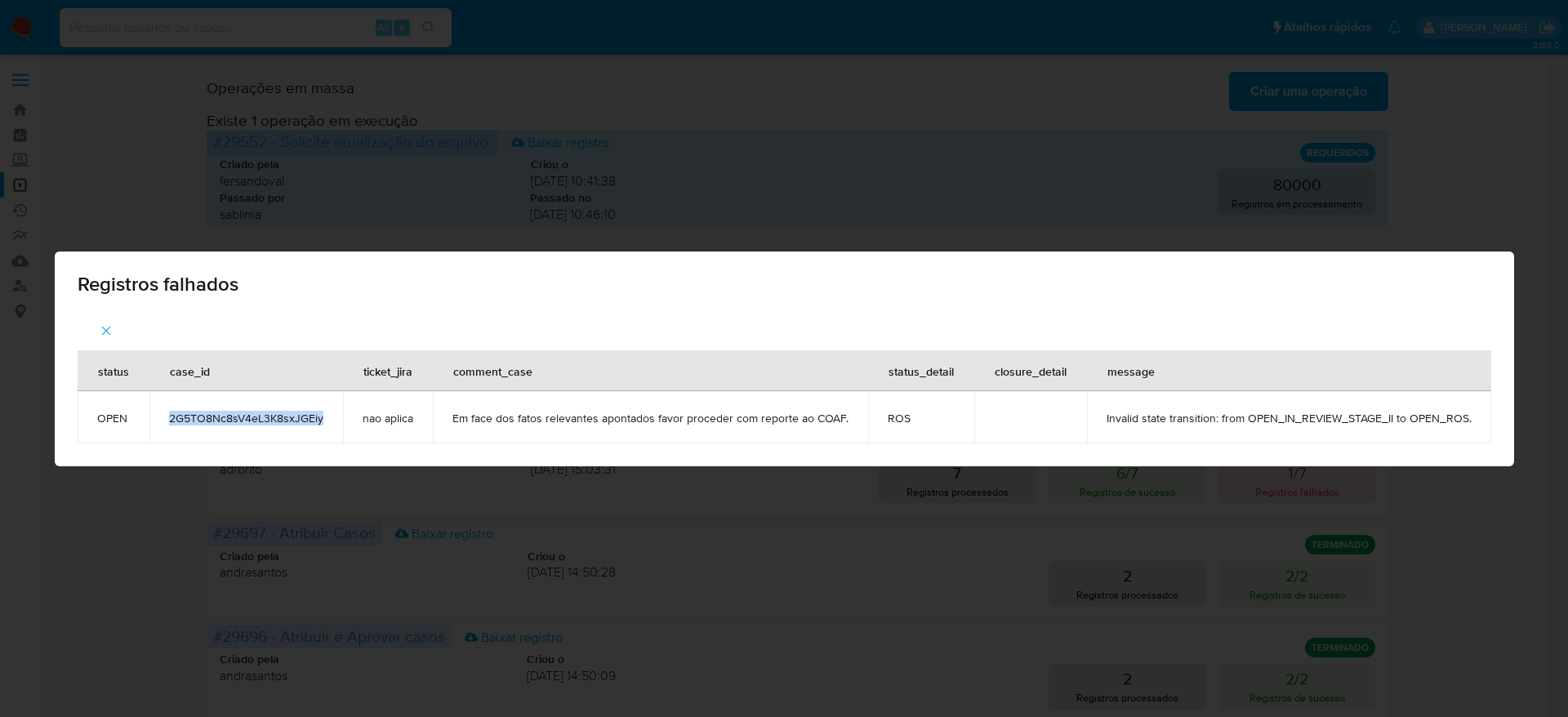
click at [106, 332] on icon "button" at bounding box center [106, 330] width 9 height 9
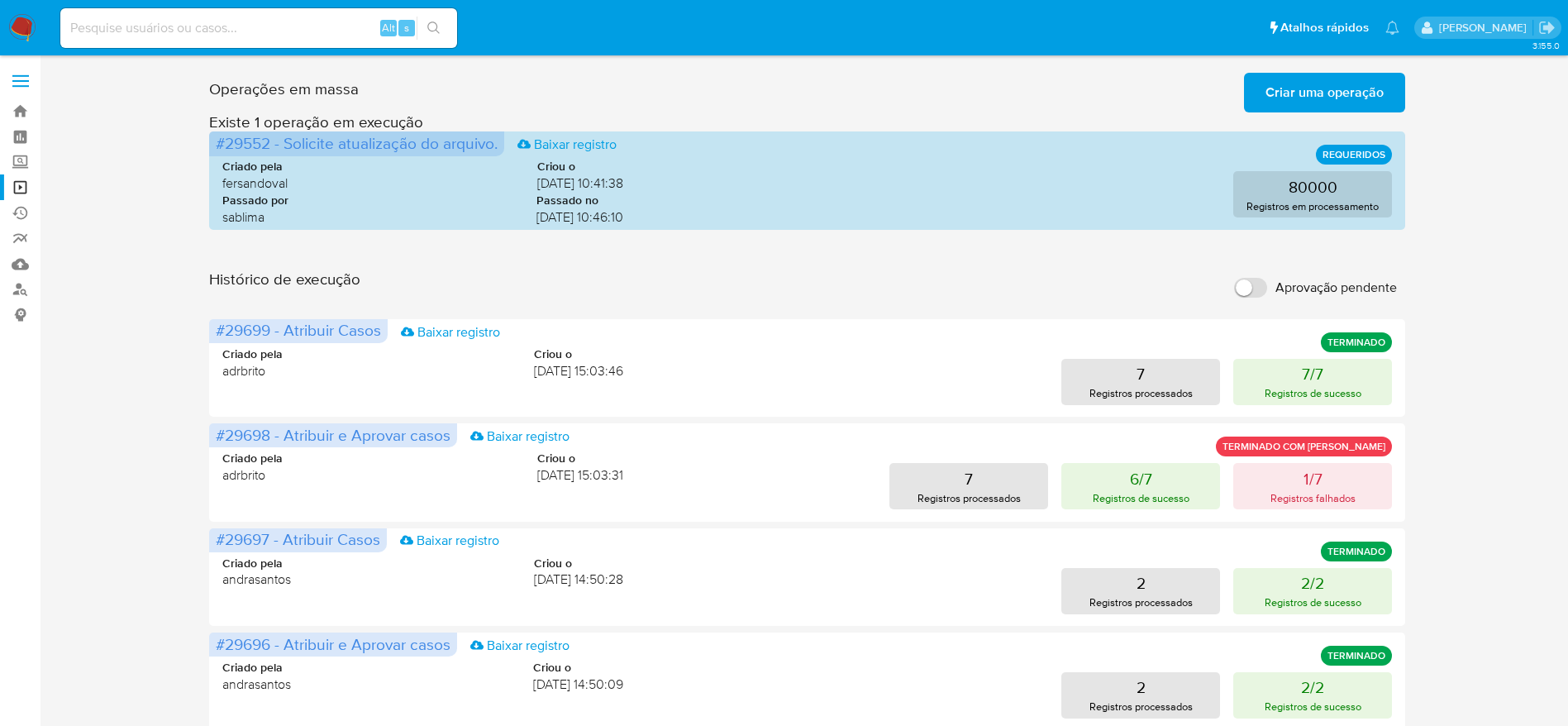
click at [213, 37] on input at bounding box center [259, 28] width 397 height 21
paste input "2G5TO8Nc8sV4eL3K8sxJGEiy"
type input "2G5TO8Nc8sV4eL3K8sxJGEiy"
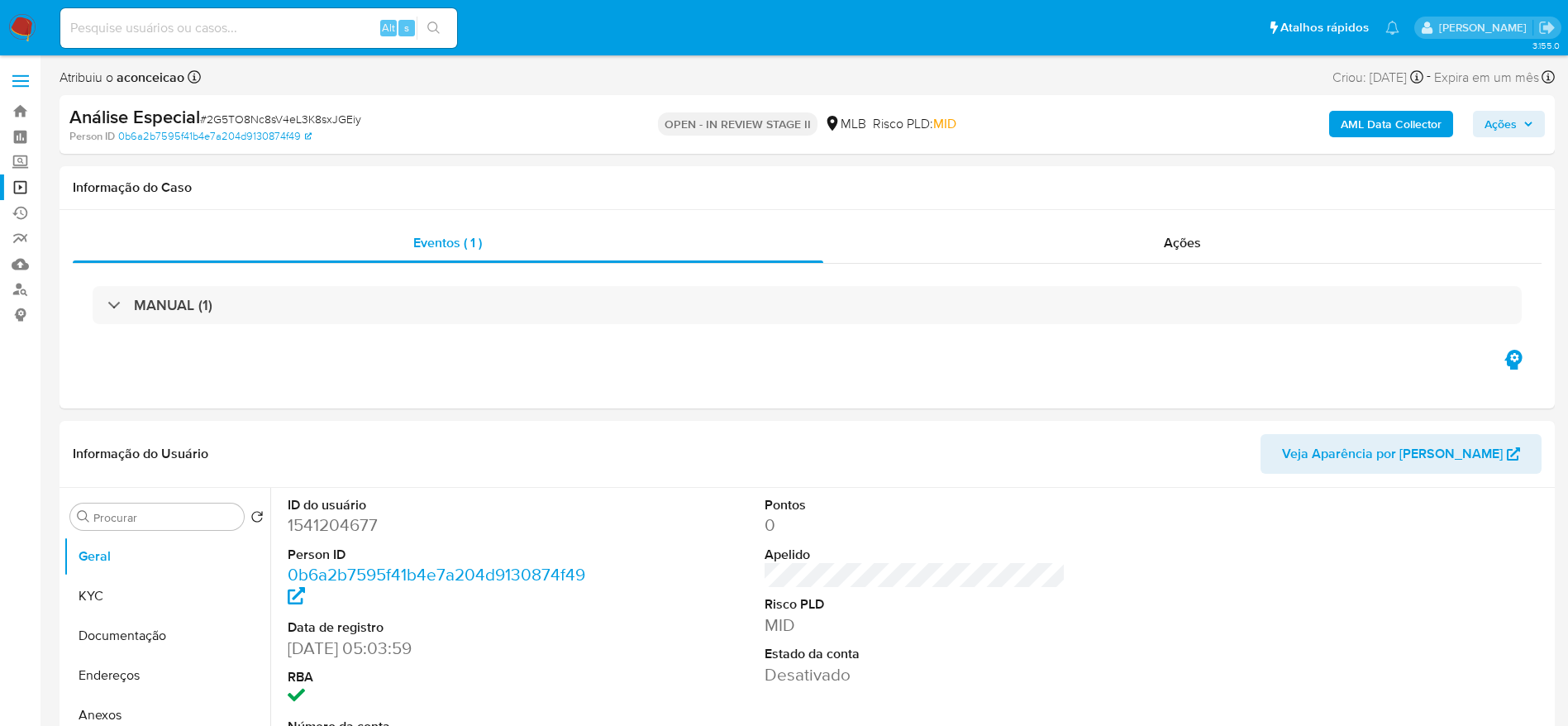
select select "10"
click at [1101, 240] on div "Ações" at bounding box center [1182, 243] width 719 height 40
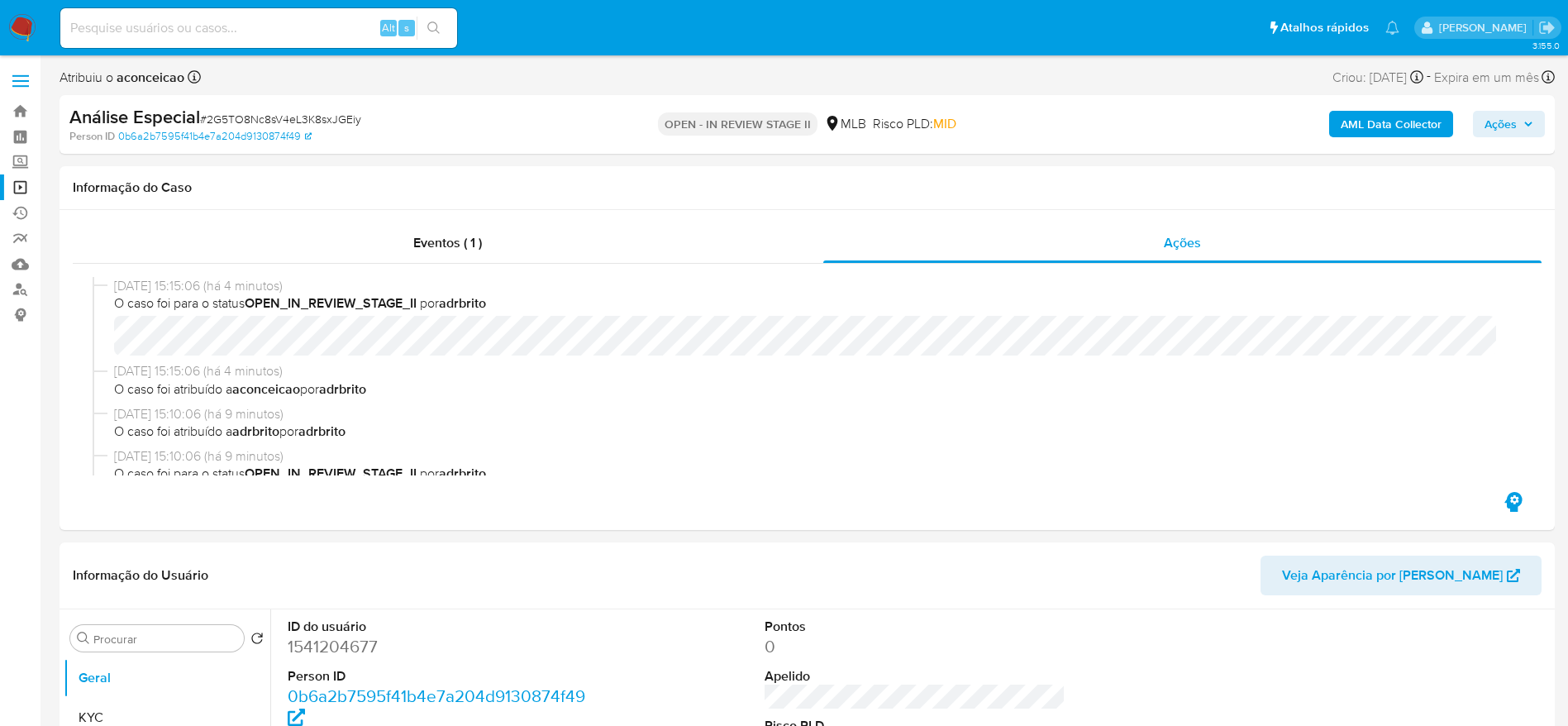
click at [250, 113] on span "# 2G5TO8Nc8sV4eL3K8sxJGEiy" at bounding box center [281, 119] width 162 height 17
copy span "2G5TO8Nc8sV4eL3K8sxJGEiy"
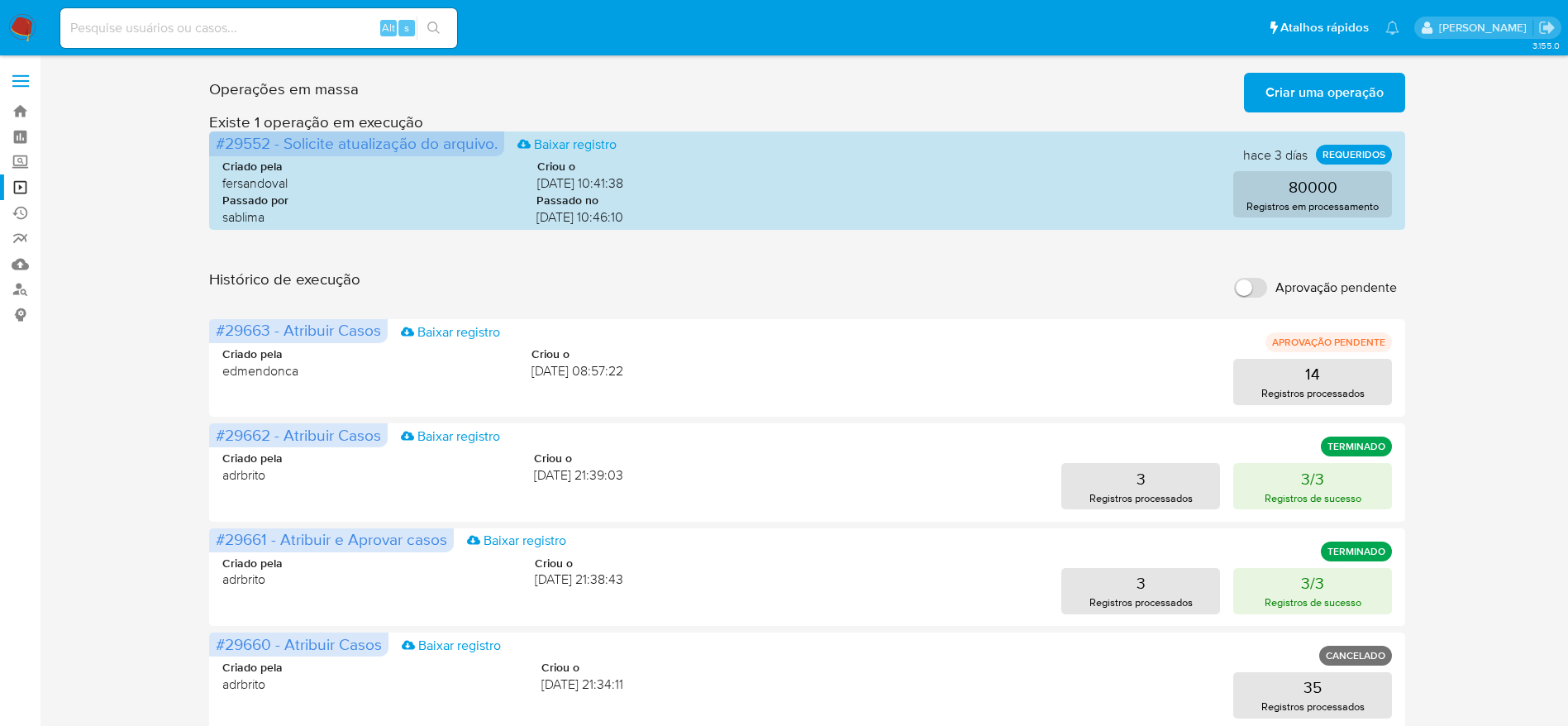
click at [33, 32] on img at bounding box center [22, 28] width 28 height 28
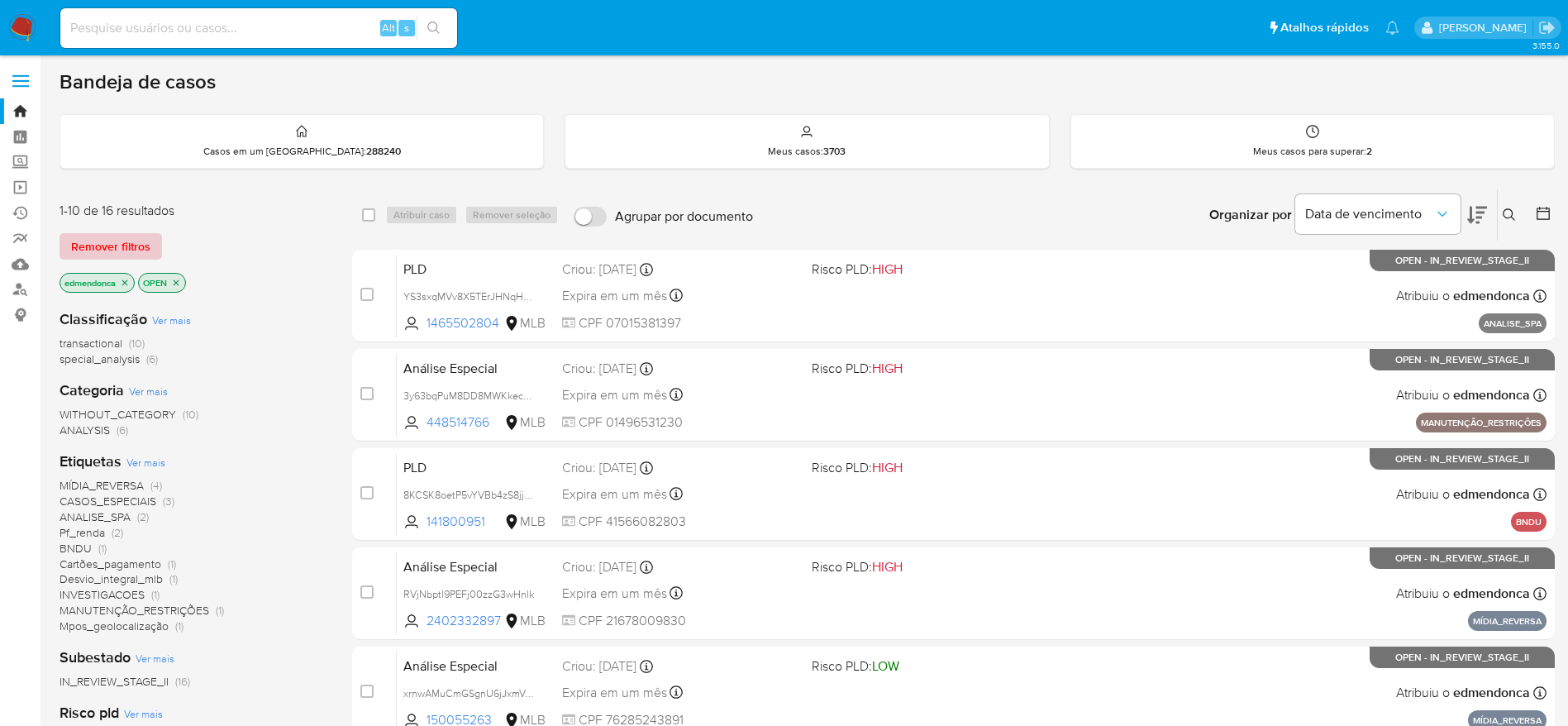
click at [114, 243] on span "Remover filtros" at bounding box center [111, 246] width 79 height 23
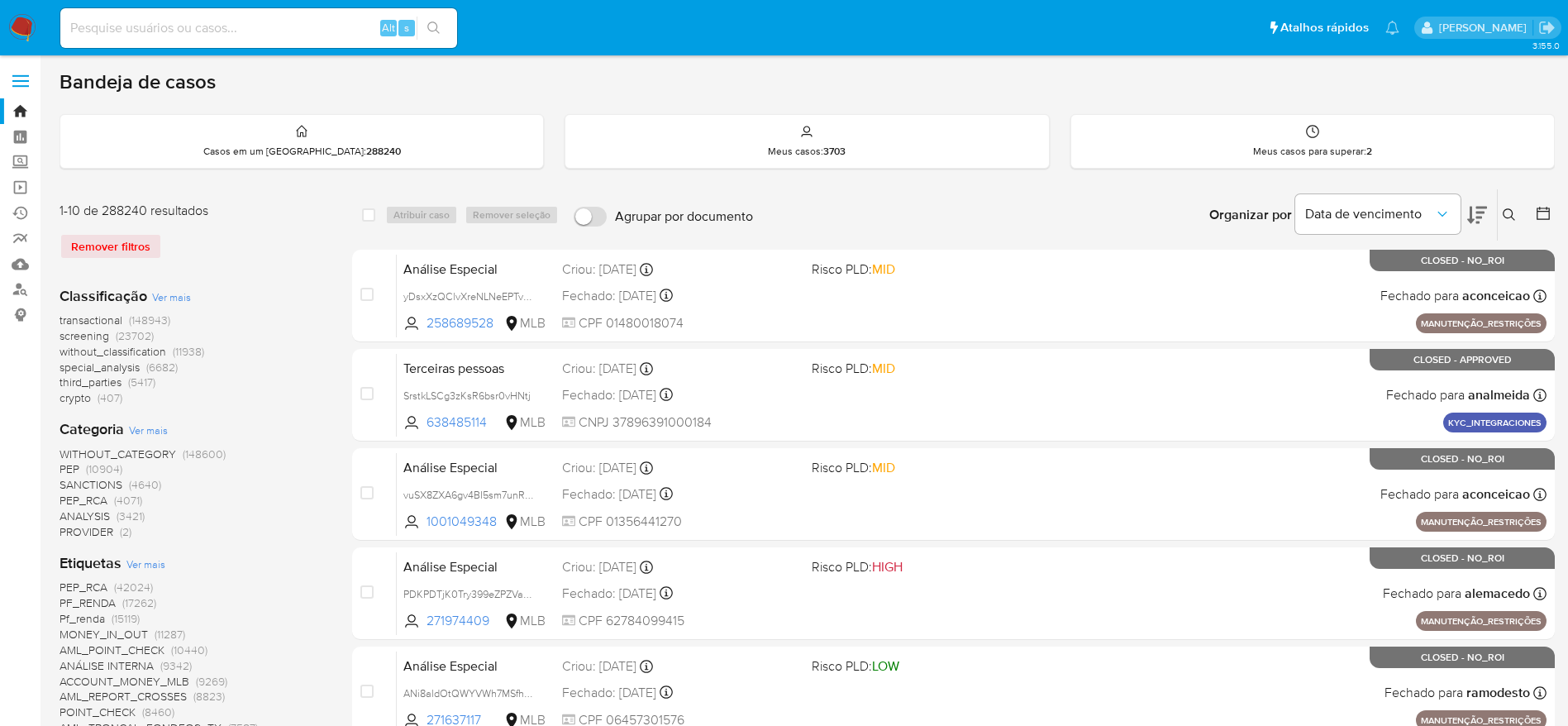
click at [1508, 219] on icon at bounding box center [1509, 214] width 13 height 13
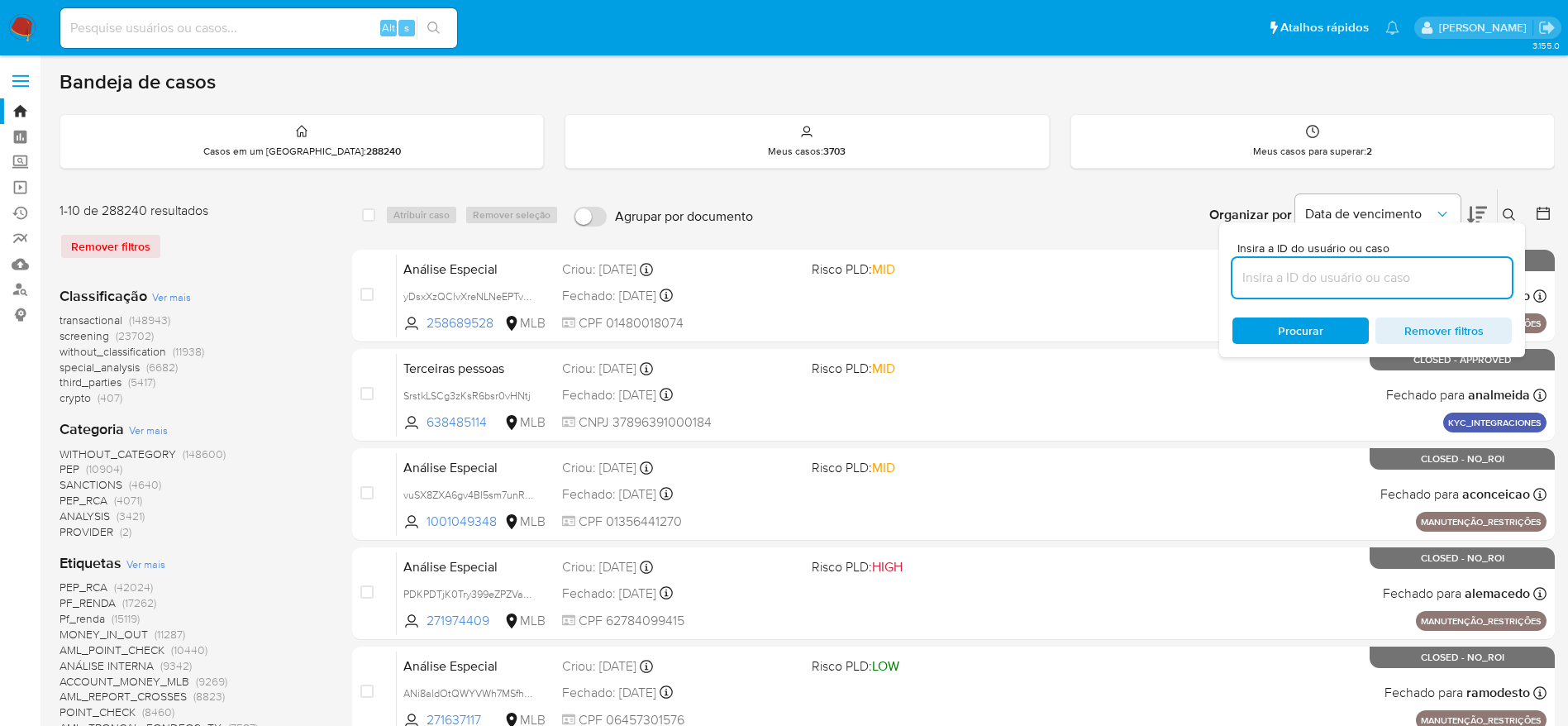
click at [1388, 279] on input at bounding box center [1372, 278] width 279 height 21
type input "2G5TO8Nc8sV4eL3K8sxJGEiy"
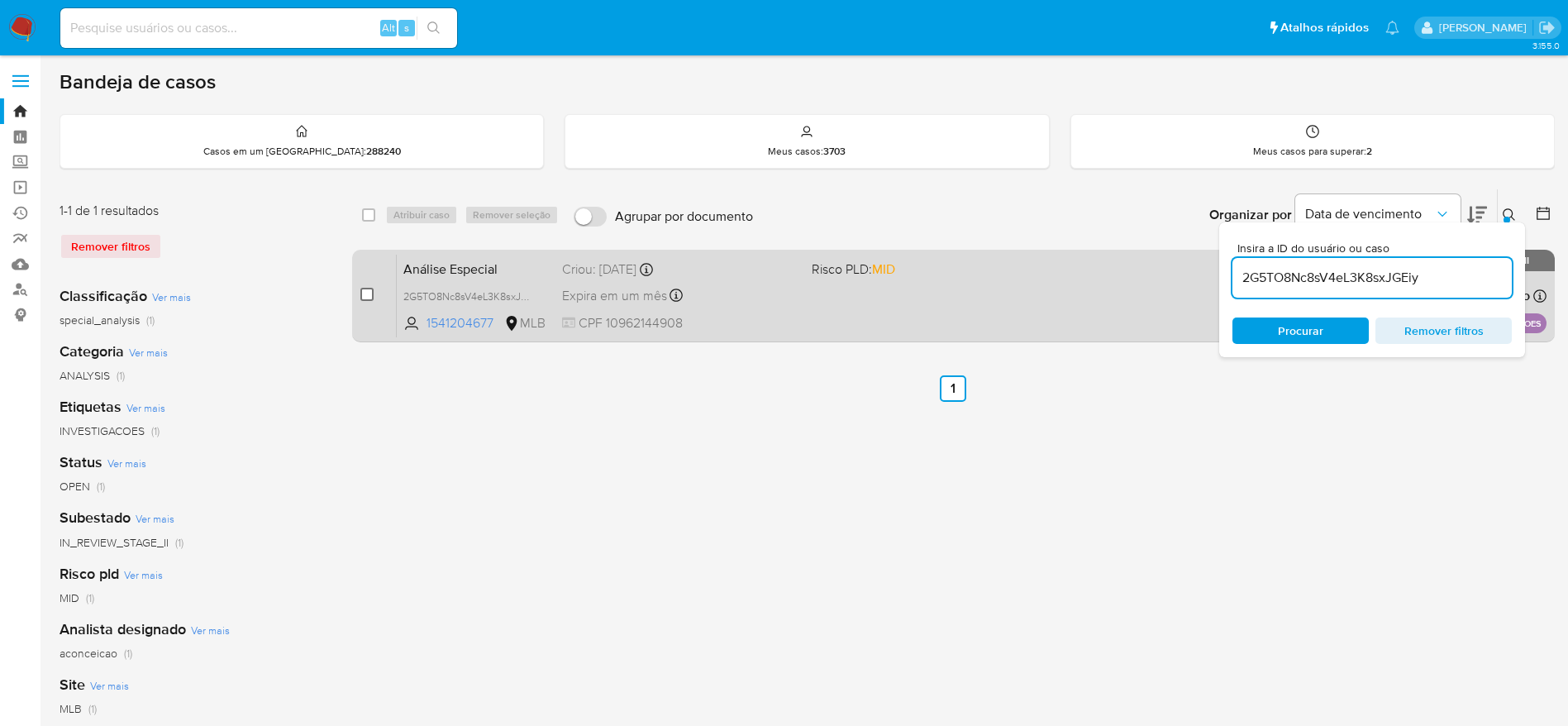
click at [367, 300] on input "checkbox" at bounding box center [366, 294] width 13 height 13
checkbox input "true"
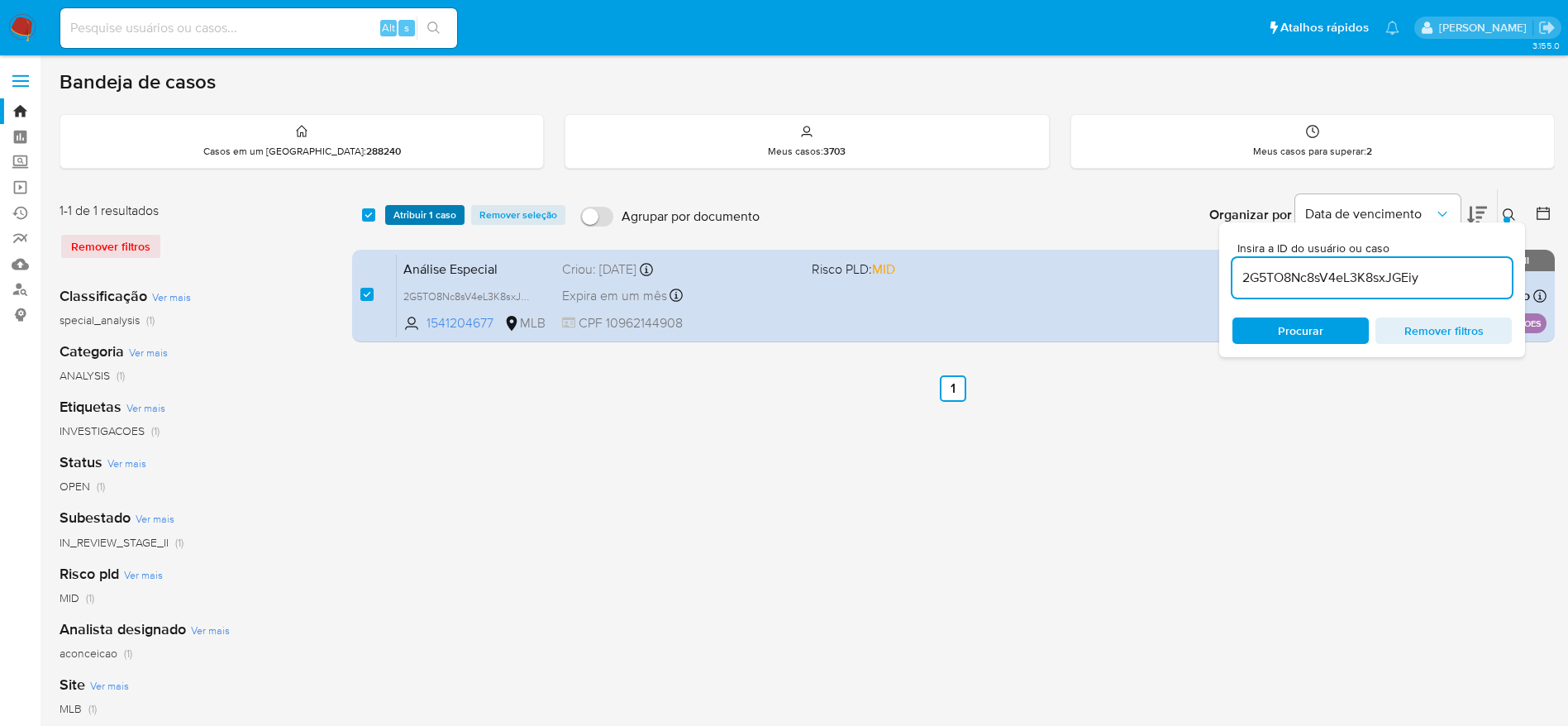
click at [421, 217] on span "Atribuir 1 caso" at bounding box center [425, 214] width 63 height 17
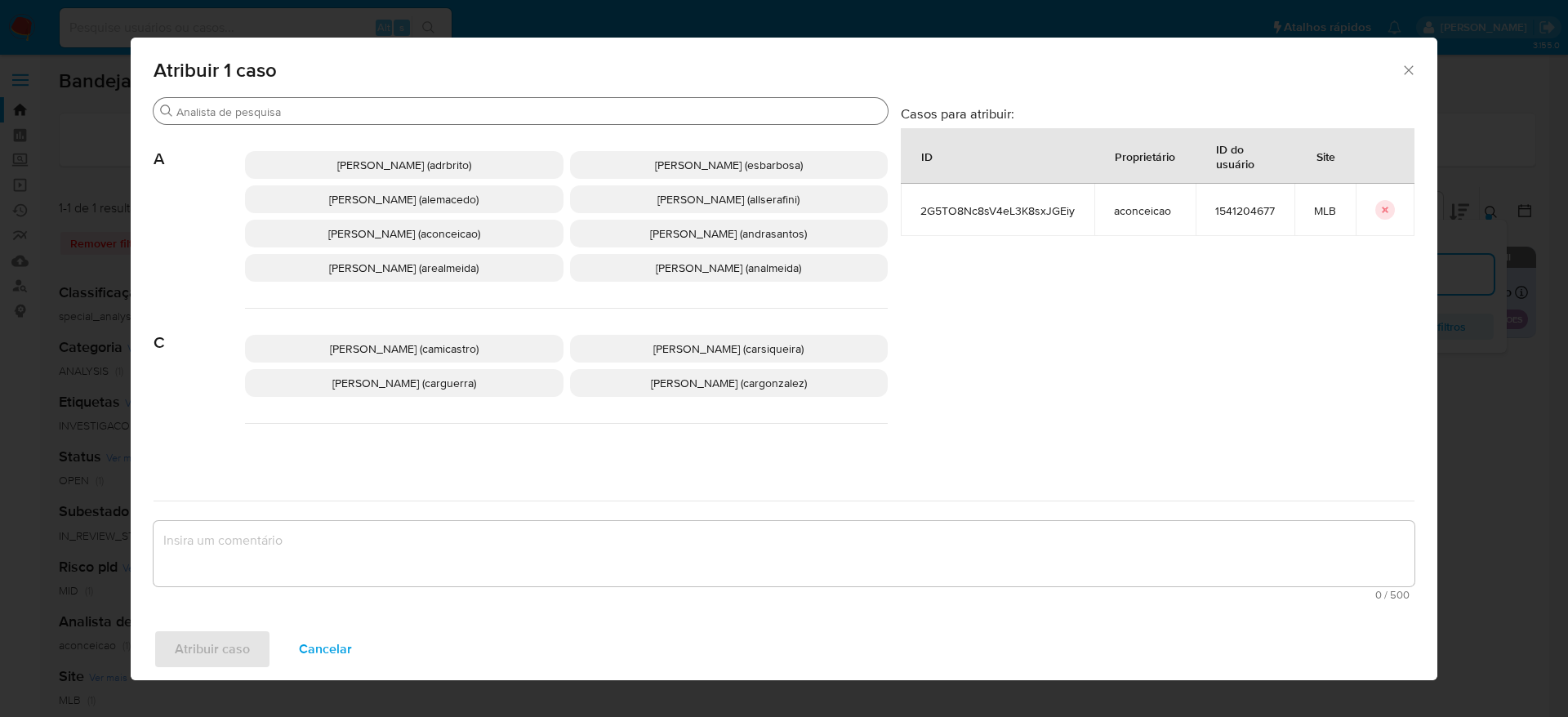
click at [352, 114] on input "Procurar" at bounding box center [528, 111] width 705 height 15
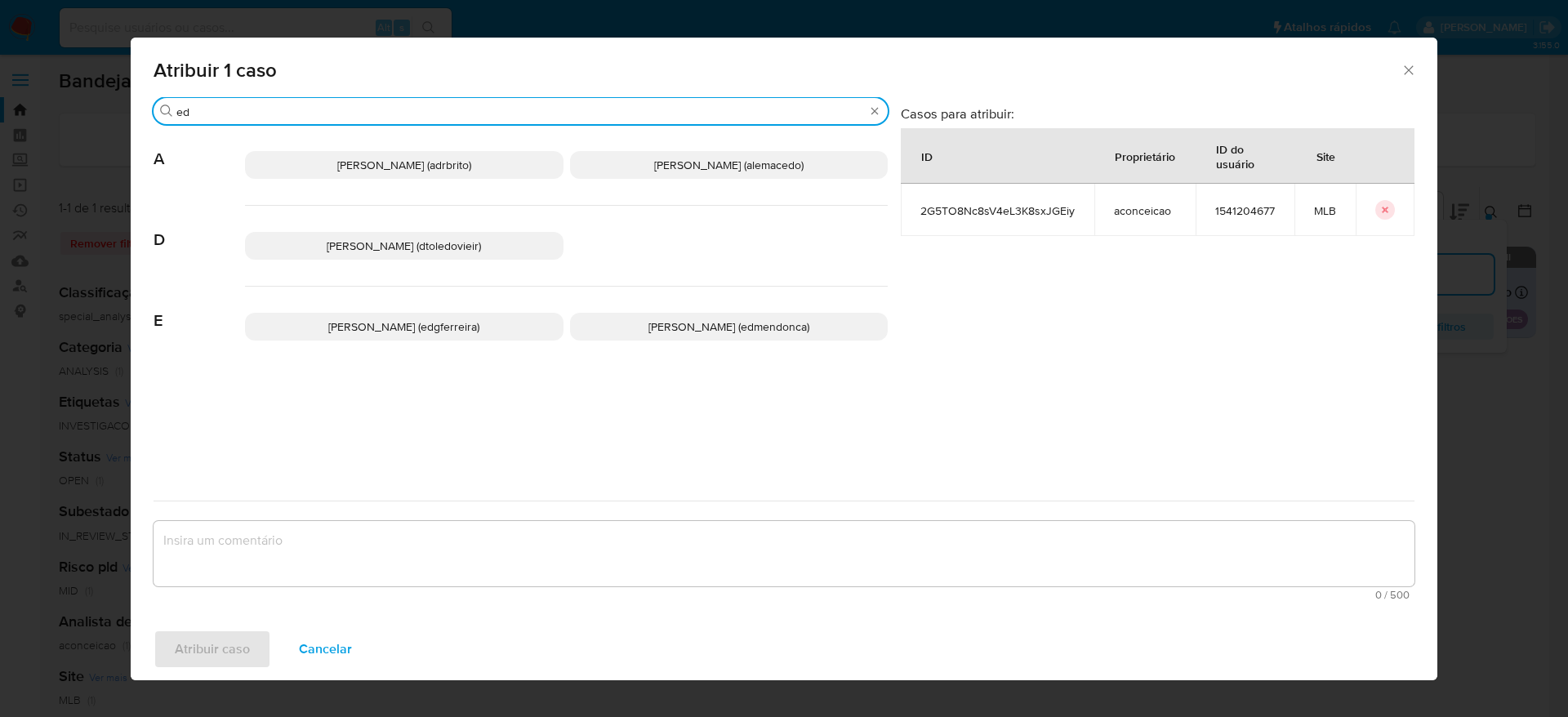
type input "ed"
click at [668, 332] on span "Eduardo Mendonca Dutra (edmendonca)" at bounding box center [728, 326] width 161 height 16
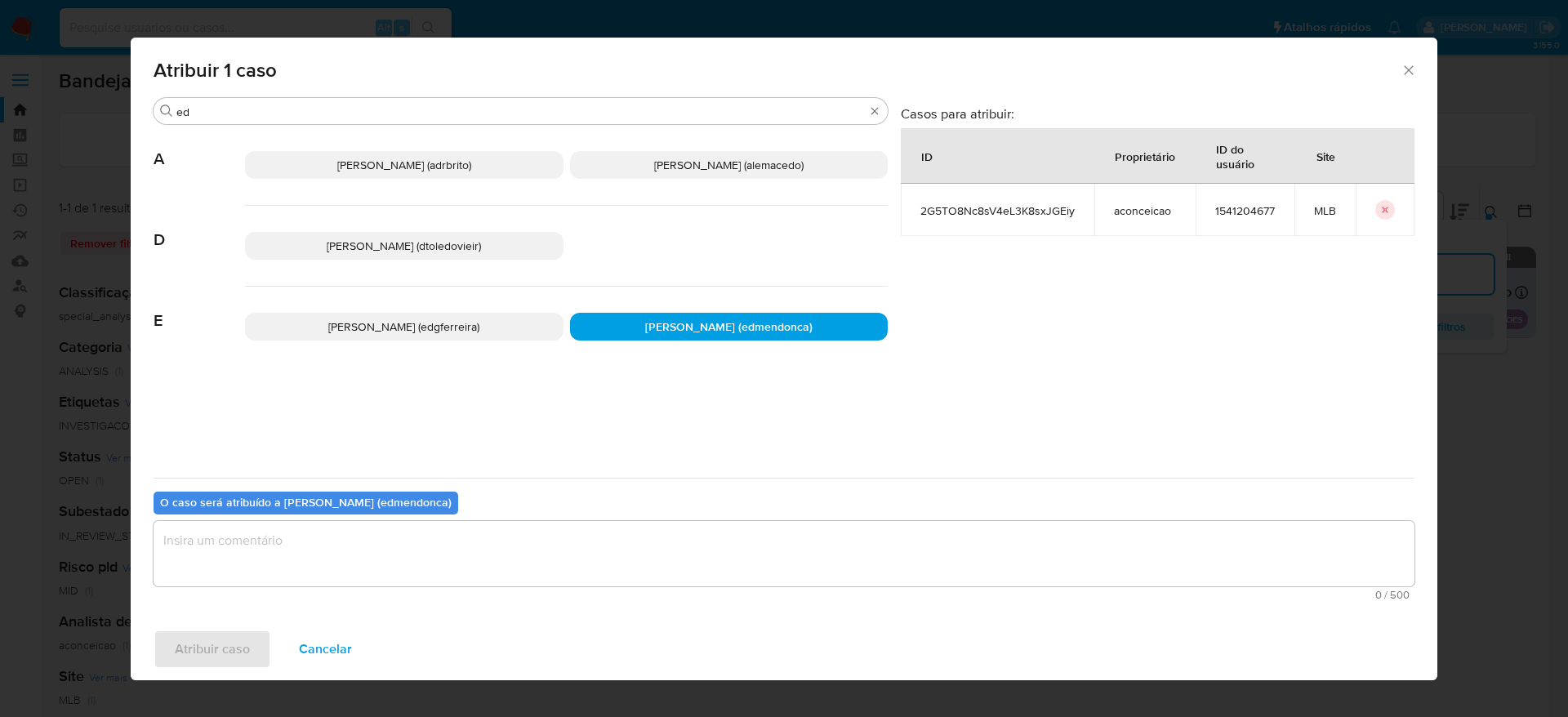
click at [539, 549] on textarea "assign-modal" at bounding box center [784, 553] width 1261 height 65
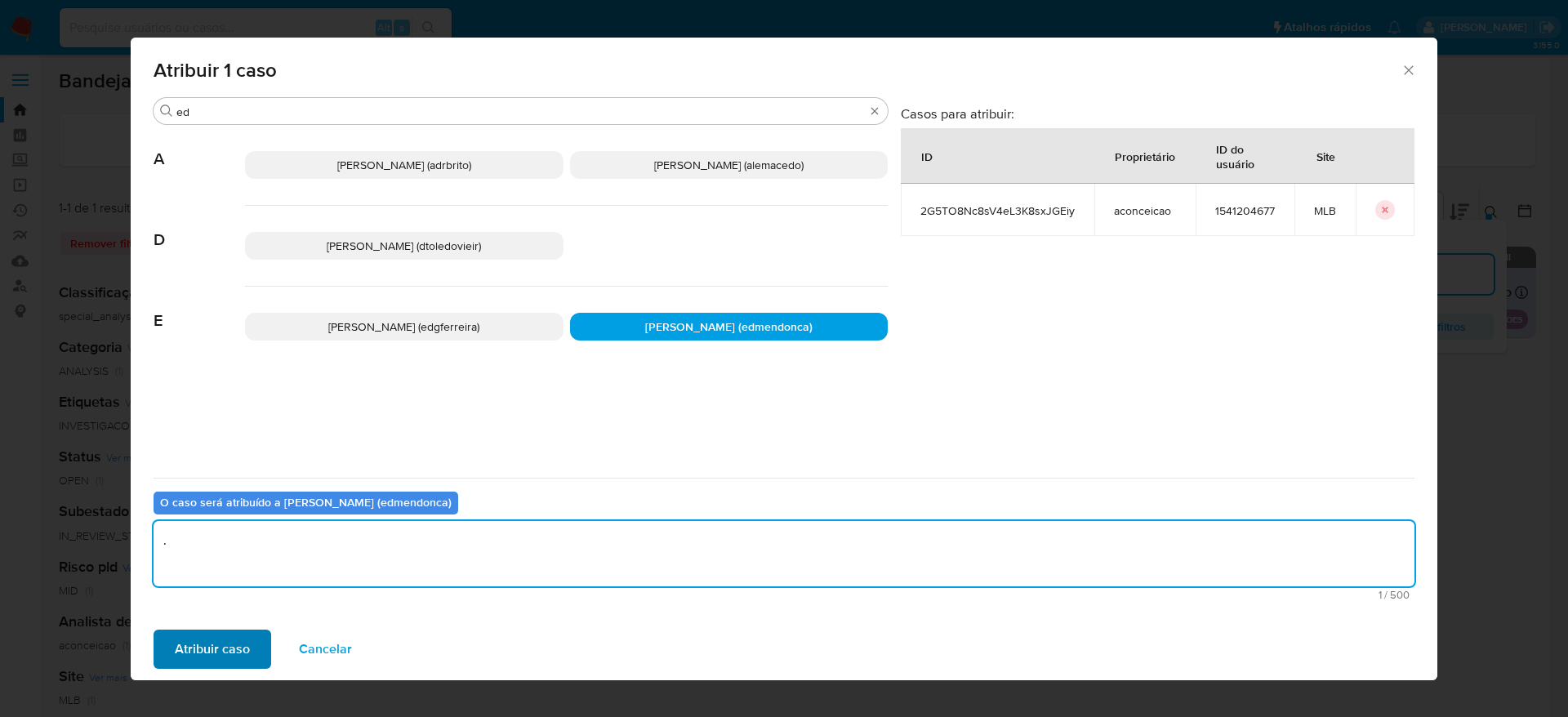
type textarea "."
click at [217, 641] on span "Atribuir caso" at bounding box center [212, 648] width 75 height 36
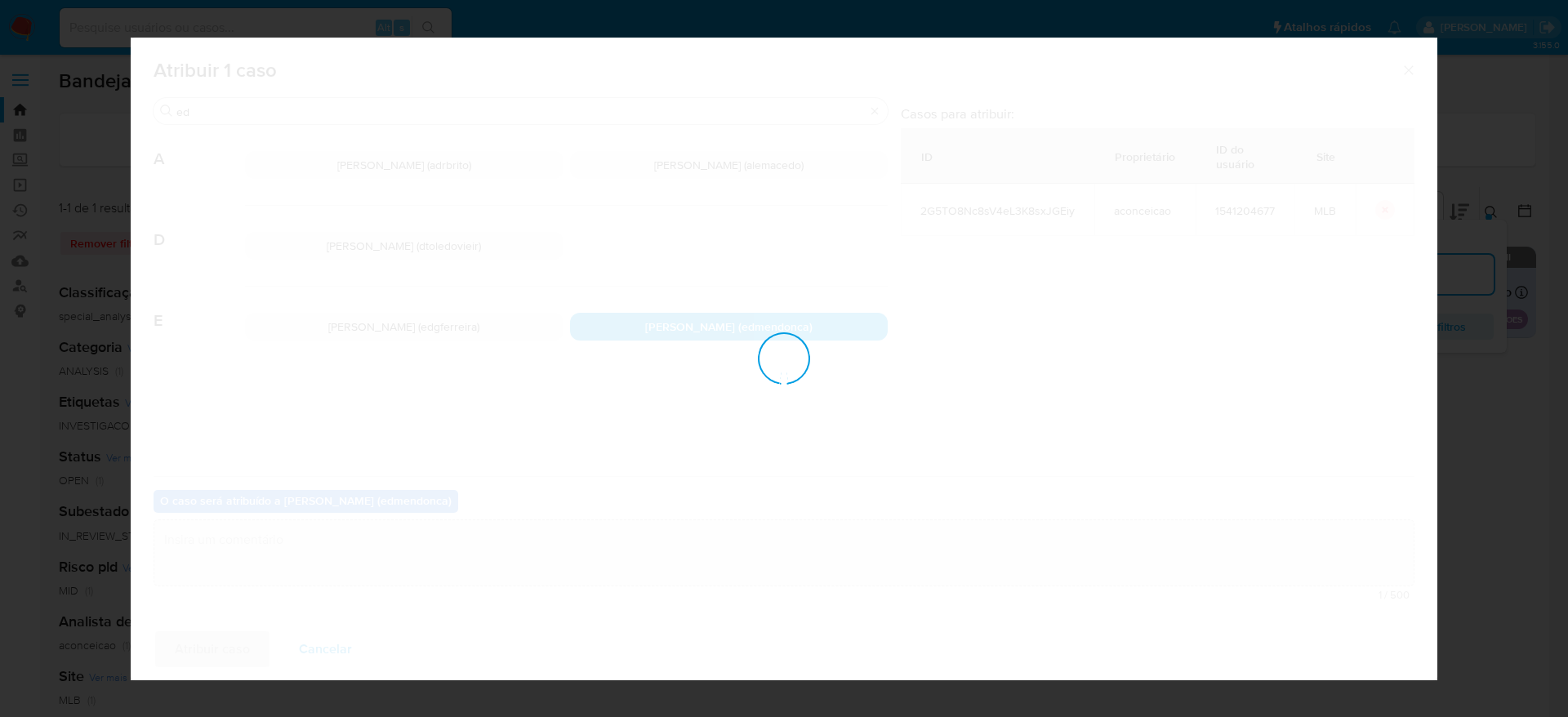
checkbox input "false"
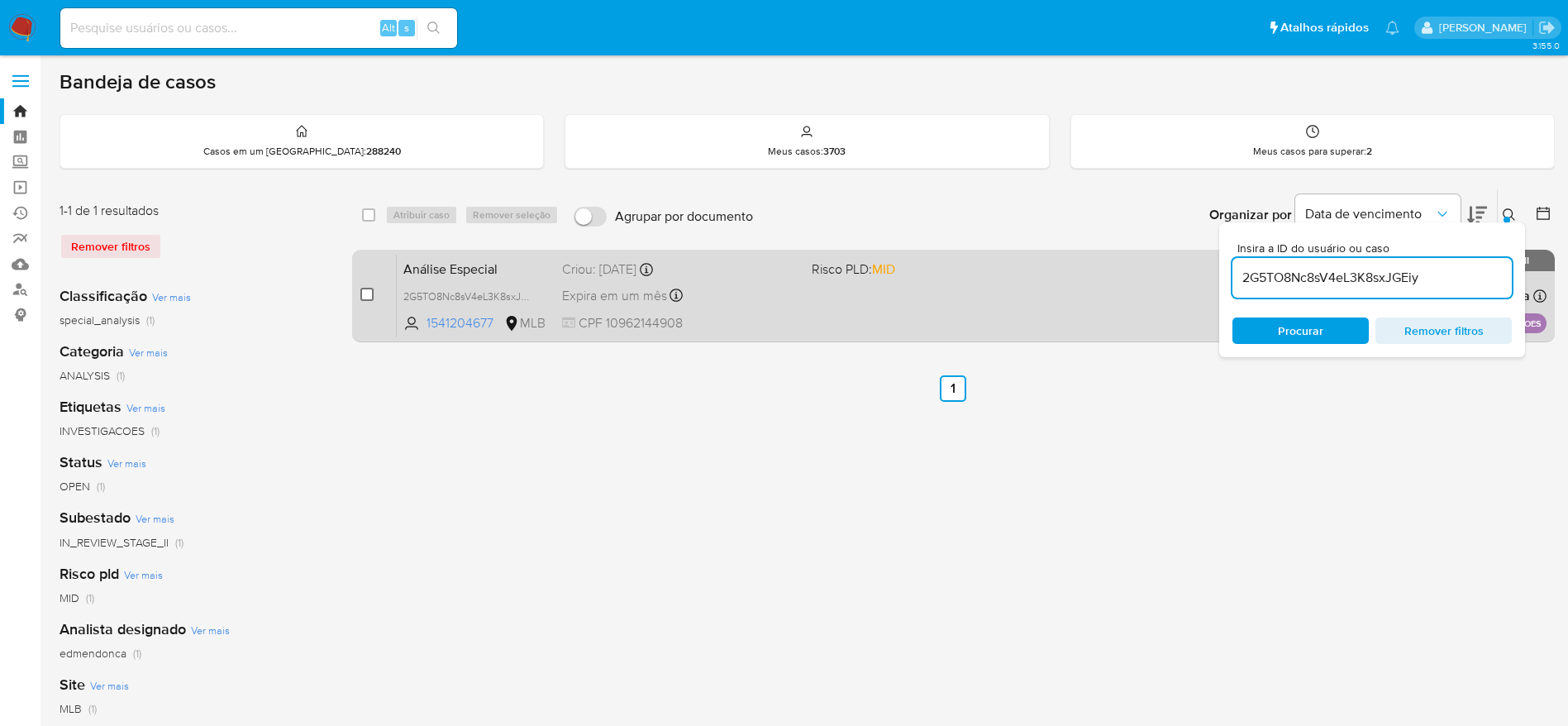
click at [360, 290] on input "checkbox" at bounding box center [366, 294] width 13 height 13
checkbox input "true"
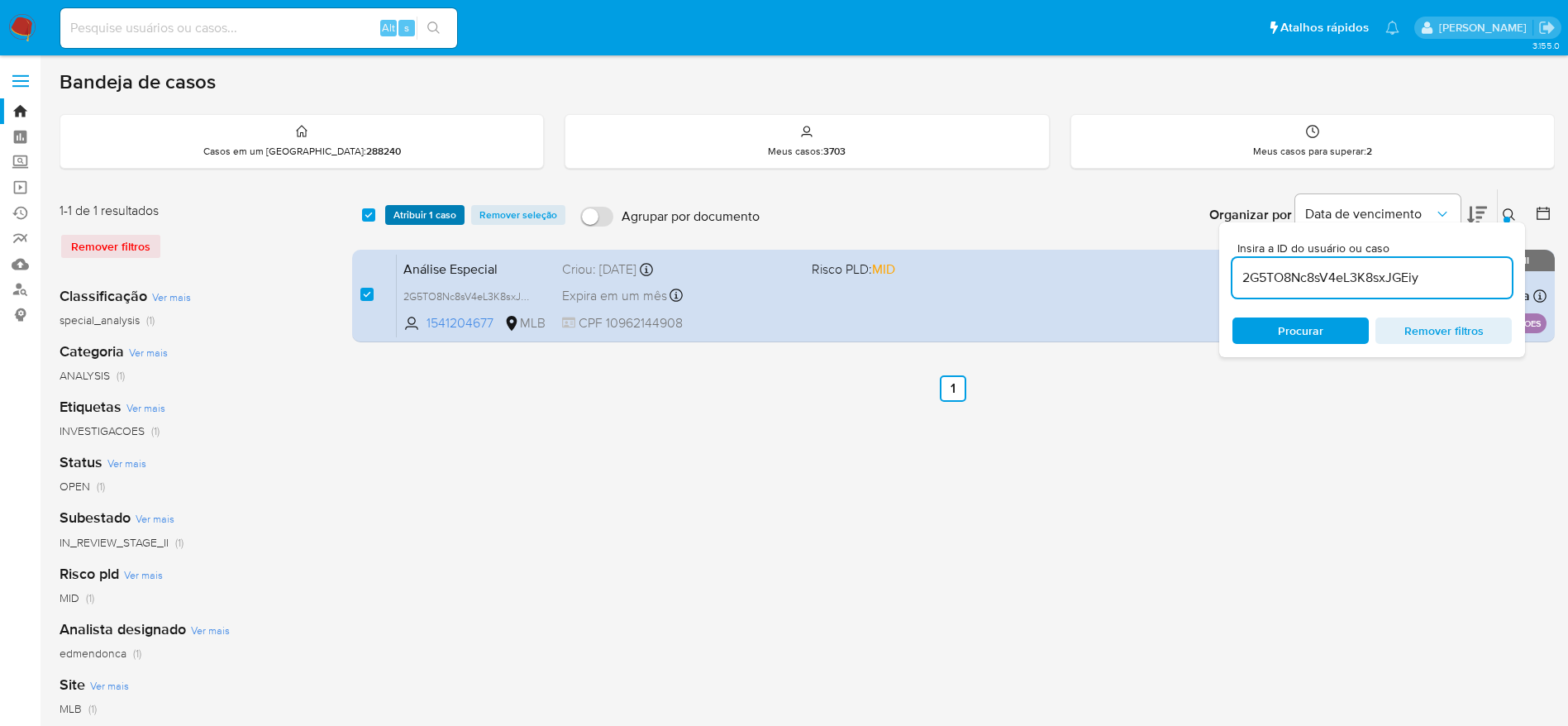
click at [432, 214] on span "Atribuir 1 caso" at bounding box center [425, 214] width 63 height 17
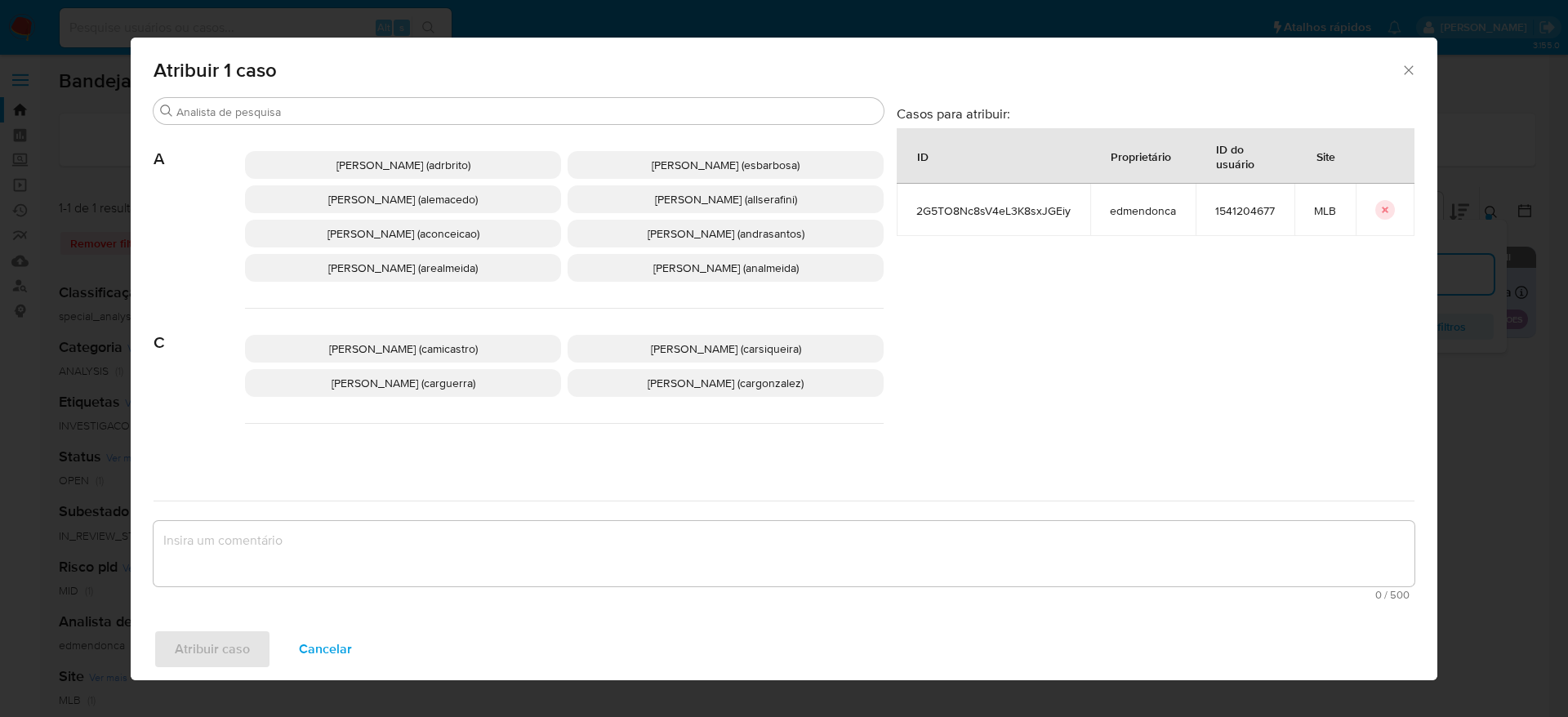
click at [377, 165] on span "Adriano Azeredo Brito (adrbrito)" at bounding box center [403, 165] width 134 height 16
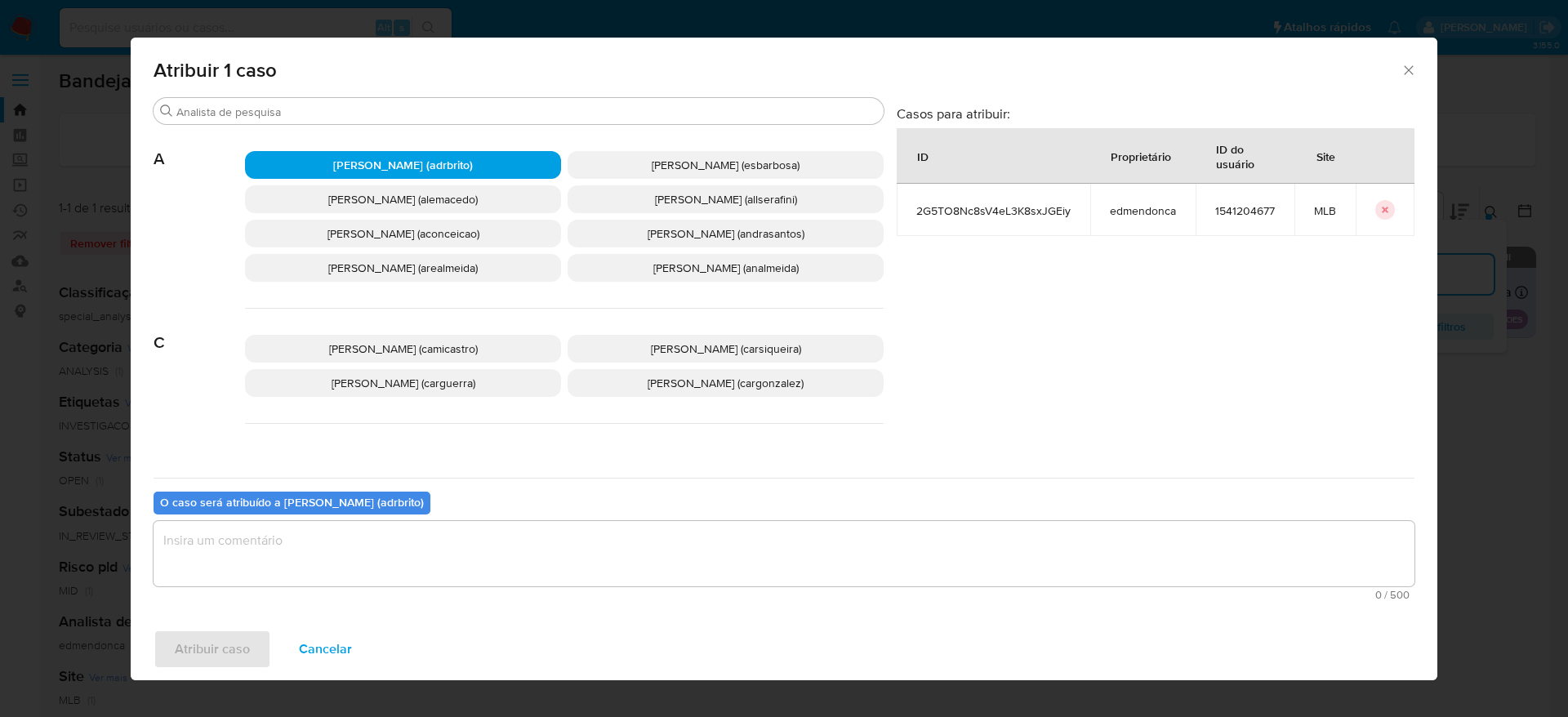
click at [561, 562] on textarea "assign-modal" at bounding box center [784, 553] width 1261 height 65
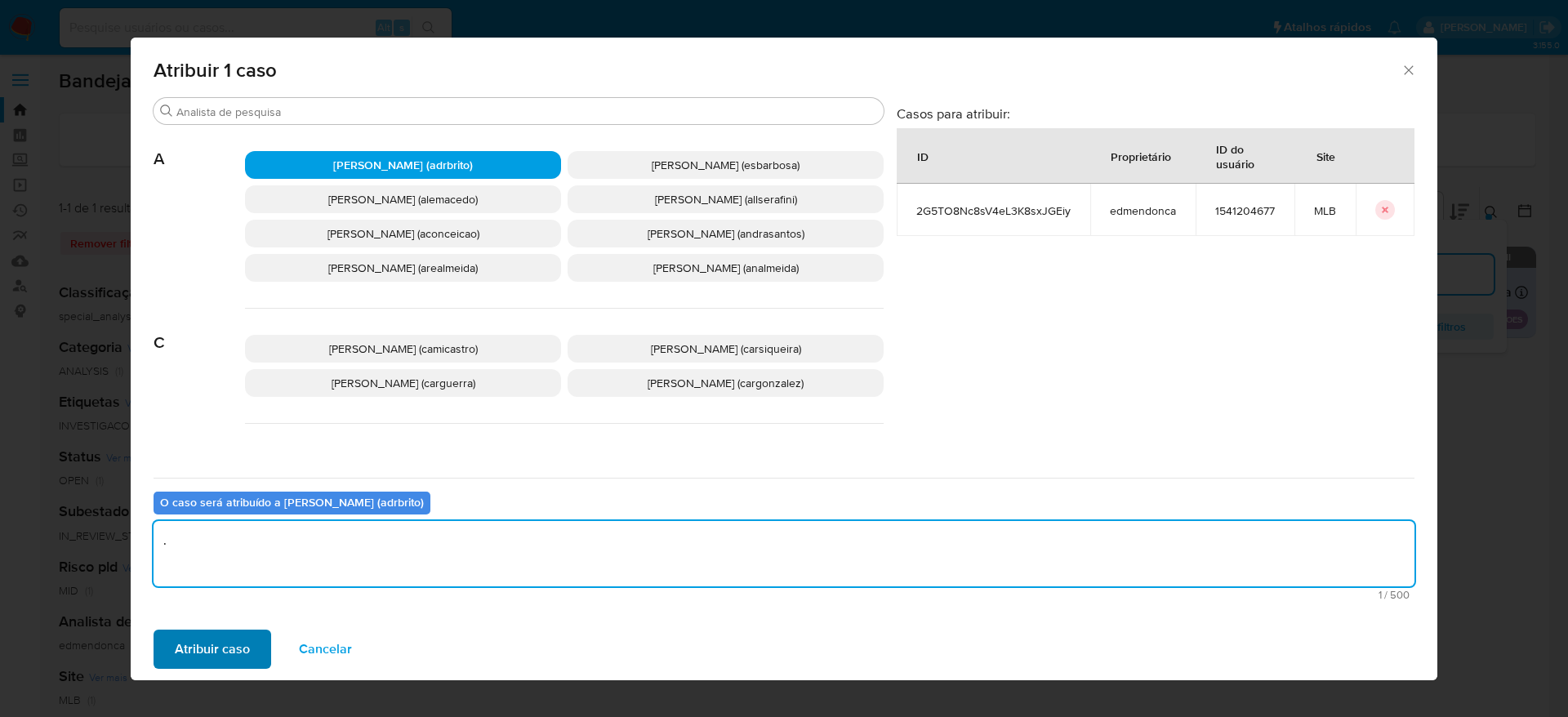
type textarea "."
click at [230, 638] on span "Atribuir caso" at bounding box center [212, 648] width 75 height 36
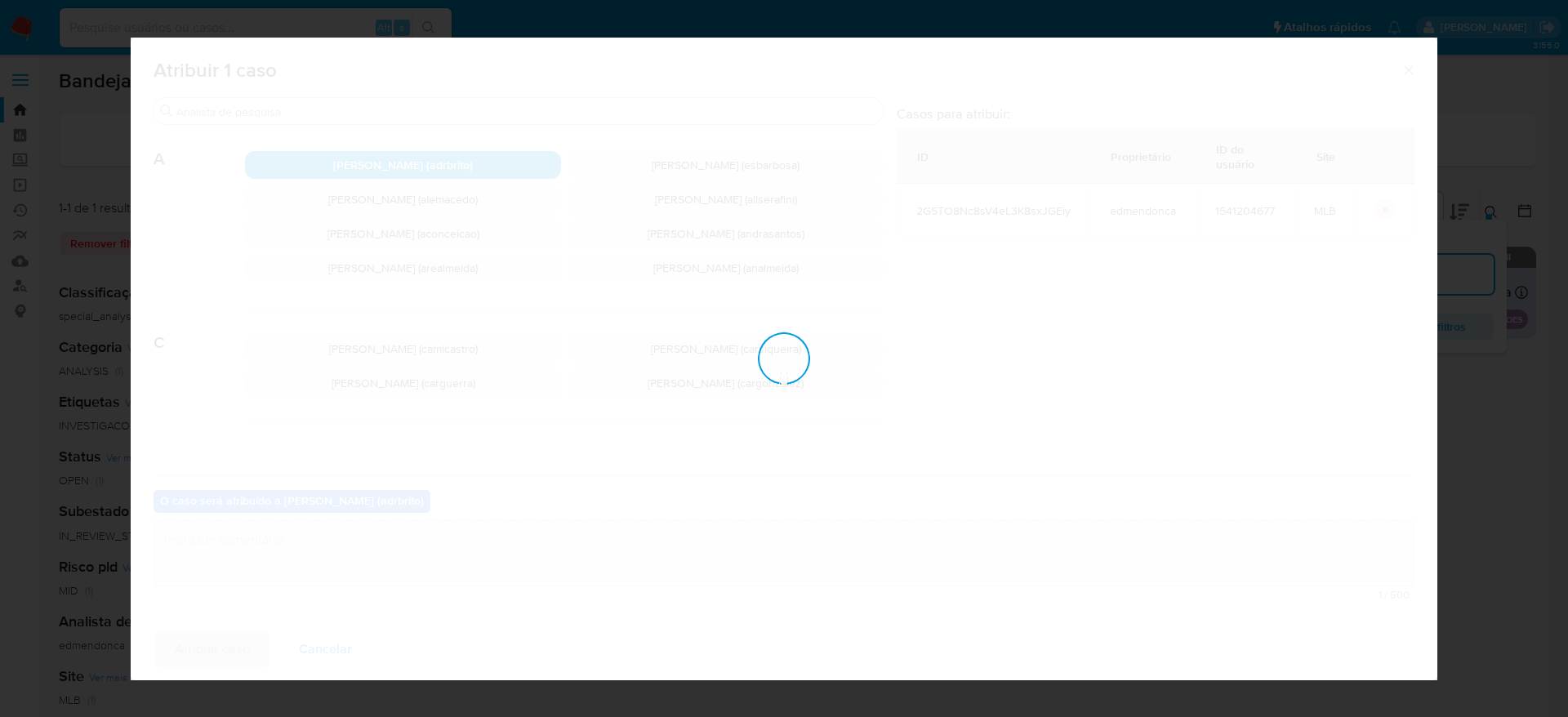
checkbox input "false"
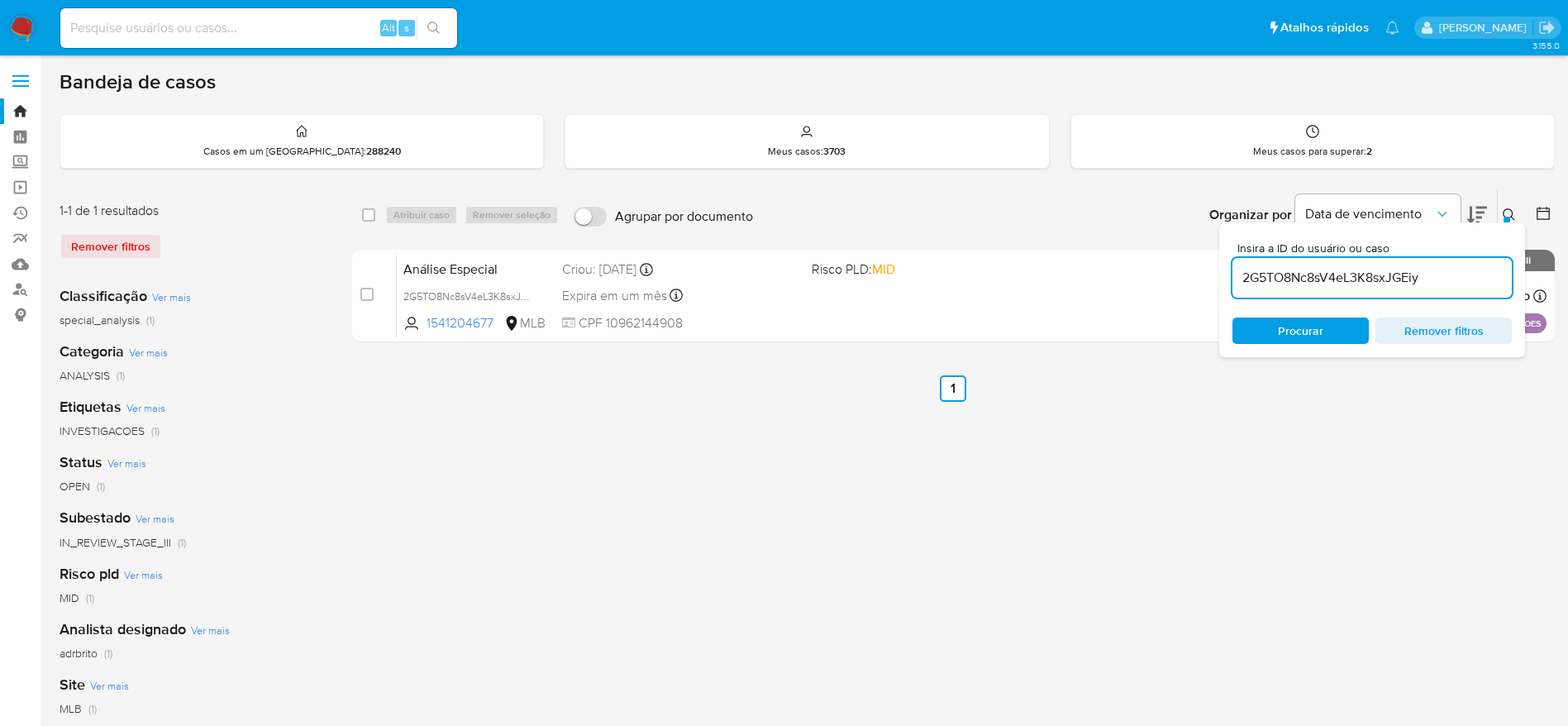
click at [1274, 277] on input "2G5TO8Nc8sV4eL3K8sxJGEiy" at bounding box center [1372, 278] width 279 height 21
paste input "P8Awh8YIYlNh4Xes1y87Ol8L"
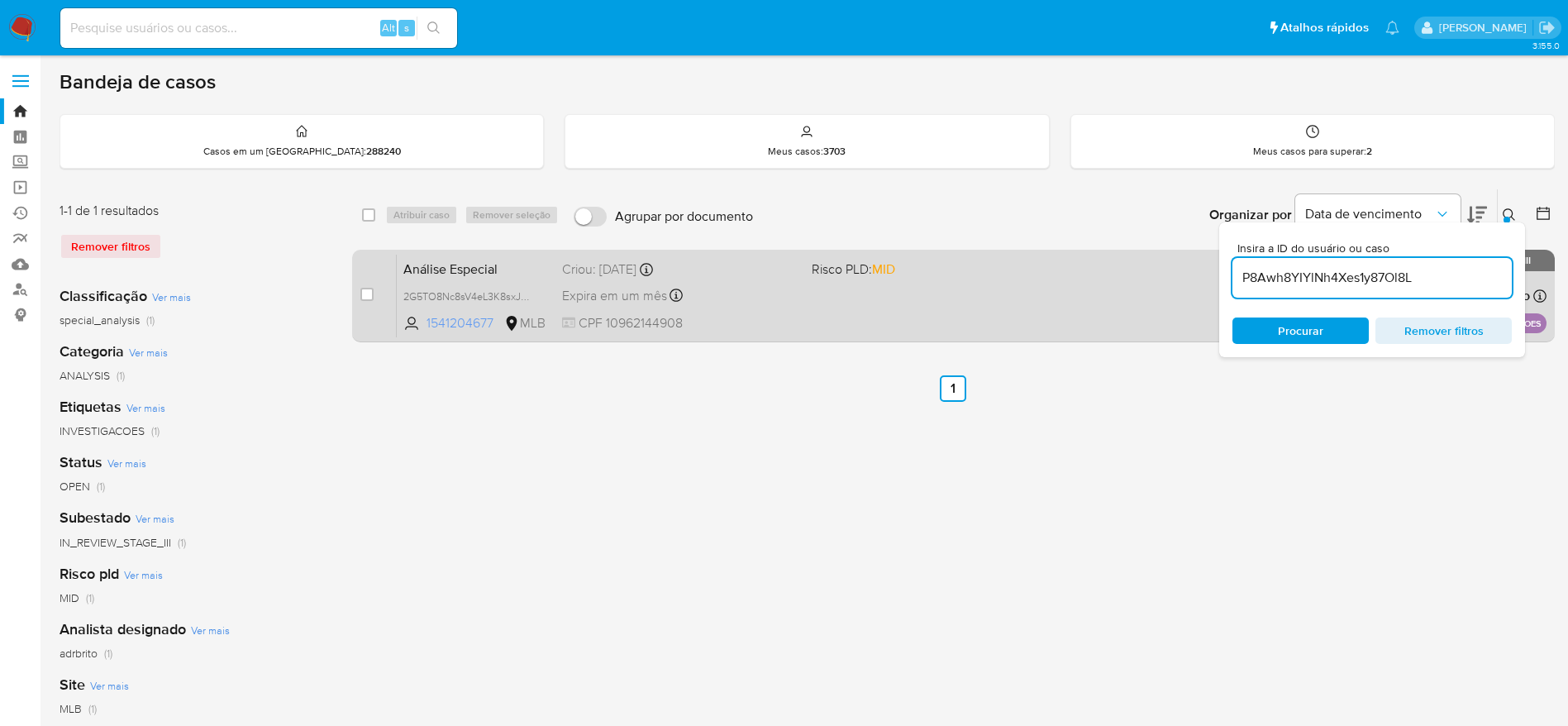
type input "P8Awh8YIYlNh4Xes1y87Ol8L"
click at [370, 291] on input "checkbox" at bounding box center [366, 294] width 13 height 13
checkbox input "true"
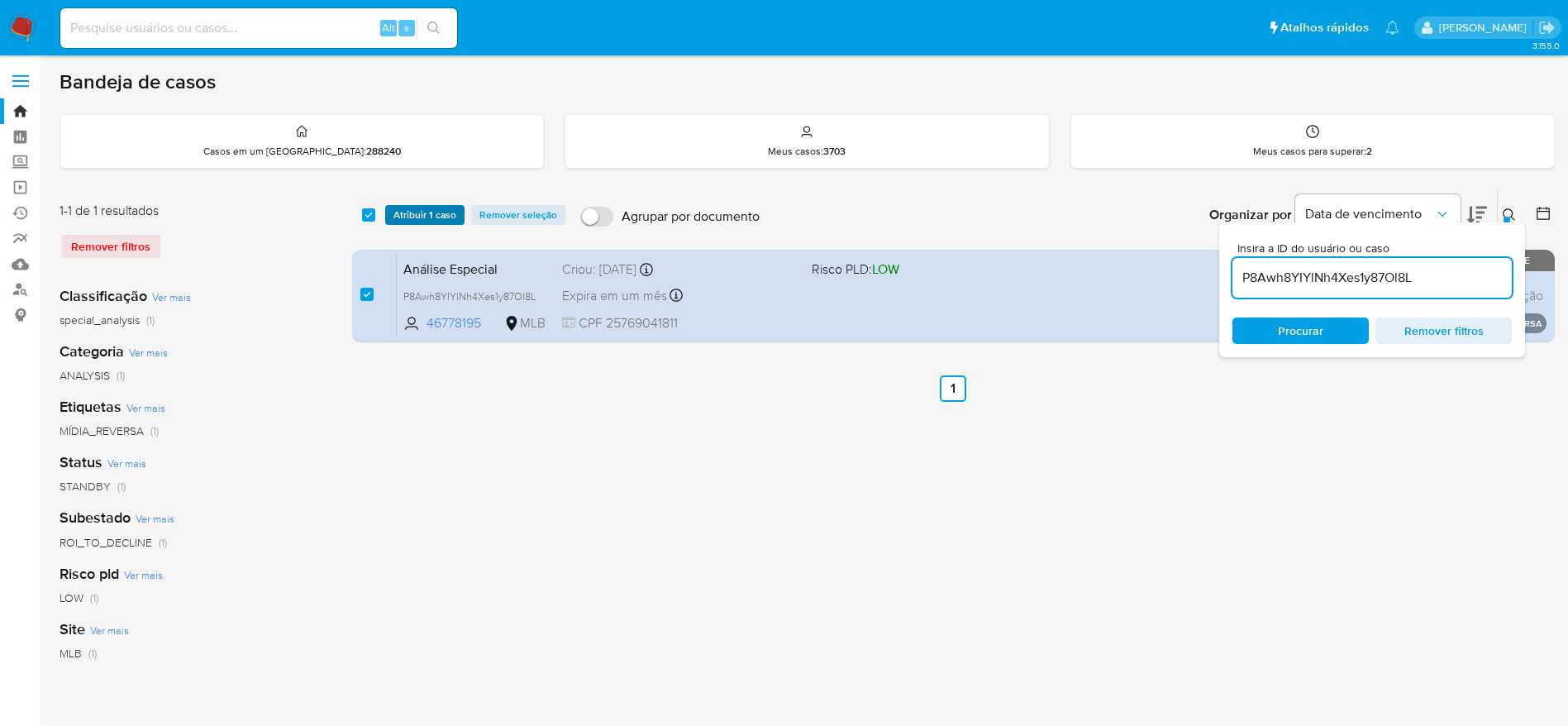
click at [429, 212] on span "Atribuir 1 caso" at bounding box center [425, 214] width 63 height 17
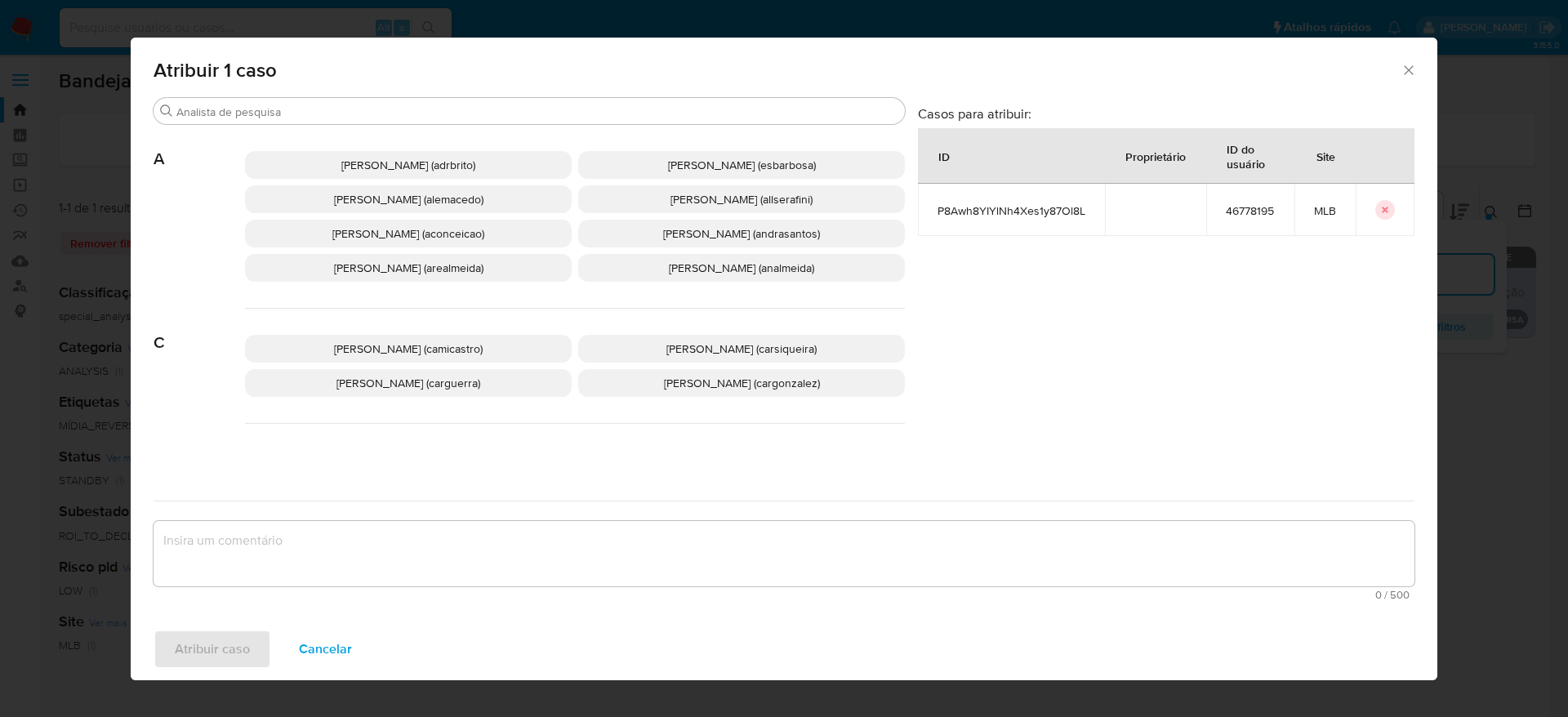
click at [423, 165] on span "Adriano Azeredo Brito (adrbrito)" at bounding box center [408, 165] width 134 height 16
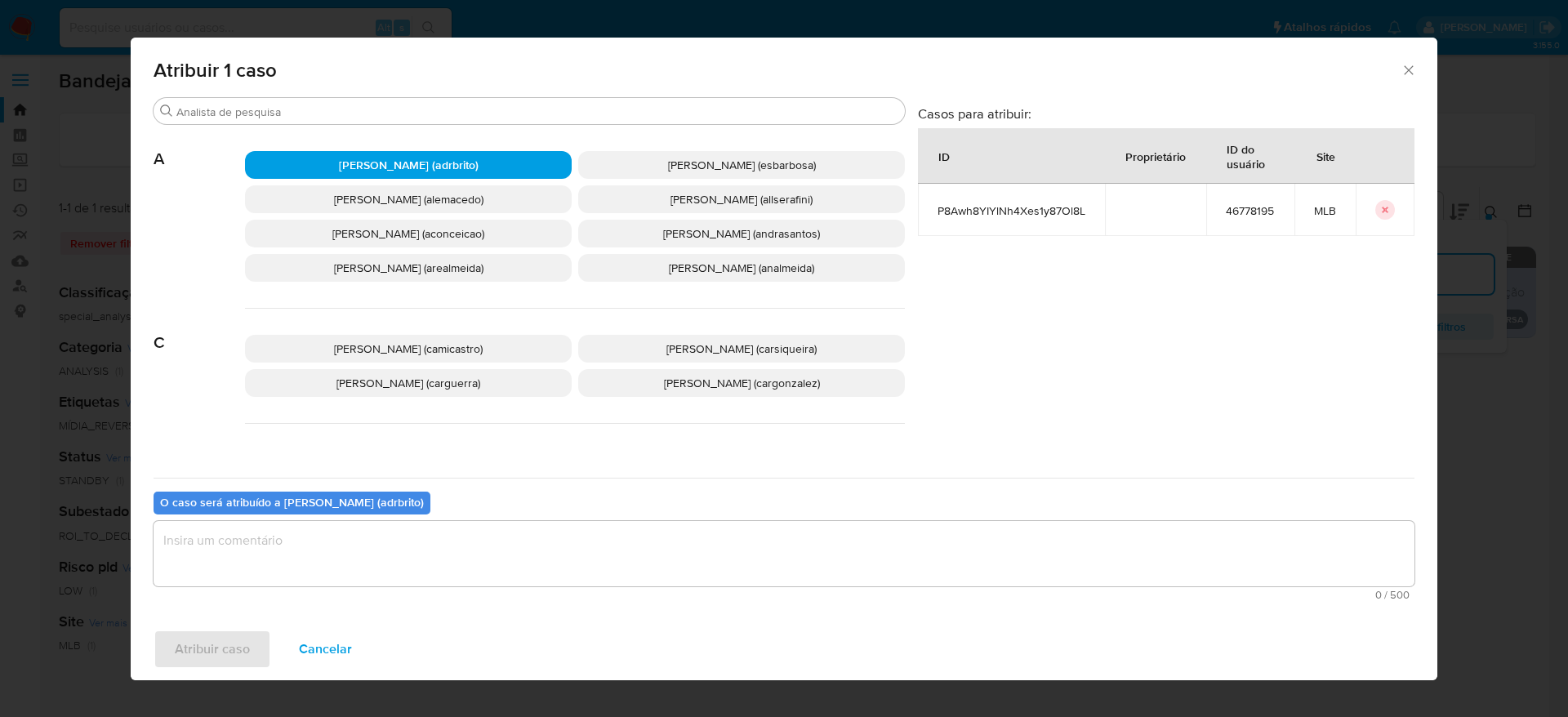
click at [352, 540] on textarea "assign-modal" at bounding box center [784, 553] width 1261 height 65
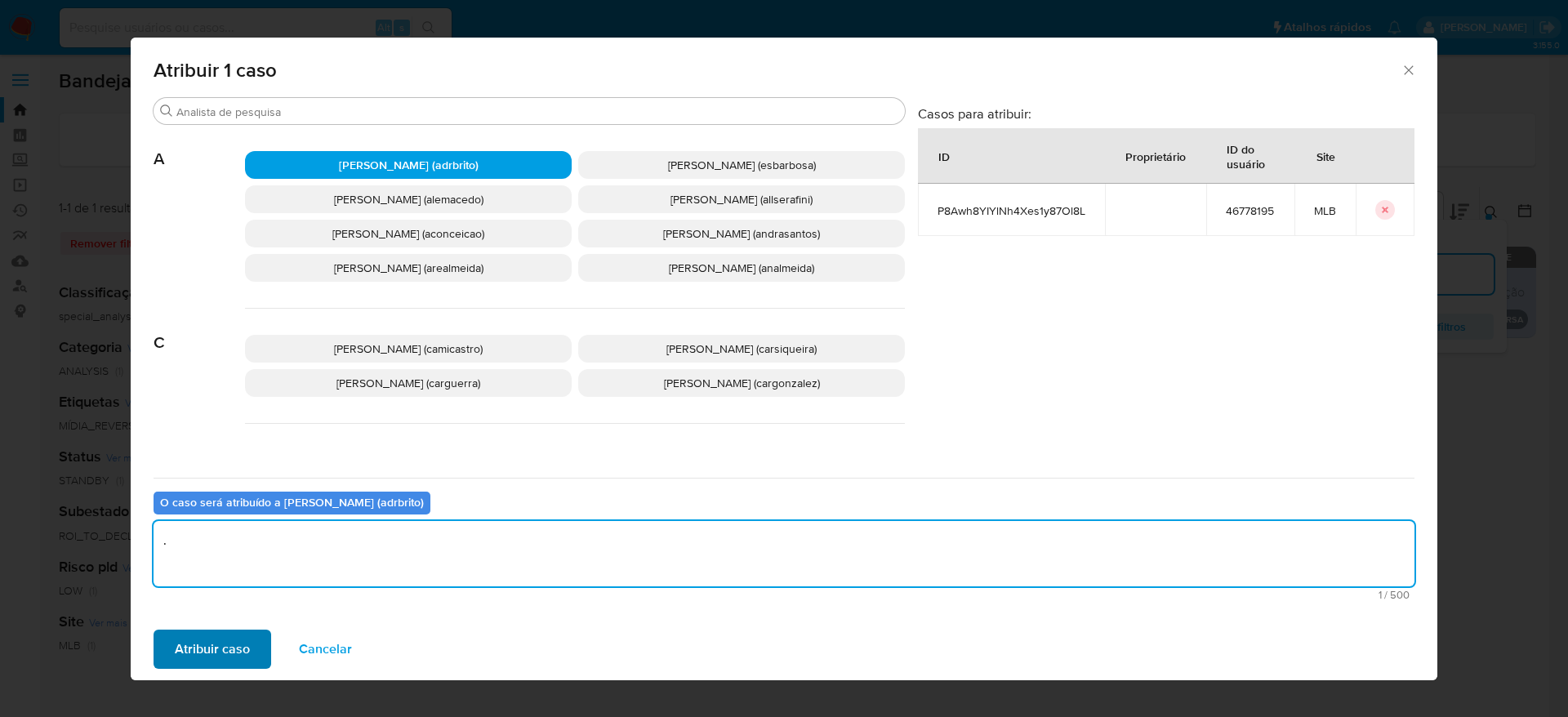
type textarea "."
click at [207, 645] on span "Atribuir caso" at bounding box center [212, 648] width 75 height 36
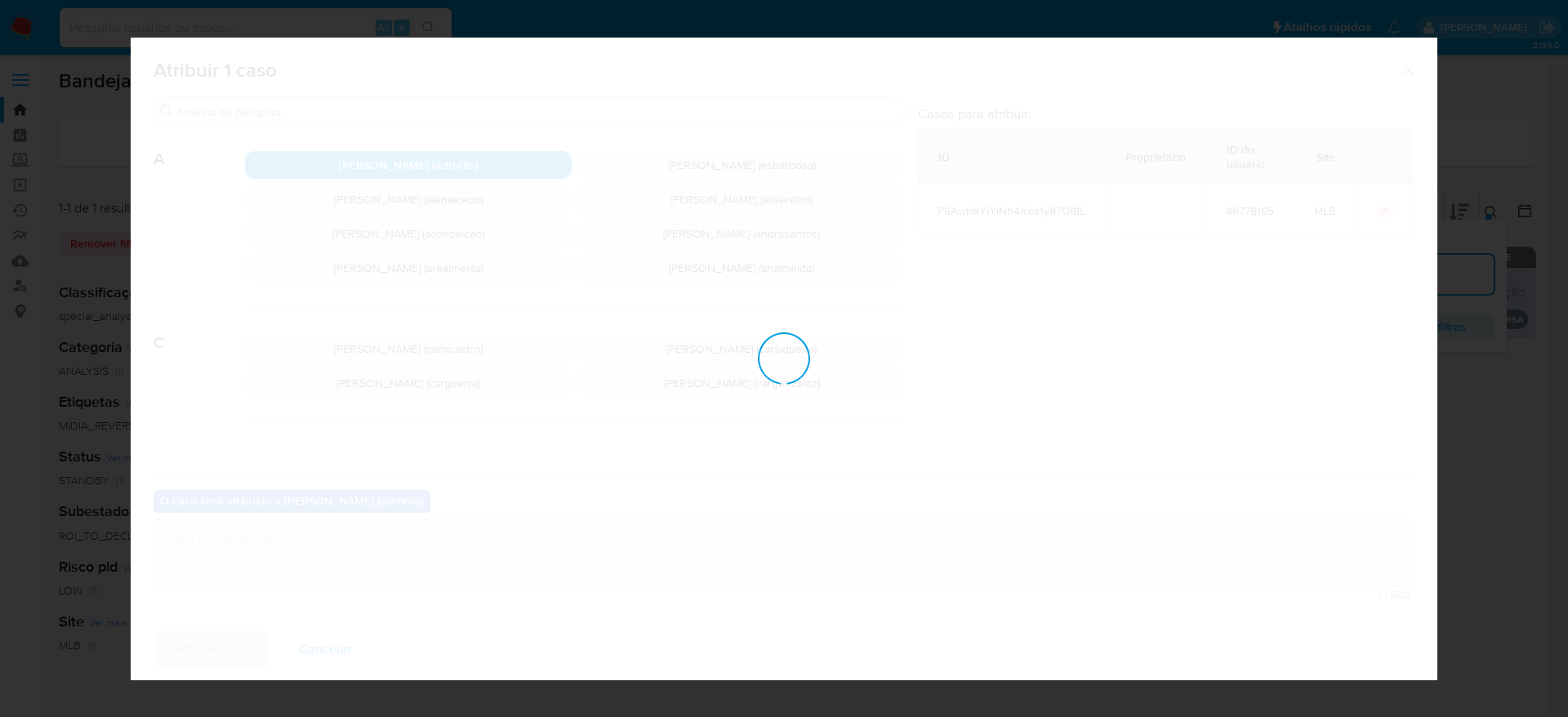
checkbox input "false"
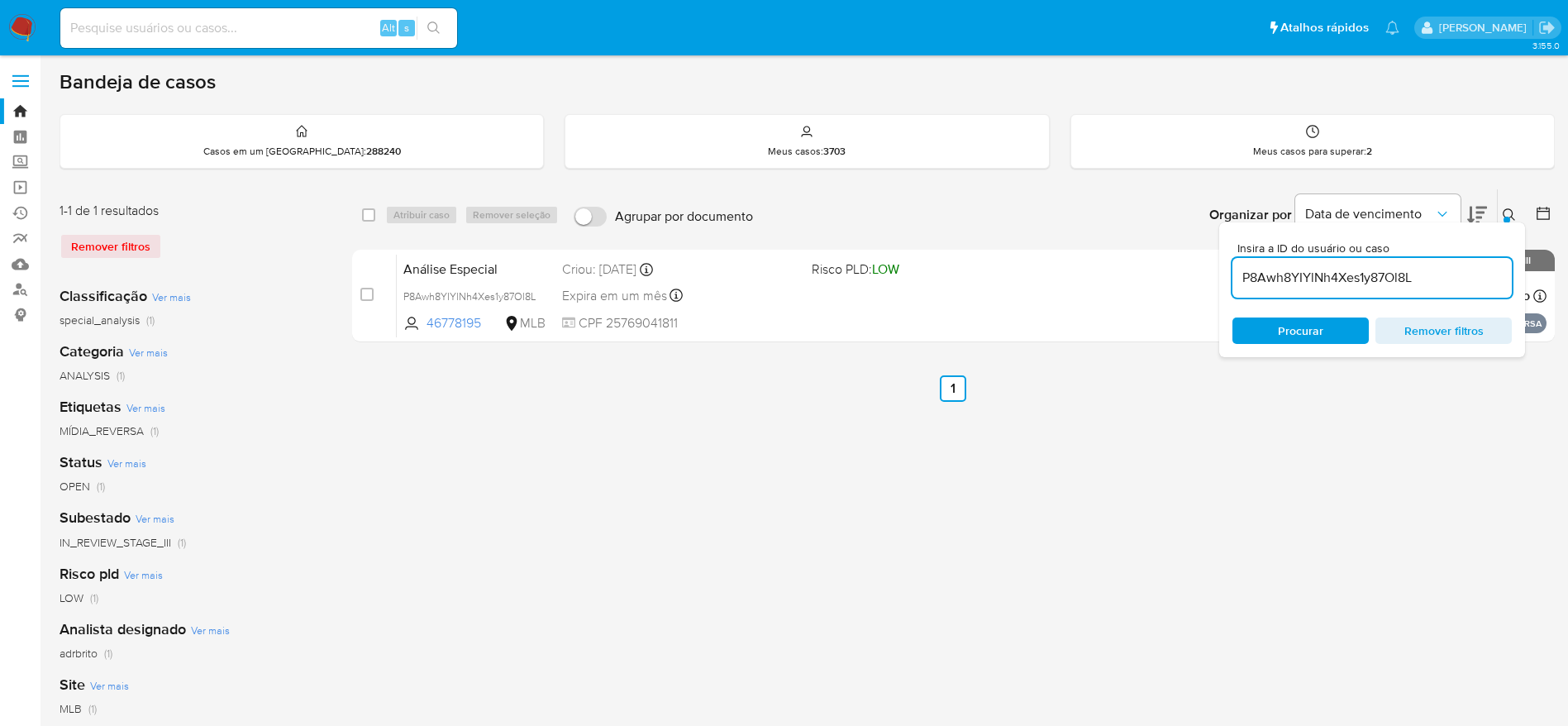
click at [1267, 275] on input "P8Awh8YIYlNh4Xes1y87Ol8L" at bounding box center [1372, 278] width 279 height 21
paste input "xrnwAMuCmGSgnU6jJxmVA6NI"
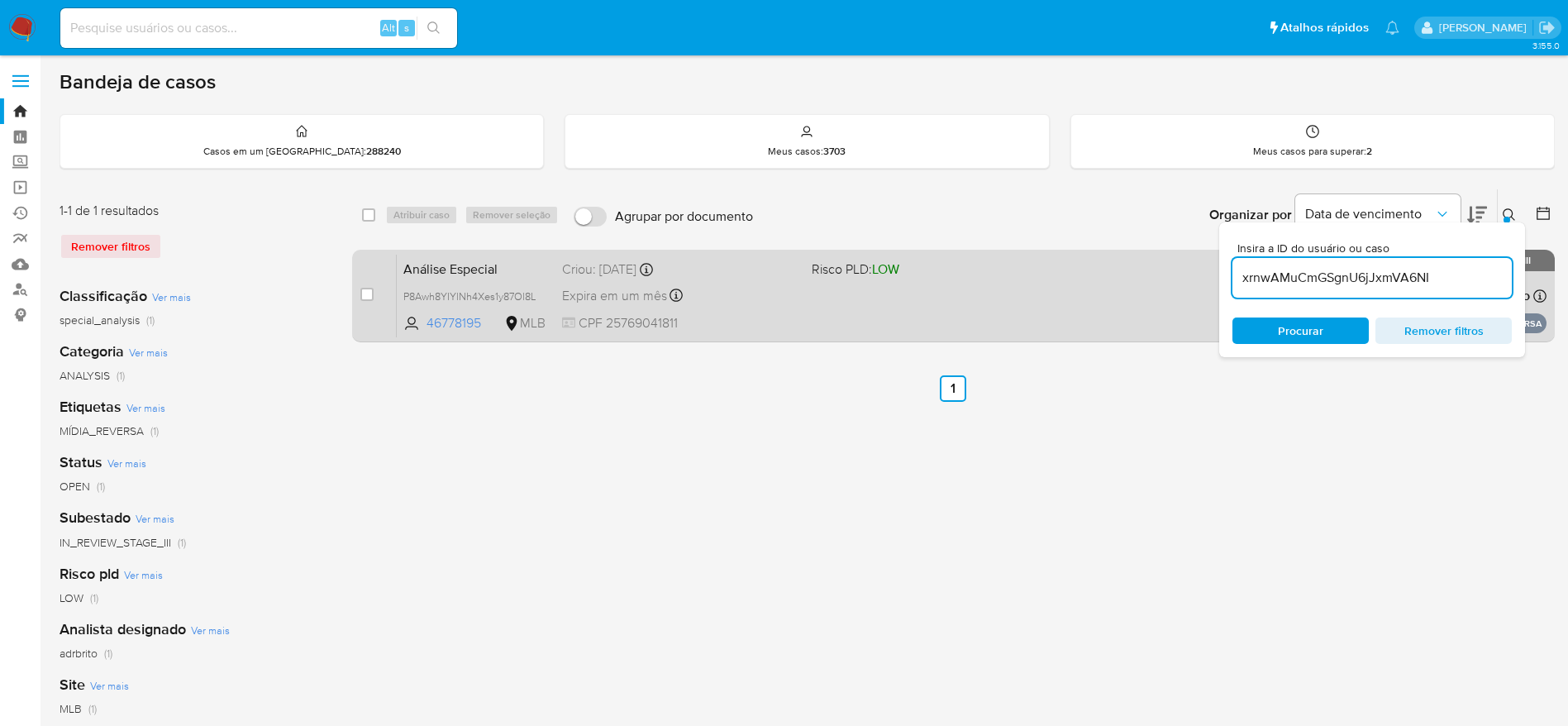
type input "xrnwAMuCmGSgnU6jJxmVA6NI"
click at [360, 301] on span at bounding box center [366, 294] width 13 height 13
click at [369, 294] on input "checkbox" at bounding box center [366, 294] width 13 height 13
checkbox input "true"
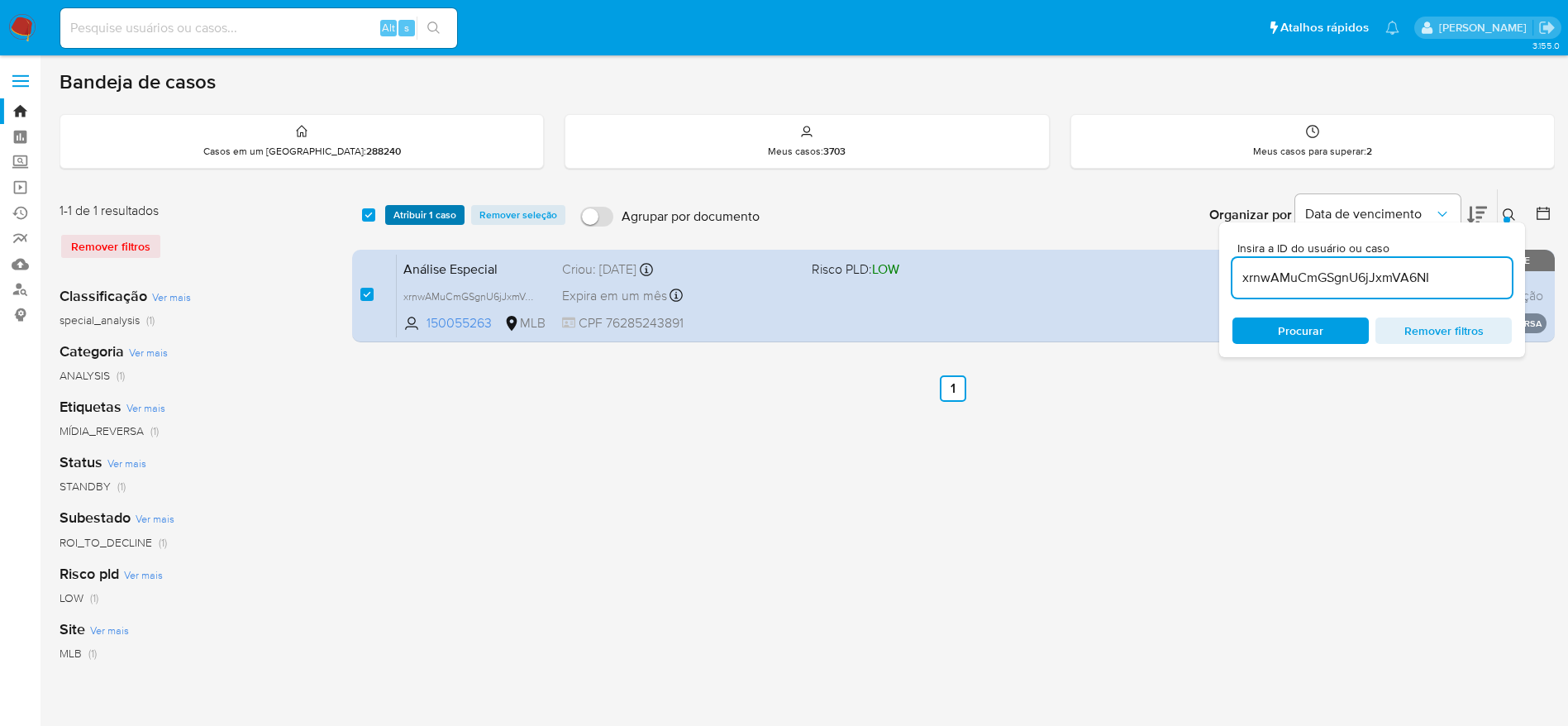
click at [422, 216] on span "Atribuir 1 caso" at bounding box center [425, 214] width 63 height 17
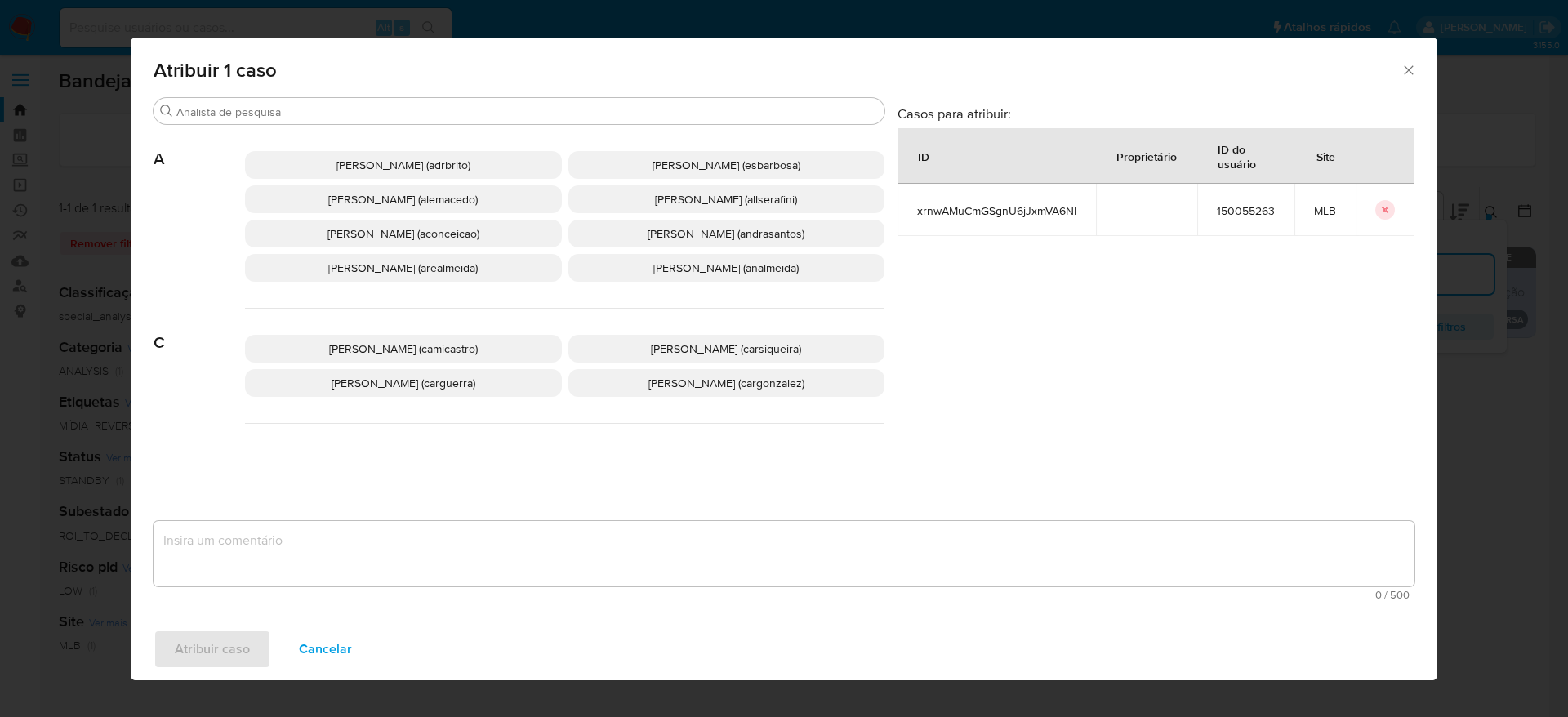
click at [435, 164] on span "Adriano Azeredo Brito (adrbrito)" at bounding box center [403, 165] width 134 height 16
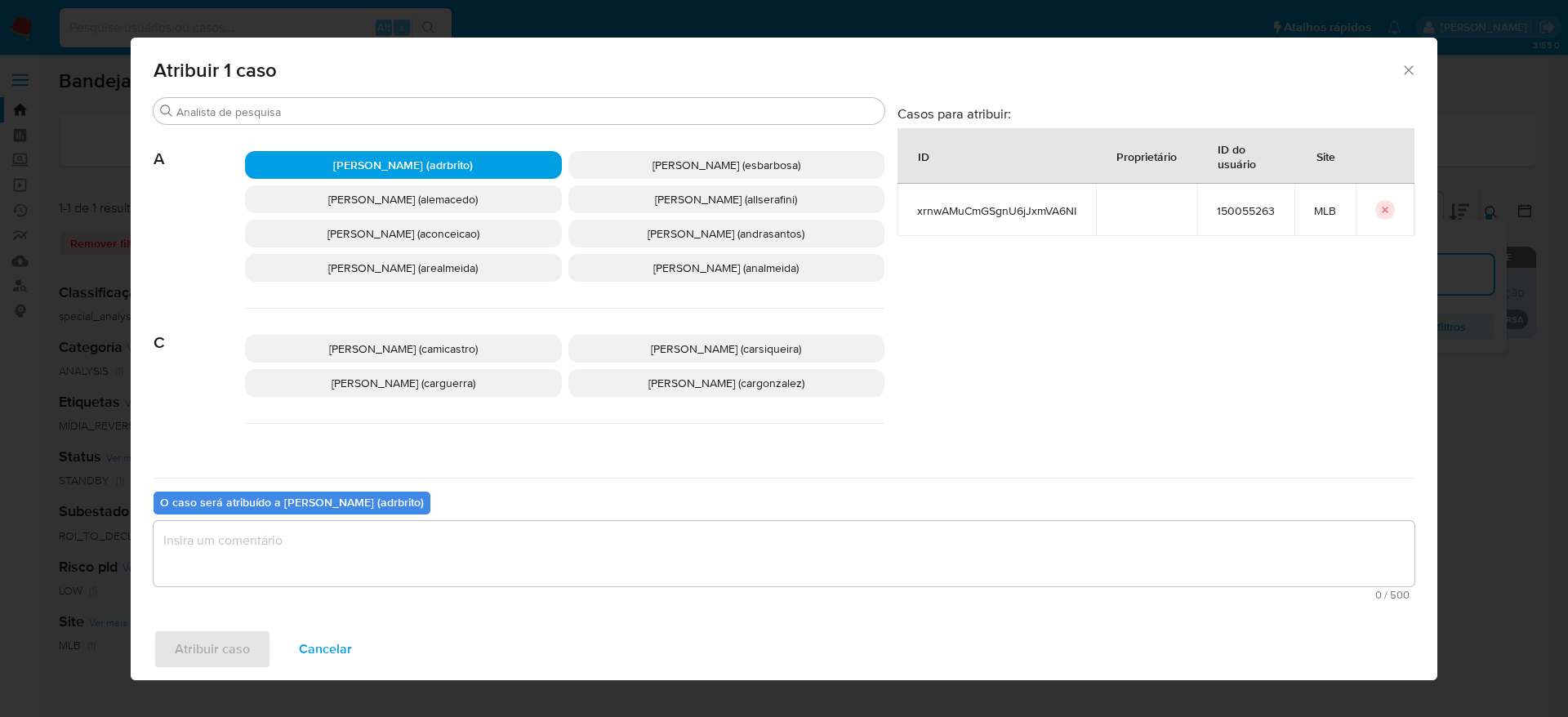
click at [405, 537] on textarea "assign-modal" at bounding box center [784, 553] width 1261 height 65
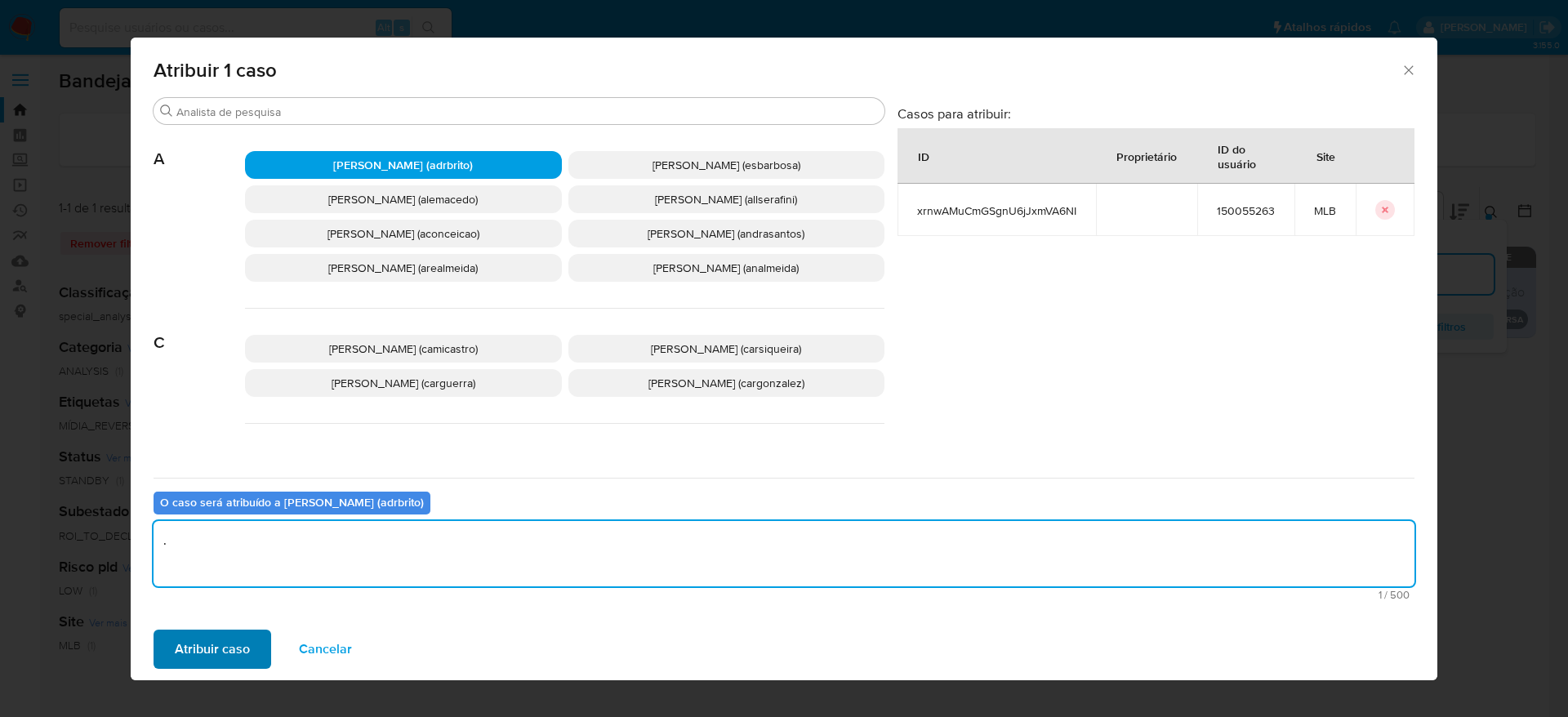
type textarea "."
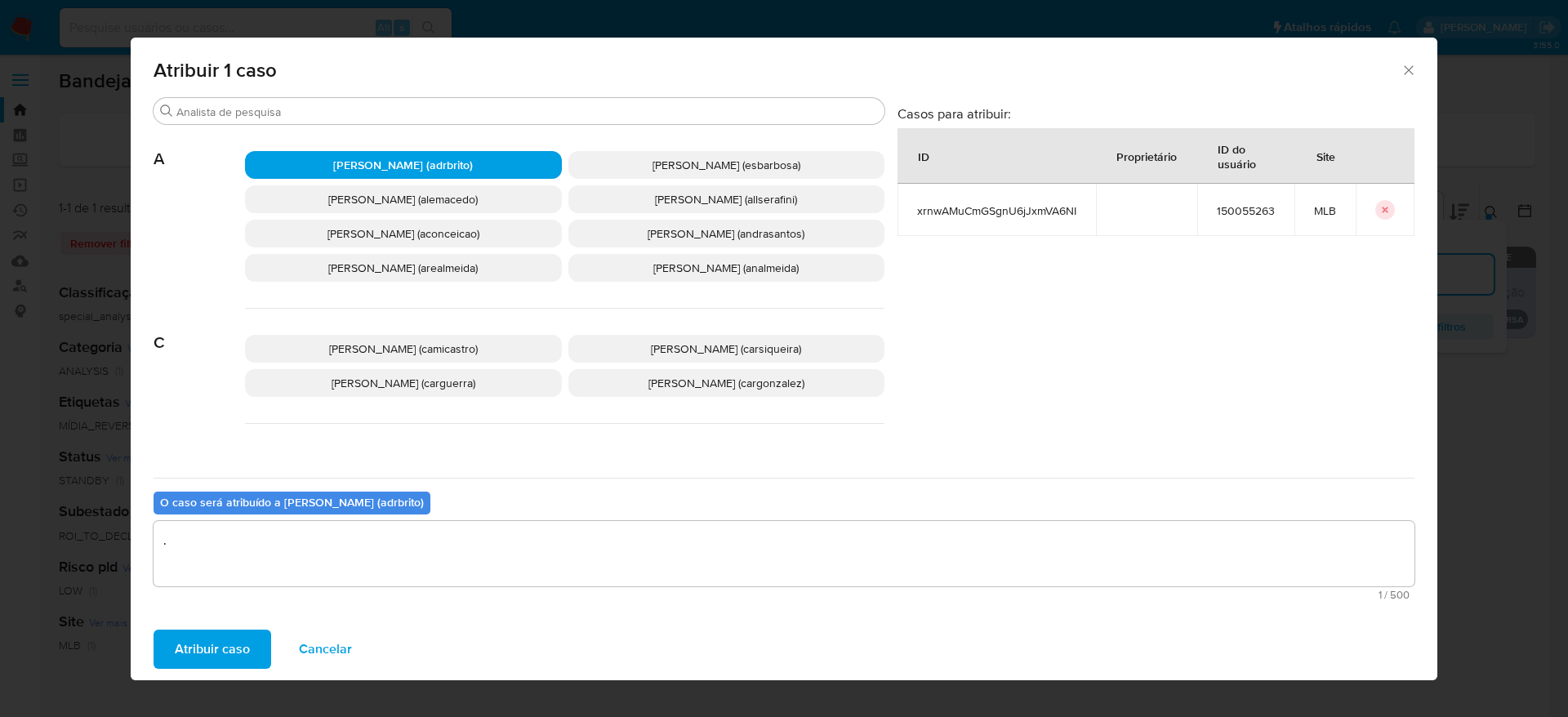
click at [177, 641] on span "Atribuir caso" at bounding box center [212, 648] width 75 height 36
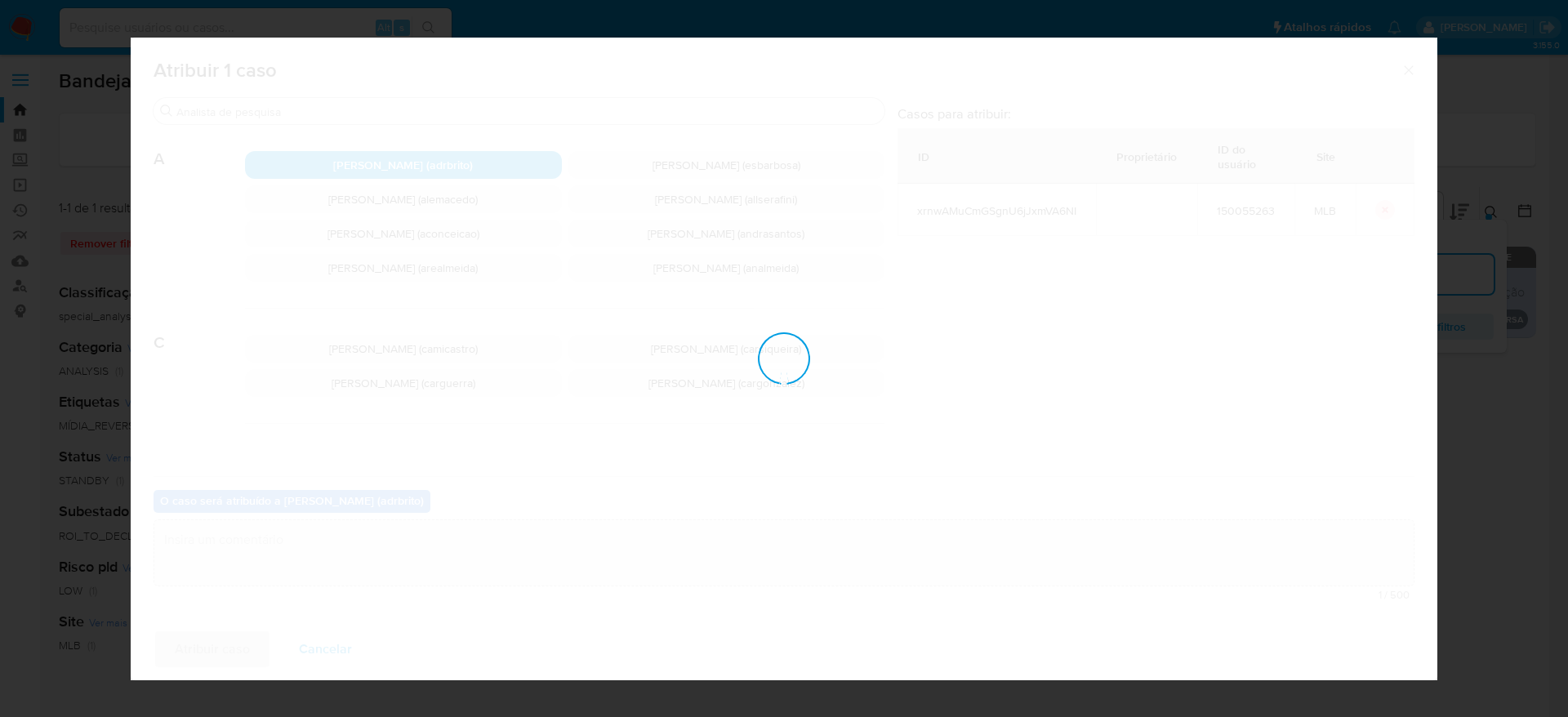
checkbox input "false"
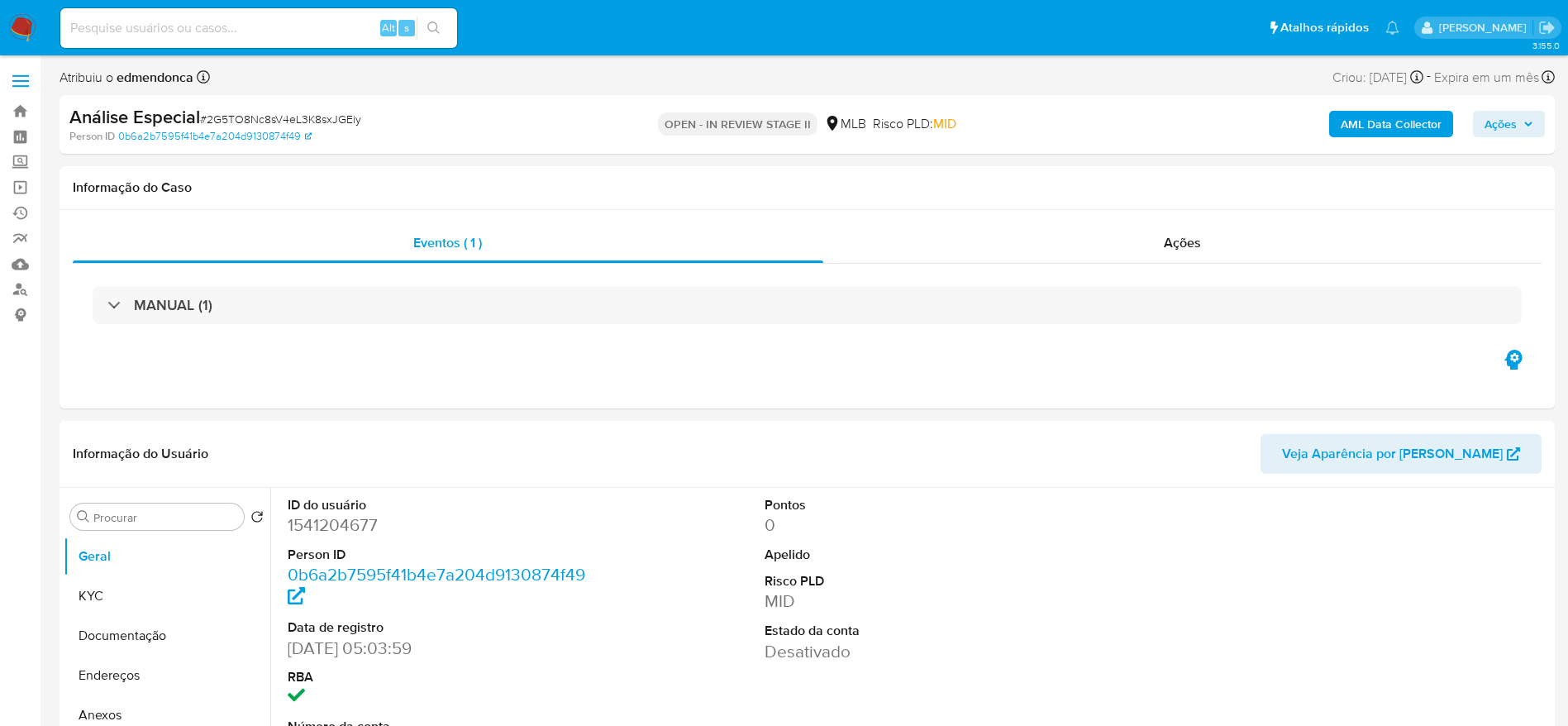
select select "10"
click at [1512, 122] on span "Ações" at bounding box center [1500, 124] width 33 height 26
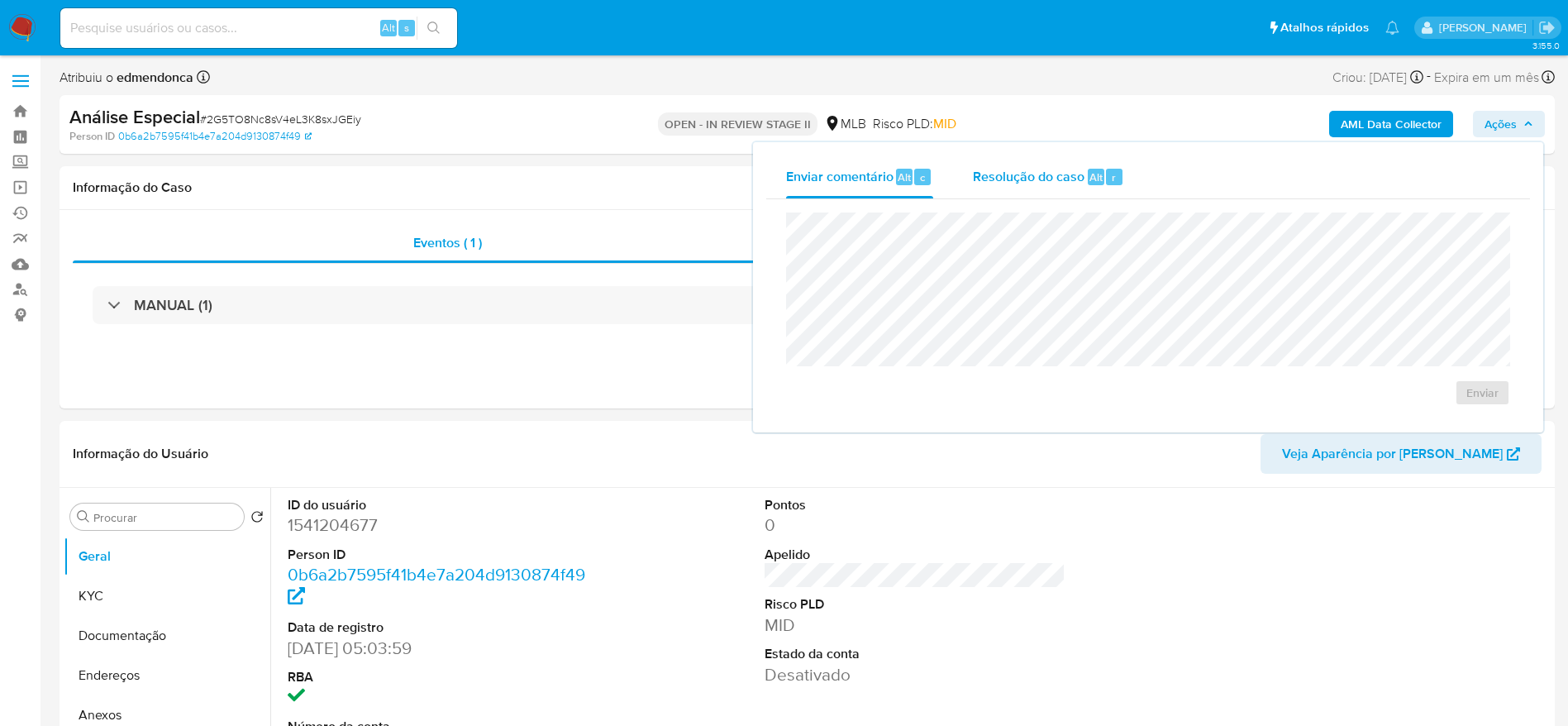
click at [1064, 156] on div "Resolução do caso Alt r" at bounding box center [1049, 177] width 151 height 43
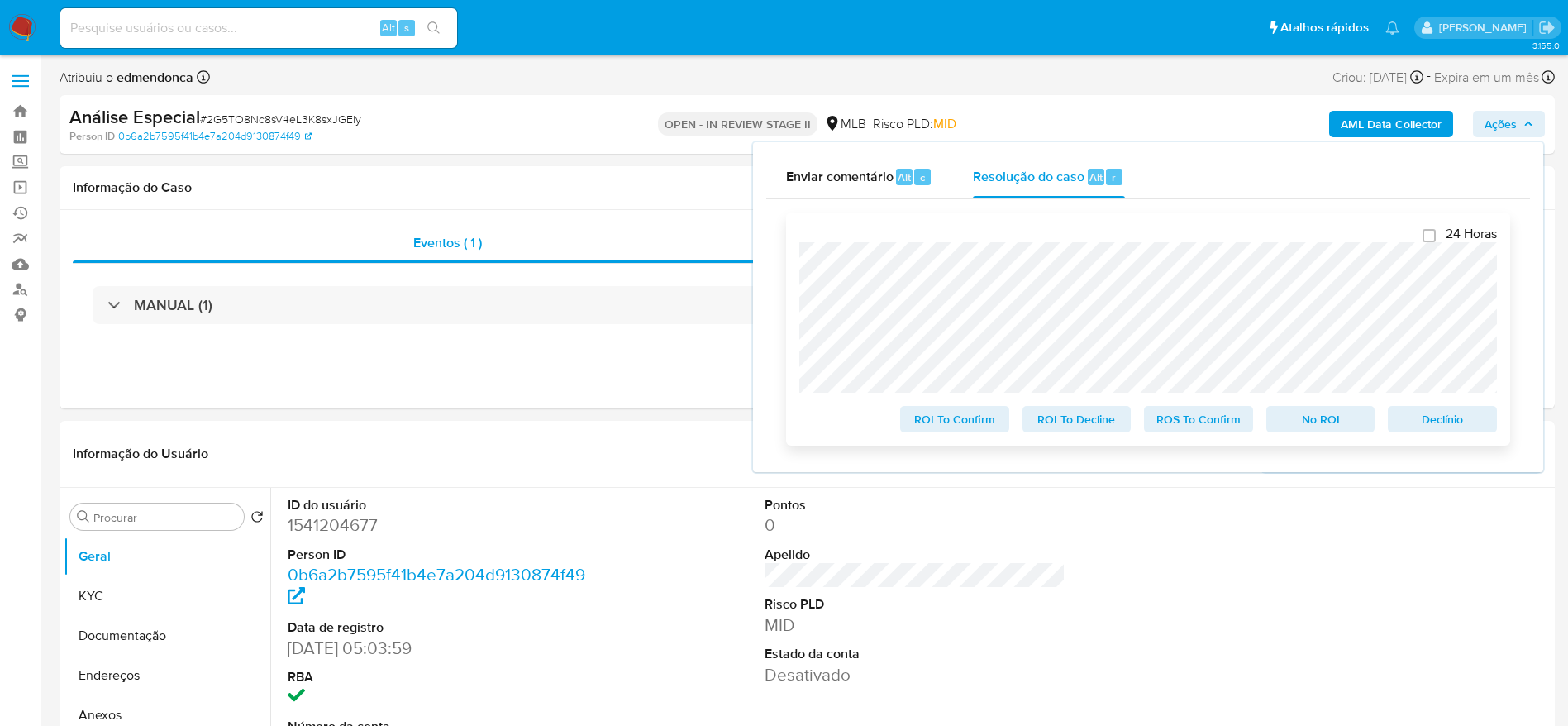
click at [1203, 425] on span "ROS To Confirm" at bounding box center [1199, 419] width 86 height 23
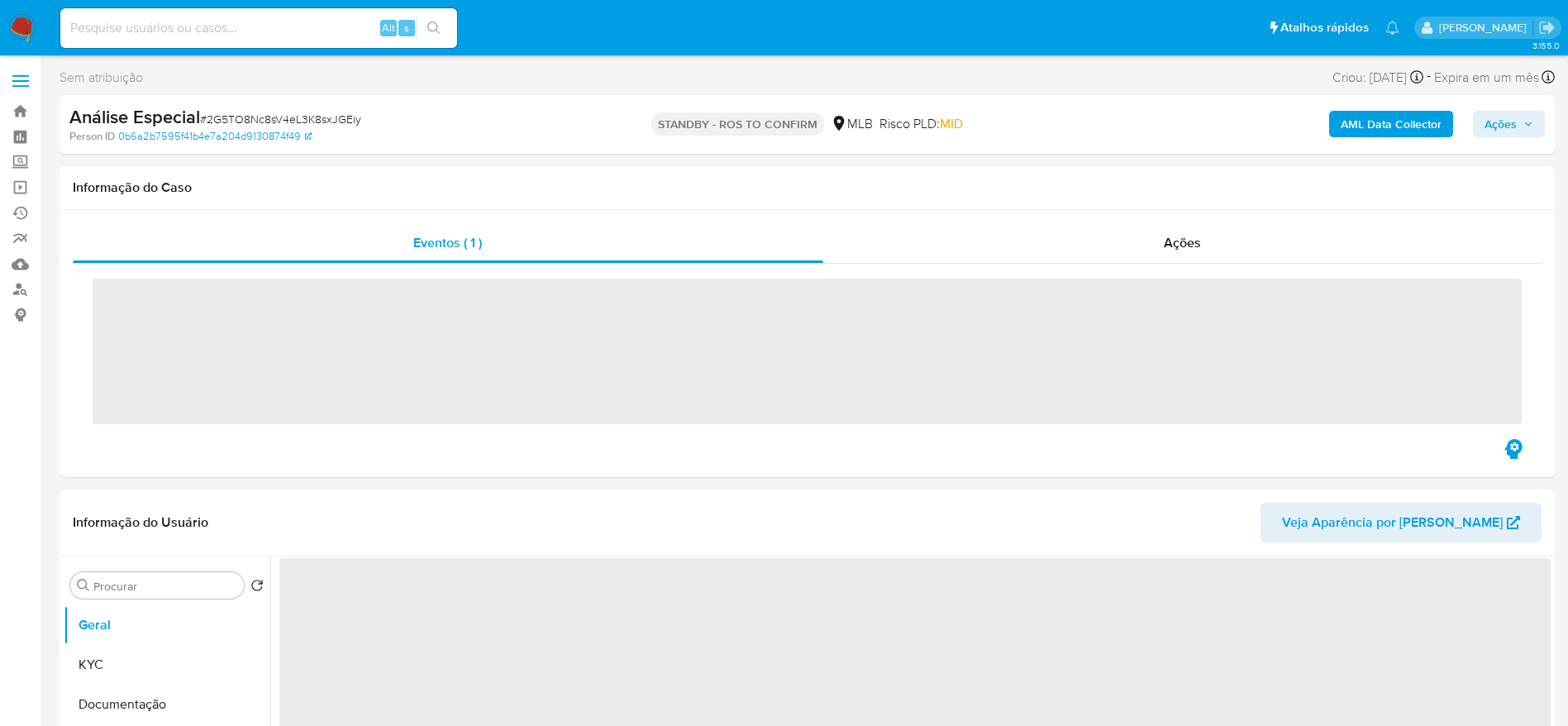
click at [337, 120] on span "# 2G5TO8Nc8sV4eL3K8sxJGEiy" at bounding box center [281, 119] width 162 height 17
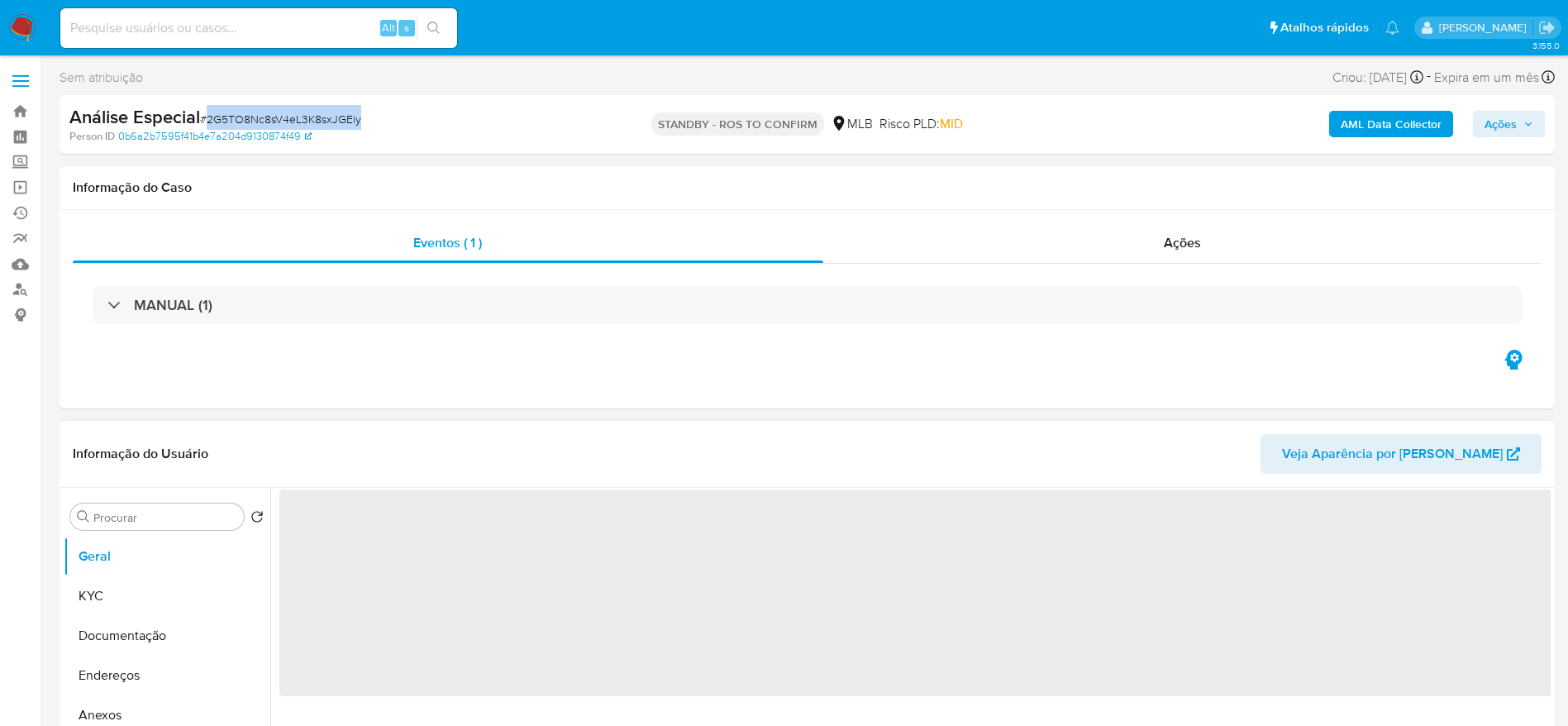
copy span "2G5TO8Nc8sV4eL3K8sxJGEiy"
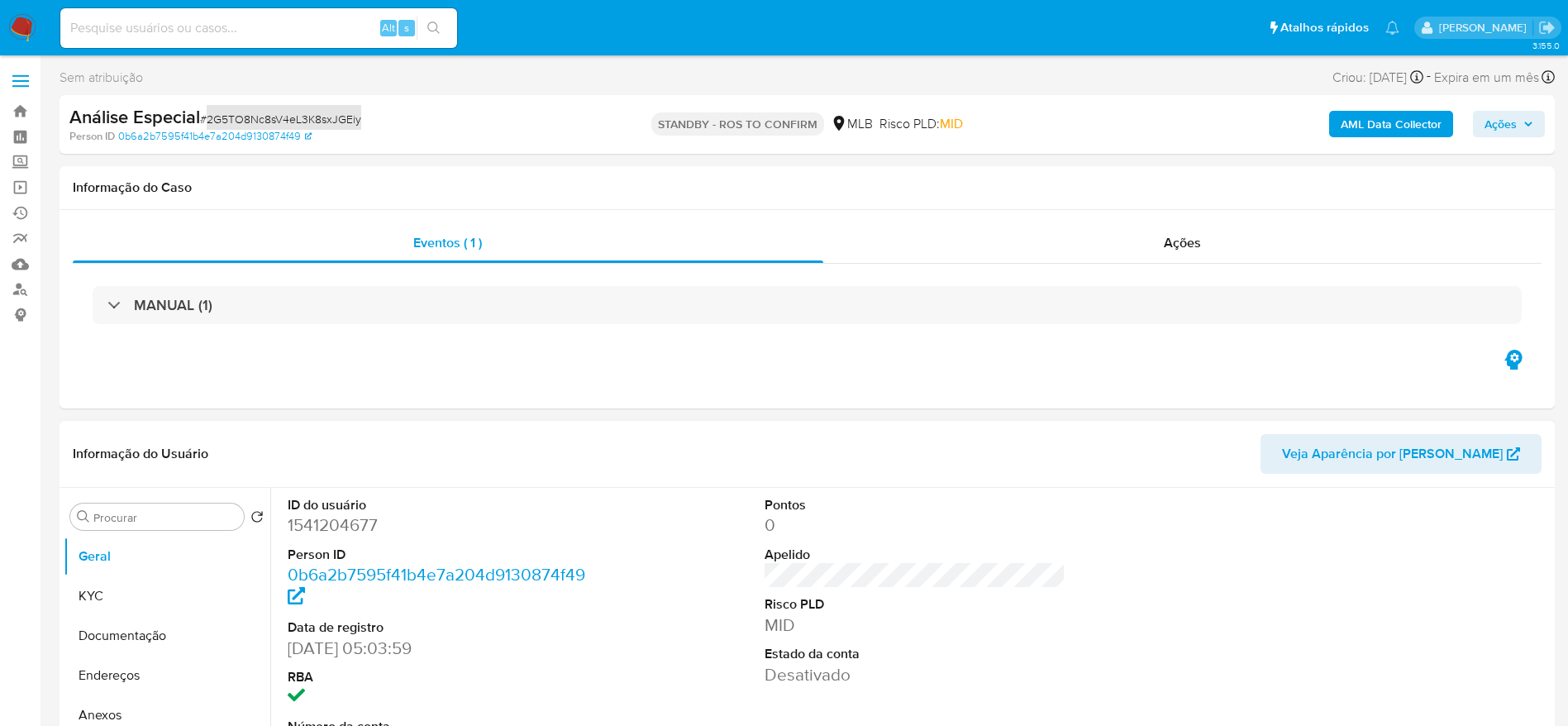
select select "10"
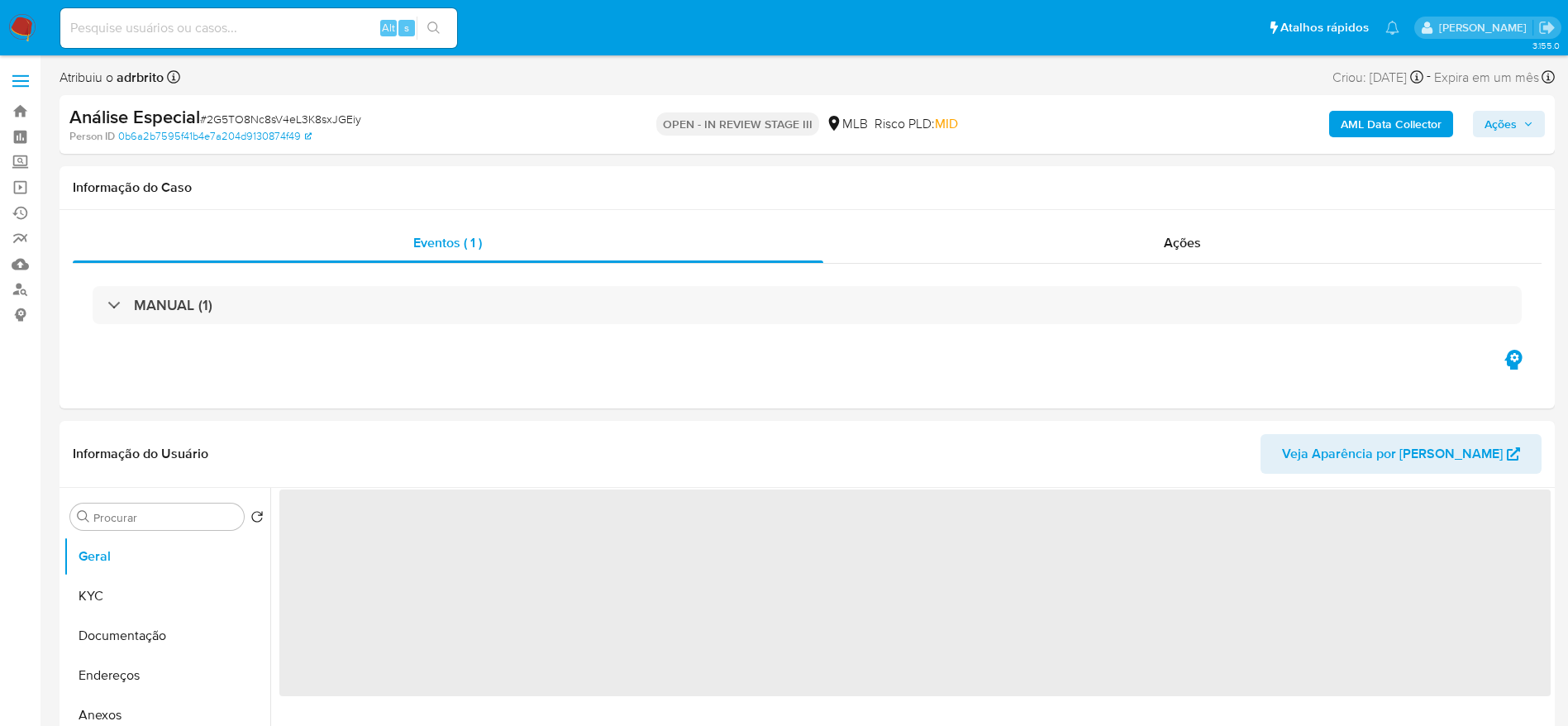
select select "10"
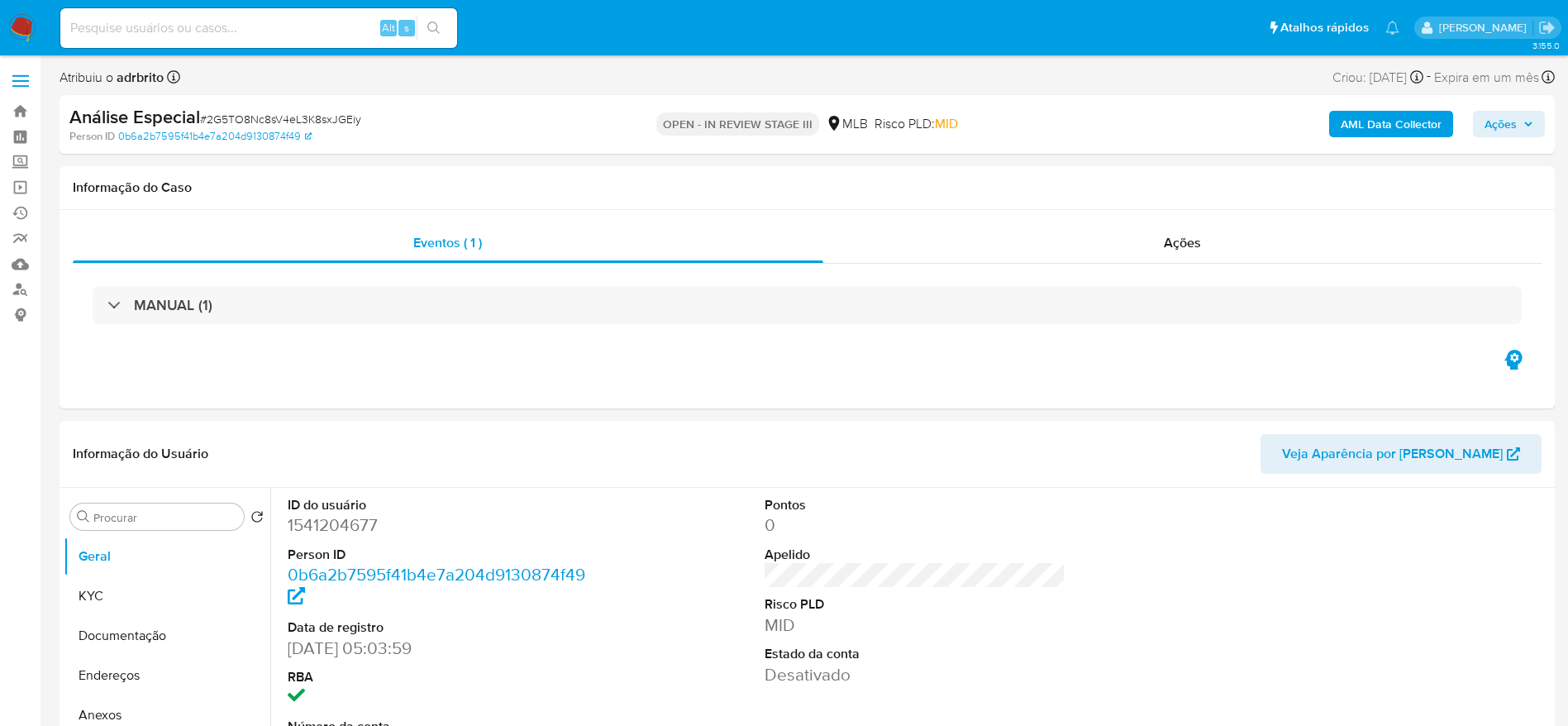
click at [325, 113] on span "# 2G5TO8Nc8sV4eL3K8sxJGEiy" at bounding box center [281, 119] width 162 height 17
click at [326, 112] on span "# 2G5TO8Nc8sV4eL3K8sxJGEiy" at bounding box center [281, 119] width 162 height 17
copy span "2G5TO8Nc8sV4eL3K8sxJGEiy"
click at [123, 27] on input at bounding box center [259, 28] width 397 height 21
paste input "Flxh3ToDdFNqn2yKw9dBNtc8"
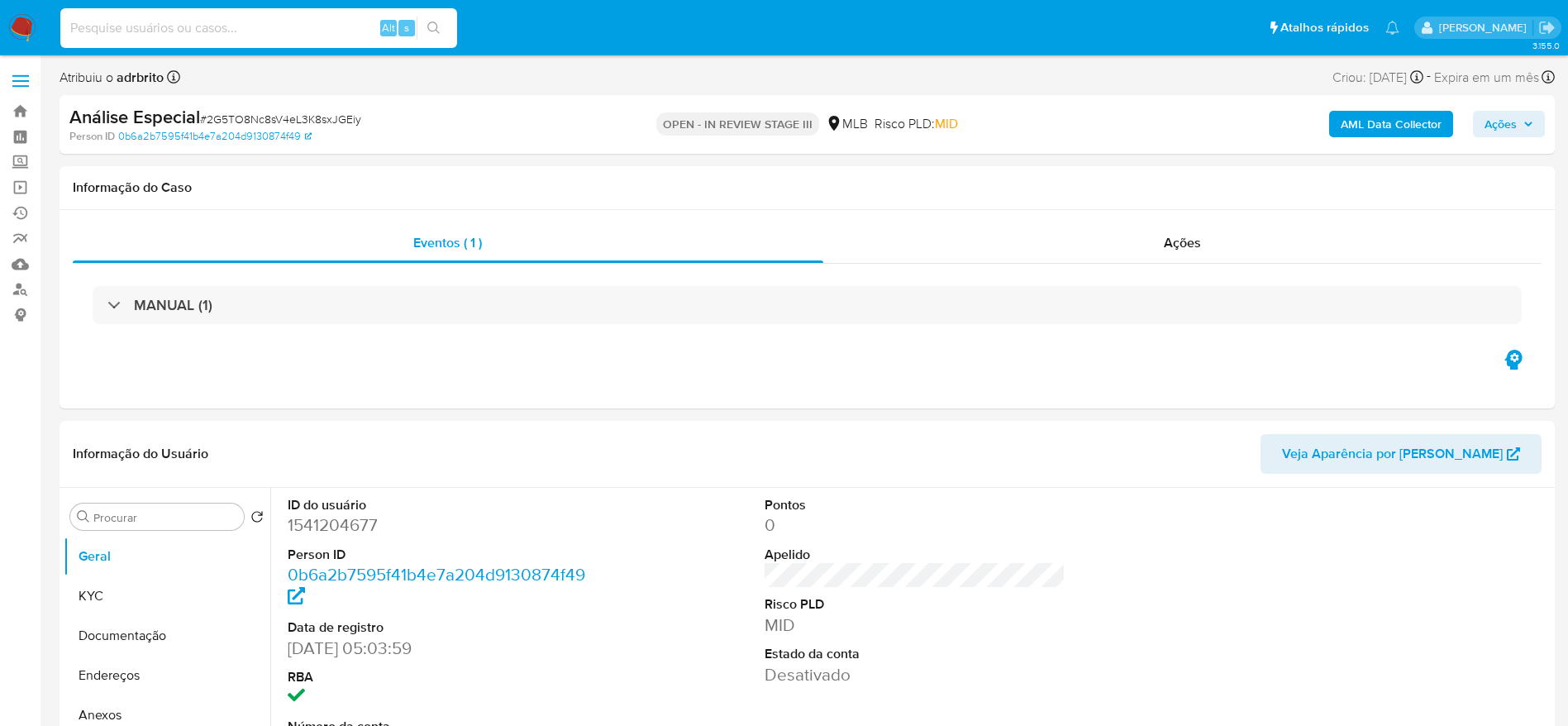
type input "Flxh3ToDdFNqn2yKw9dBNtc8"
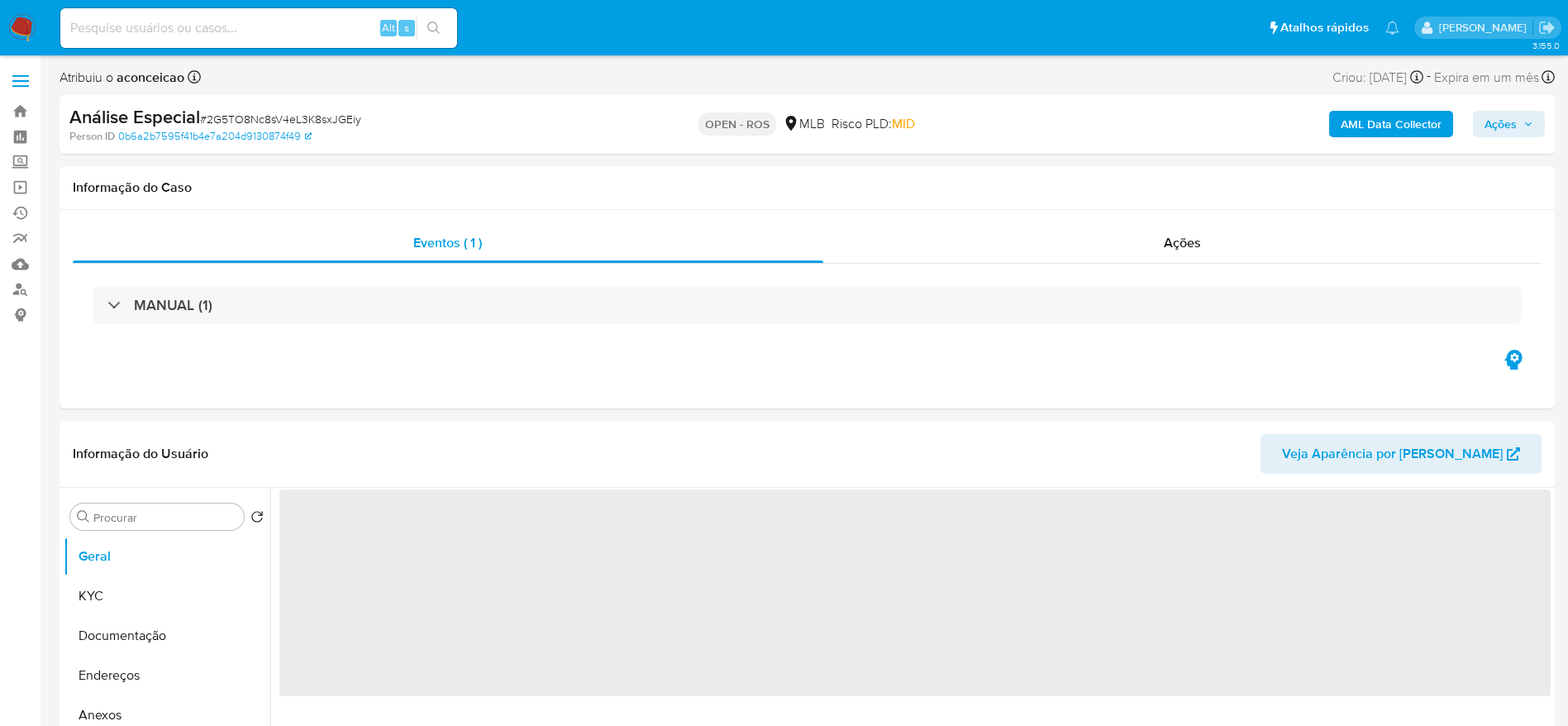
select select "10"
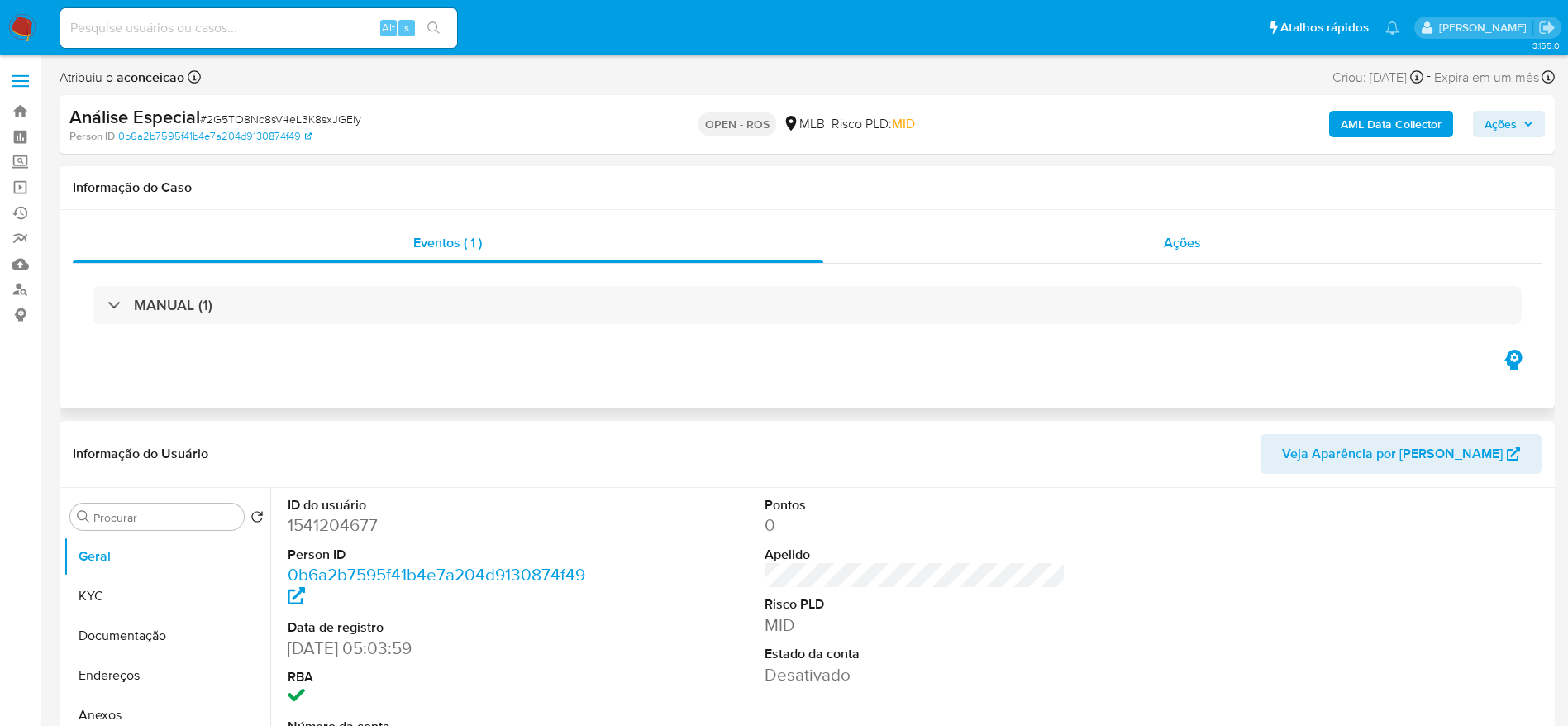
click at [1147, 236] on div "Ações" at bounding box center [1182, 243] width 719 height 40
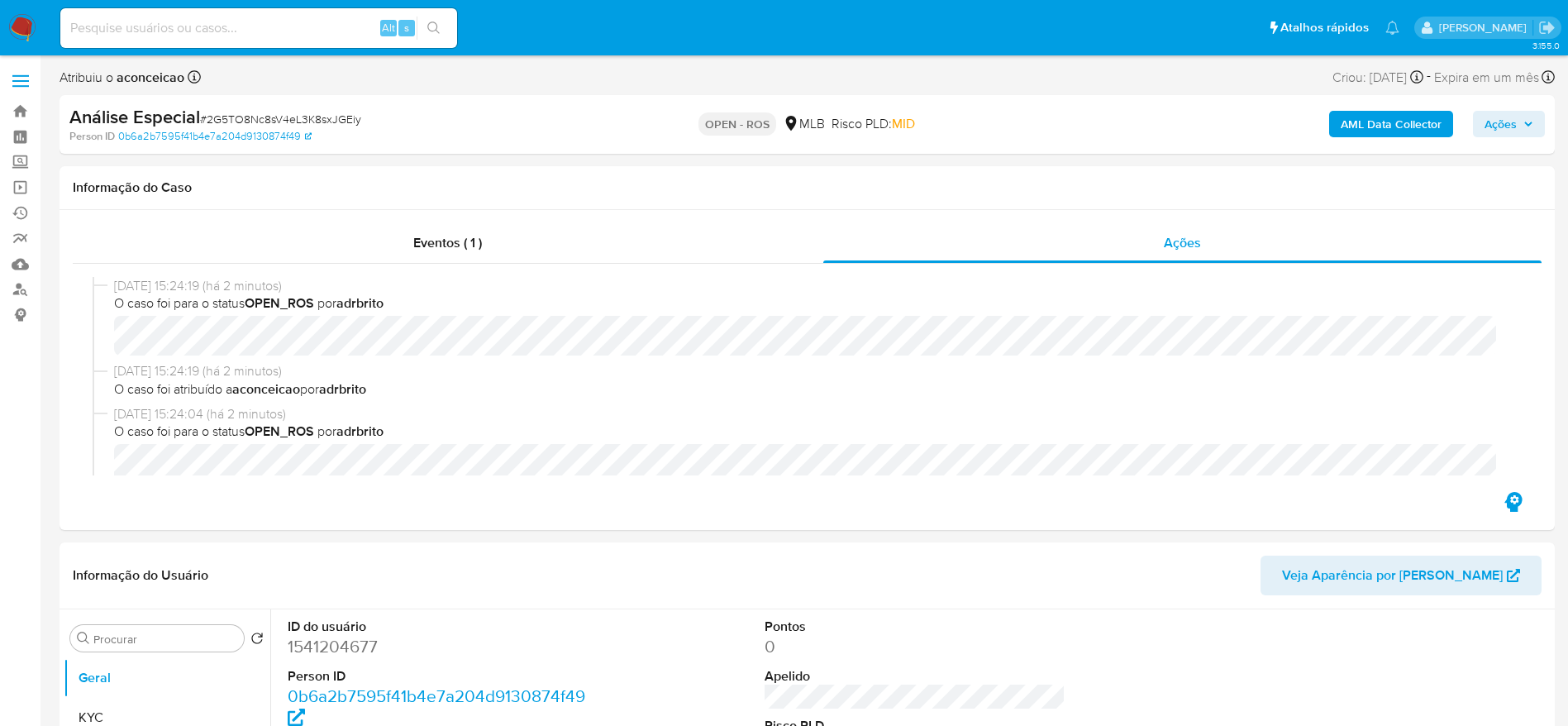
click at [329, 113] on span "# 2G5TO8Nc8sV4eL3K8sxJGEiy" at bounding box center [281, 119] width 162 height 17
copy span "2G5TO8Nc8sV4eL3K8sxJGEiy"
click at [257, 23] on input at bounding box center [259, 28] width 397 height 21
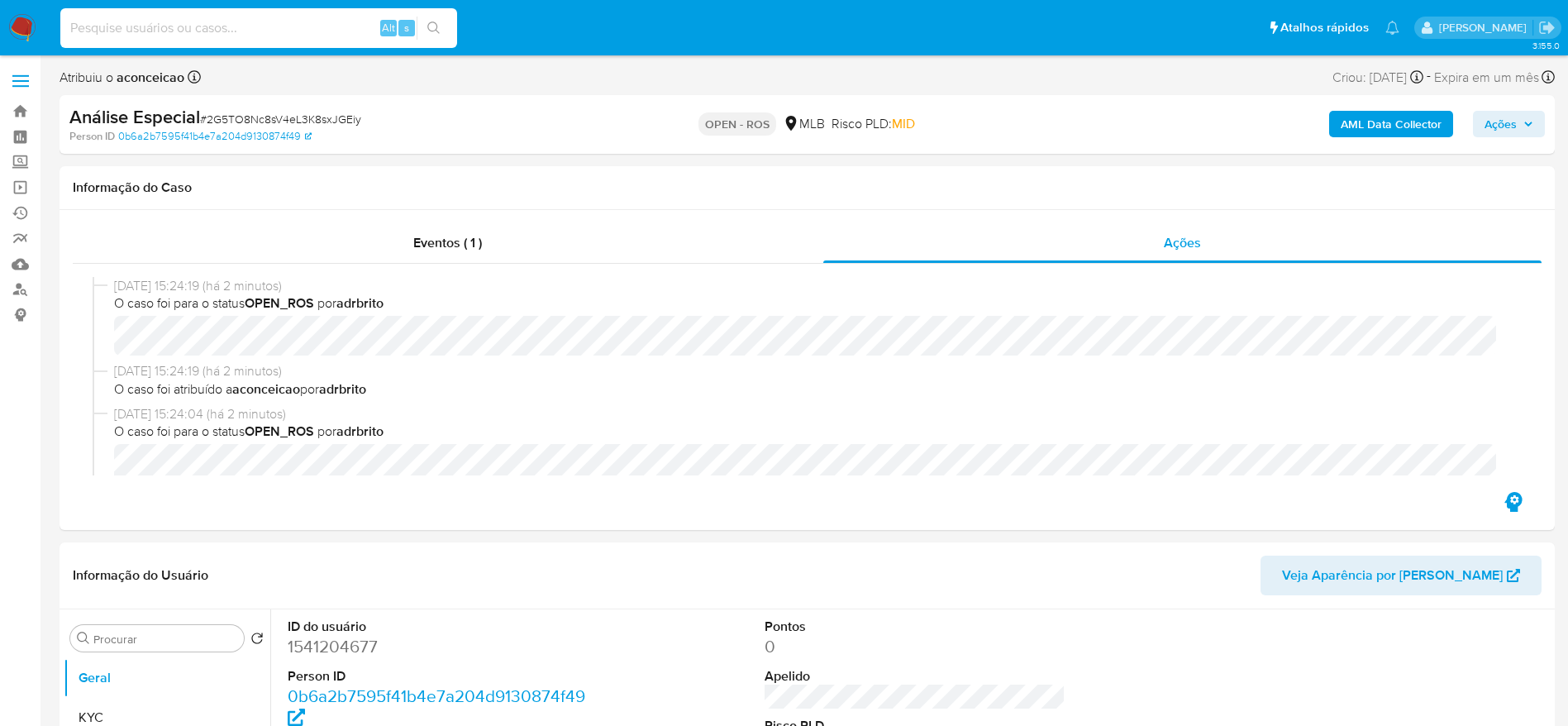
paste input "P8Awh8YIYlNh4Xes1y87Ol8L"
type input "P8Awh8YIYlNh4Xes1y87Ol8L"
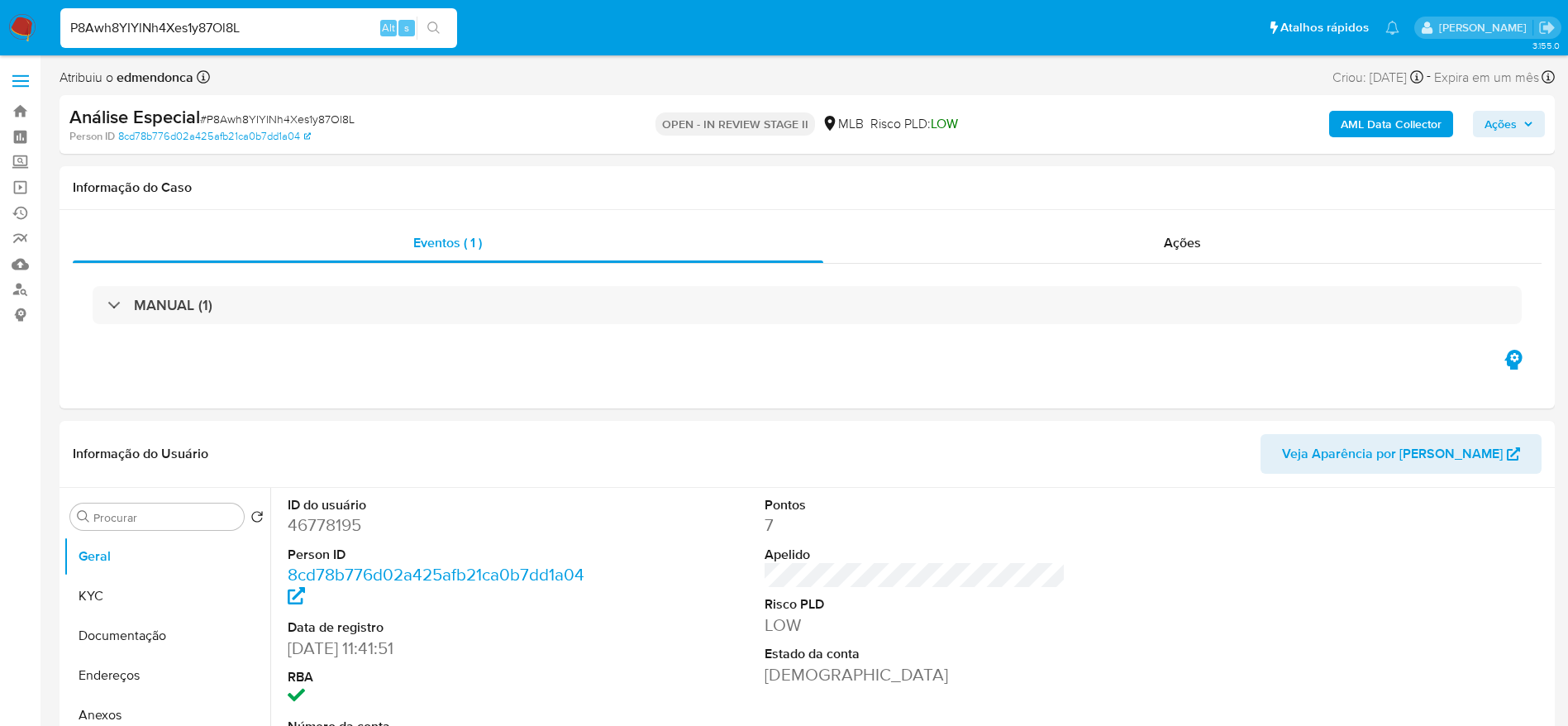
select select "10"
click at [302, 30] on input "P8Awh8YIYlNh4Xes1y87Ol8L" at bounding box center [259, 28] width 397 height 21
click at [1001, 240] on div "Ações" at bounding box center [1182, 243] width 719 height 40
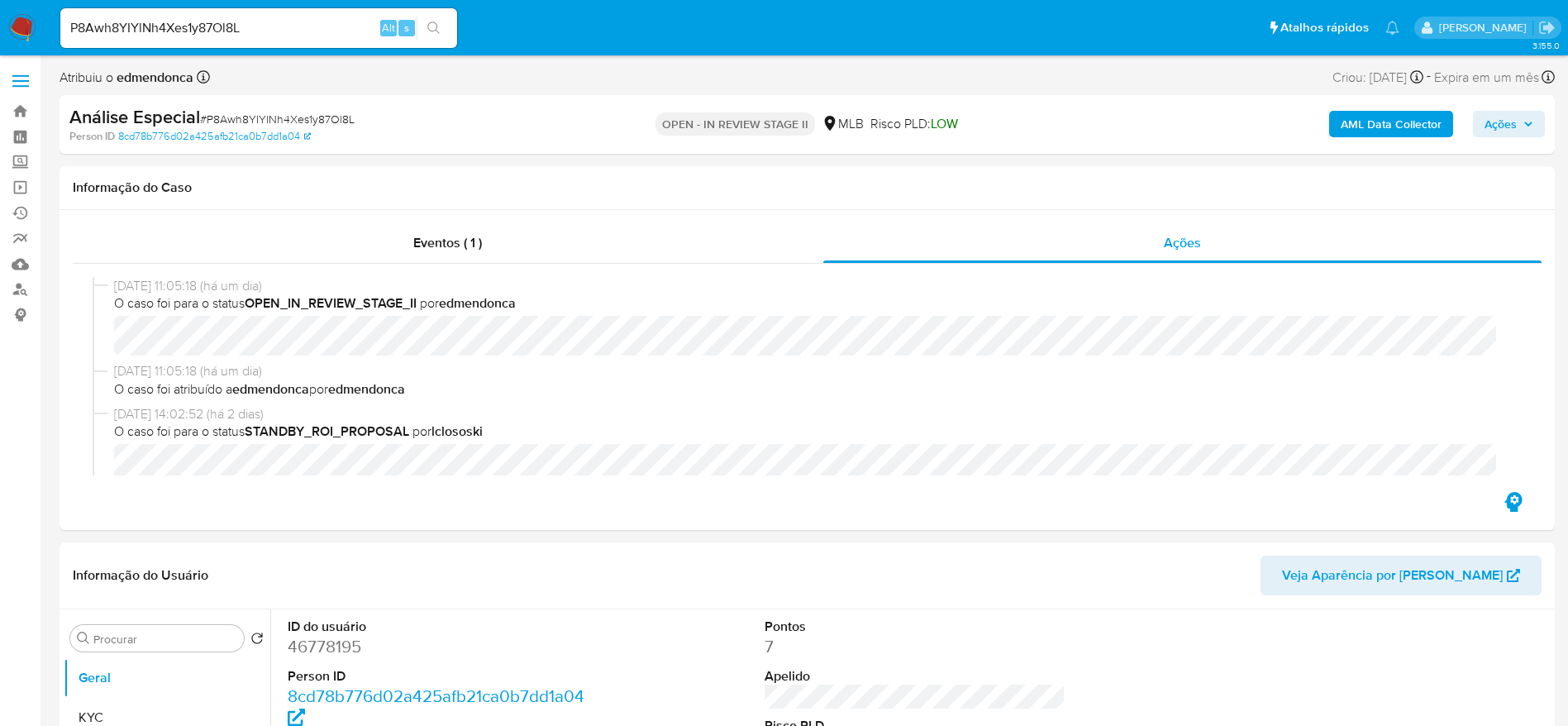
click at [1505, 123] on span "Ações" at bounding box center [1500, 124] width 33 height 26
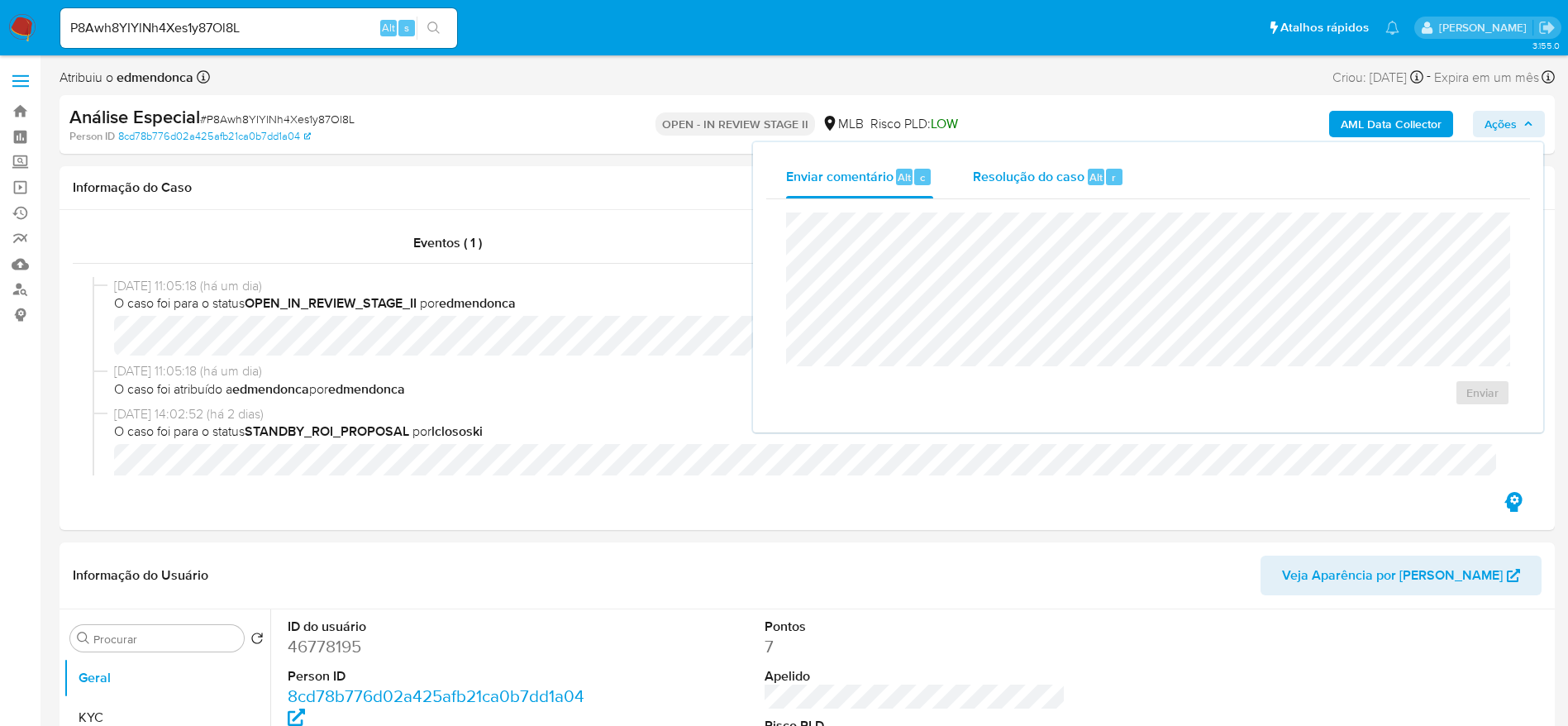
drag, startPoint x: 1085, startPoint y: 162, endPoint x: 1069, endPoint y: 176, distance: 21.3
click at [1084, 163] on div "Resolução do caso Alt r" at bounding box center [1049, 177] width 151 height 43
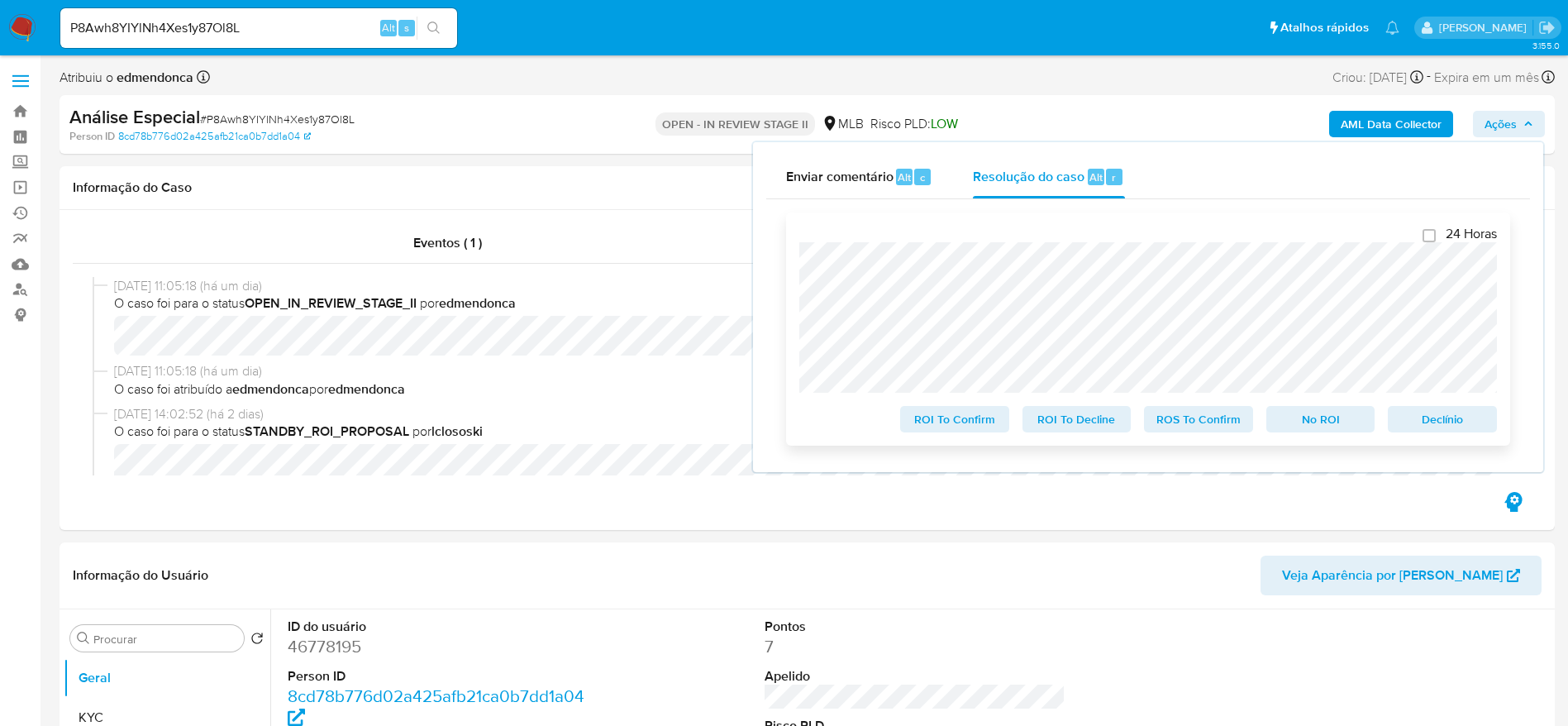
click at [1043, 420] on span "ROI To Decline" at bounding box center [1077, 419] width 86 height 23
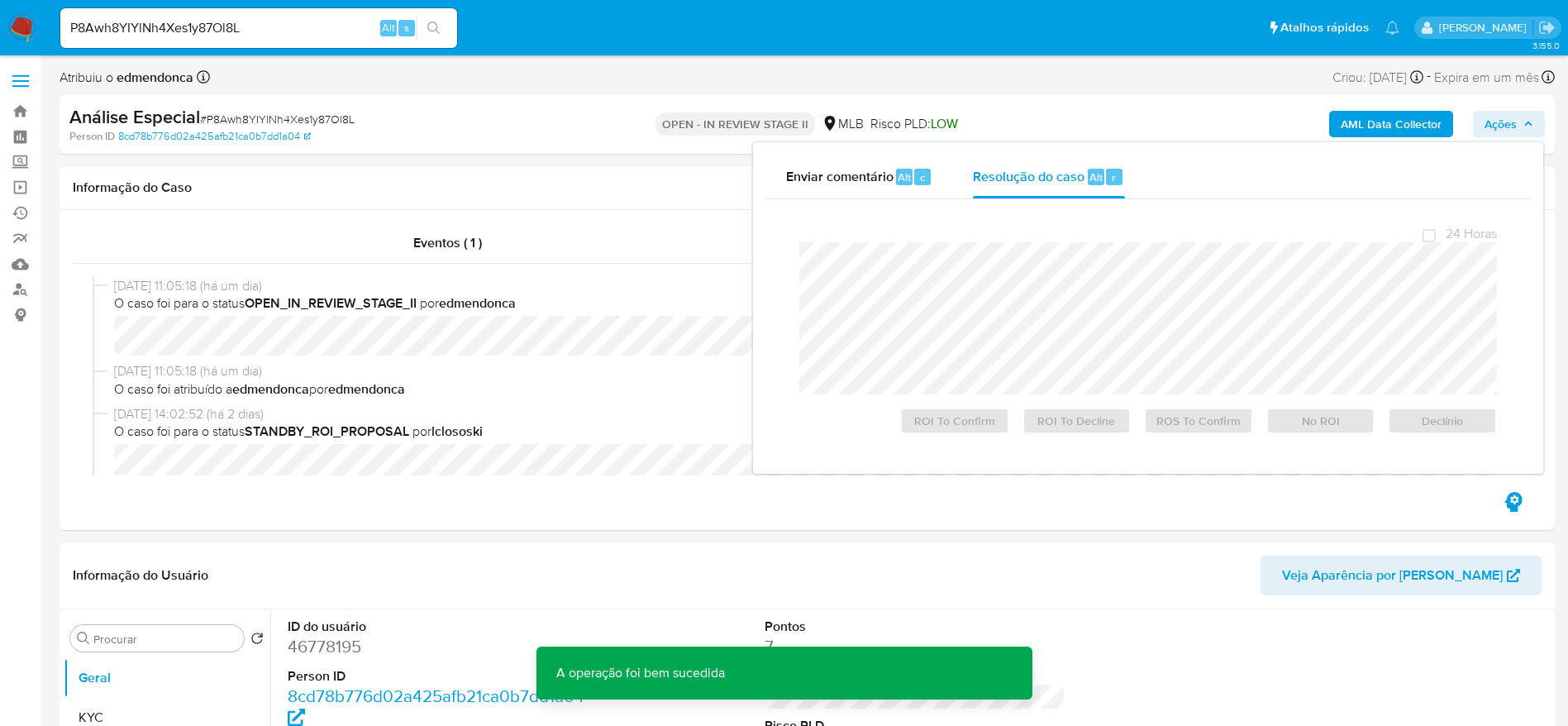
click at [324, 117] on span "# P8Awh8YIYlNh4Xes1y87Ol8L" at bounding box center [278, 119] width 155 height 17
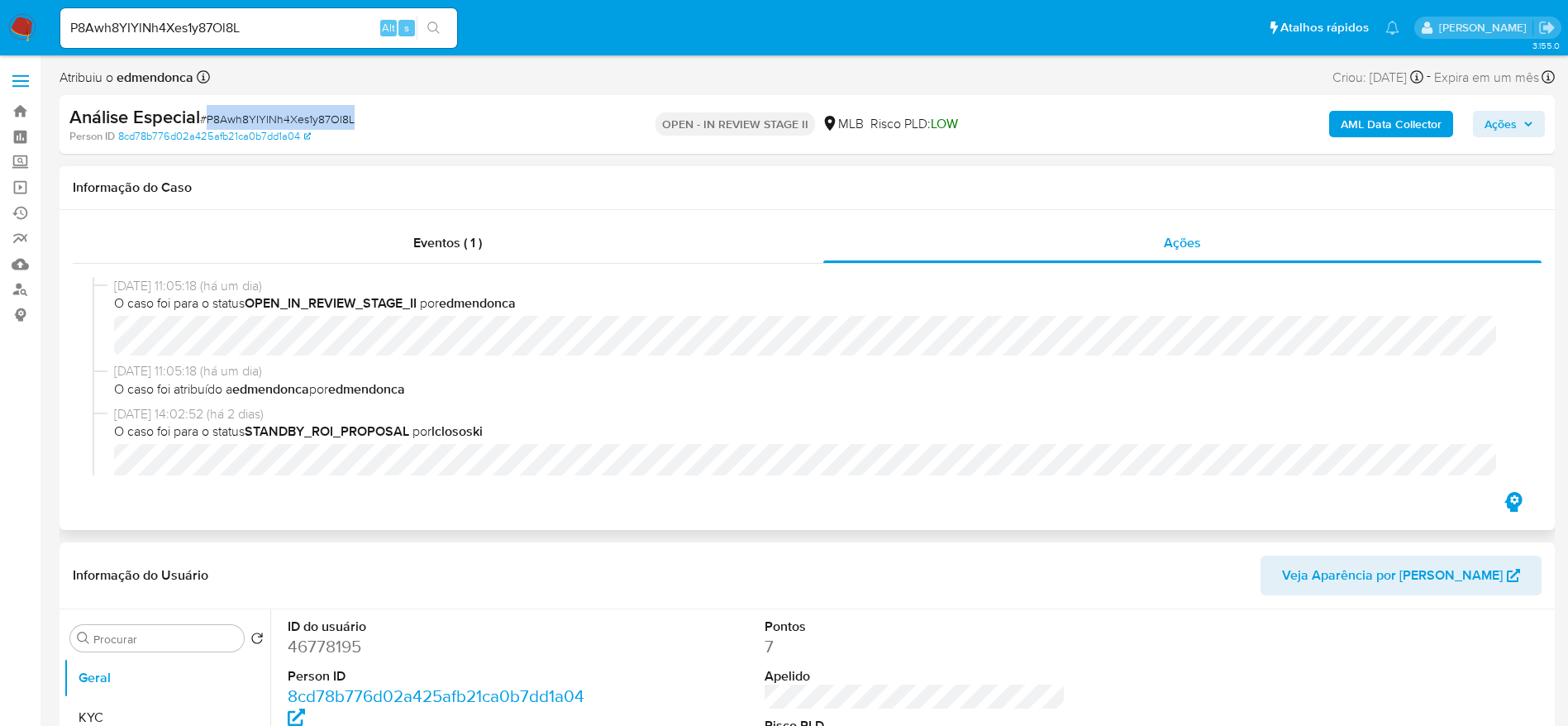
copy span "P8Awh8YIYlNh4Xes1y87Ol8L"
click at [307, 23] on input "P8Awh8YIYlNh4Xes1y87Ol8L" at bounding box center [259, 28] width 397 height 21
paste input "xrnwAMuCmGSgnU6jJxmVA6NI"
type input "xrnwAMuCmGSgnU6jJxmVA6NI"
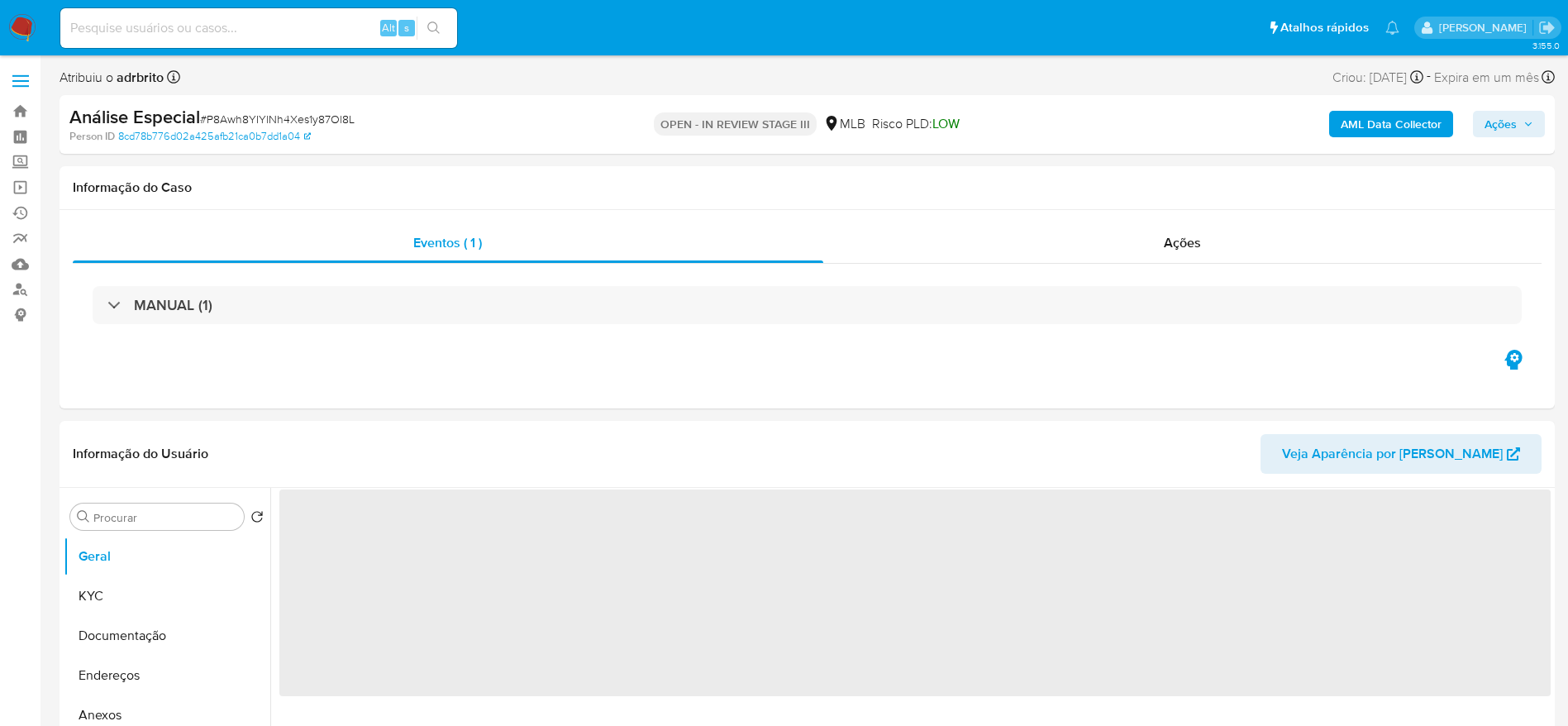
click at [177, 34] on input at bounding box center [259, 28] width 397 height 21
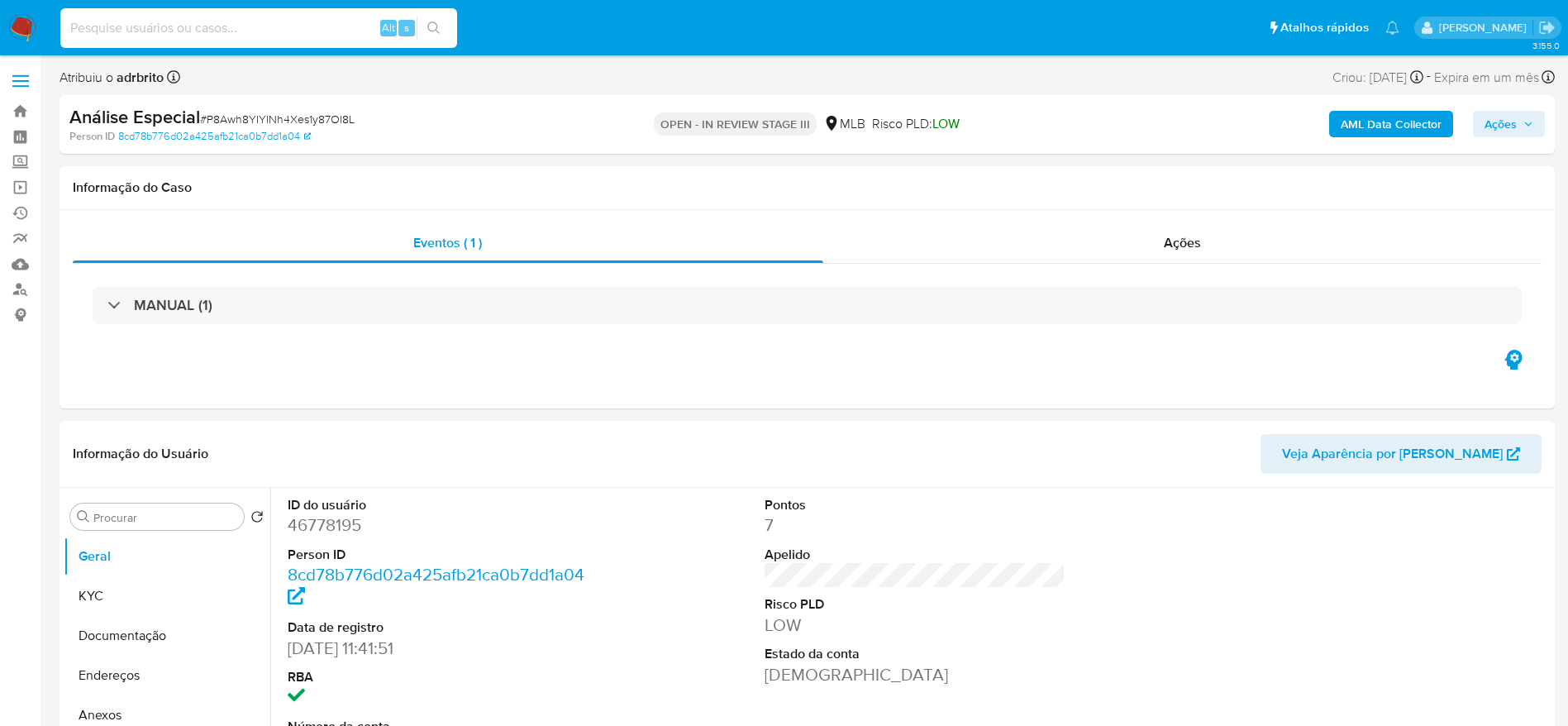
select select "10"
paste input "xrnwAMuCmGSgnU6jJxmVA6NI"
type input "xrnwAMuCmGSgnU6jJxmVA6NI"
select select "10"
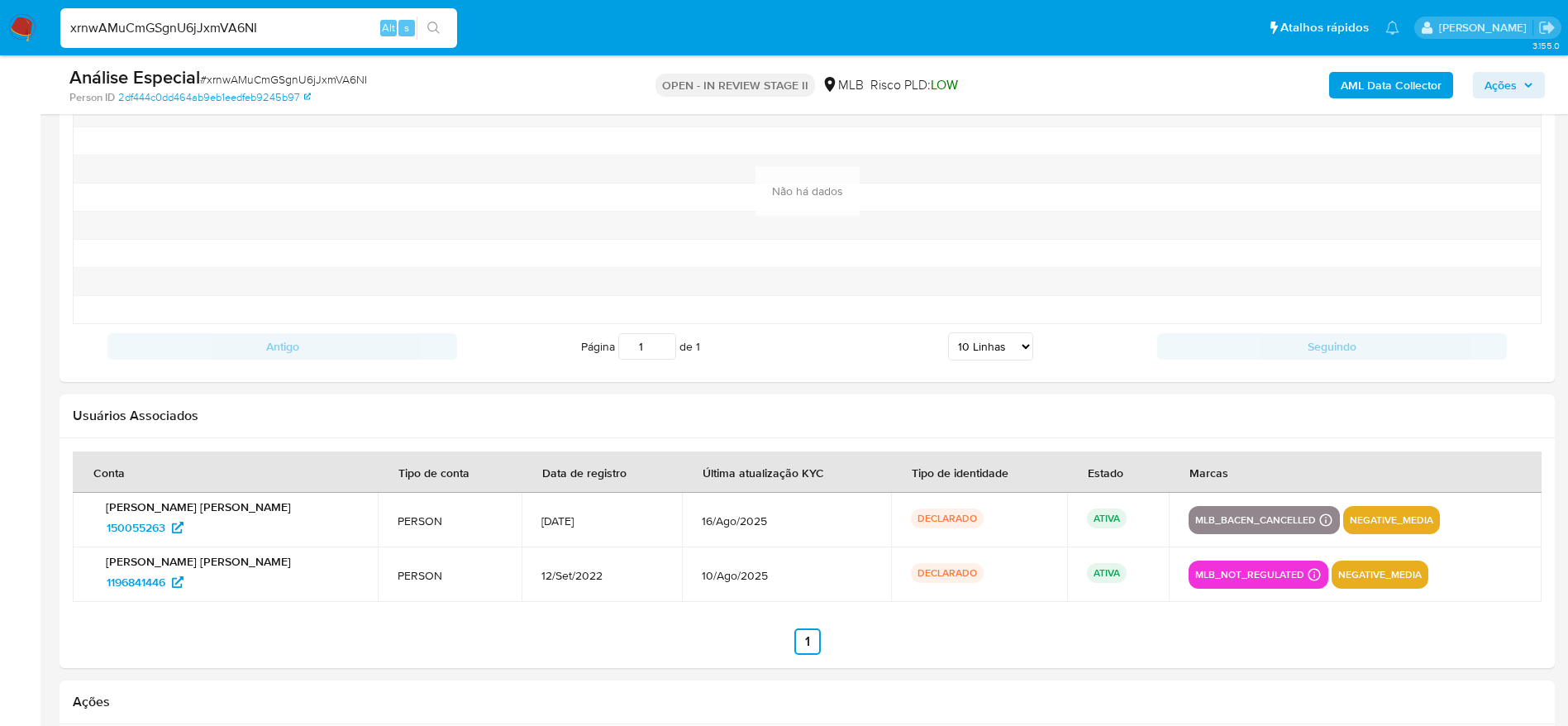
scroll to position [2109, 0]
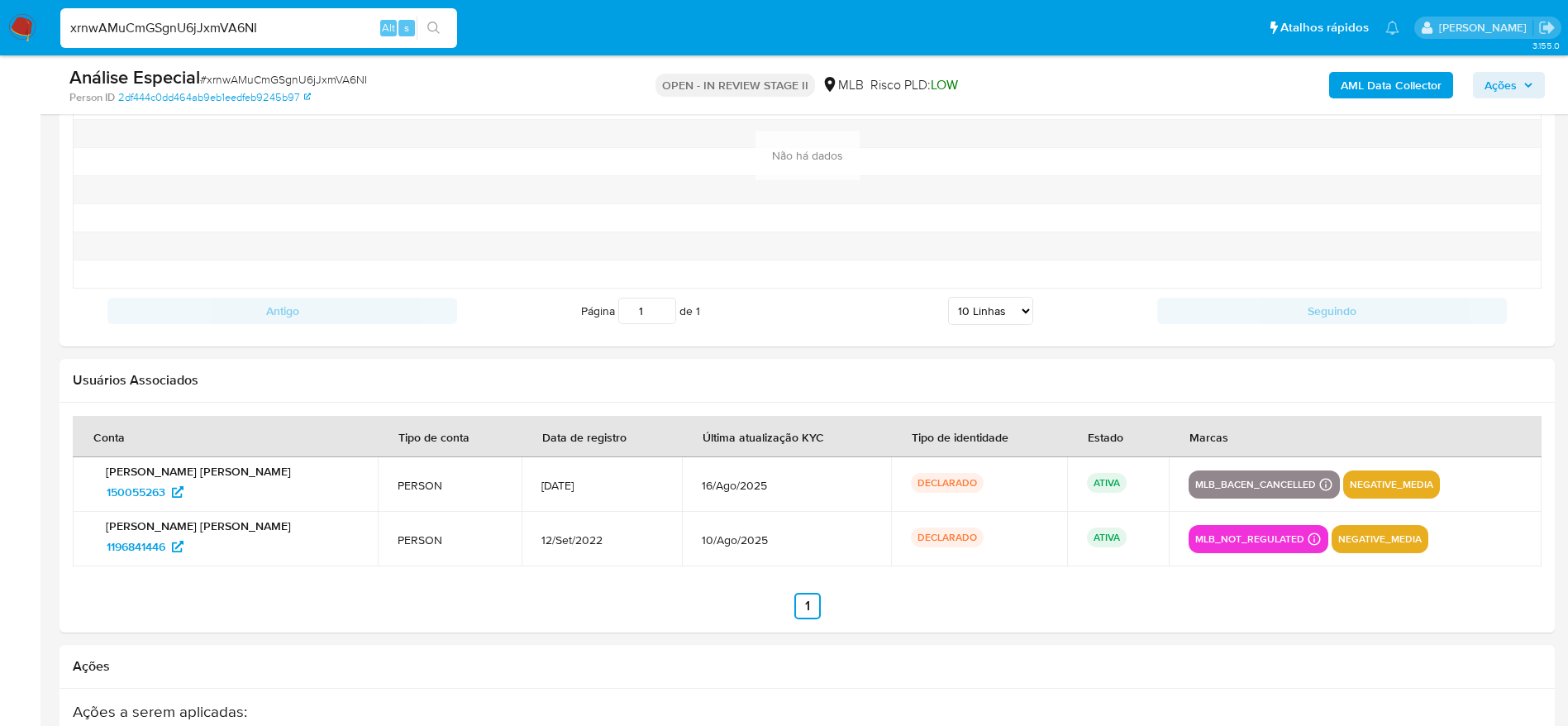
click at [289, 33] on input "xrnwAMuCmGSgnU6jJxmVA6NI" at bounding box center [259, 28] width 397 height 21
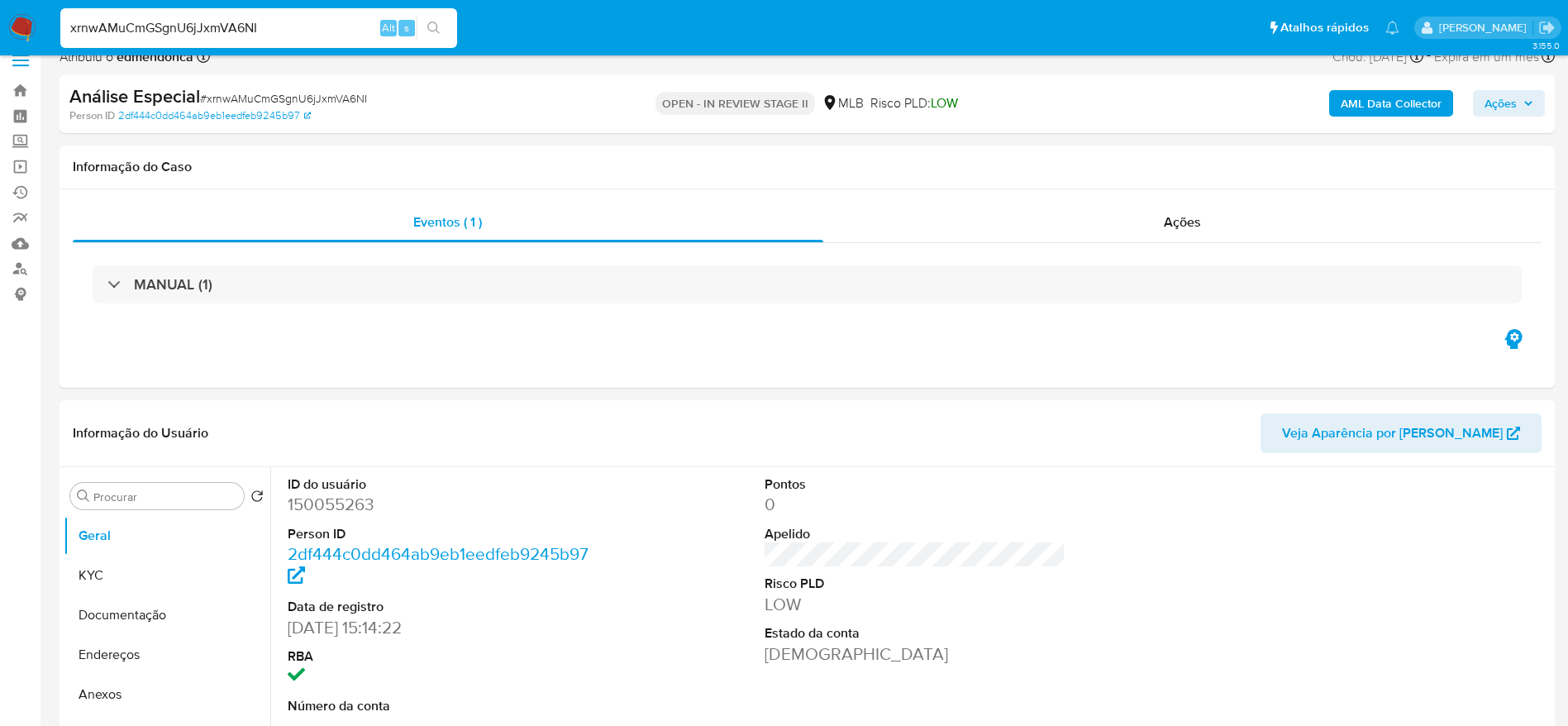
scroll to position [0, 0]
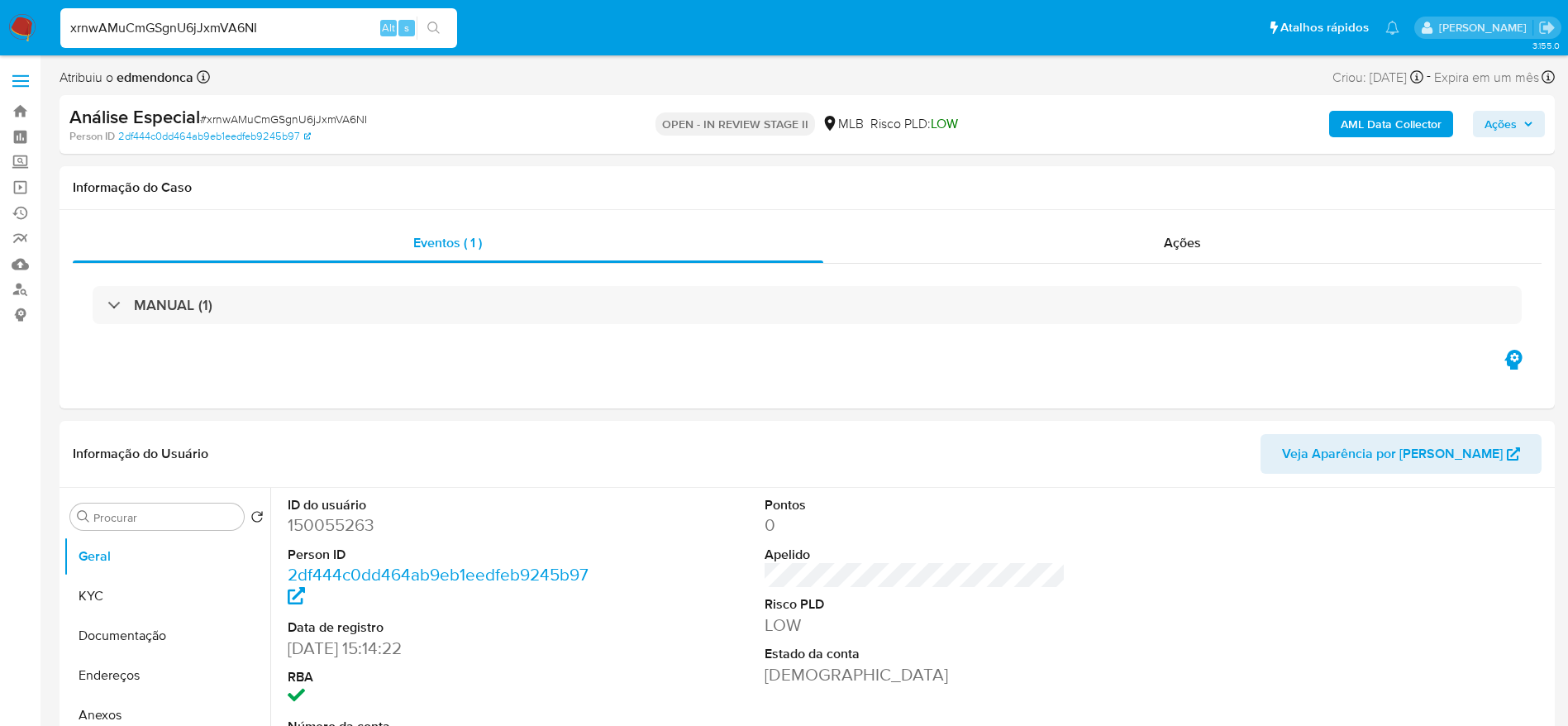
click at [1531, 114] on span "Ações" at bounding box center [1509, 124] width 49 height 23
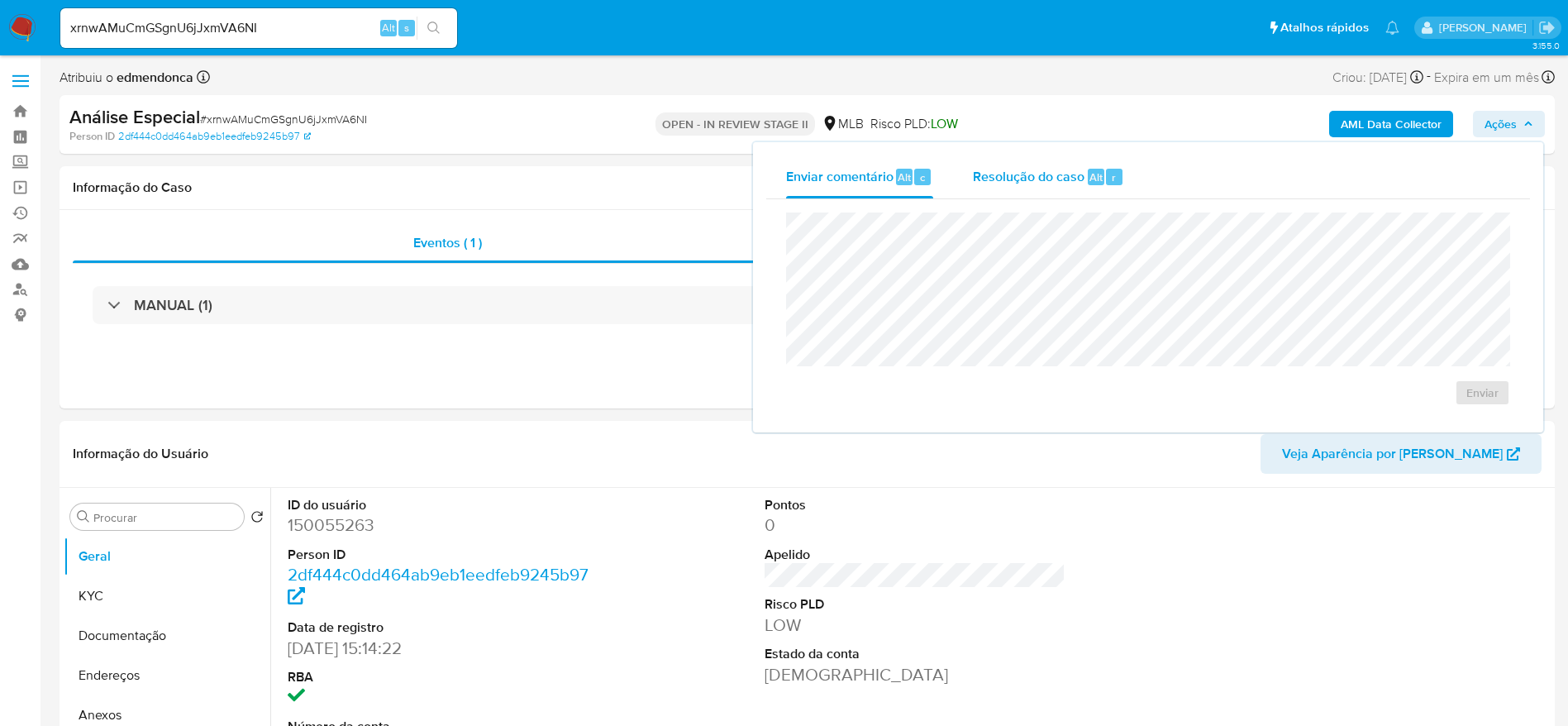
click at [1081, 188] on div "Resolução do caso Alt r" at bounding box center [1049, 177] width 151 height 43
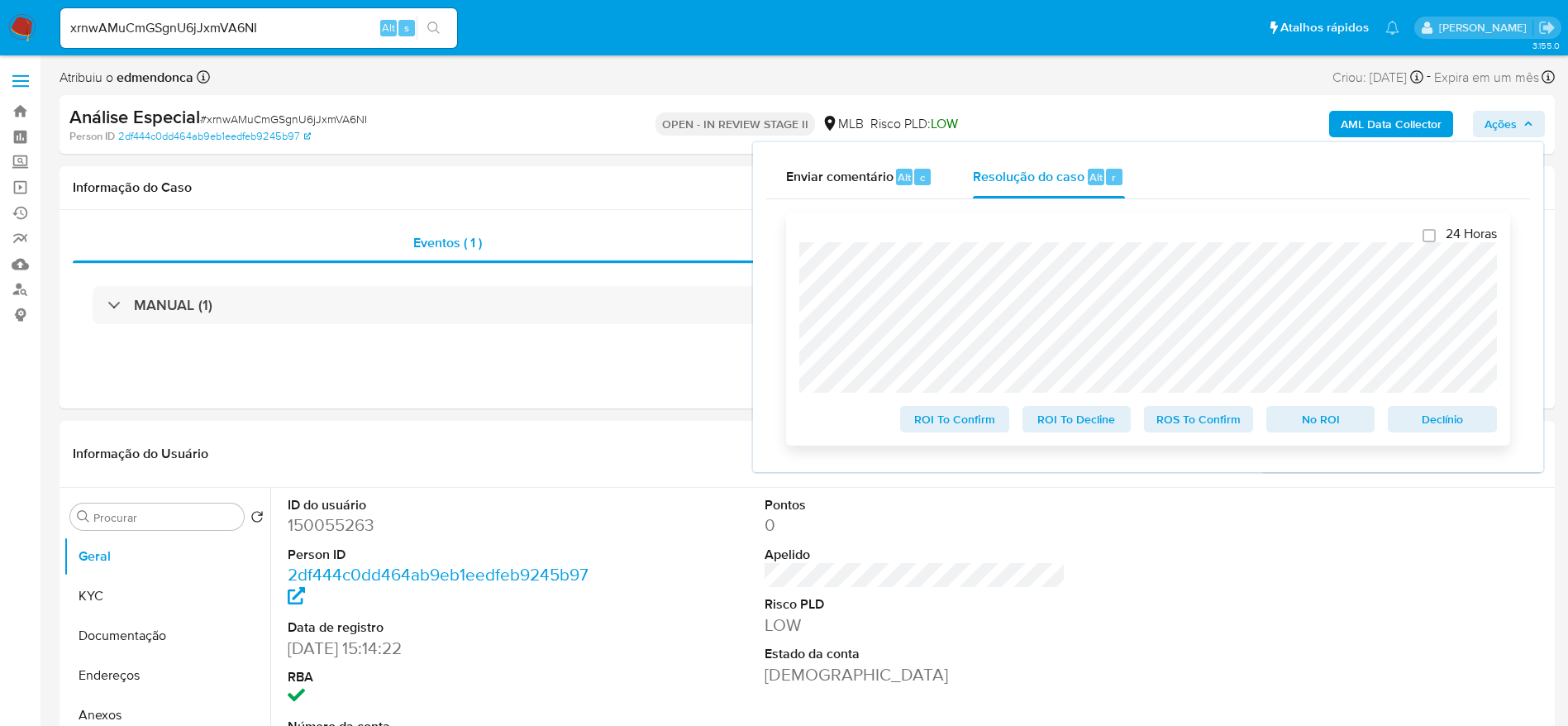
click at [1066, 426] on span "ROI To Decline" at bounding box center [1077, 419] width 86 height 23
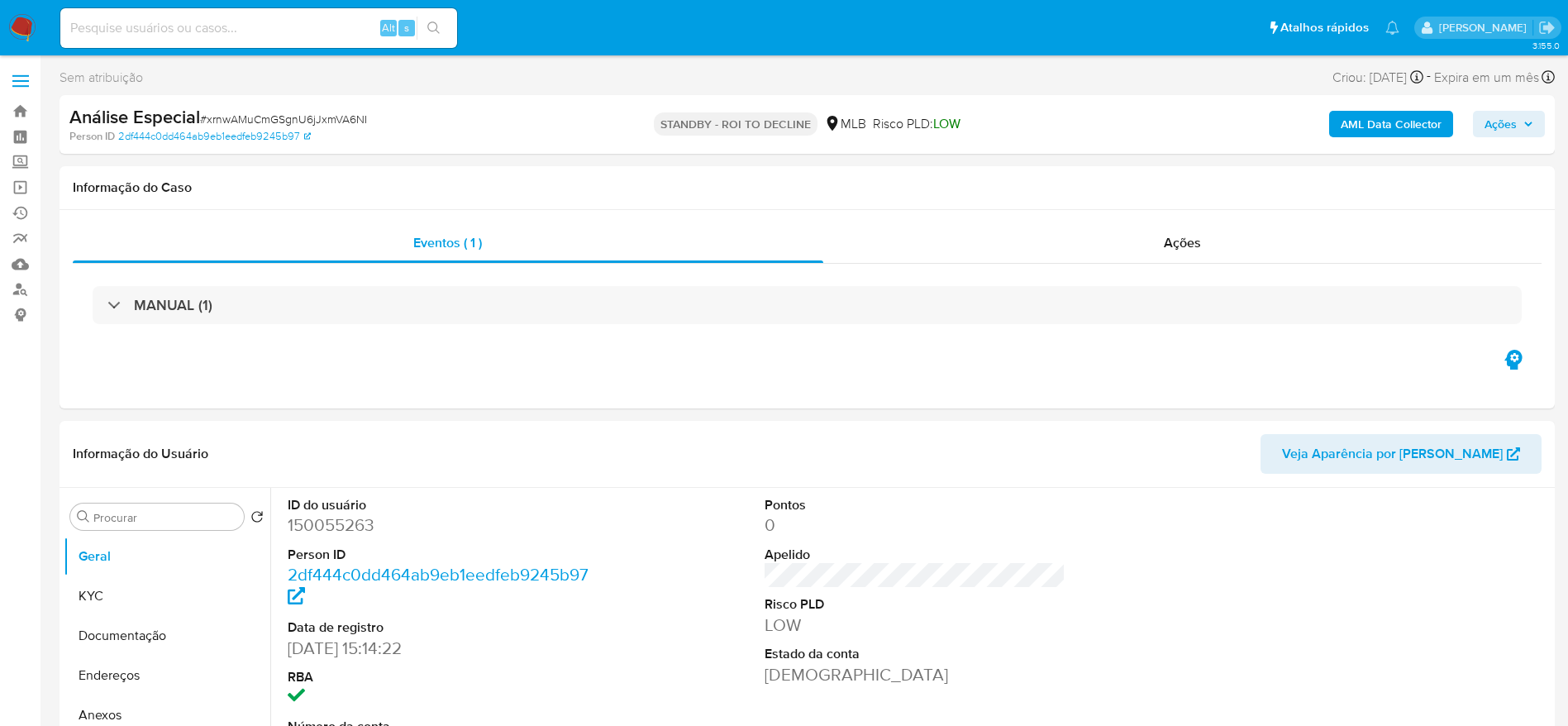
select select "10"
click at [341, 120] on span "# xrnwAMuCmGSgnU6jJxmVA6NI" at bounding box center [284, 119] width 167 height 17
copy span "xrnwAMuCmGSgnU6jJxmVA6NI"
select select "10"
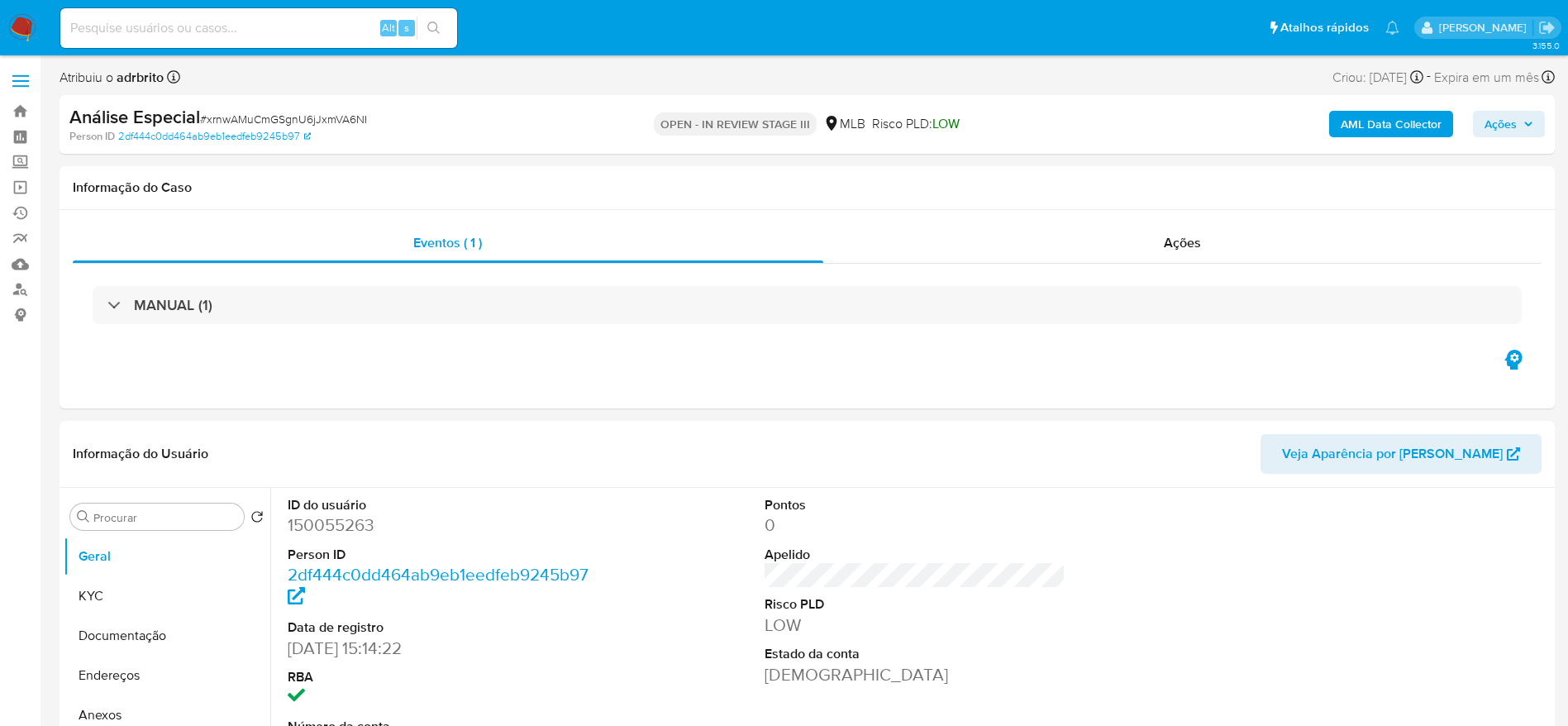
click at [320, 25] on input at bounding box center [259, 28] width 397 height 21
paste input "RVjNbptl9PEFj00zzG3wHnlk"
type input "RVjNbptl9PEFj00zzG3wHnlk"
select select "10"
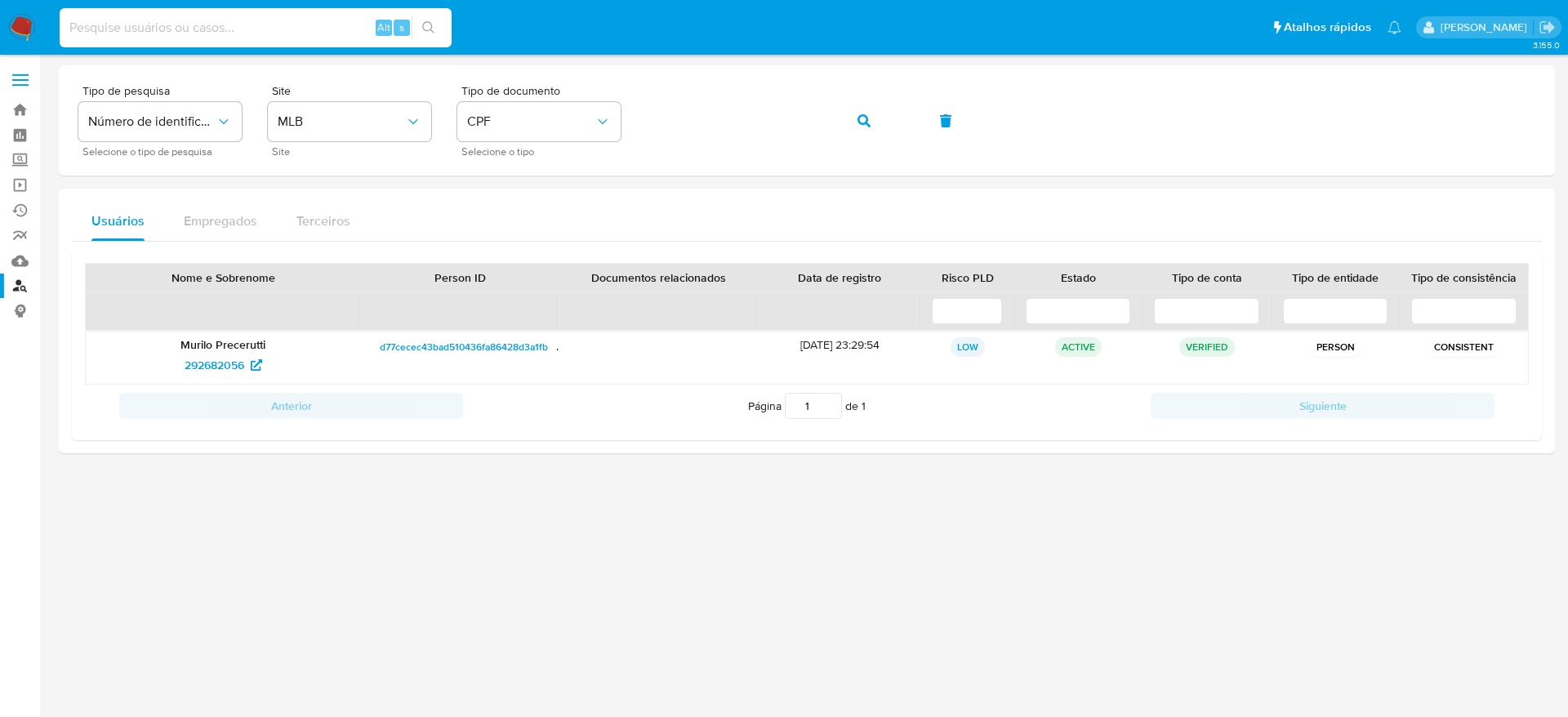
click at [256, 23] on input at bounding box center [256, 28] width 392 height 21
paste input "650735572"
type input "650735572"
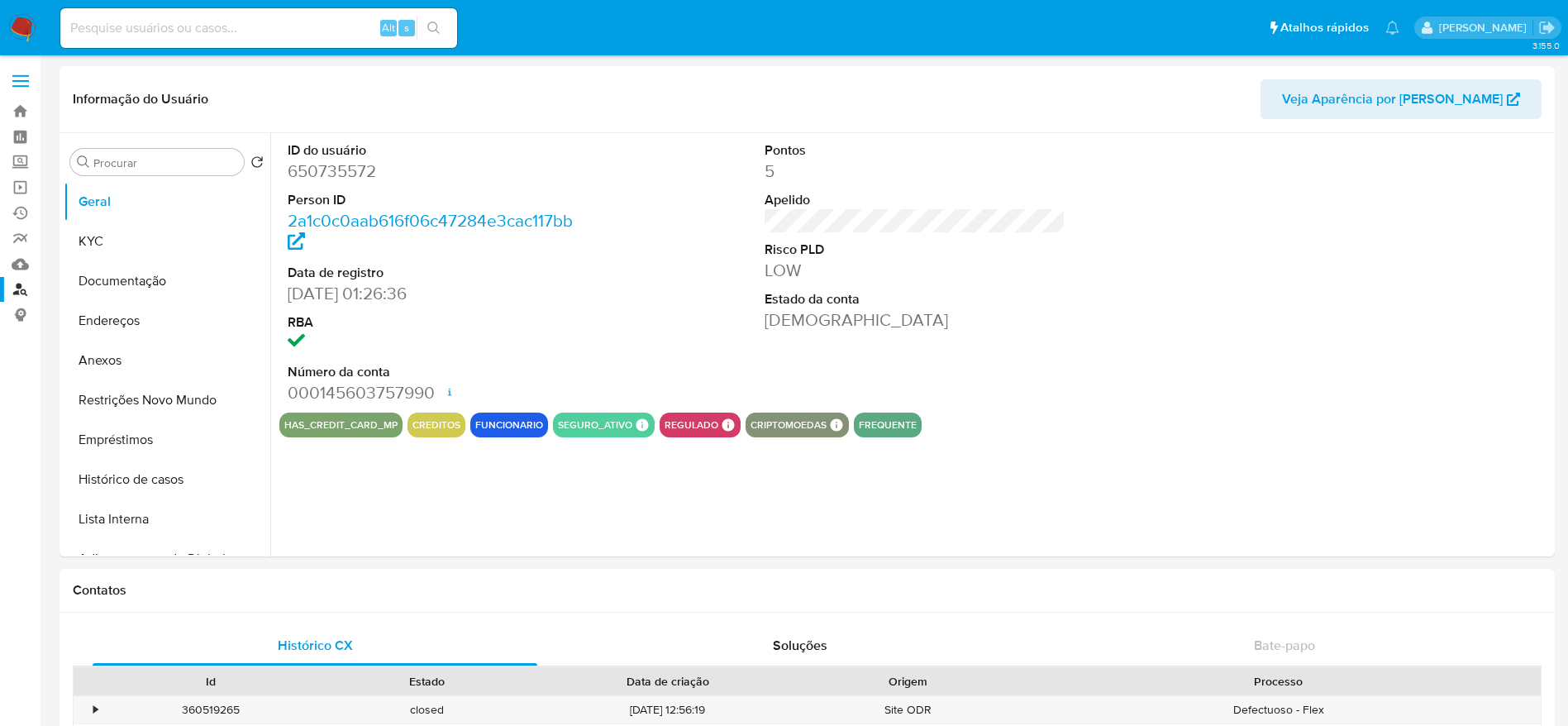
select select "10"
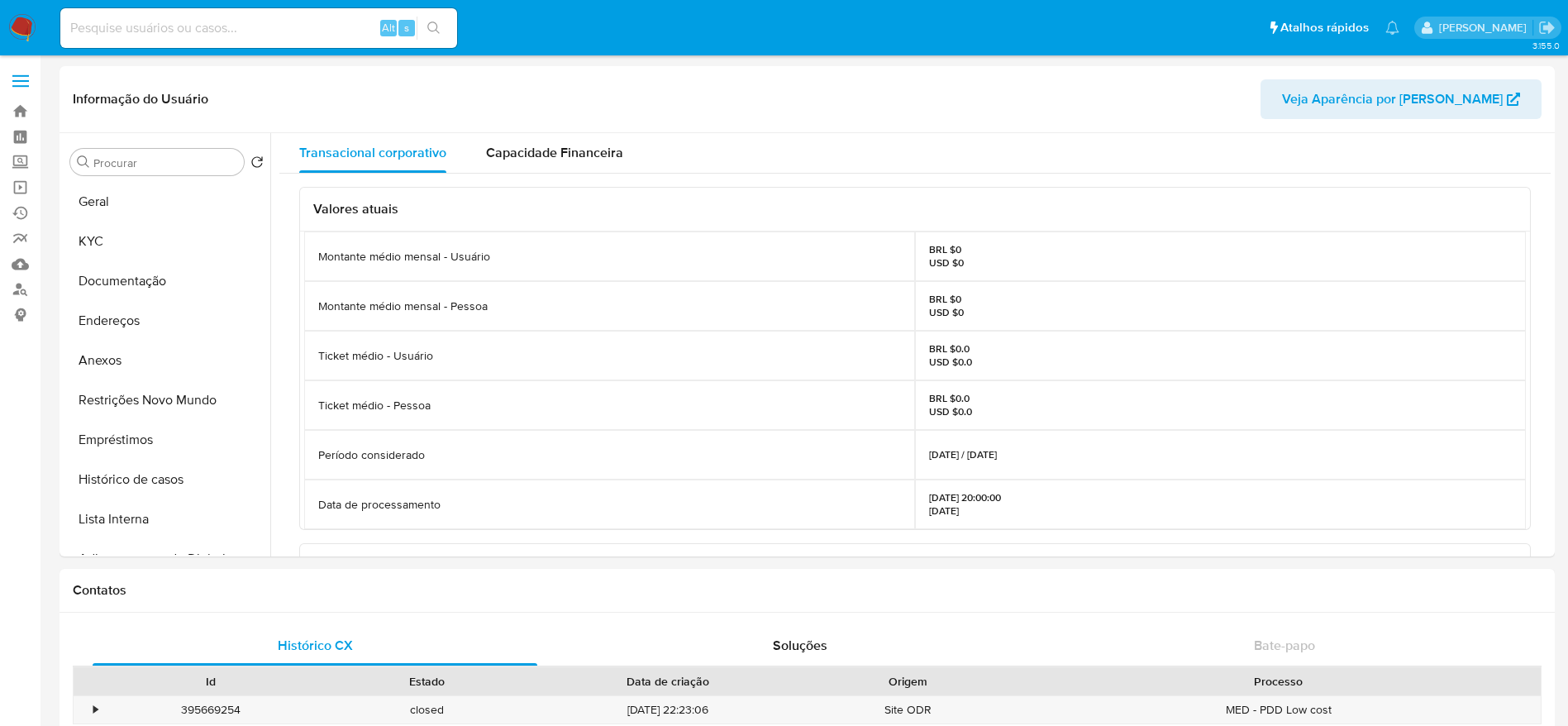
select select "10"
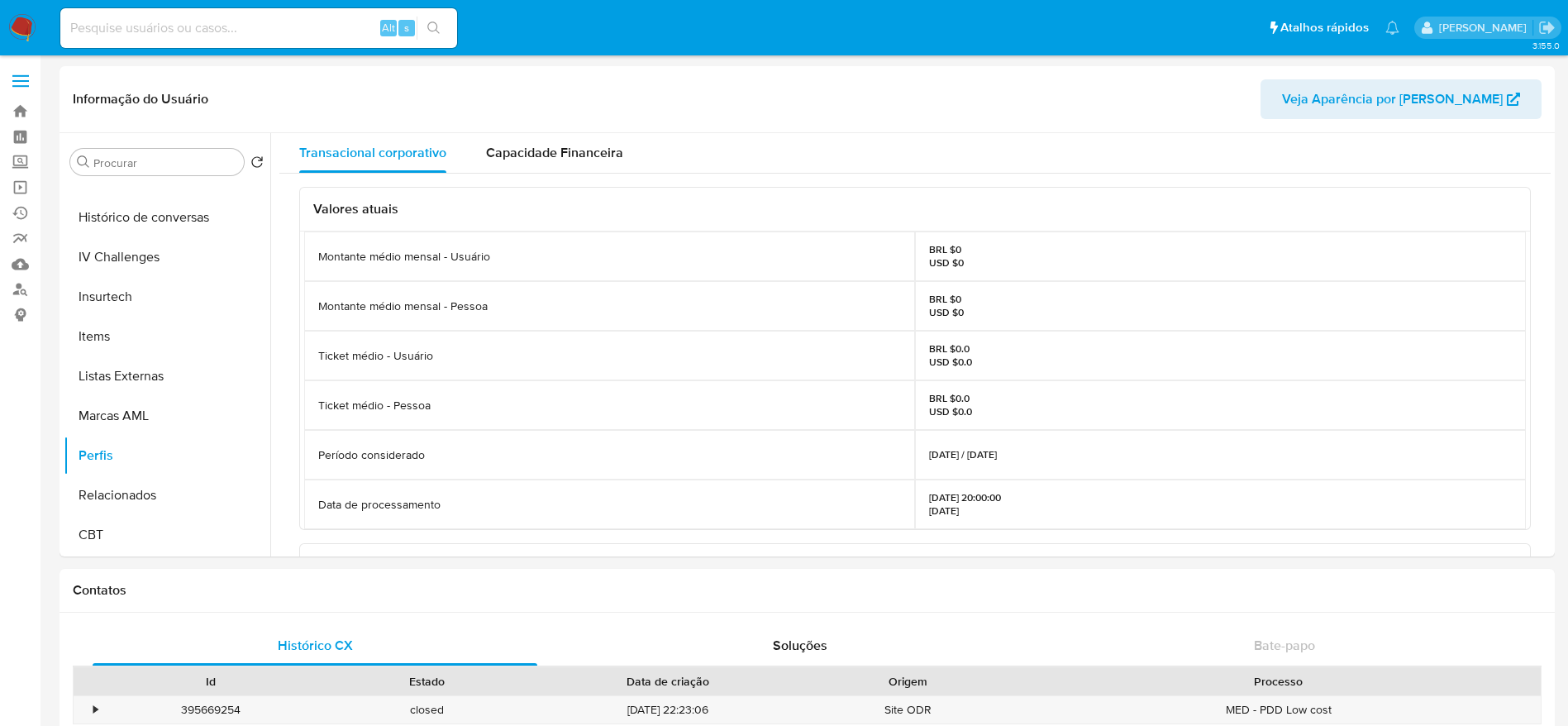
click at [205, 35] on input at bounding box center [259, 28] width 397 height 21
paste input "650735572"
type input "650735572"
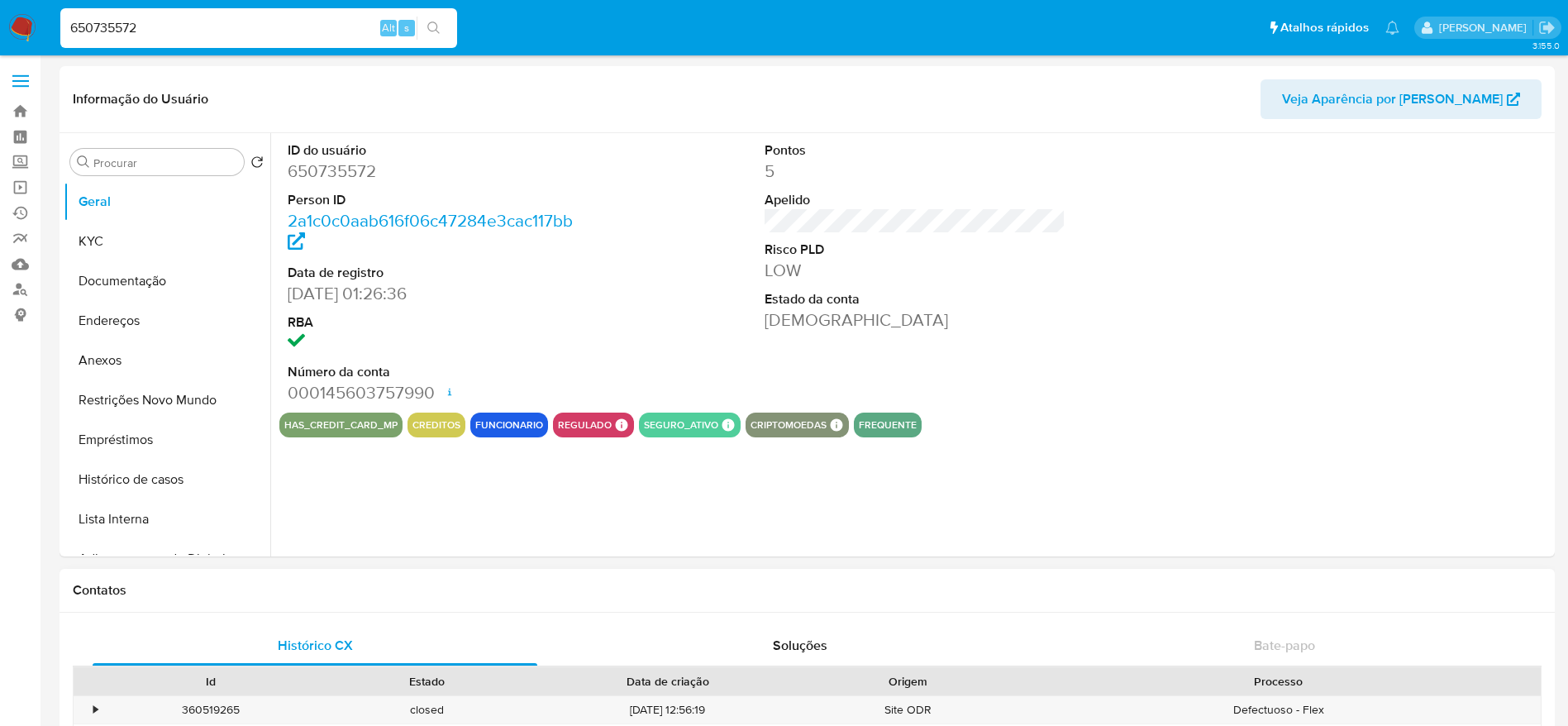
select select "10"
click at [1076, 362] on div "ID do usuário 650735572 Person ID 2a1c0c0aab616f06c47284e3cac117bb Data de regi…" at bounding box center [914, 273] width 1271 height 280
click at [122, 236] on button "KYC" at bounding box center [160, 241] width 193 height 40
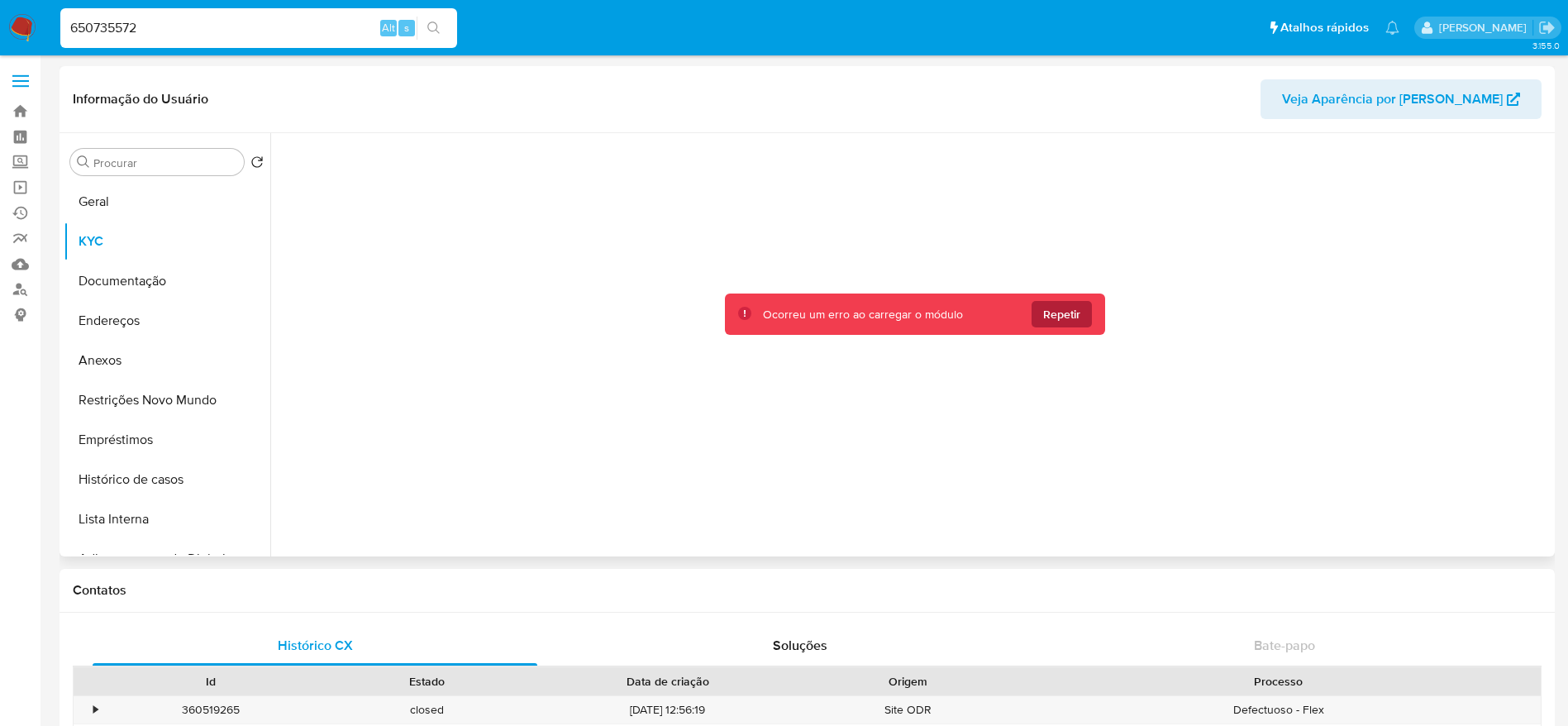
click at [1067, 316] on span "Repetir" at bounding box center [1062, 315] width 37 height 26
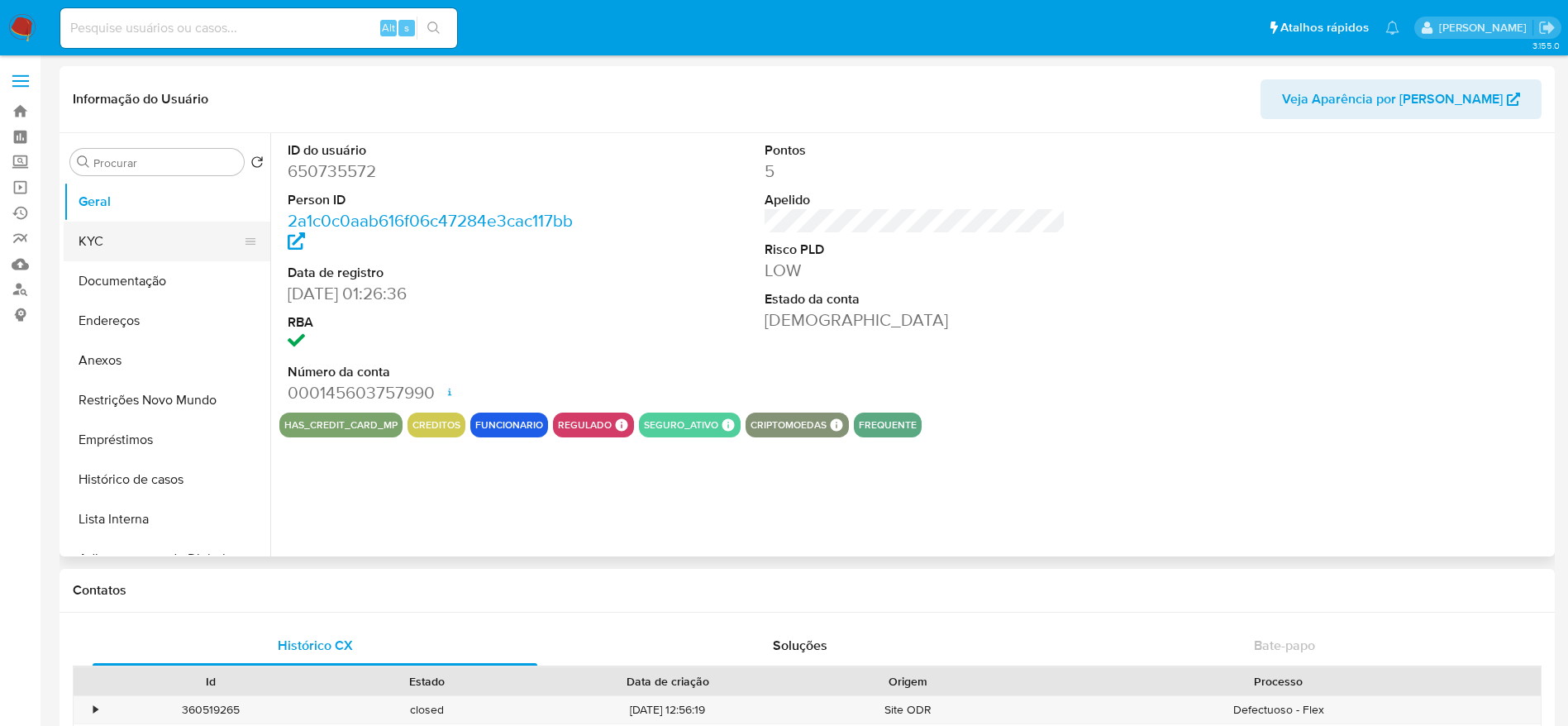
click at [84, 230] on button "KYC" at bounding box center [160, 241] width 193 height 40
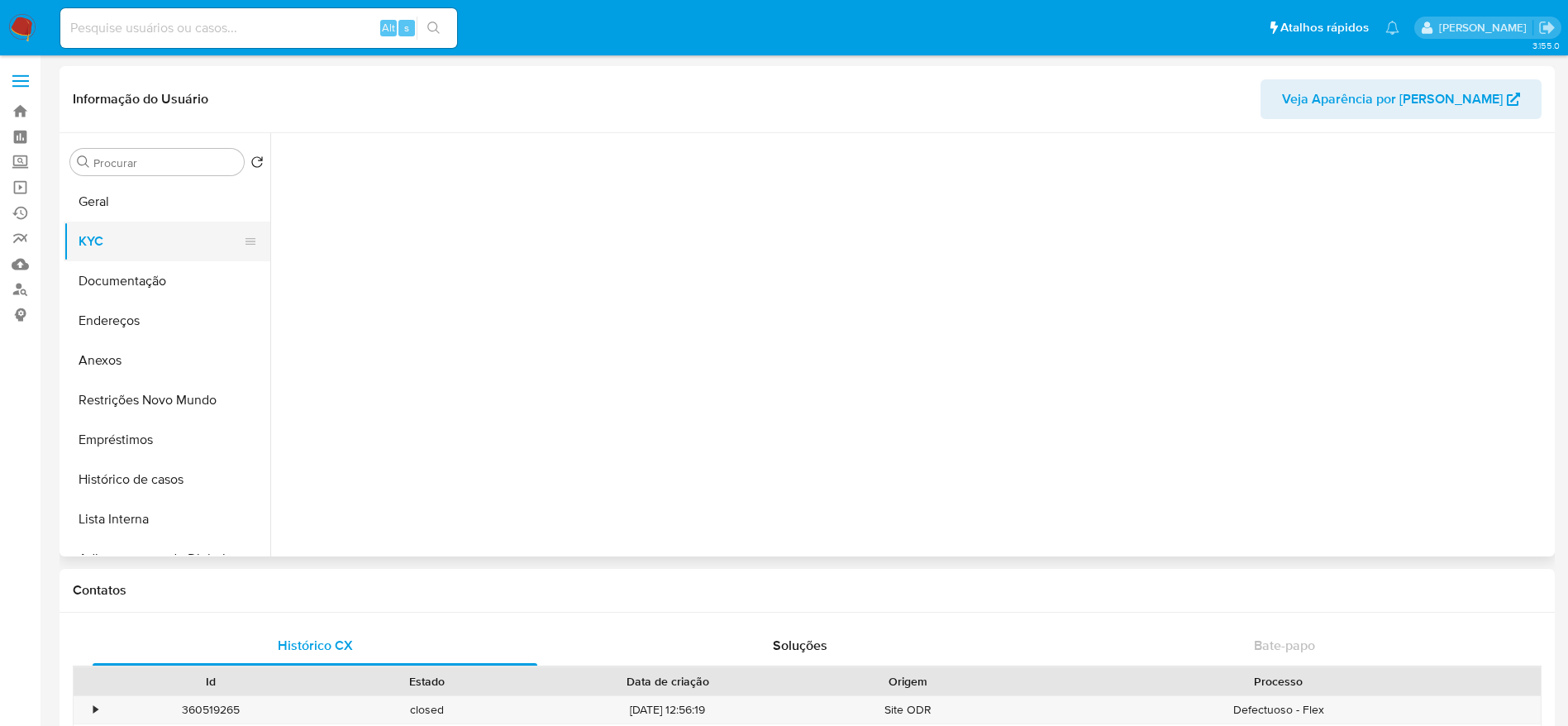
select select "10"
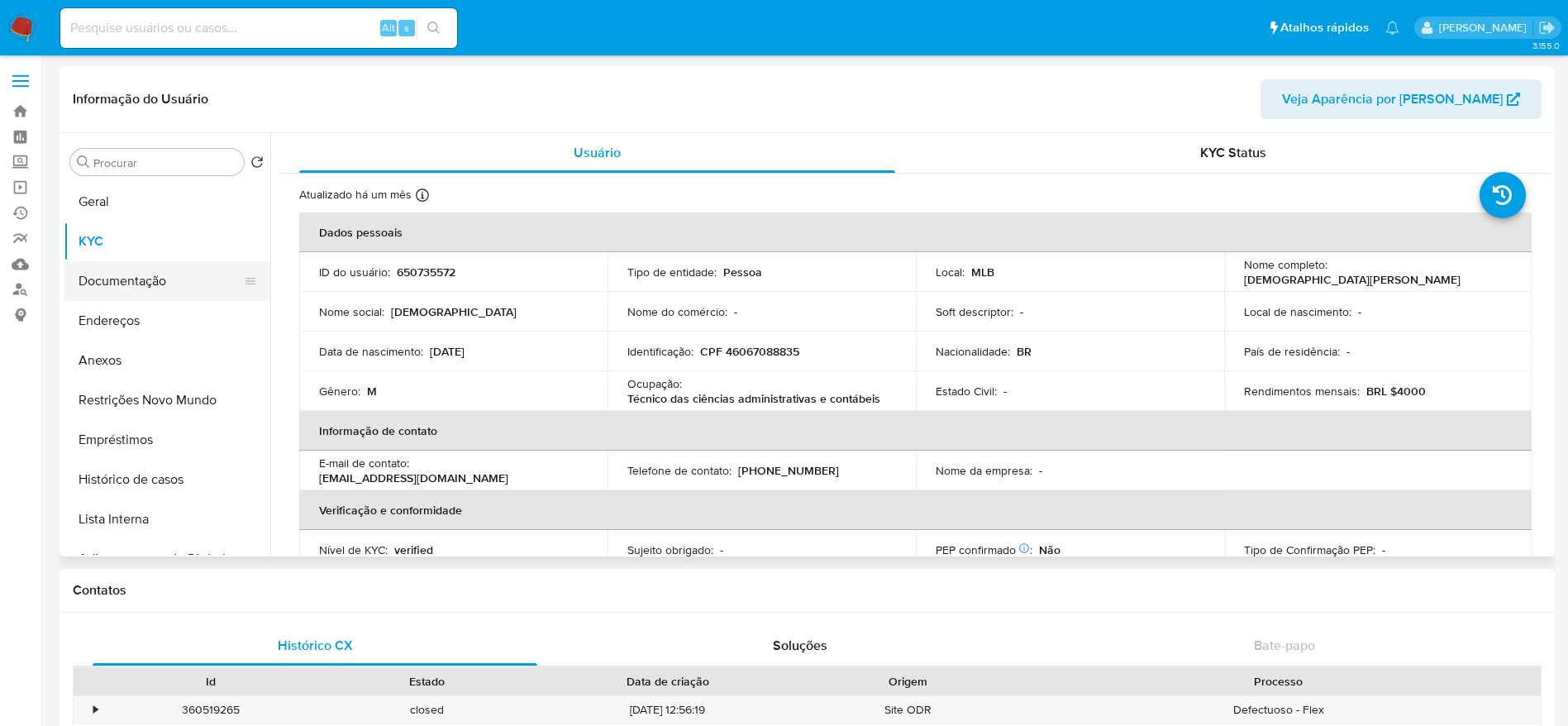
click at [113, 283] on button "Documentação" at bounding box center [160, 280] width 193 height 40
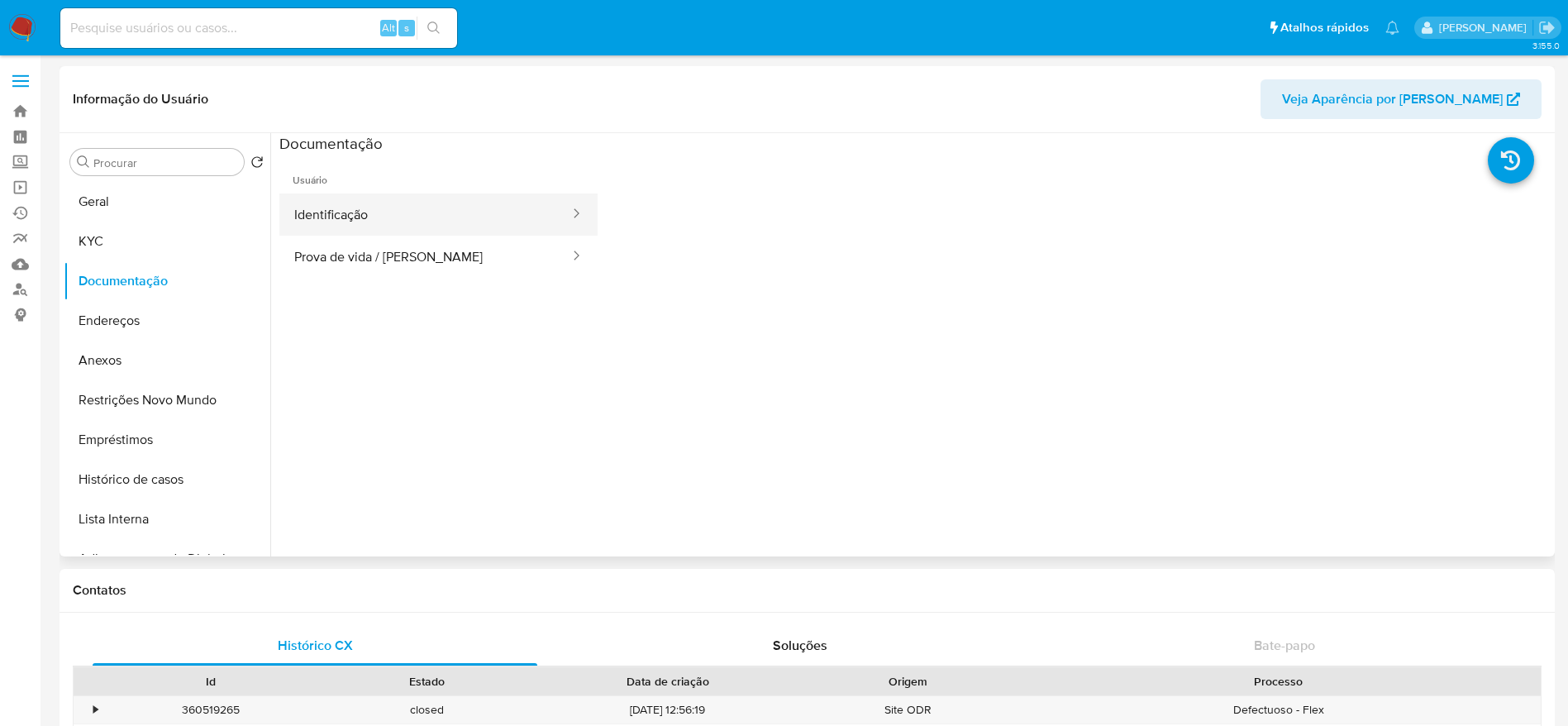
click at [386, 221] on button "Identificação" at bounding box center [425, 214] width 292 height 42
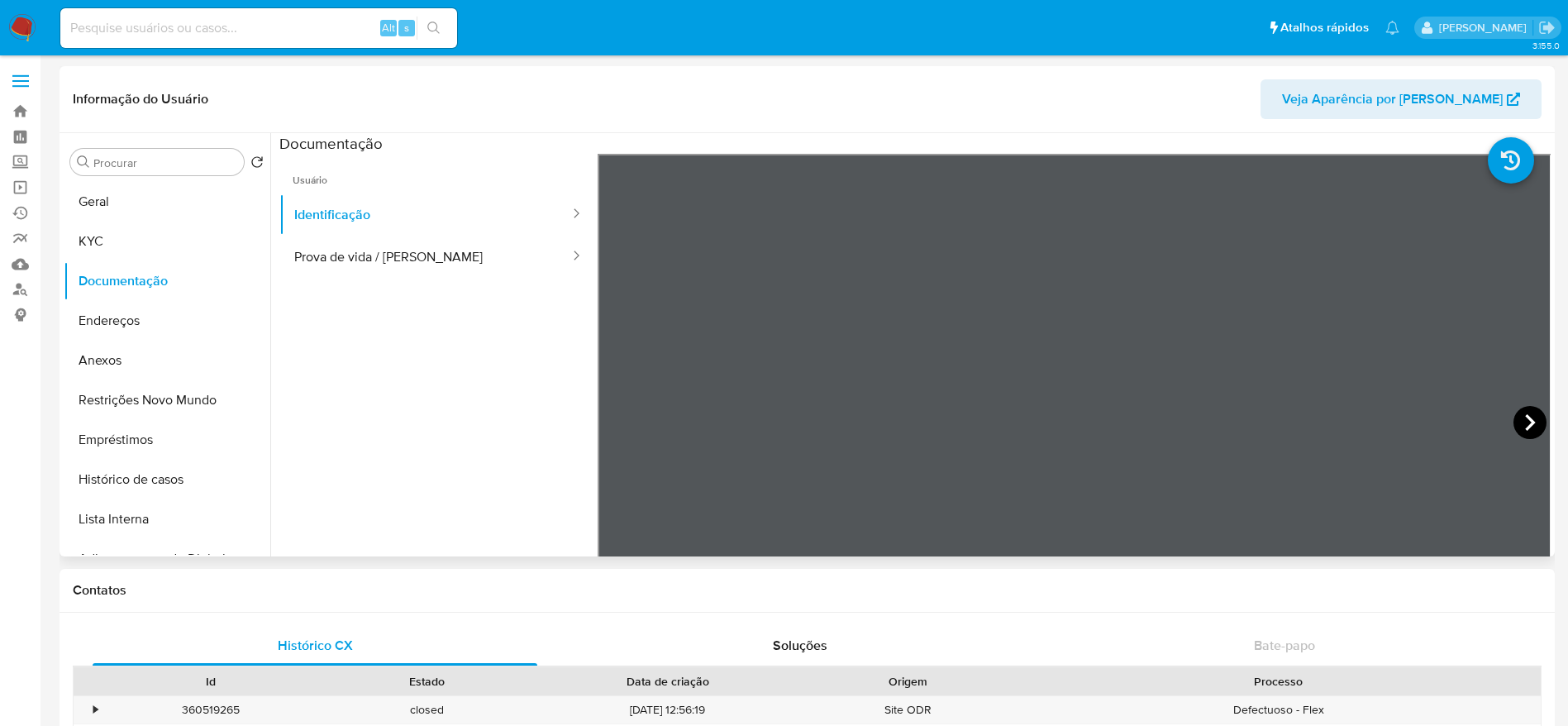
click at [1533, 414] on icon at bounding box center [1530, 423] width 33 height 33
click at [506, 261] on button "Prova de vida / [PERSON_NAME]" at bounding box center [425, 257] width 292 height 42
click at [171, 311] on button "Endereços" at bounding box center [160, 321] width 193 height 40
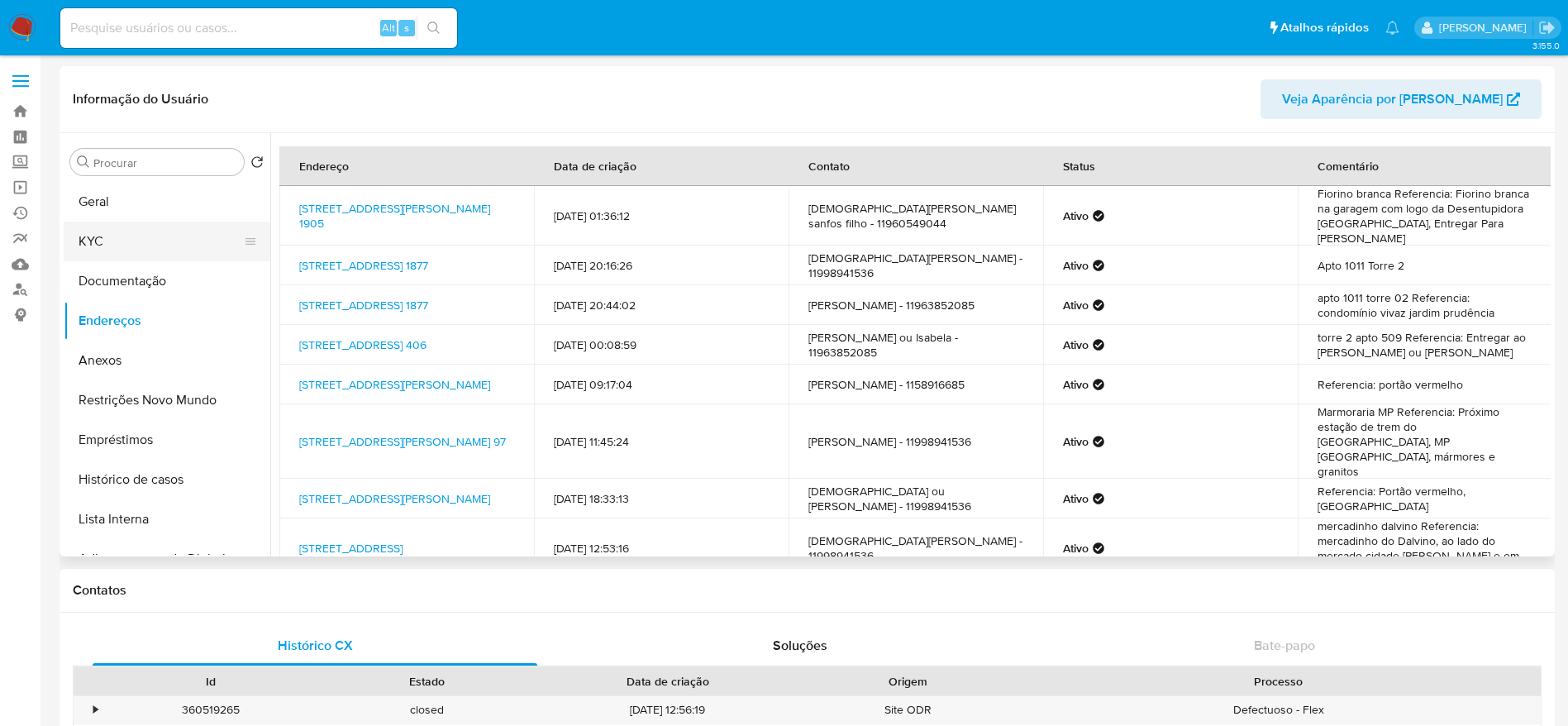
click at [114, 243] on button "KYC" at bounding box center [160, 241] width 193 height 40
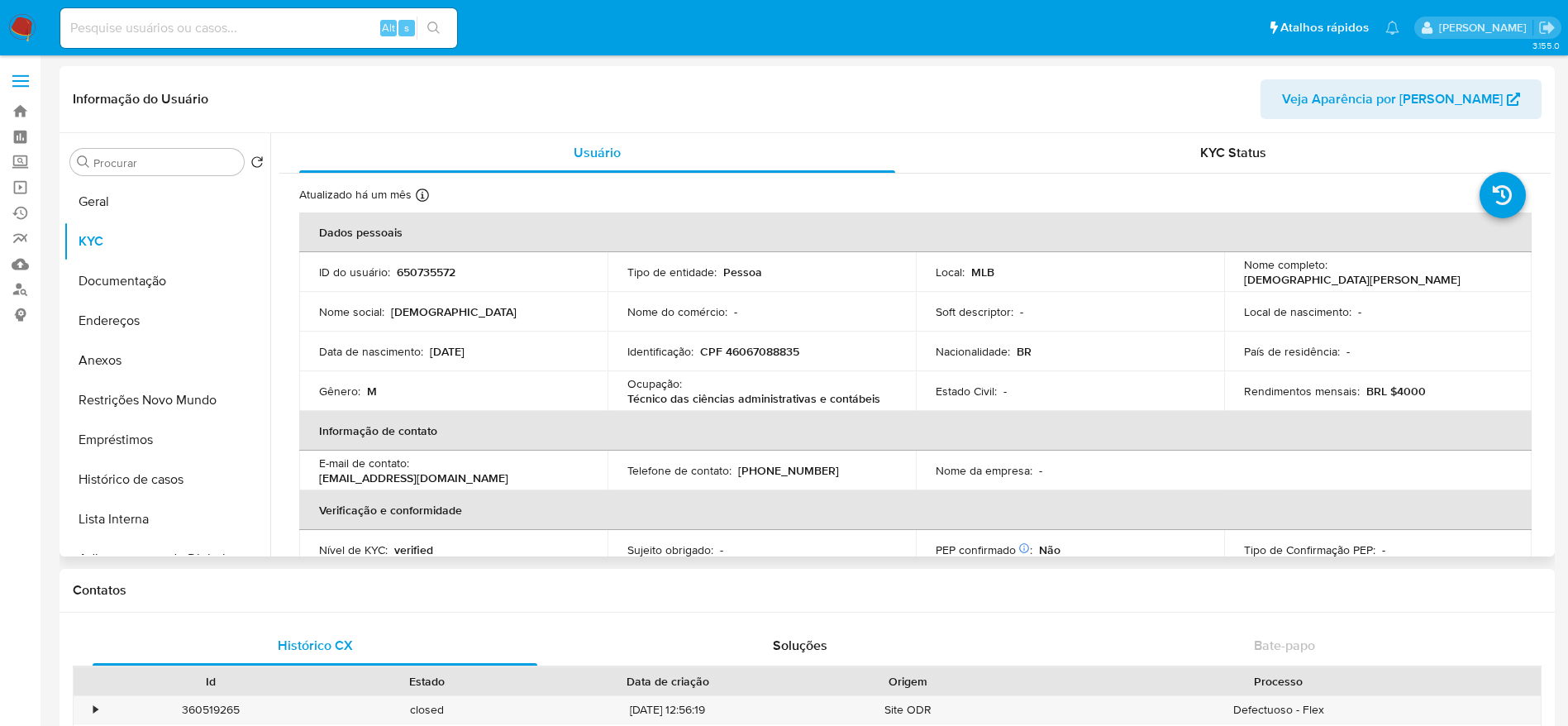
click at [773, 350] on p "CPF 46067088835" at bounding box center [749, 351] width 99 height 15
copy p "46067088835"
drag, startPoint x: 1499, startPoint y: 270, endPoint x: 1330, endPoint y: 272, distance: 169.0
click at [1330, 272] on div "Nome completo : [PERSON_NAME]" at bounding box center [1378, 272] width 269 height 30
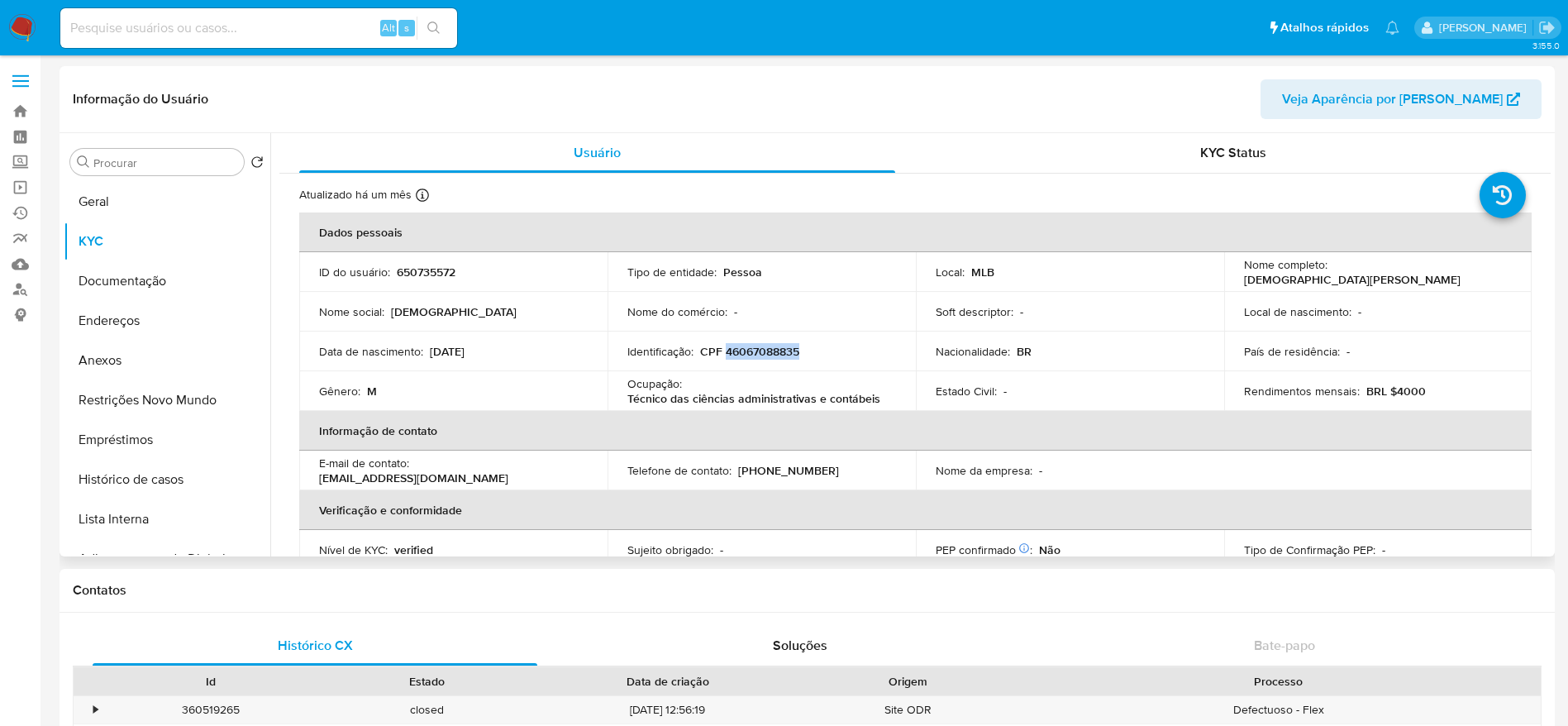
copy p "[DEMOGRAPHIC_DATA][PERSON_NAME]"
